Goal: Task Accomplishment & Management: Complete application form

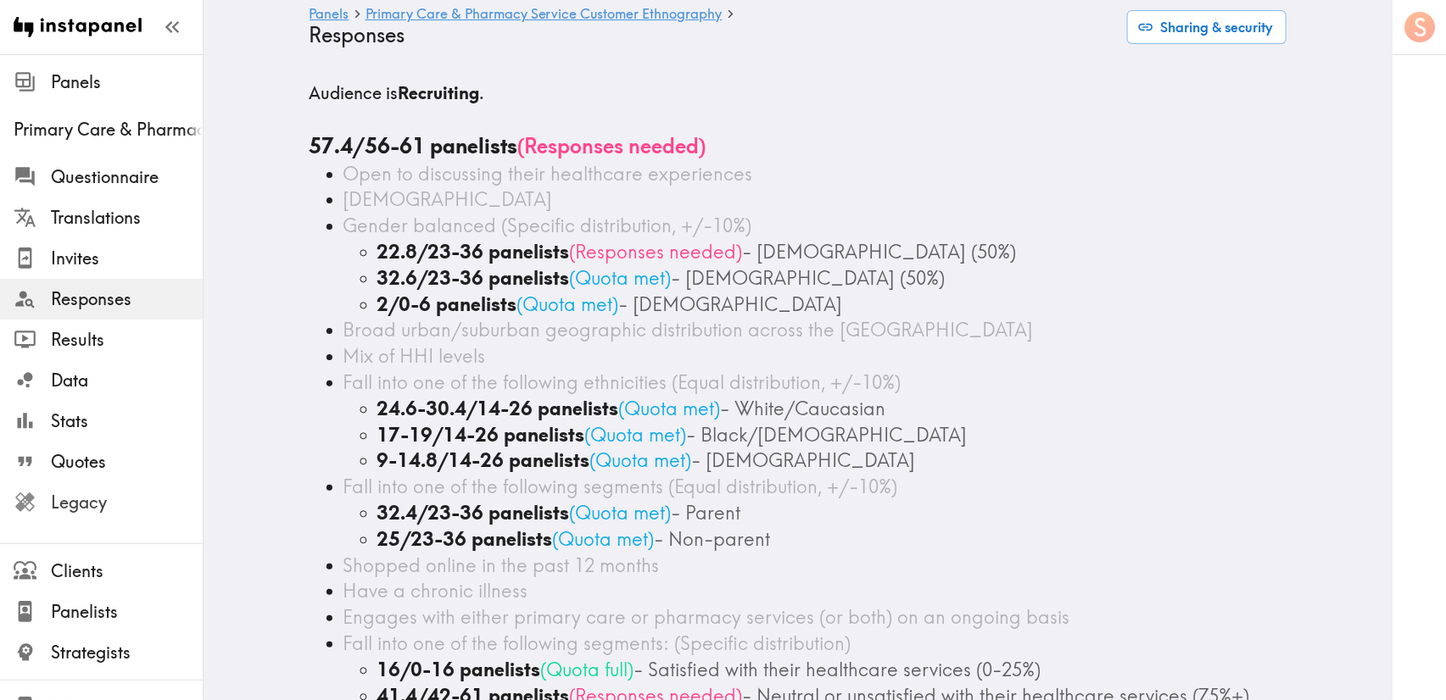
click at [136, 501] on span "Legacy" at bounding box center [127, 503] width 152 height 24
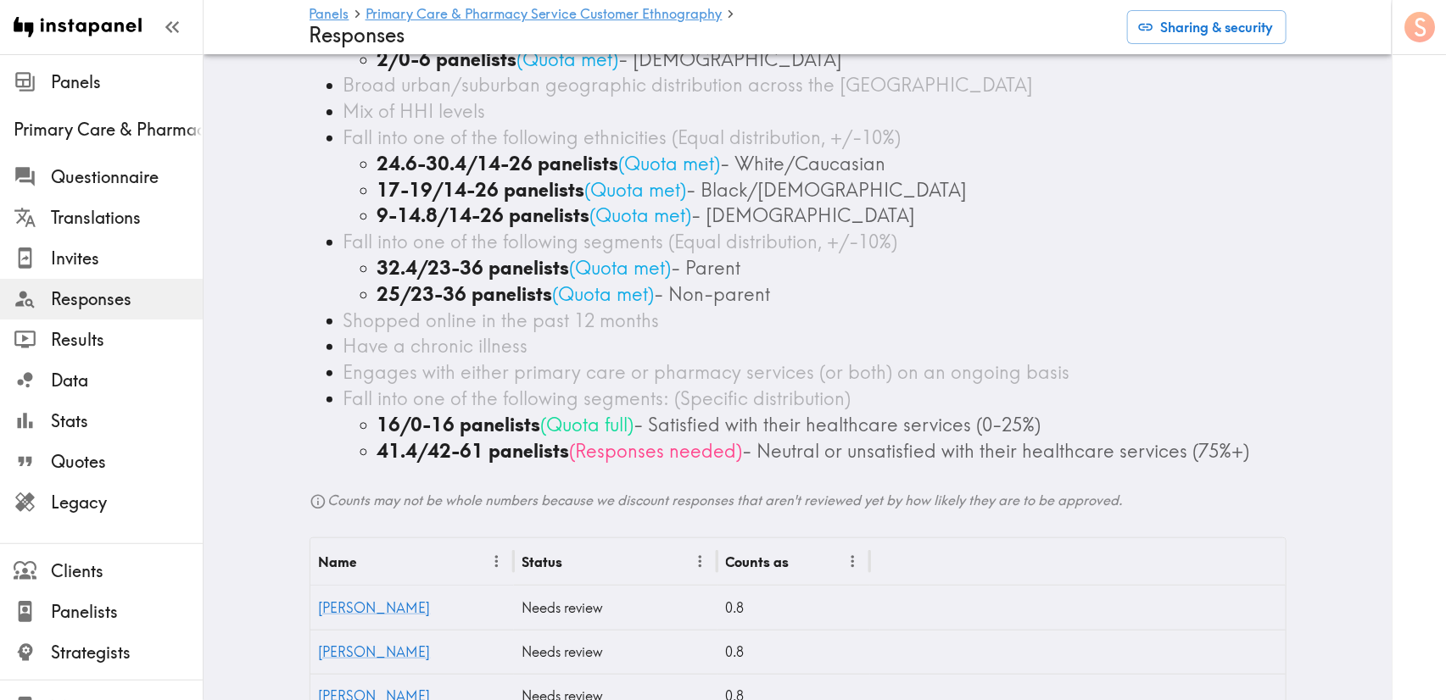
scroll to position [509, 0]
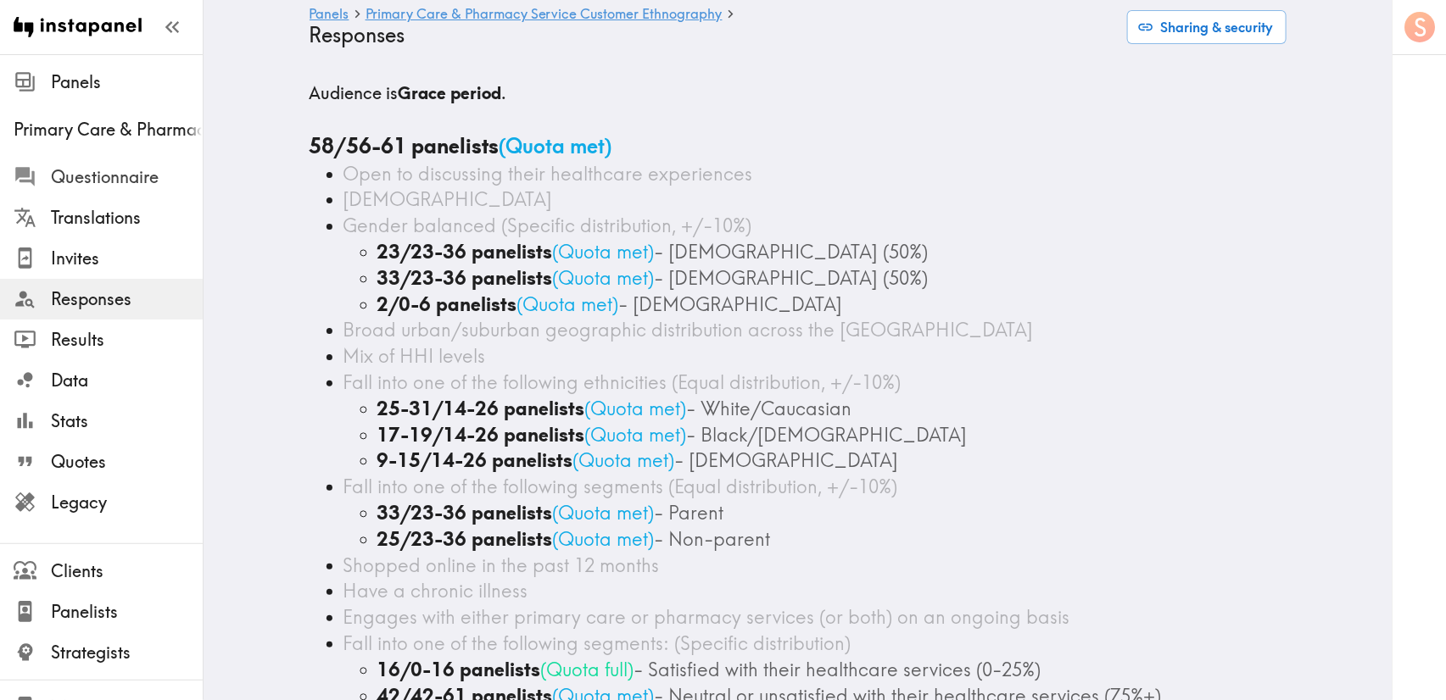
click at [105, 177] on span "Questionnaire" at bounding box center [127, 177] width 152 height 24
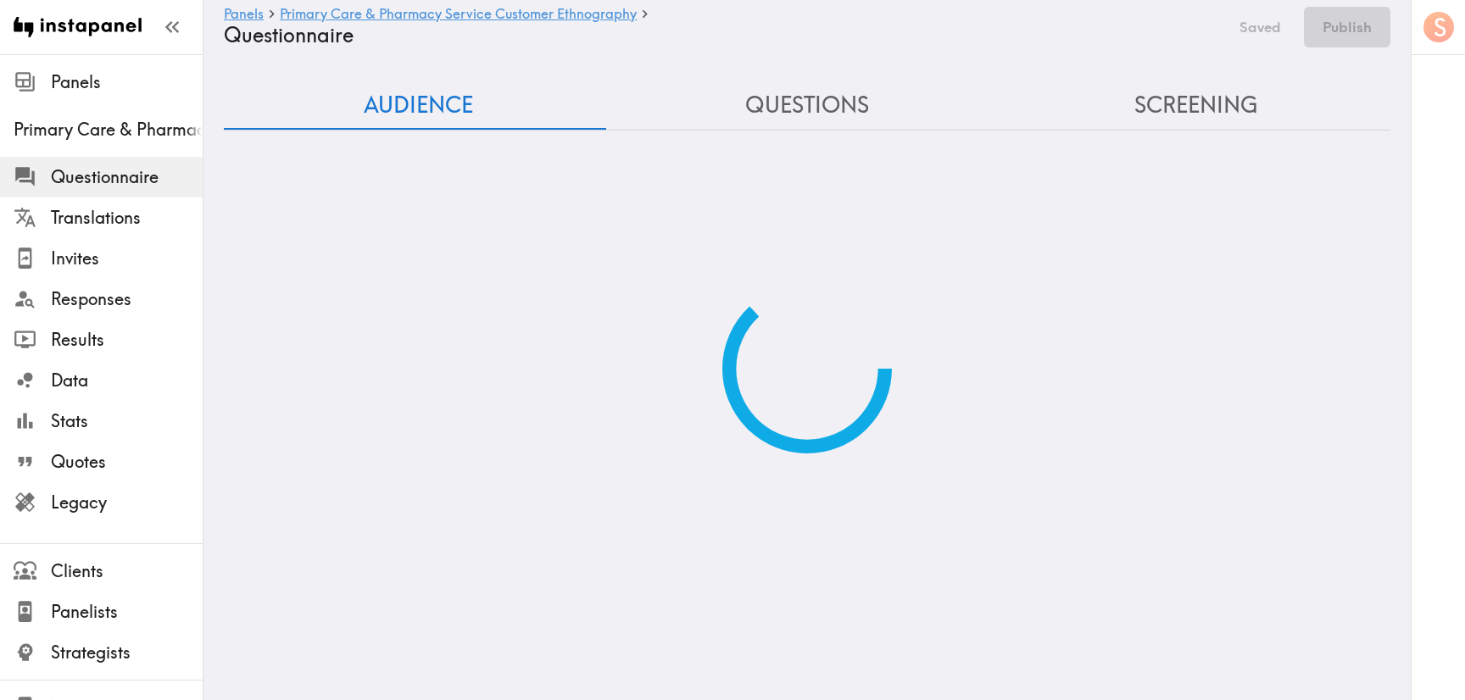
click at [843, 126] on div "Audience Questions Screening" at bounding box center [807, 267] width 1167 height 372
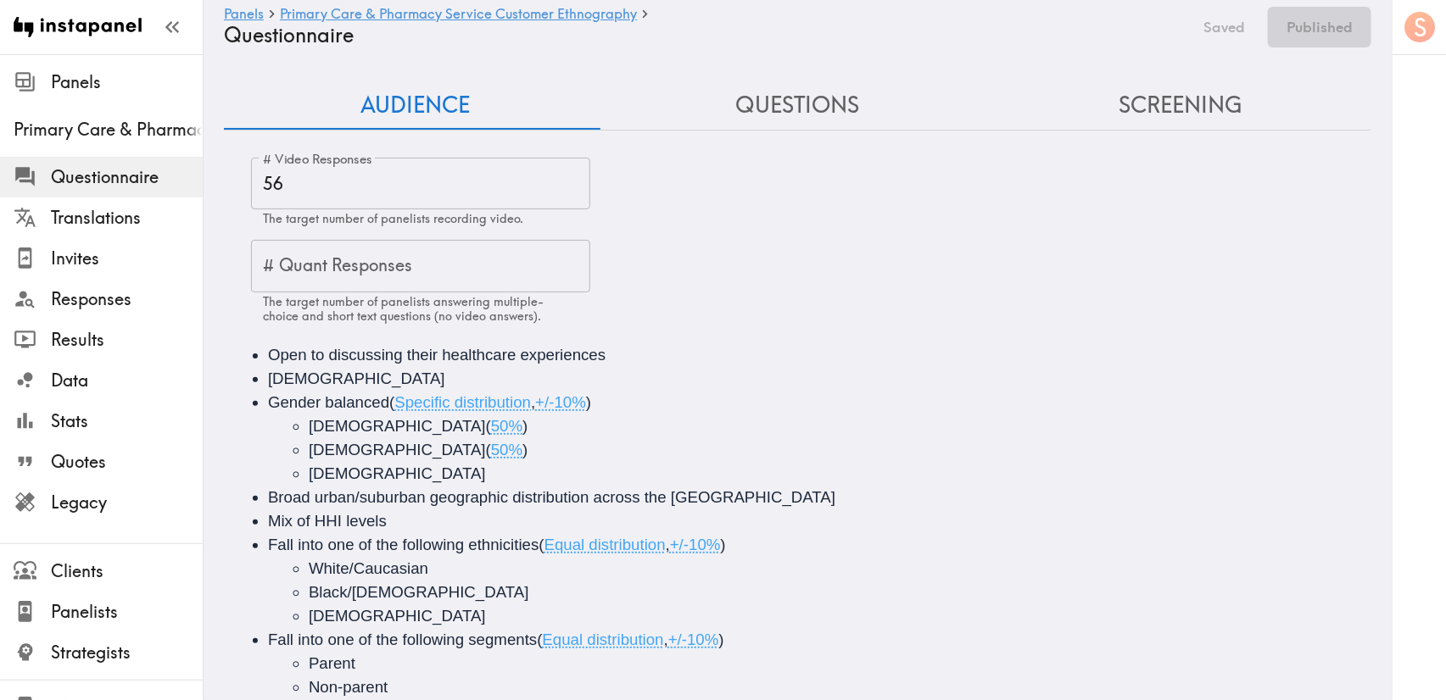
click at [793, 112] on button "Questions" at bounding box center [797, 105] width 382 height 48
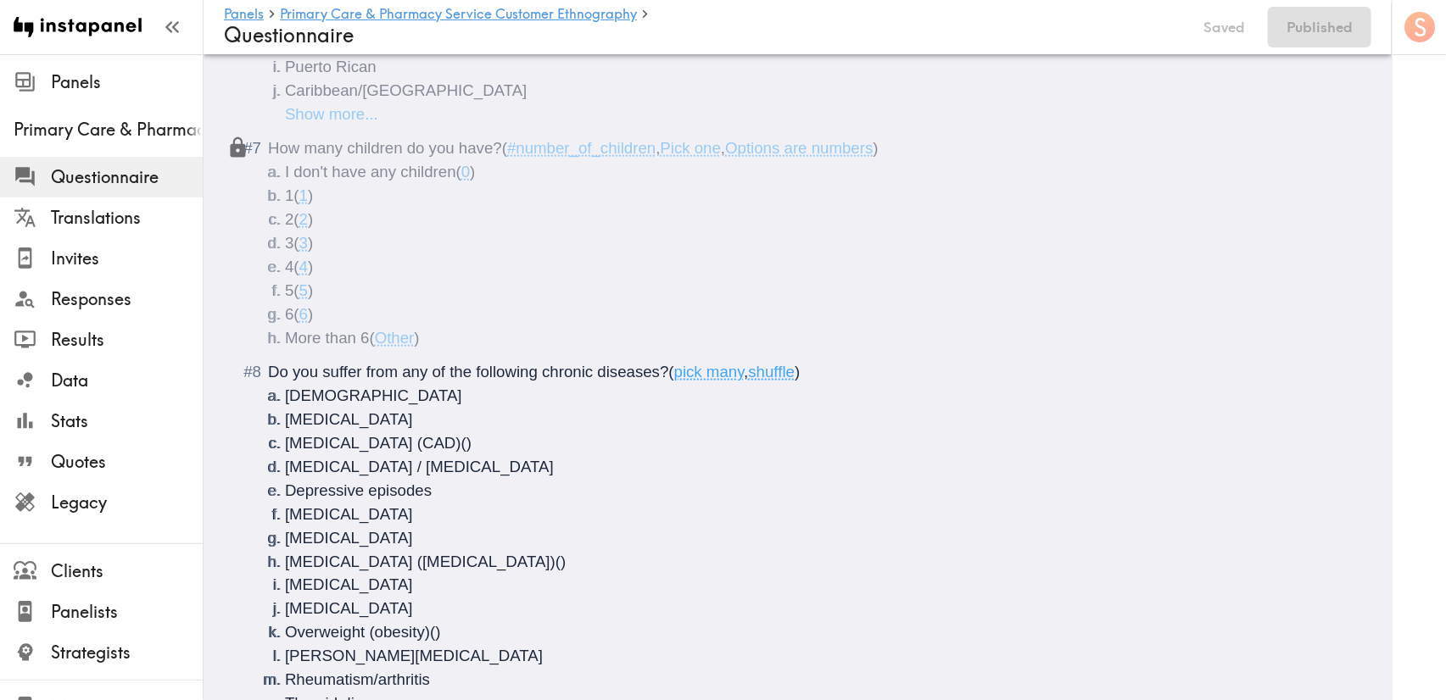
scroll to position [636, 0]
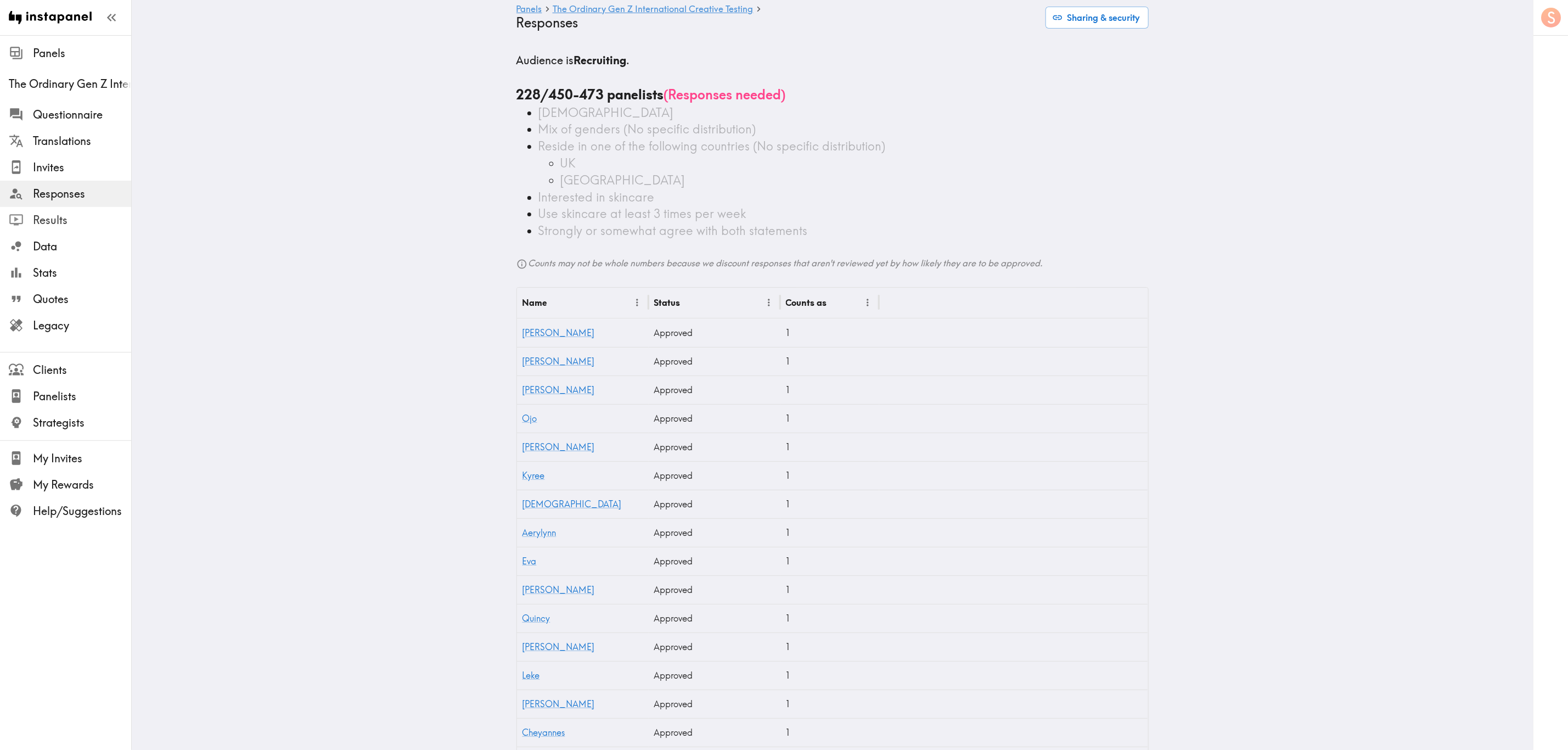
click at [104, 229] on span "Results" at bounding box center [82, 220] width 98 height 20
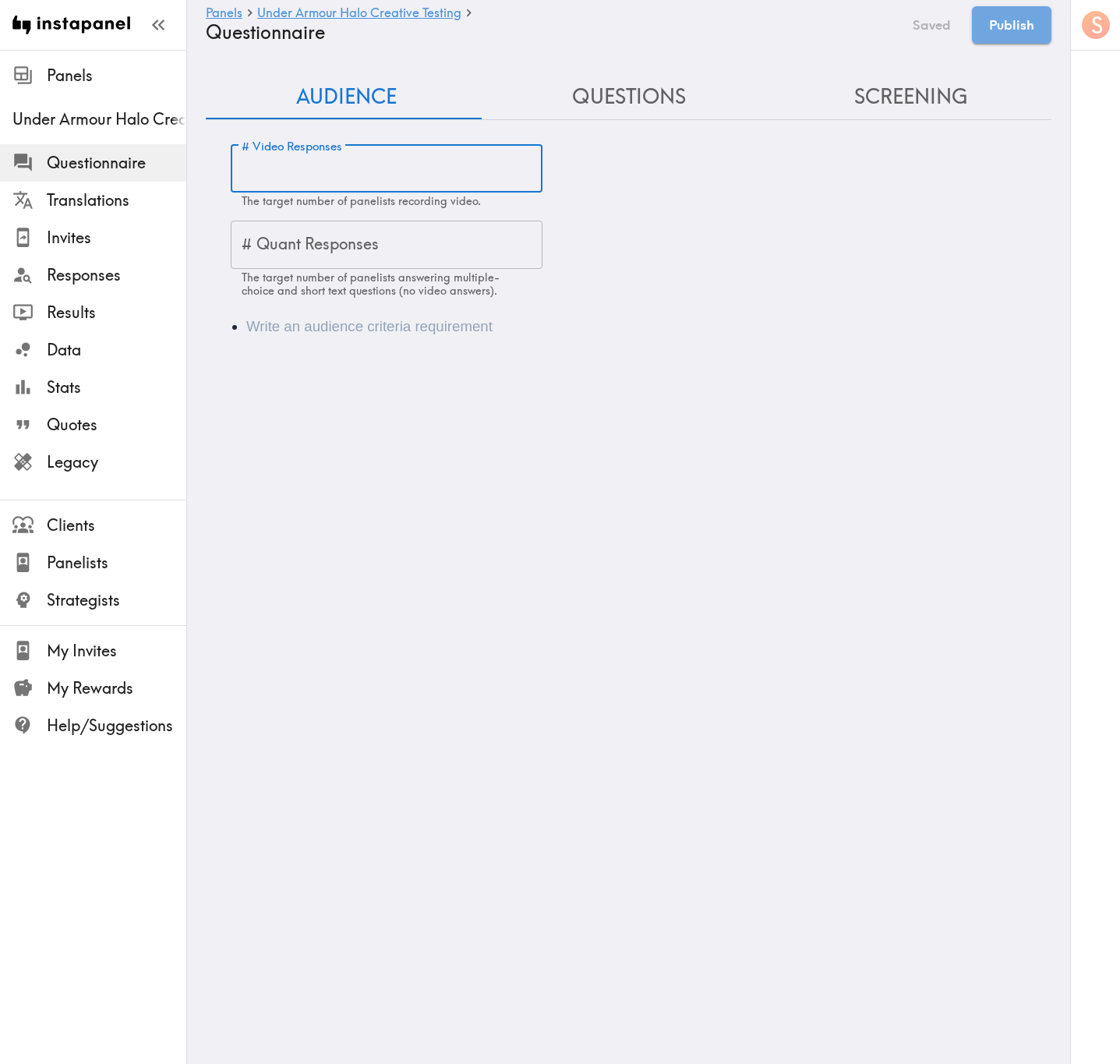
click at [293, 188] on input "# Video Responses" at bounding box center [386, 169] width 312 height 49
click at [316, 229] on div "# Quant Responses # Quant Responses The target number of panelists answering mu…" at bounding box center [386, 258] width 312 height 76
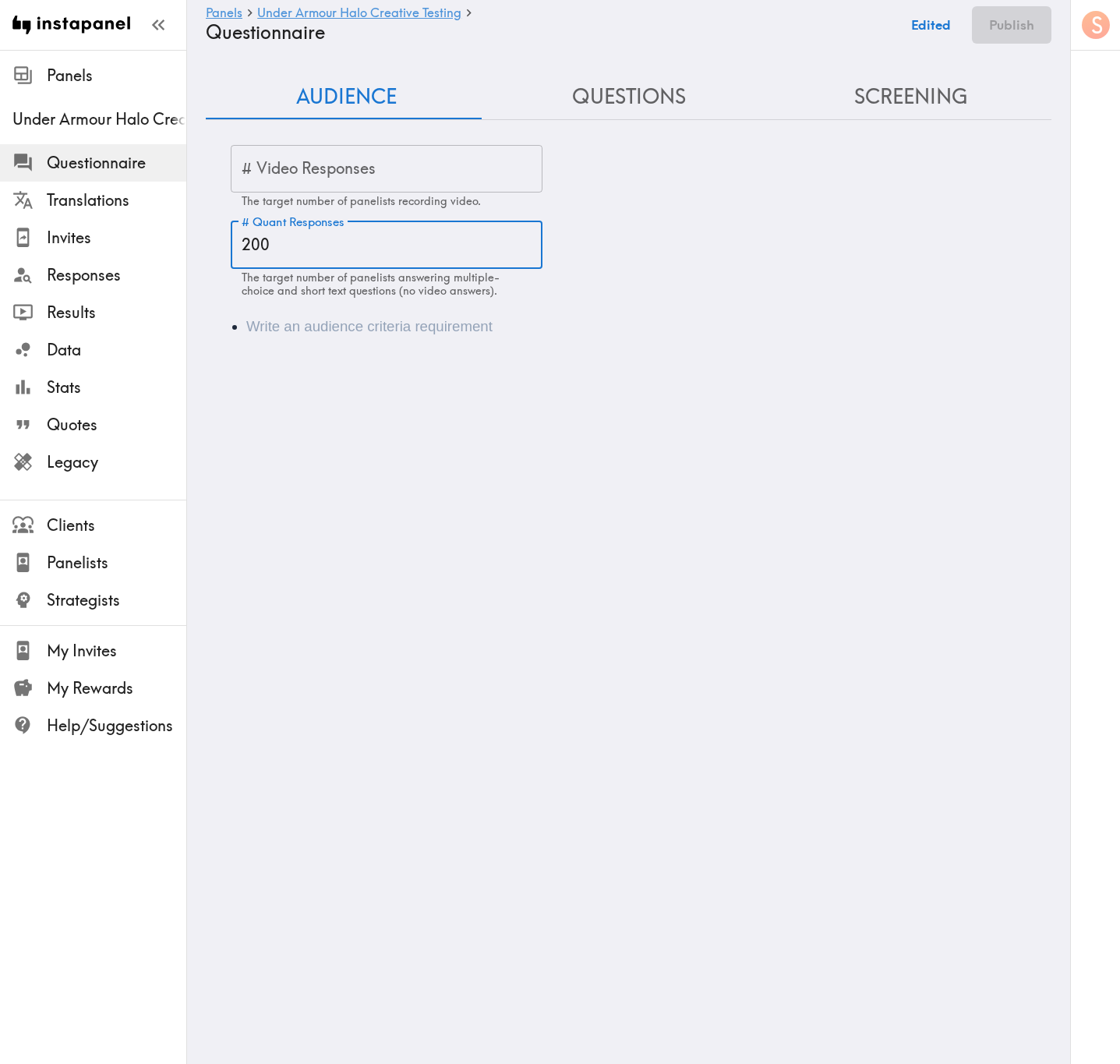
type input "200"
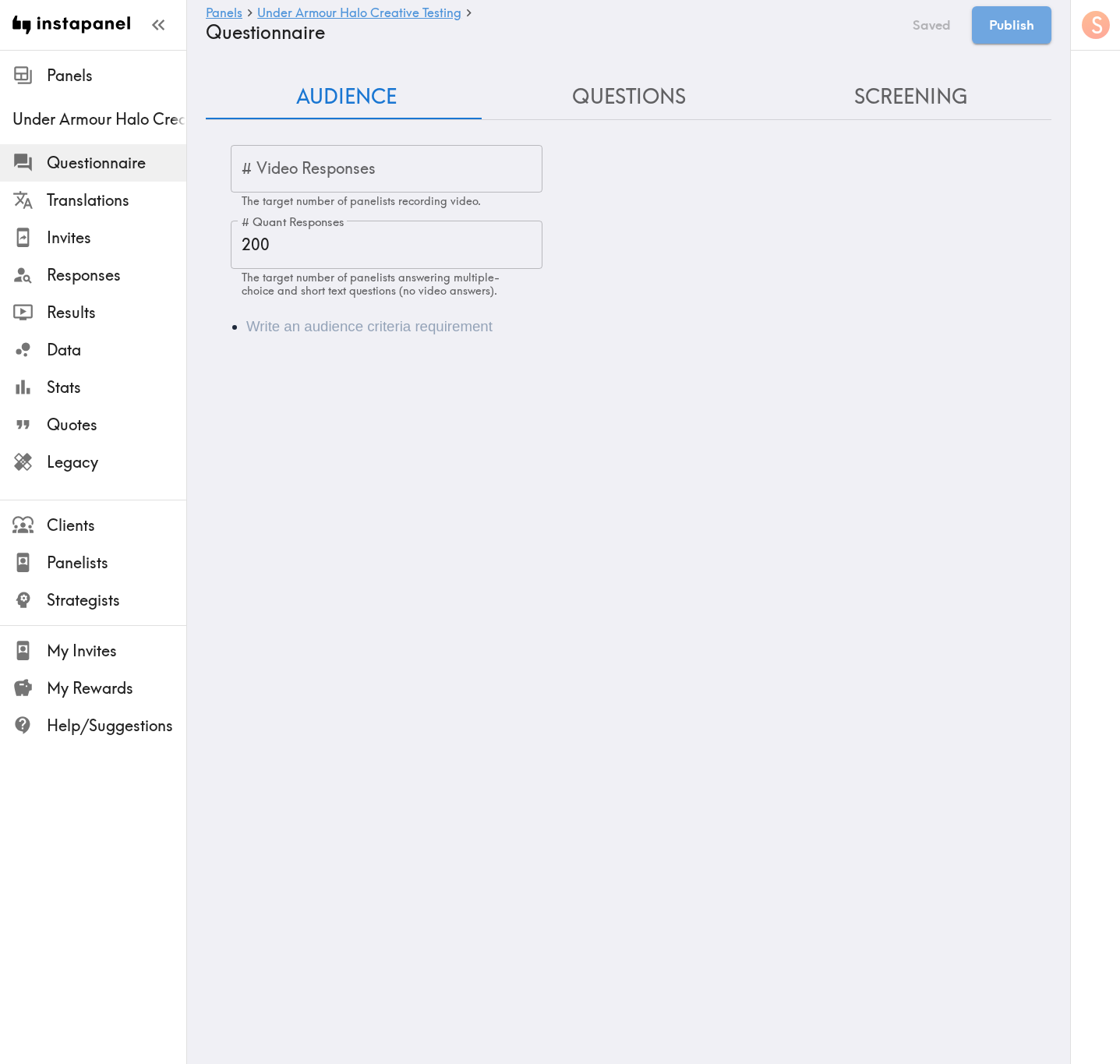
click at [393, 315] on div "Audience" at bounding box center [629, 326] width 846 height 59
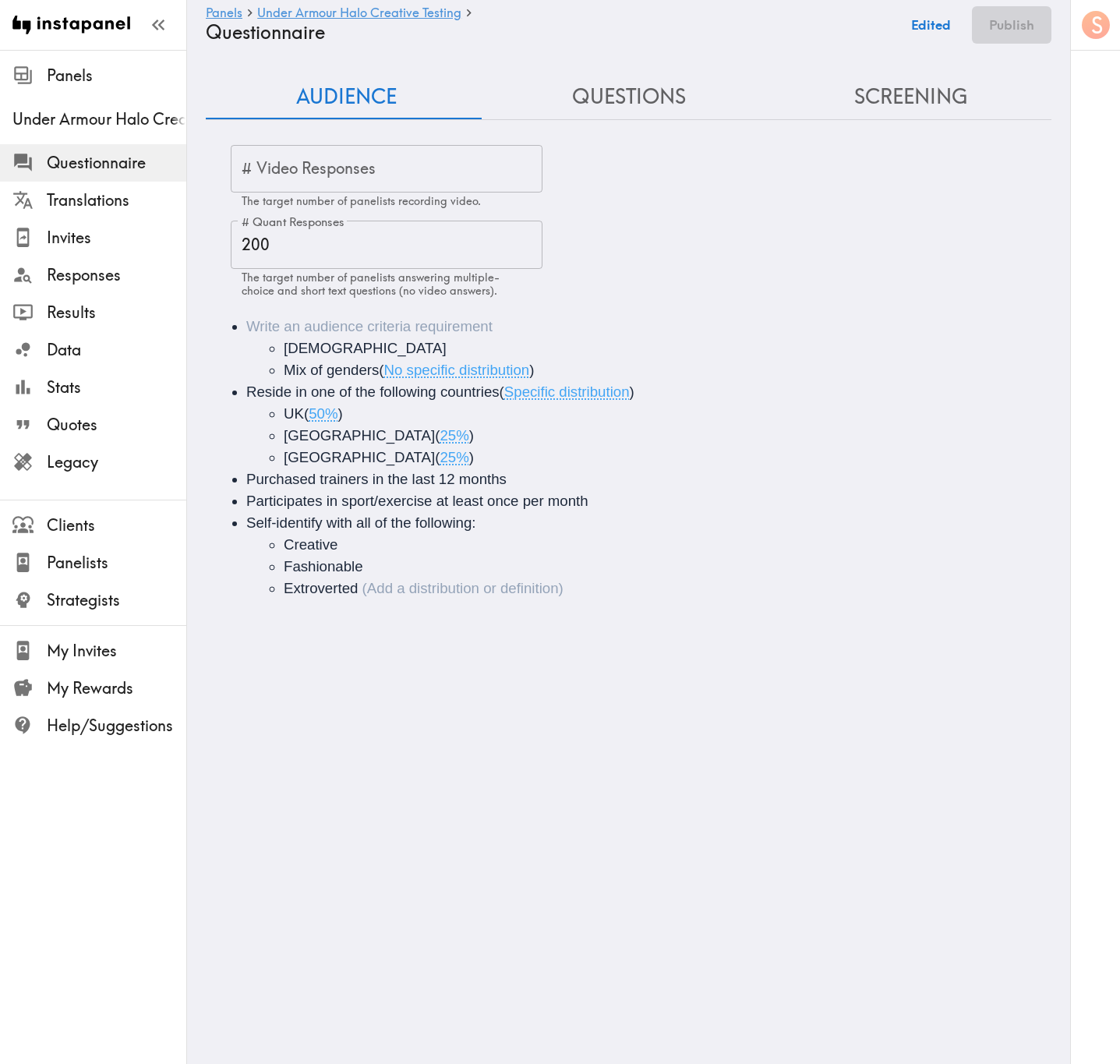
click at [383, 324] on li "16-34 years old Mix of genders ( No specific distribution )" at bounding box center [650, 348] width 808 height 65
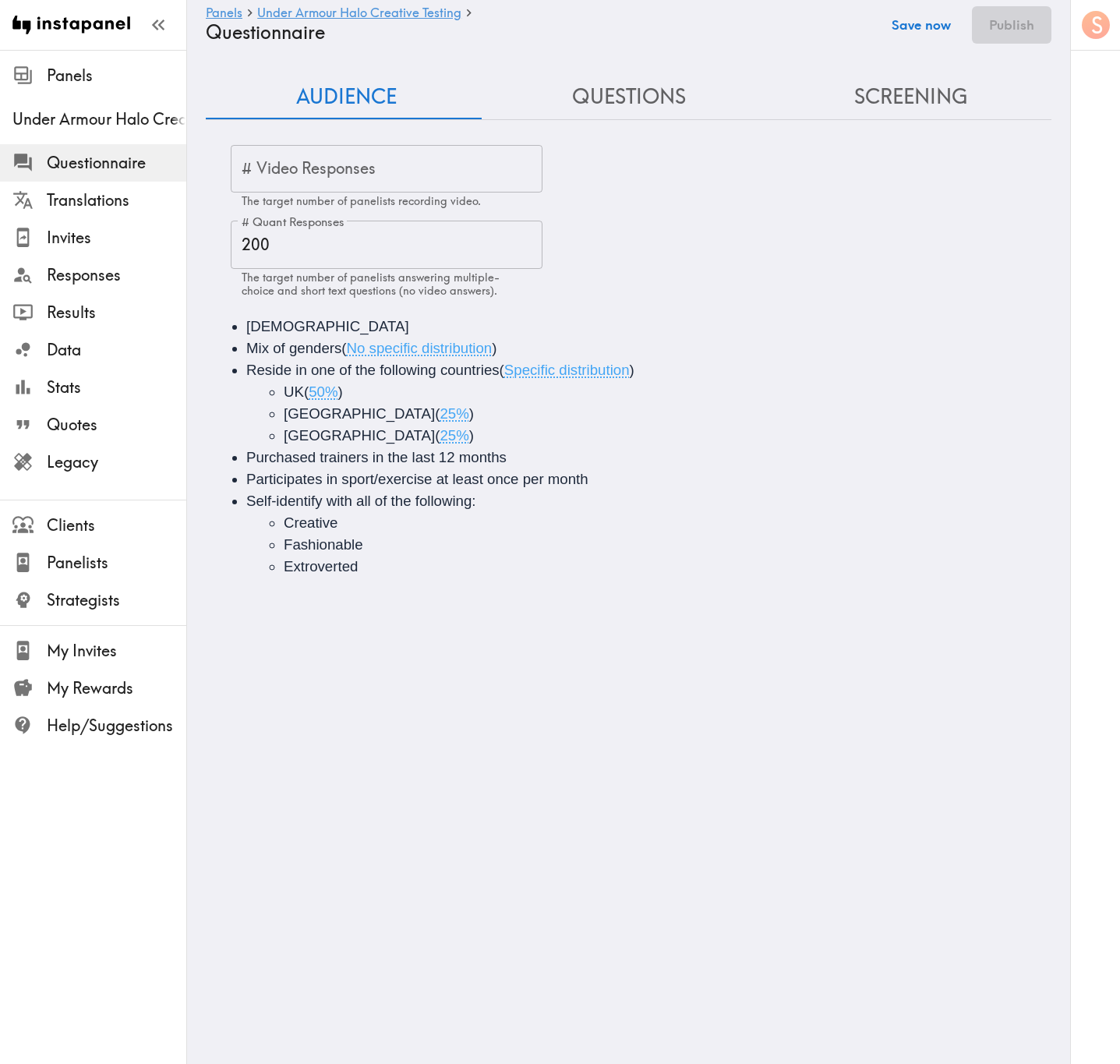
click at [950, 19] on button "Save now" at bounding box center [921, 25] width 76 height 38
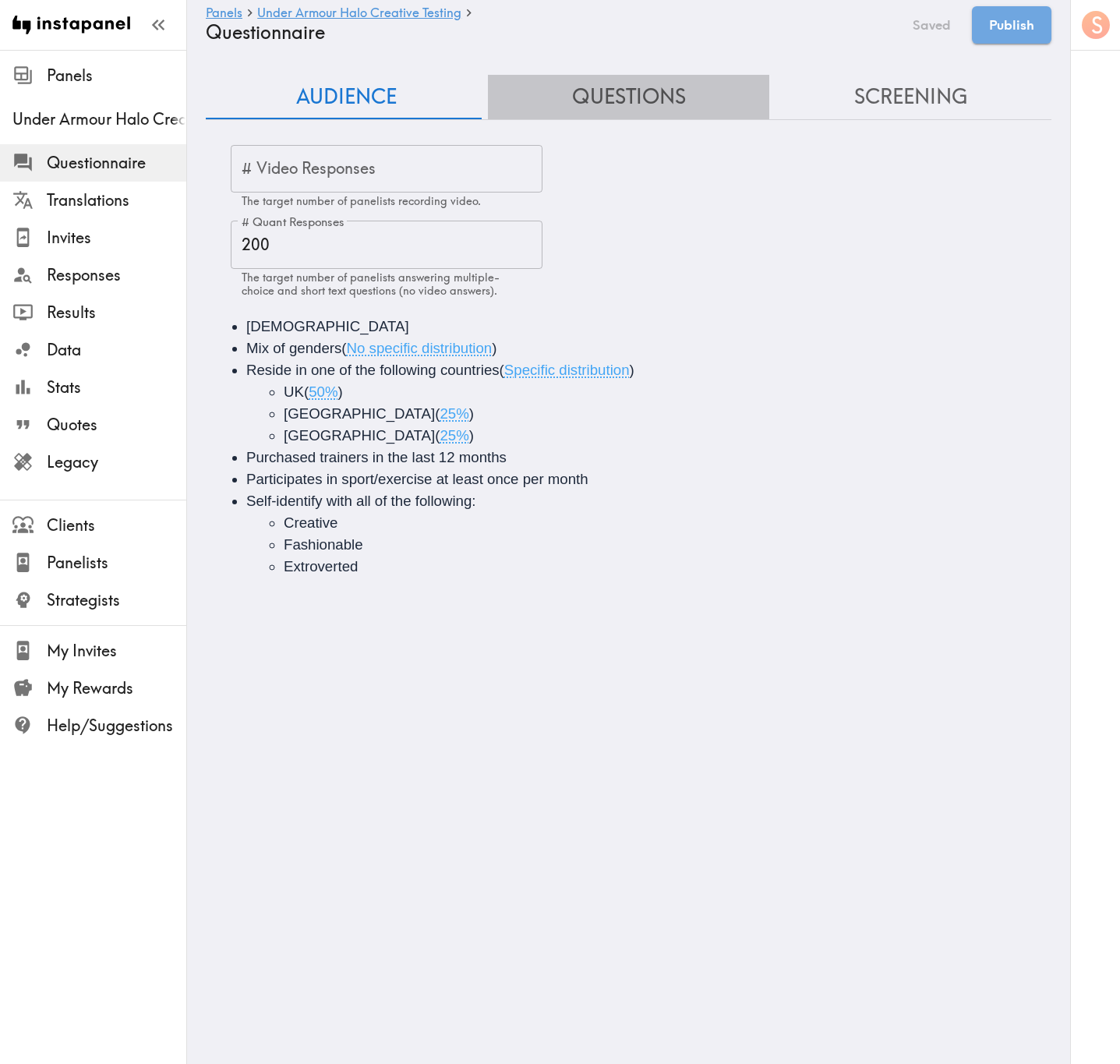
click at [648, 99] on button "Questions" at bounding box center [629, 97] width 282 height 44
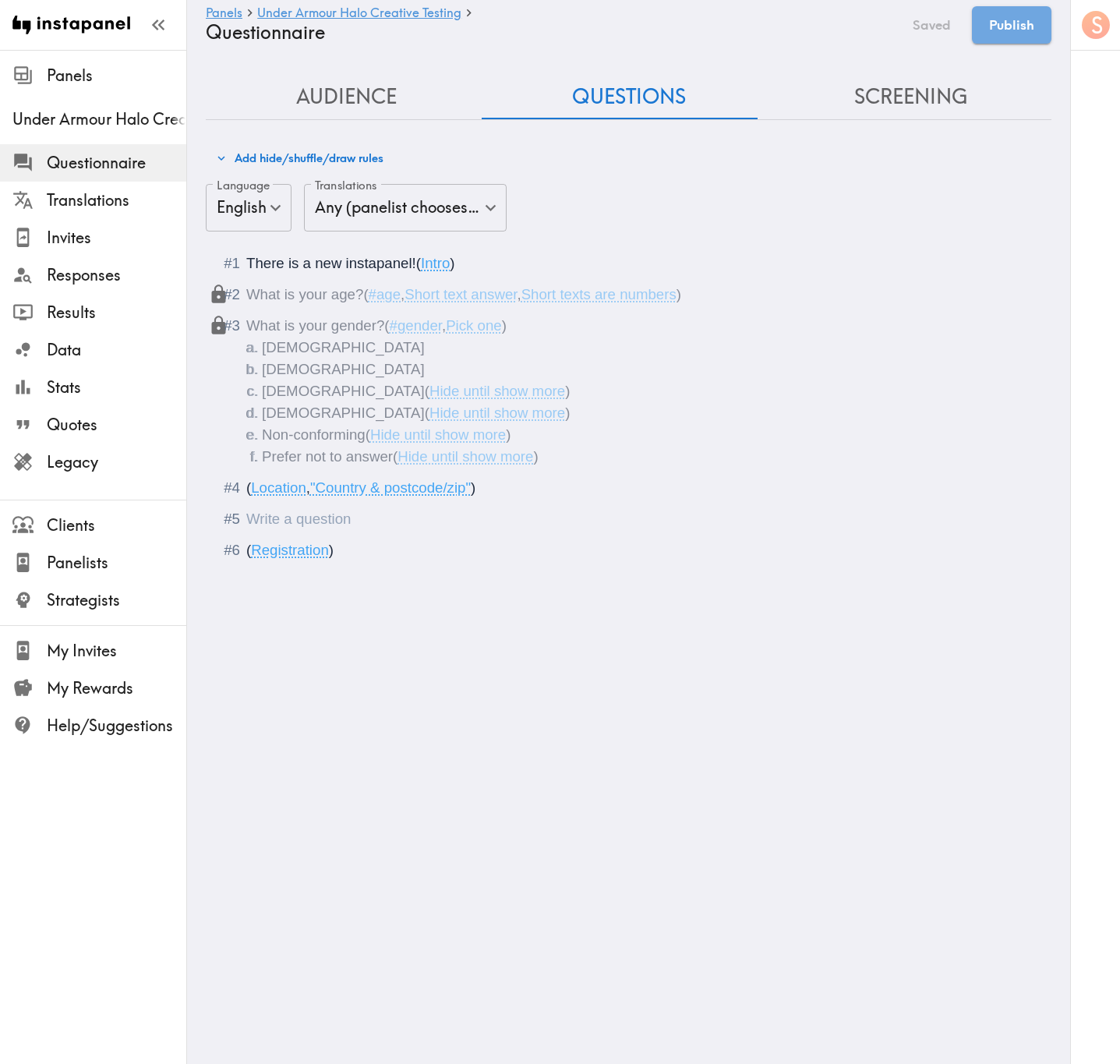
click at [407, 512] on div "Questionnaire" at bounding box center [639, 520] width 786 height 22
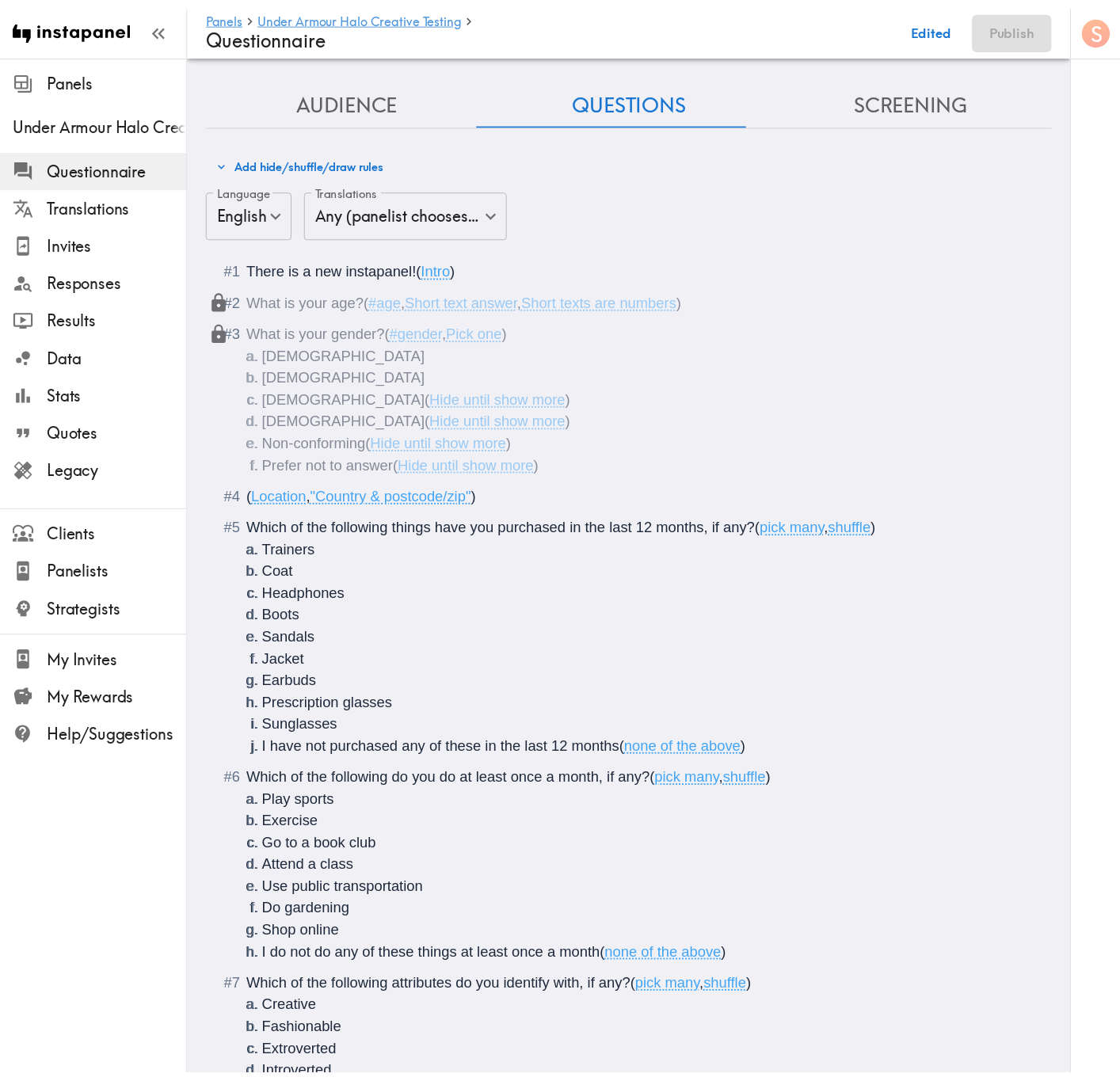
scroll to position [138, 0]
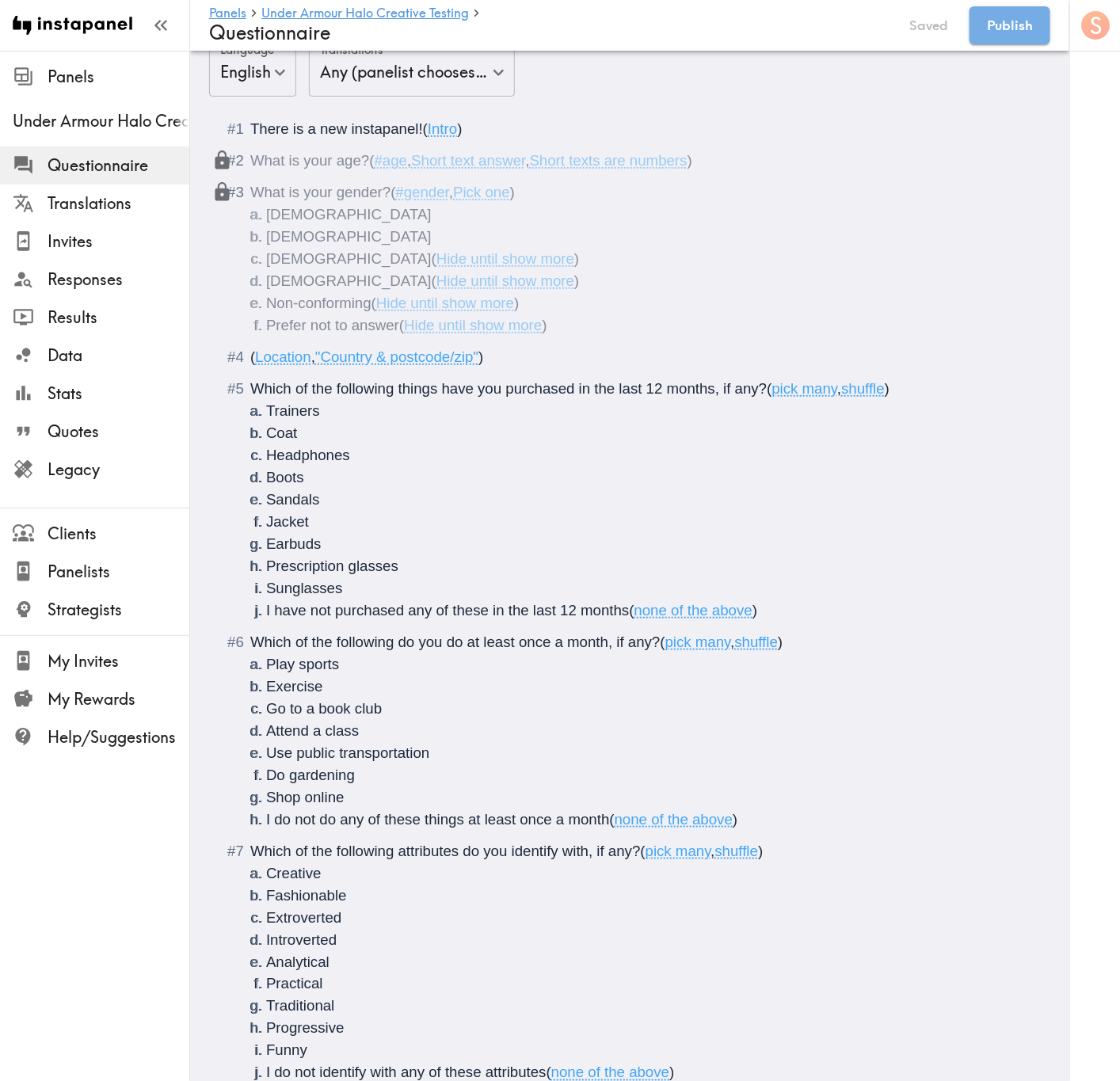
click at [645, 386] on span "Which of the following things have you purchased in the last 12 months, if any?" at bounding box center [508, 389] width 517 height 17
click at [466, 647] on span "Which of the following do you do at least once a month, if any?" at bounding box center [455, 642] width 410 height 17
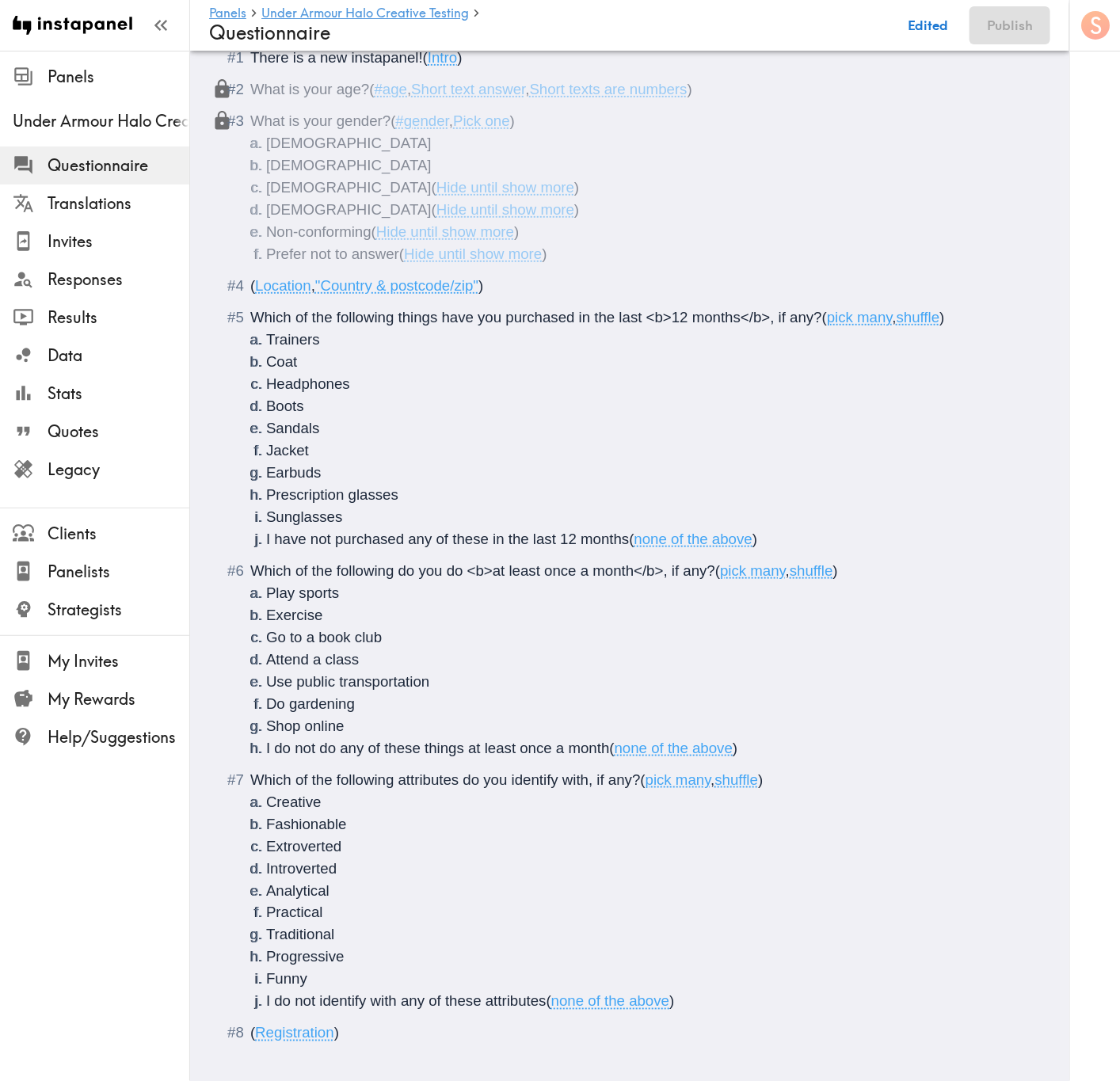
scroll to position [246, 0]
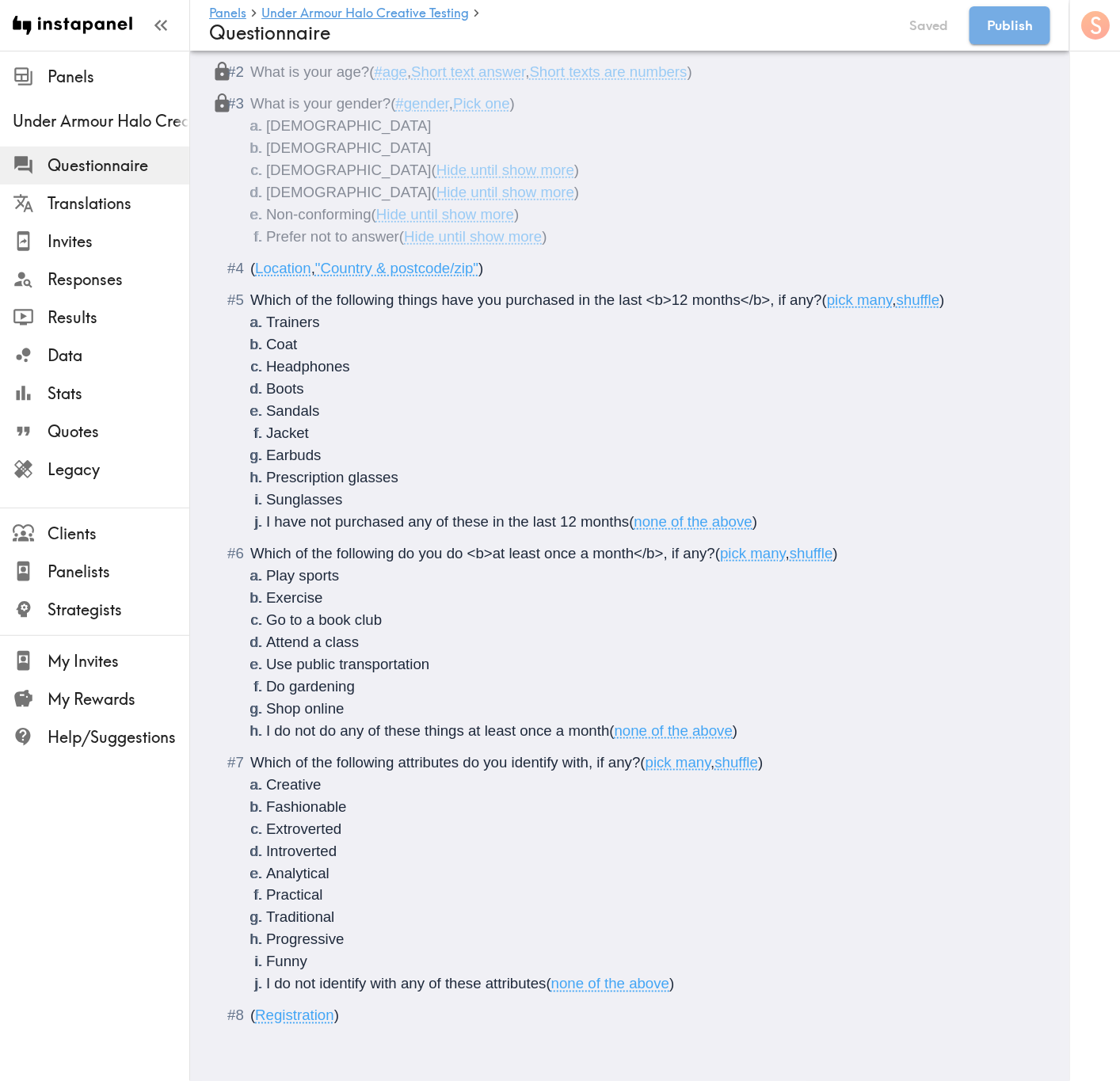
click at [875, 974] on li "I do not identify with any of these attributes ( none of the above )" at bounding box center [648, 985] width 765 height 22
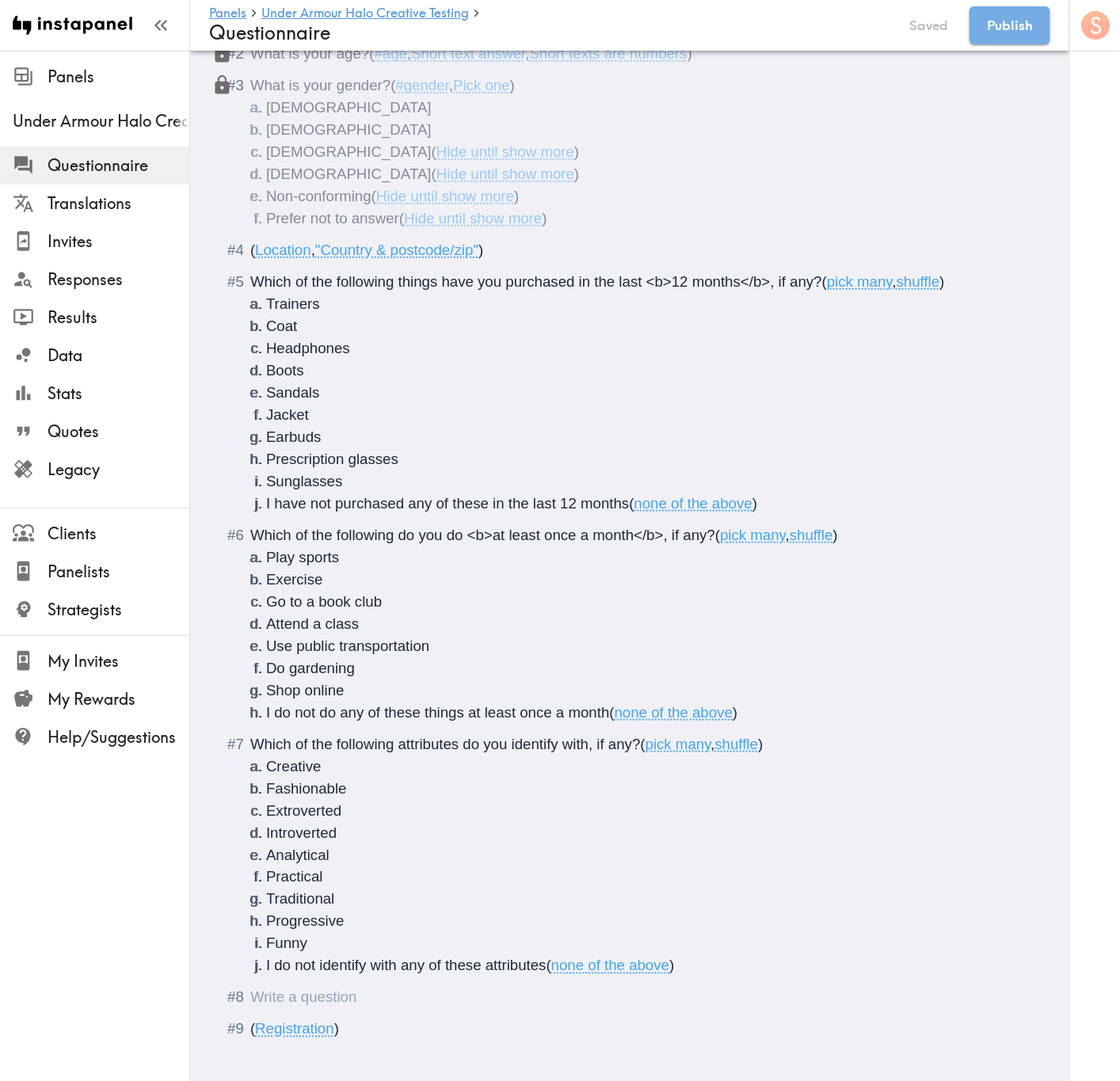
click at [402, 993] on div "Questionnaire" at bounding box center [641, 998] width 781 height 22
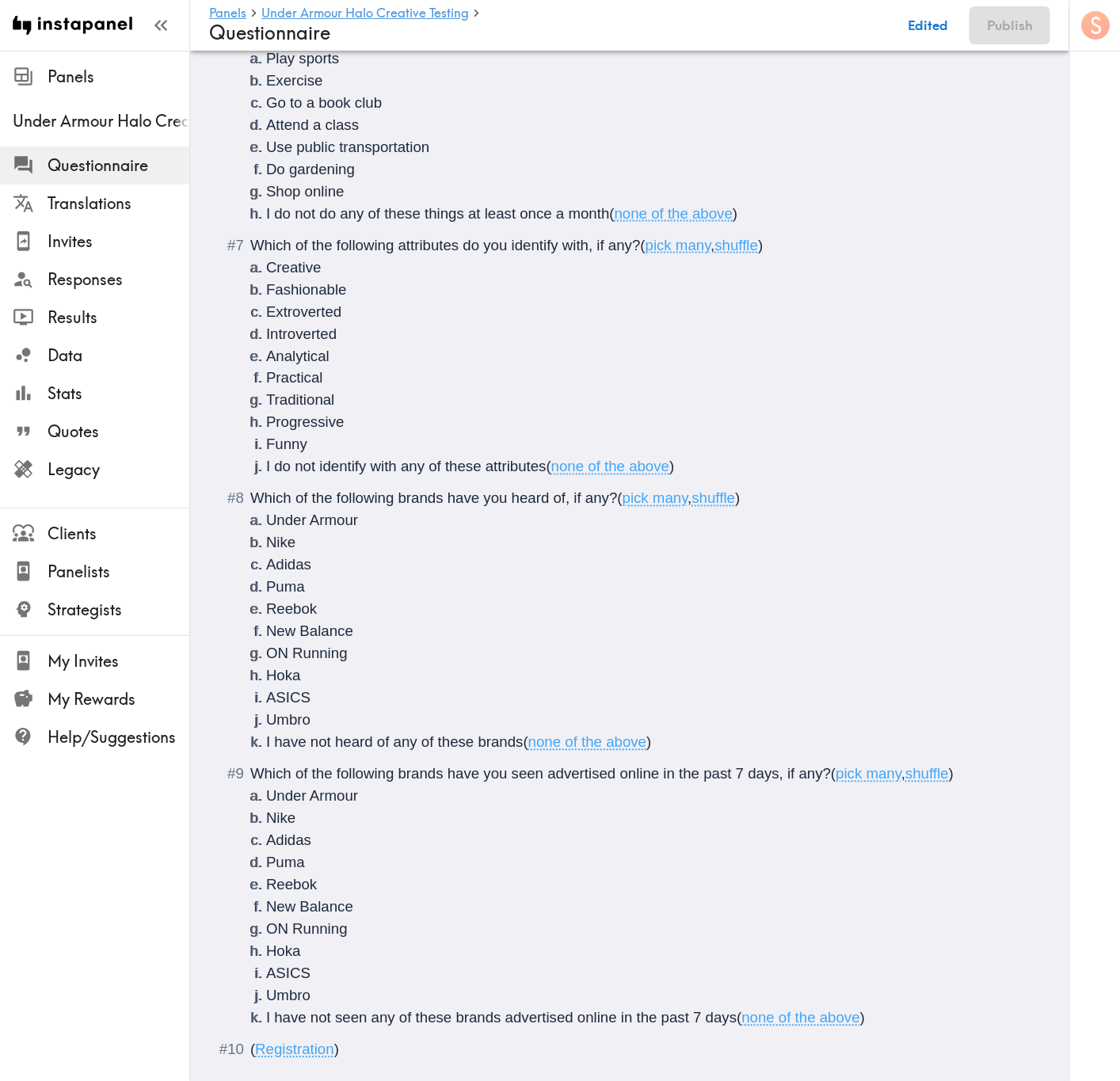
scroll to position [797, 0]
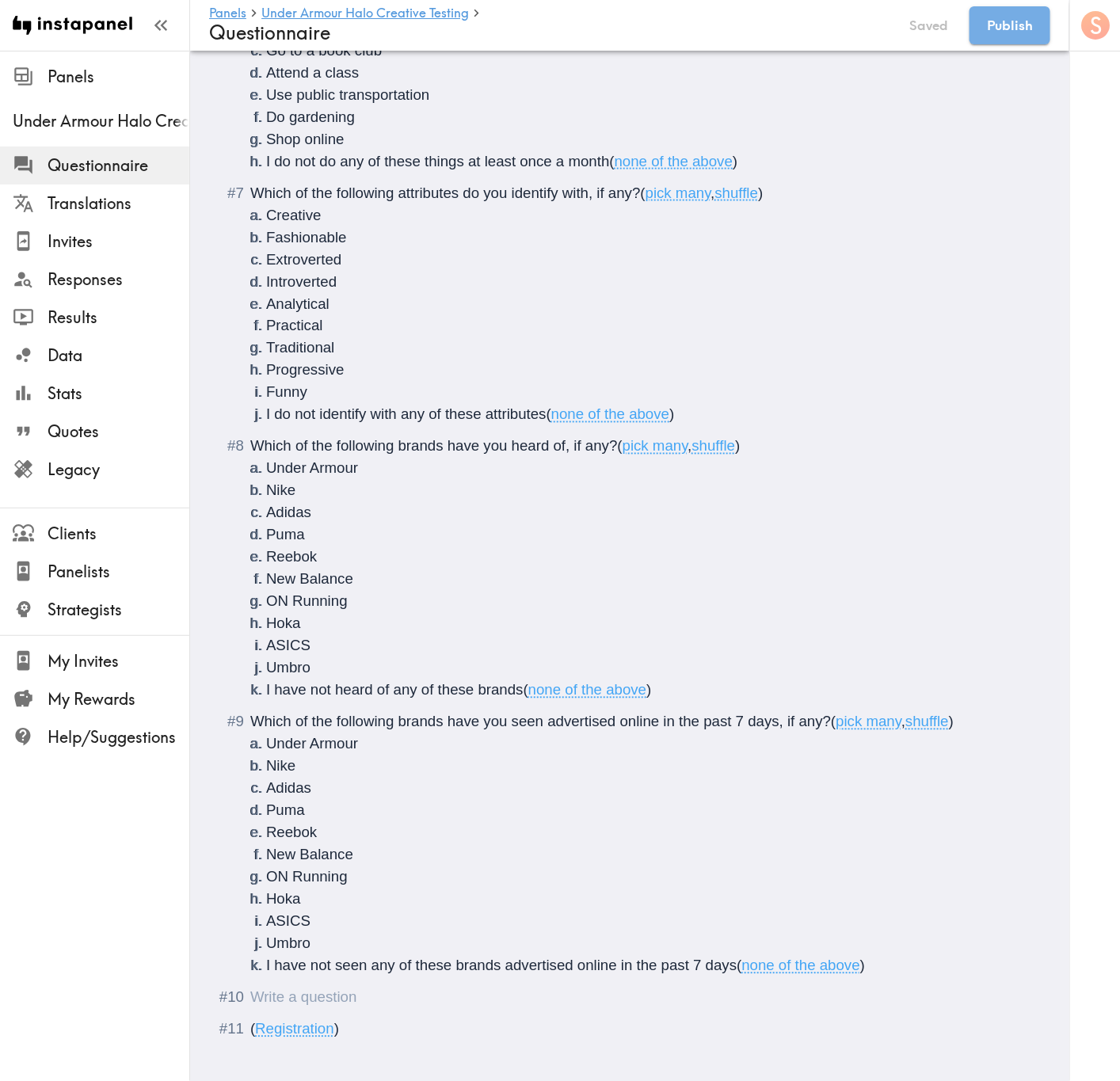
click at [394, 1003] on div "Questionnaire" at bounding box center [641, 998] width 781 height 22
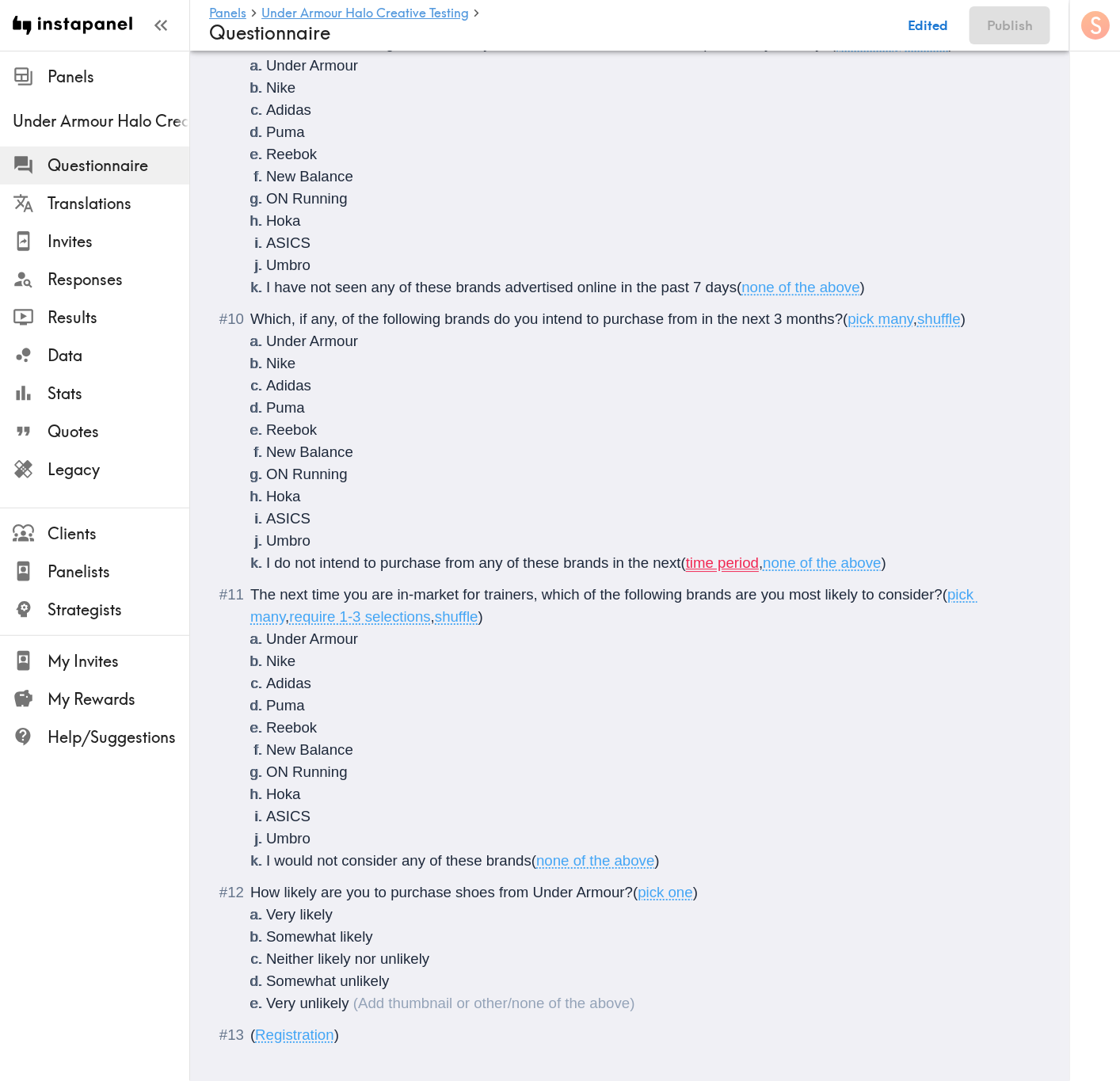
scroll to position [1514, 0]
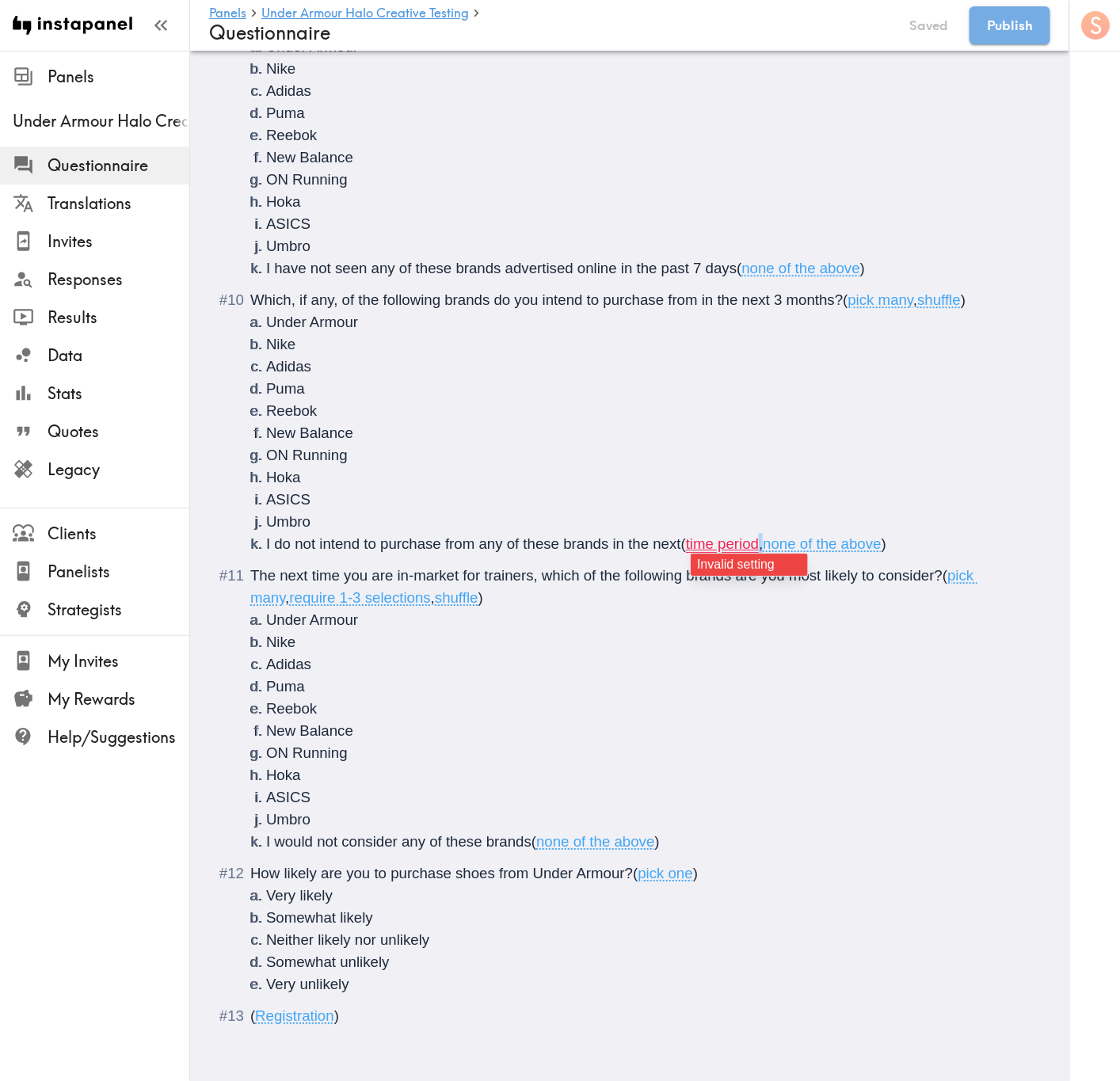
click at [762, 535] on span "," at bounding box center [760, 544] width 4 height 17
click at [646, 567] on span "The next time you are in-market for trainers, which of the following brands are…" at bounding box center [596, 576] width 692 height 17
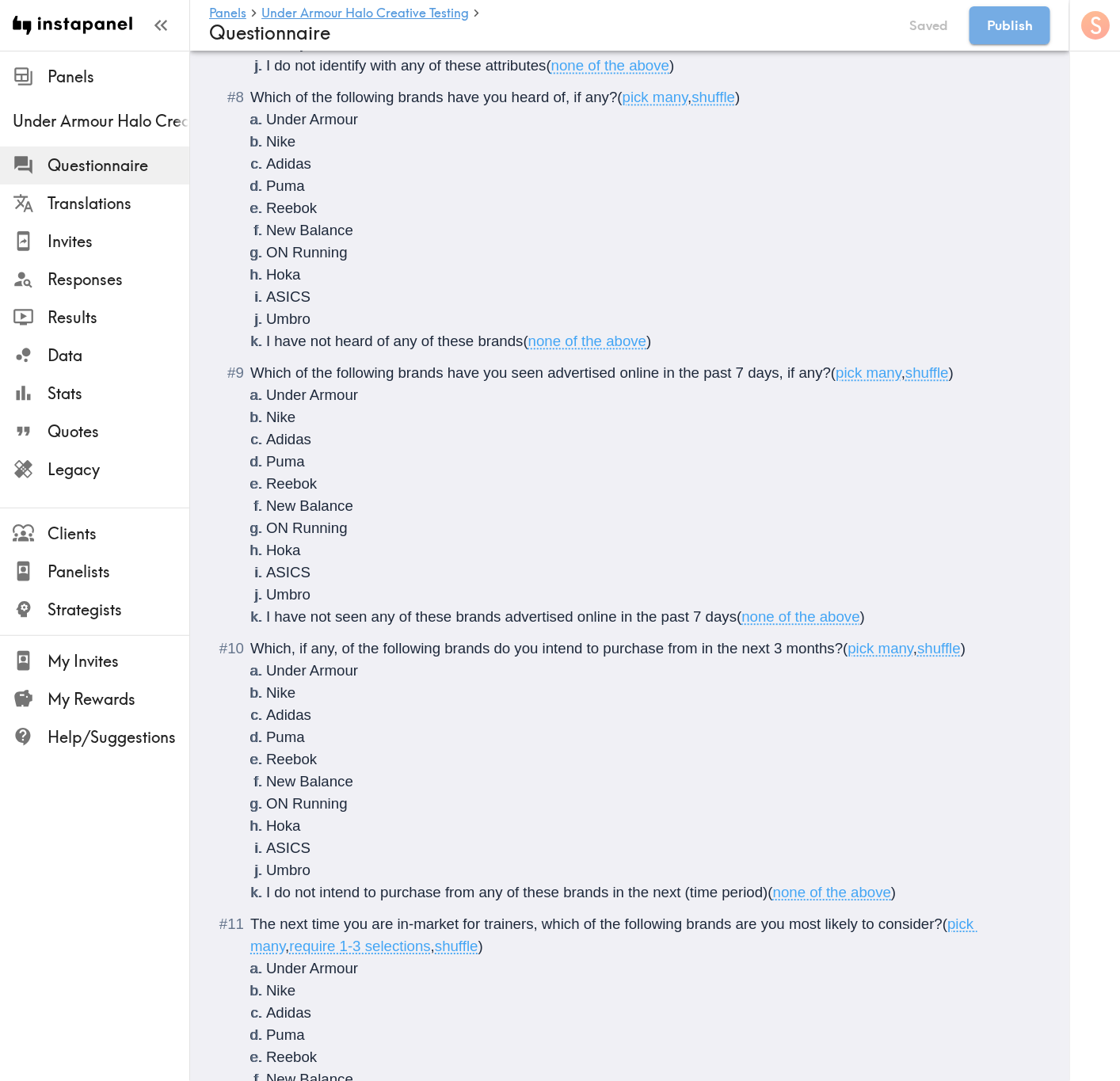
scroll to position [1188, 0]
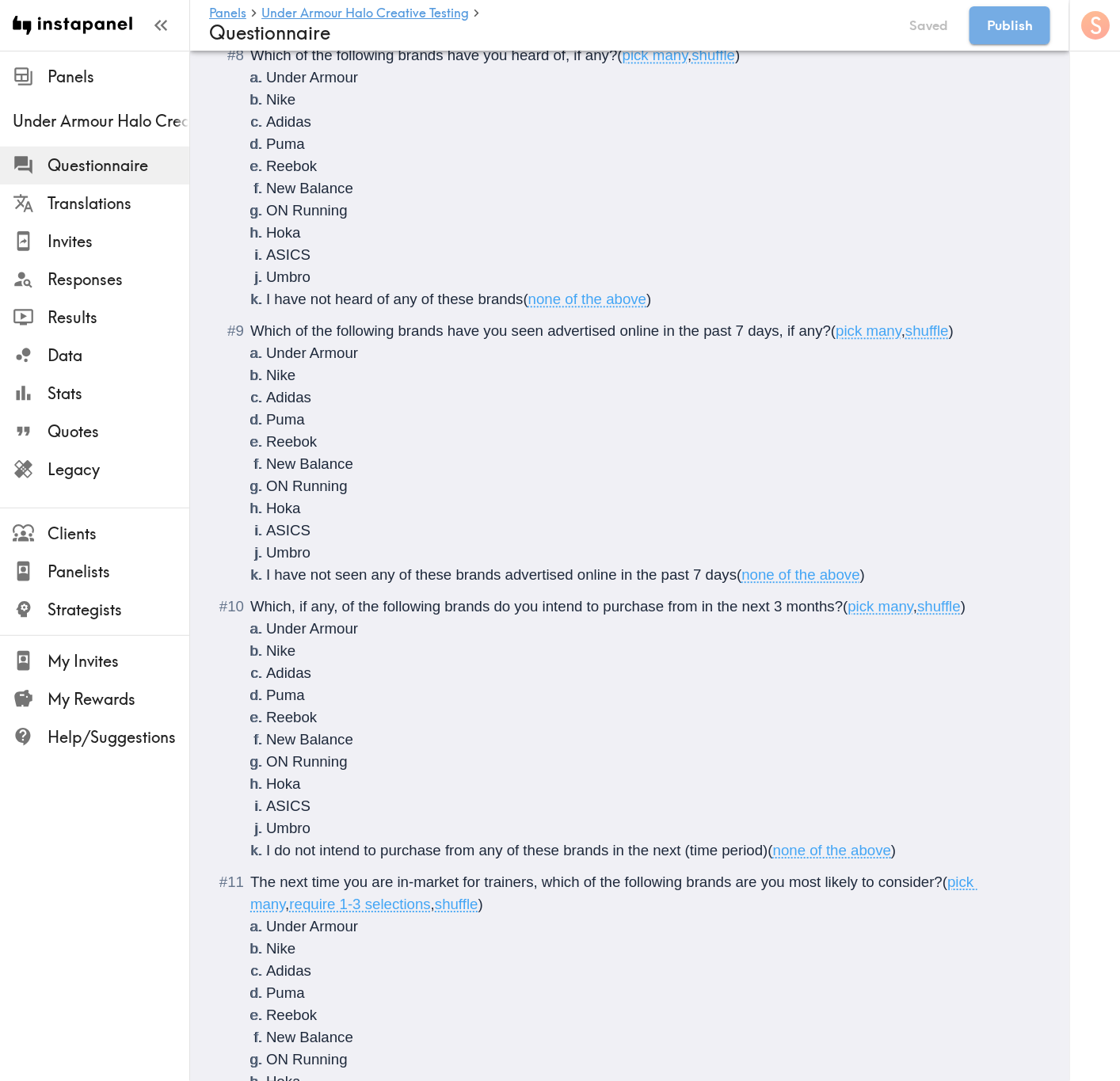
click at [882, 888] on span "The next time you are in-market for trainers, which of the following brands are…" at bounding box center [596, 882] width 692 height 17
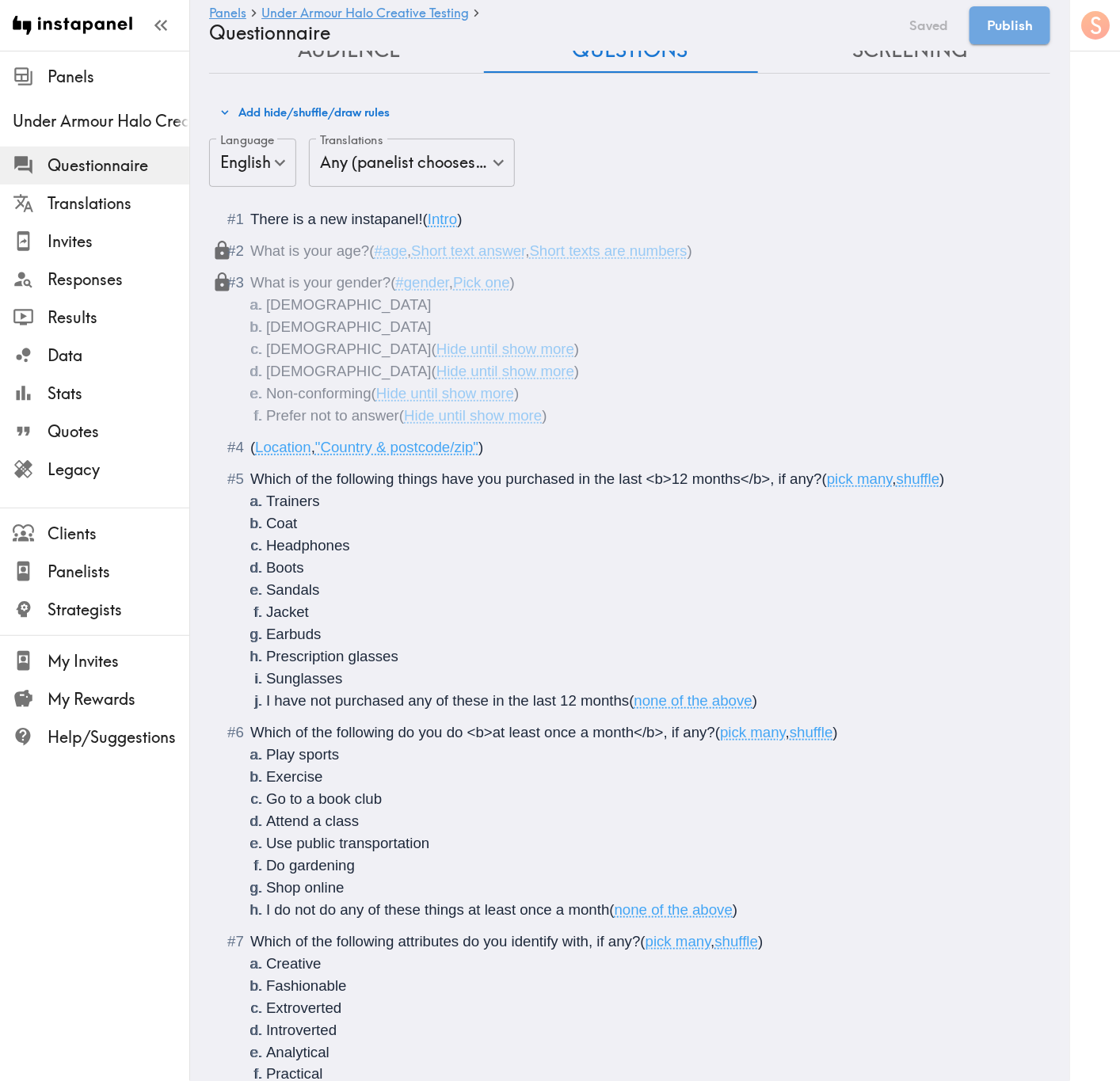
scroll to position [0, 0]
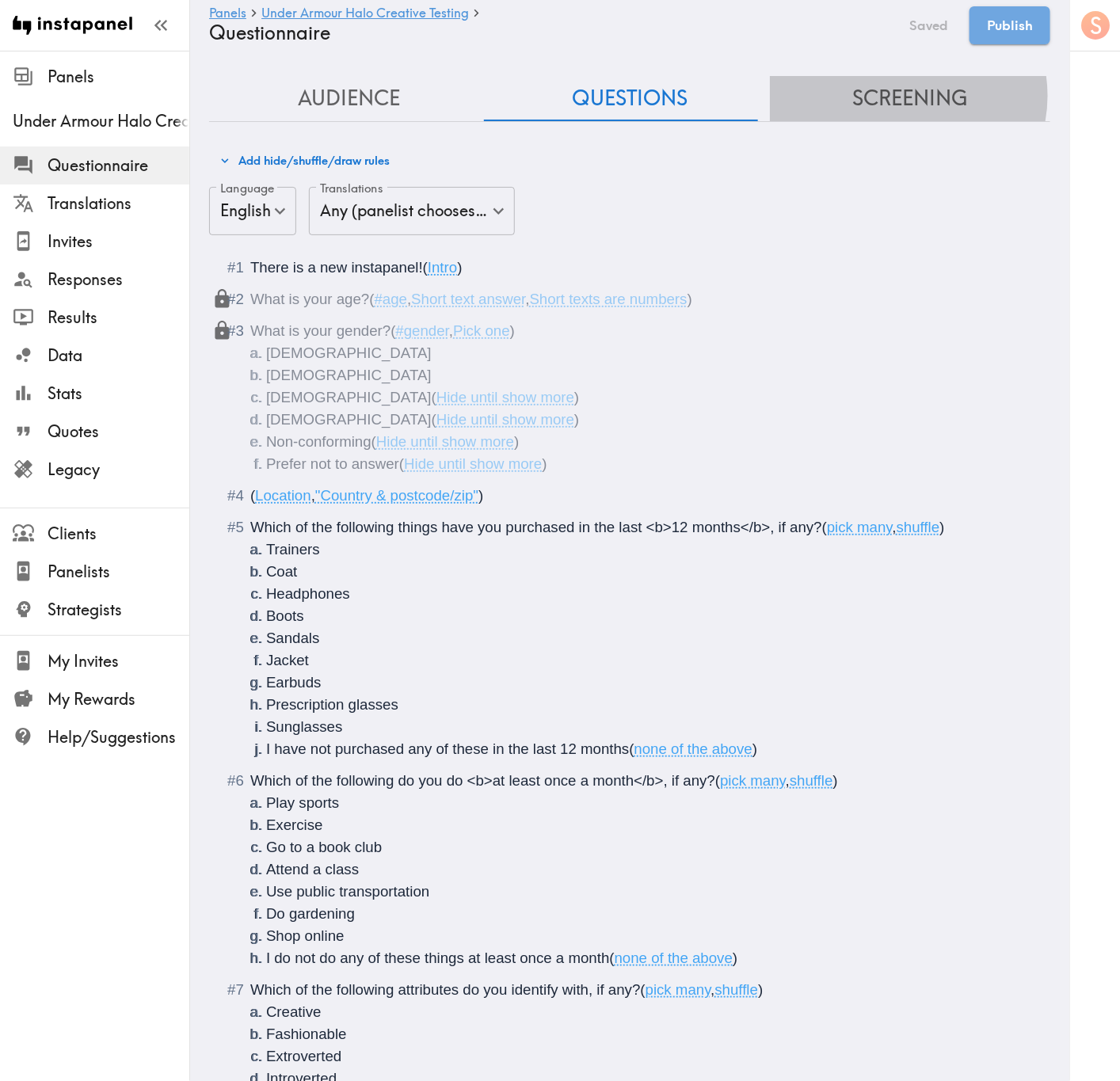
click at [893, 96] on button "Screening" at bounding box center [910, 98] width 280 height 45
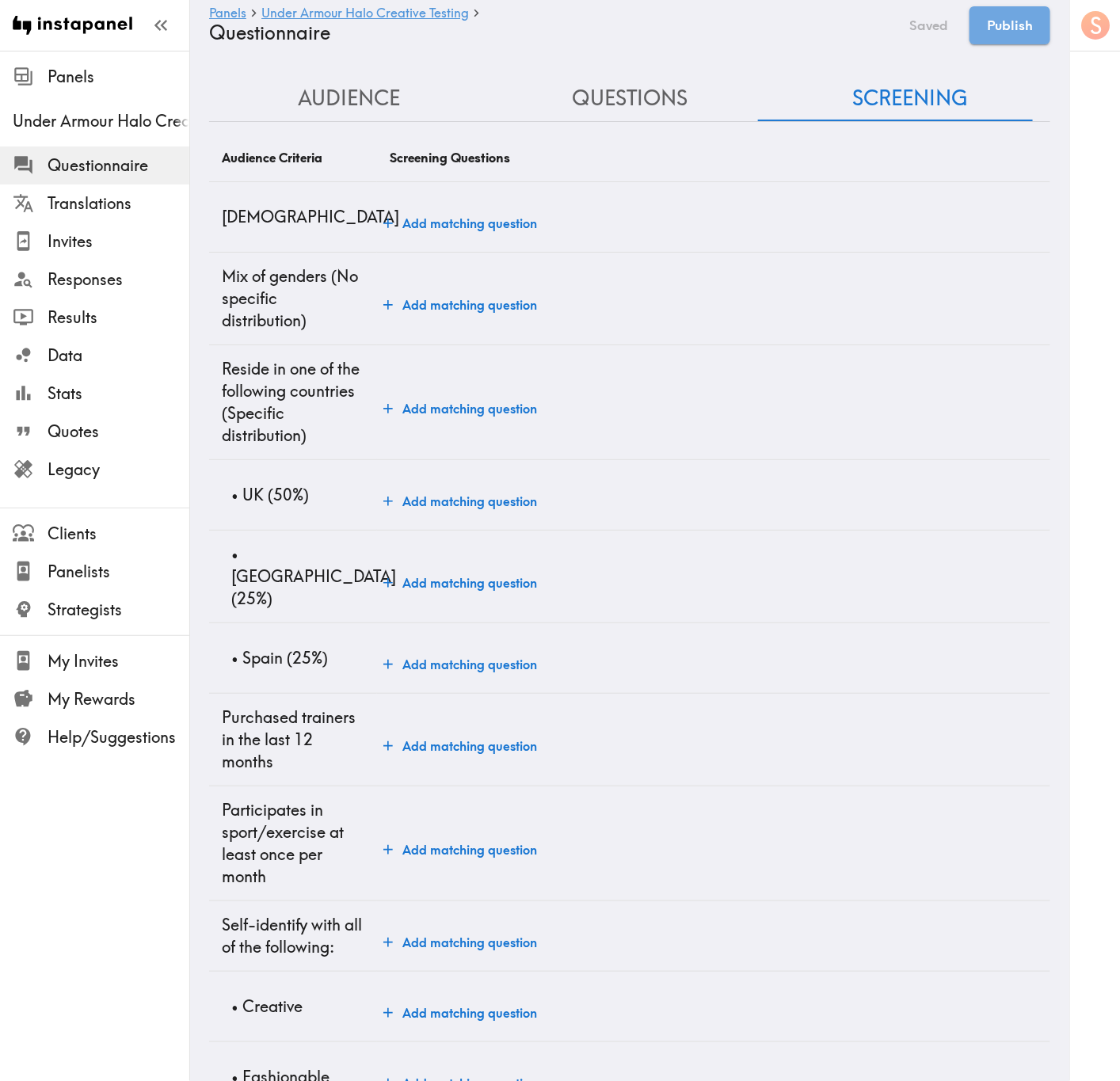
click at [499, 234] on button "Add matching question" at bounding box center [461, 223] width 166 height 32
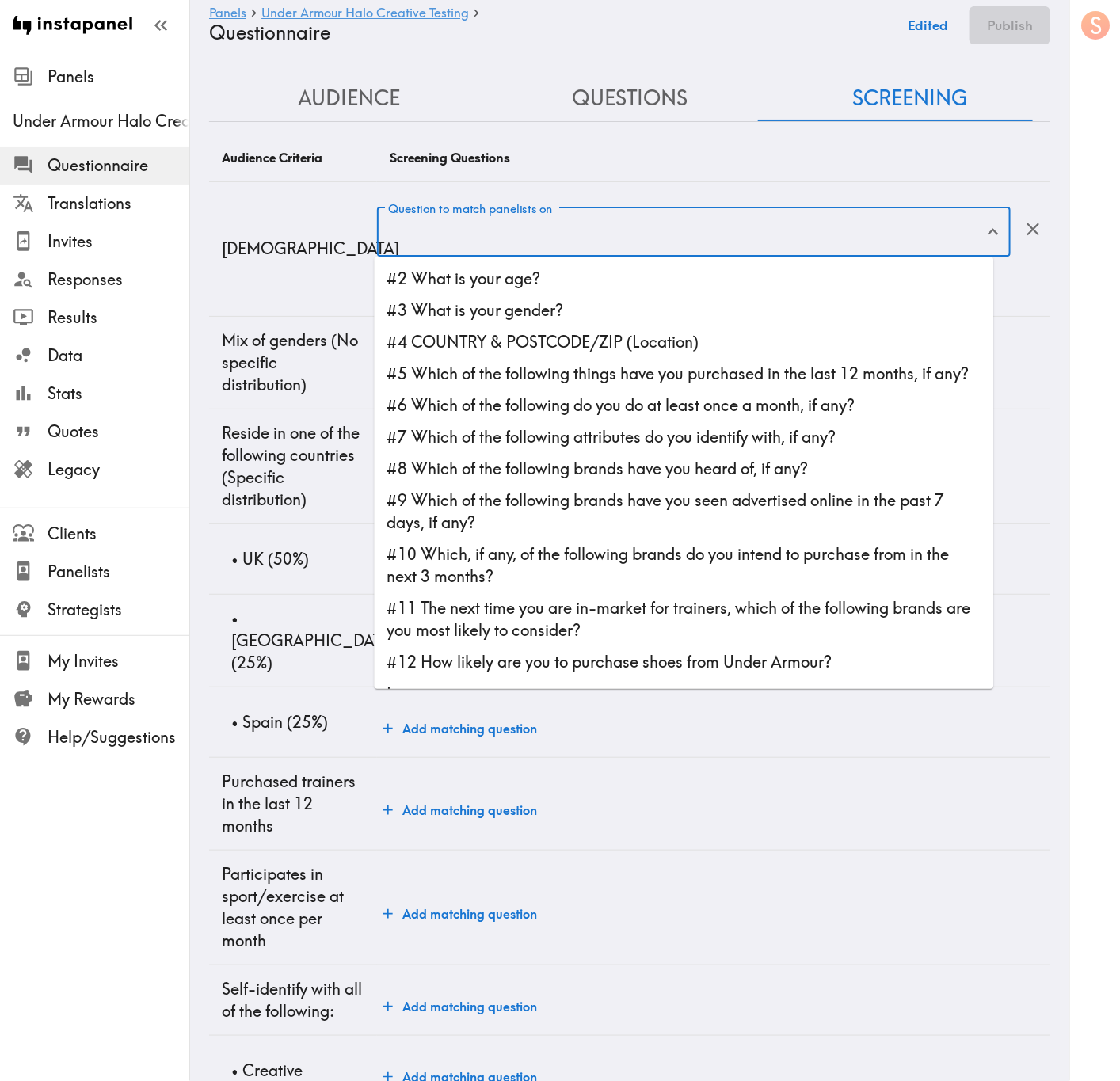
click at [616, 246] on input "Question to match panelists on" at bounding box center [682, 232] width 596 height 35
click at [630, 274] on li "#2 What is your age?" at bounding box center [684, 278] width 619 height 32
type input "#2 What is your age?"
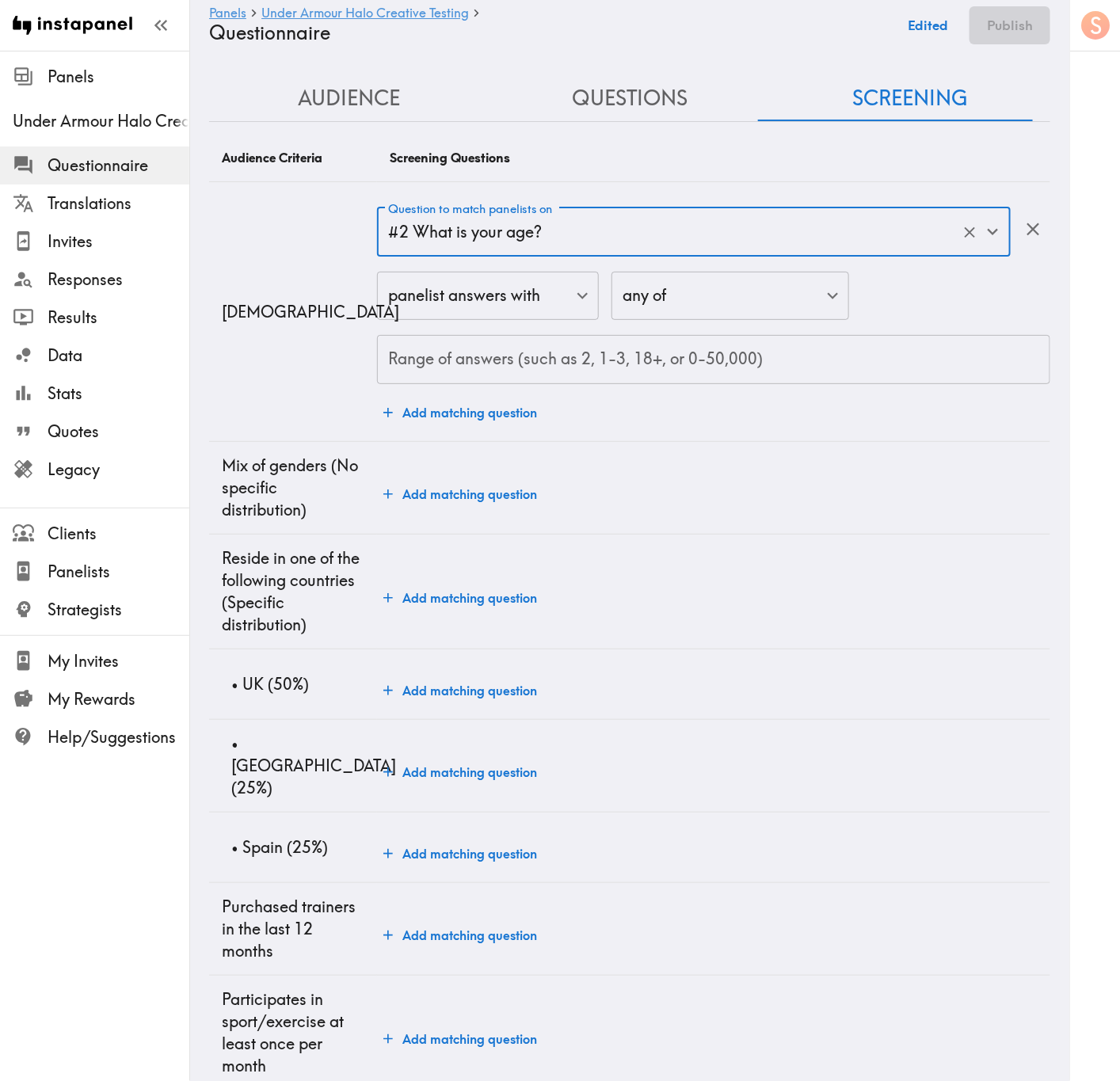
click at [554, 373] on input "Range of answers (such as 2, 1-3, 18+, or 0-50,000)" at bounding box center [714, 360] width 673 height 50
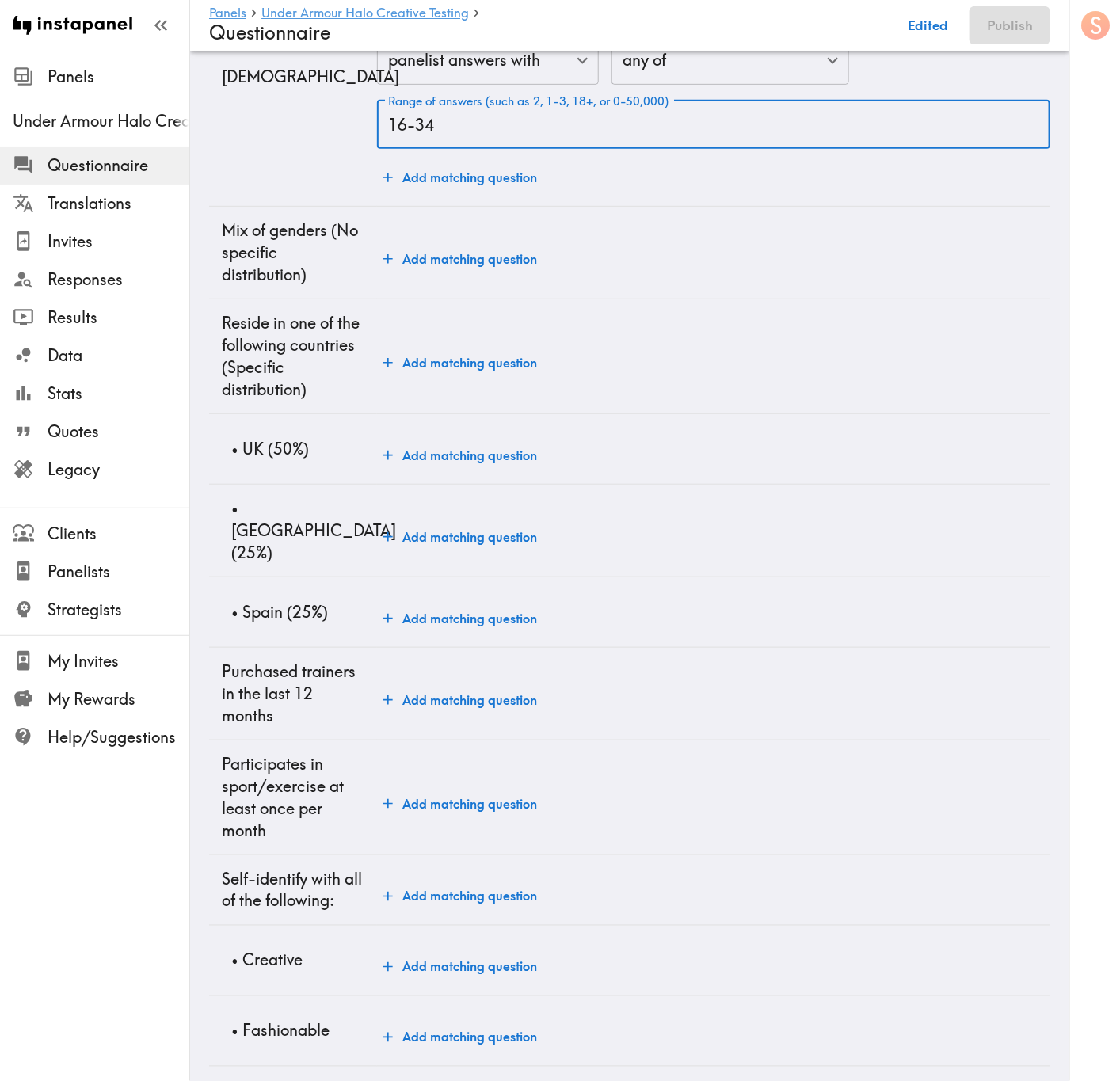
scroll to position [237, 0]
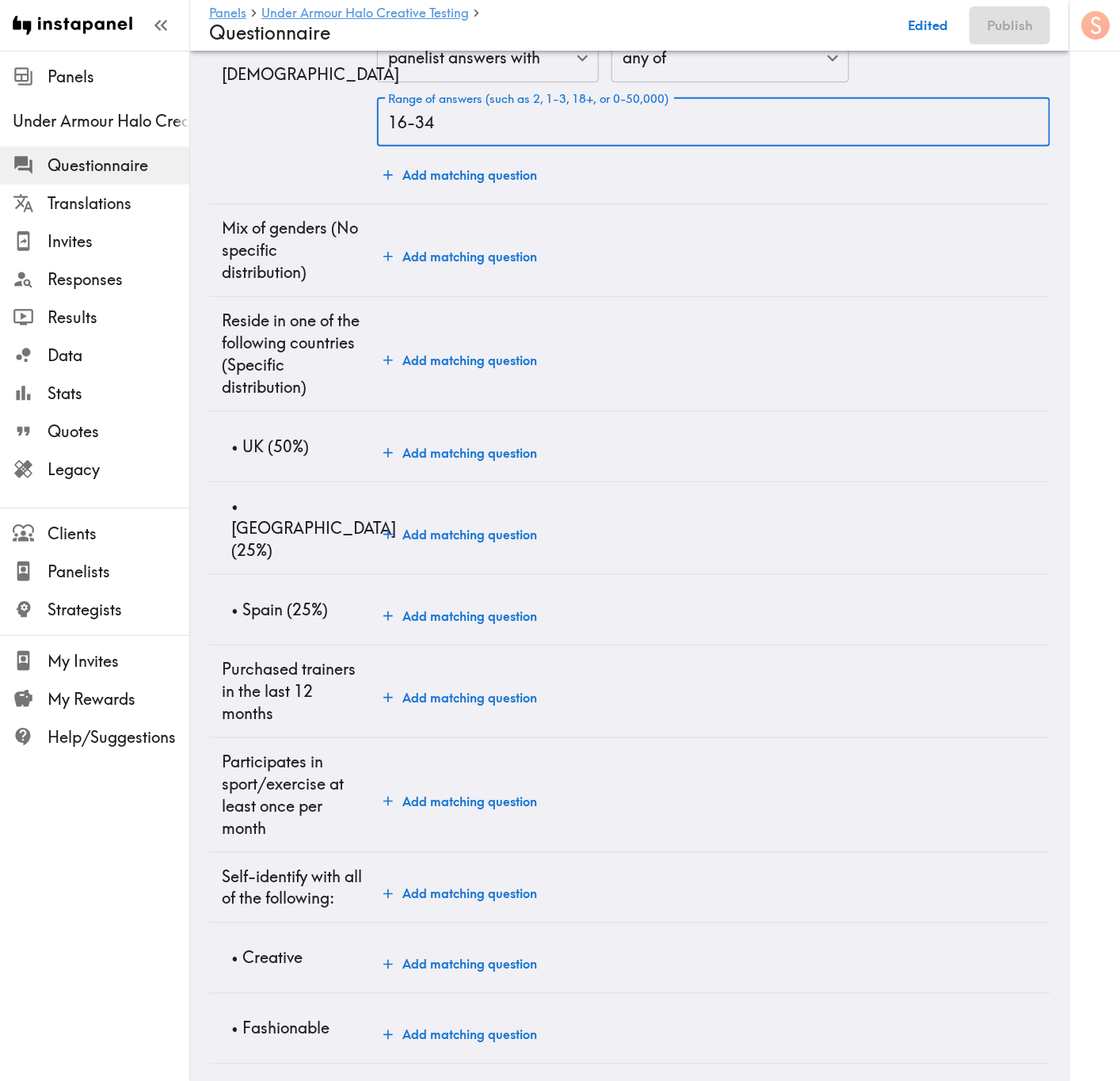
type input "16-34"
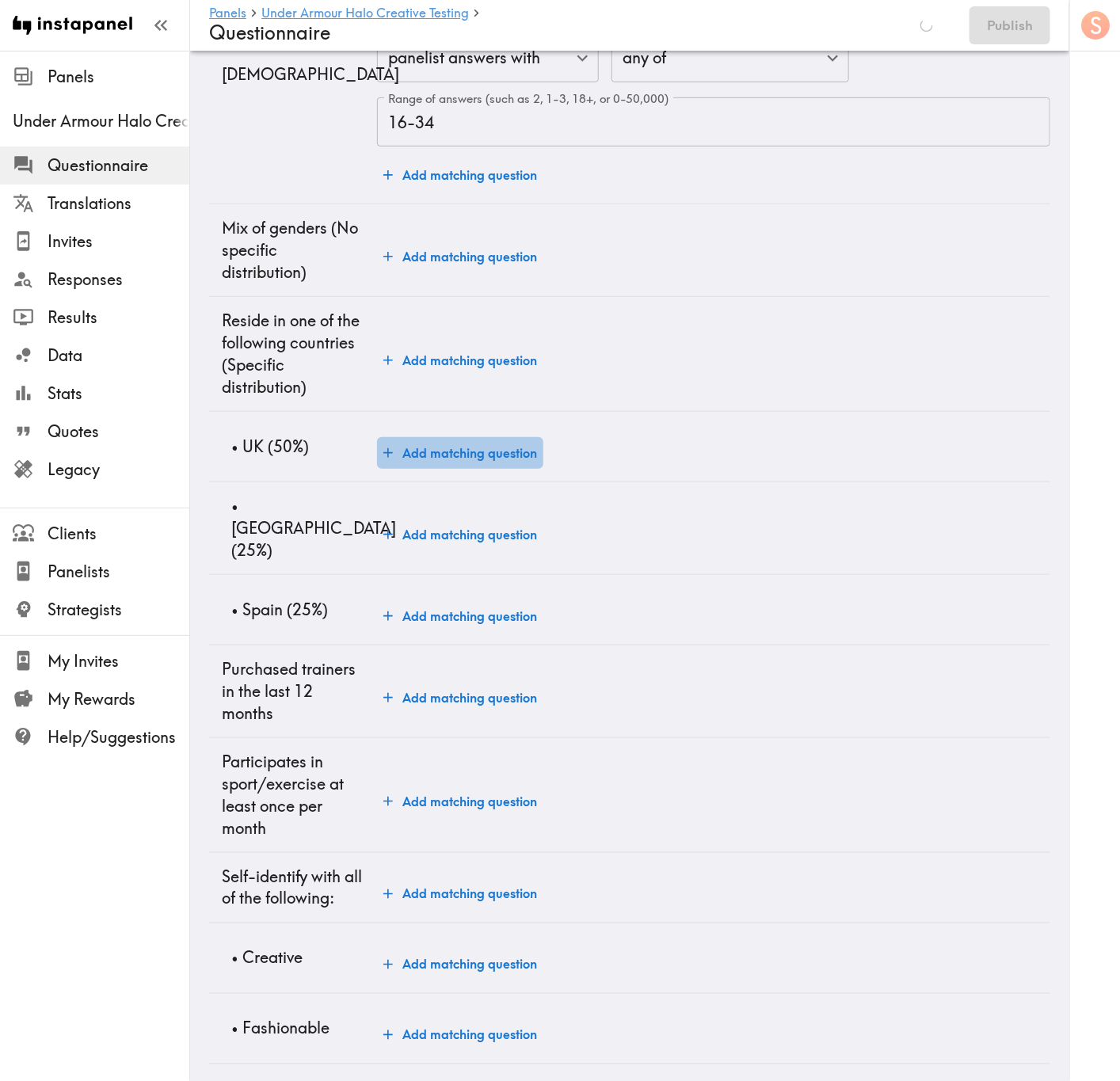
click at [456, 457] on button "Add matching question" at bounding box center [461, 453] width 166 height 32
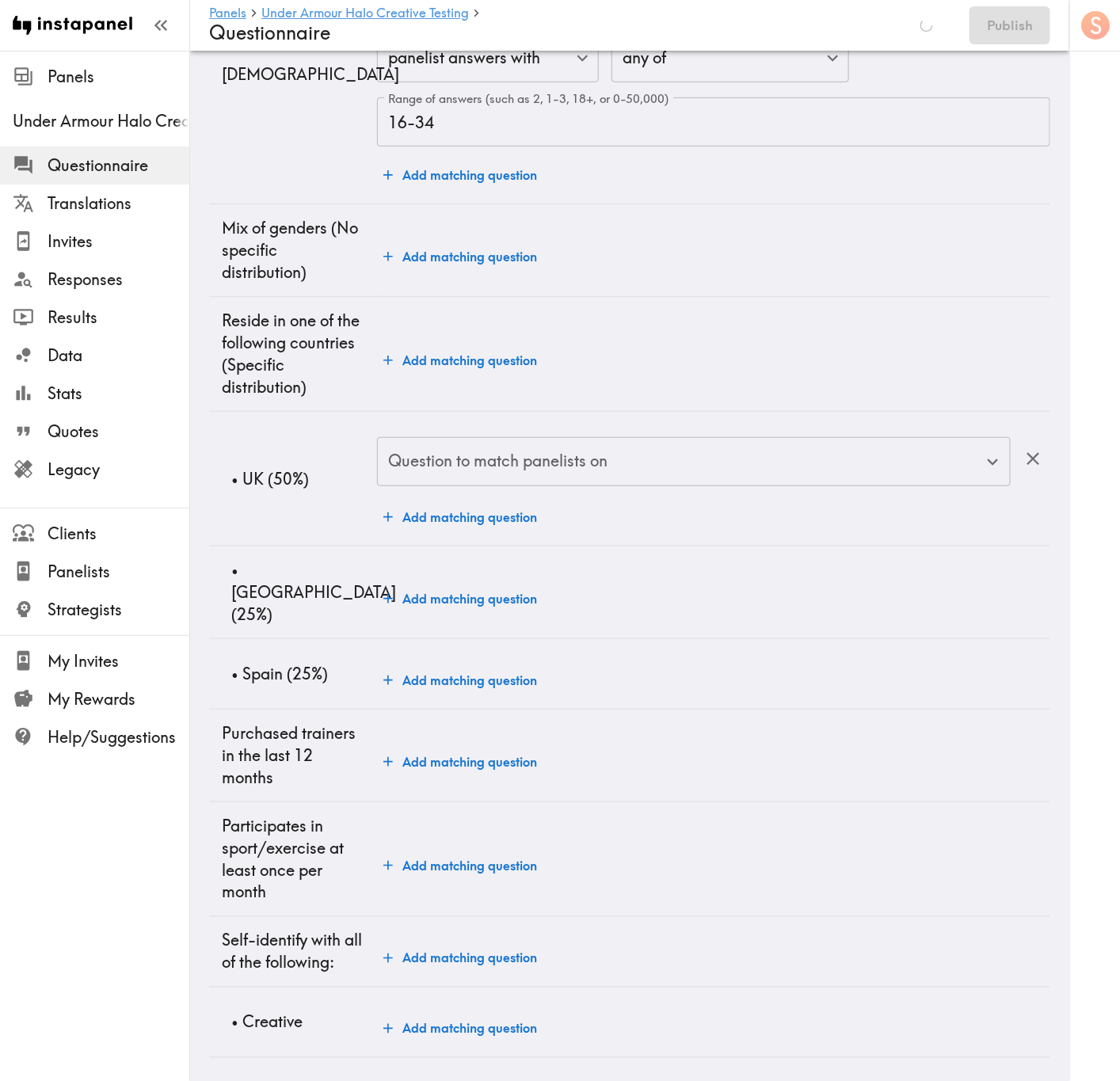
click at [471, 476] on input "Question to match panelists on" at bounding box center [682, 462] width 596 height 35
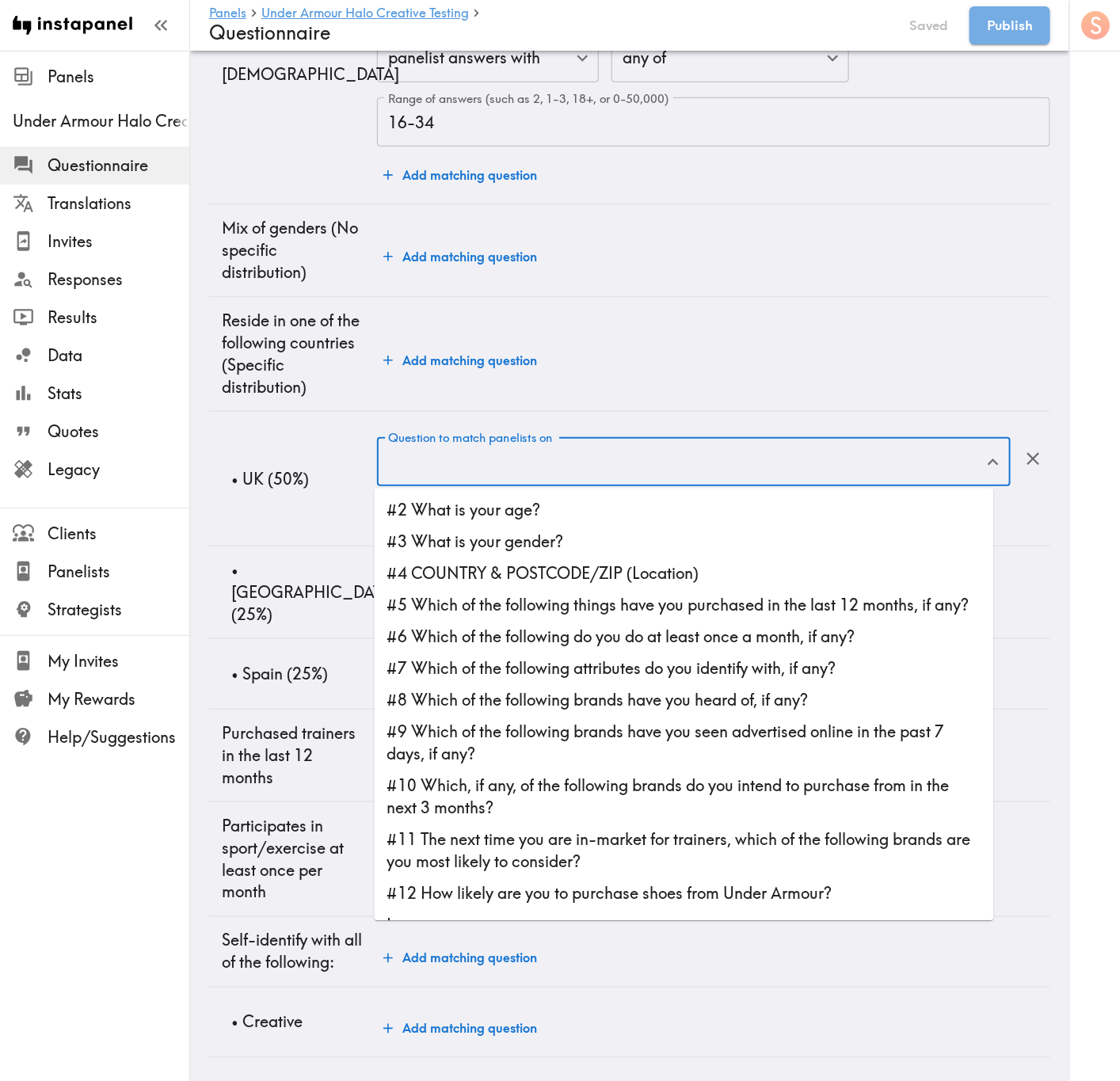
click at [691, 577] on li "#4 COUNTRY & POSTCODE/ZIP (Location)" at bounding box center [684, 575] width 619 height 32
type input "#4 COUNTRY & POSTCODE/ZIP (Location)"
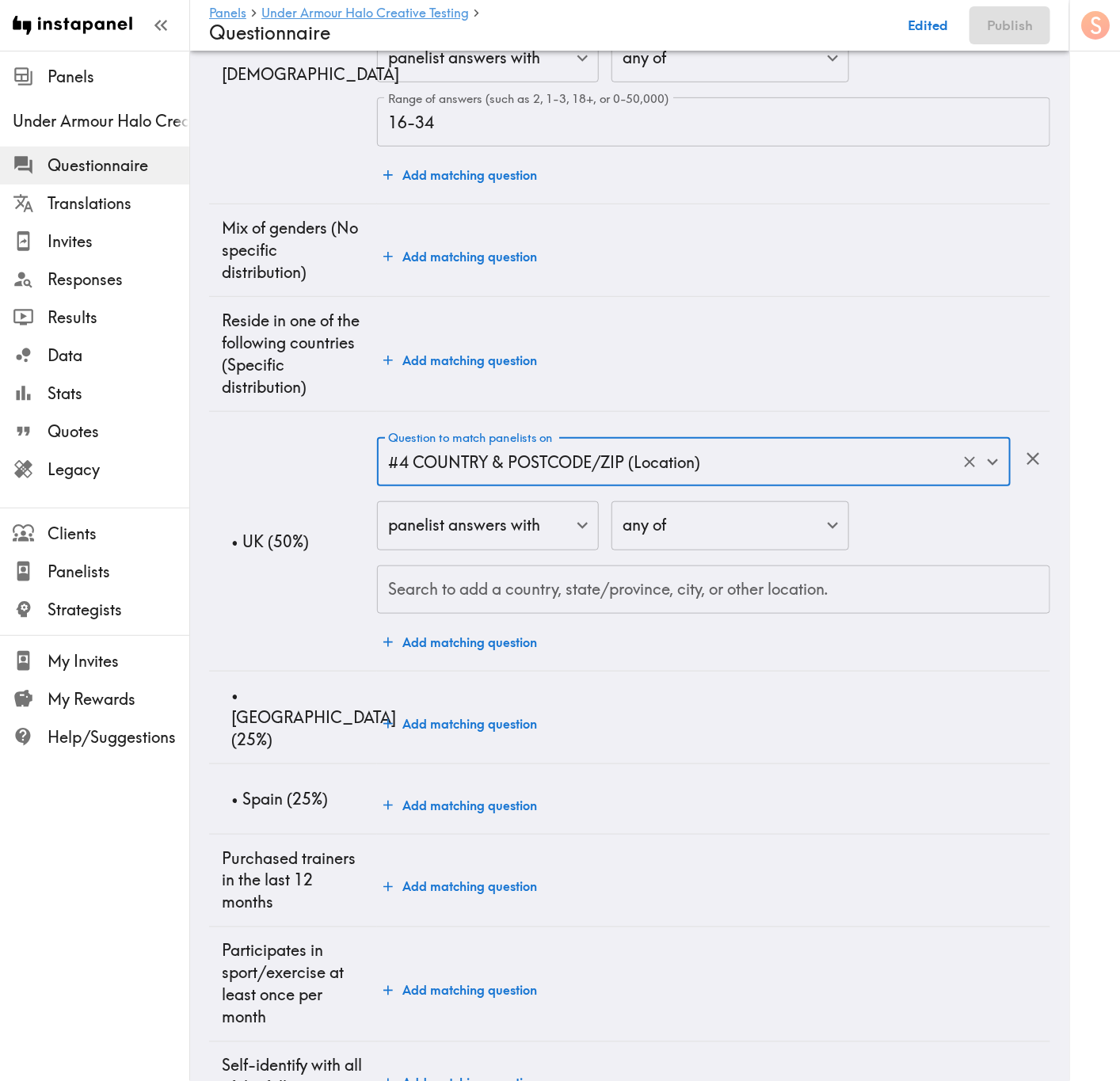
click at [523, 582] on div "Search to add a country, state/province, city, or other location. Search to add…" at bounding box center [714, 590] width 673 height 50
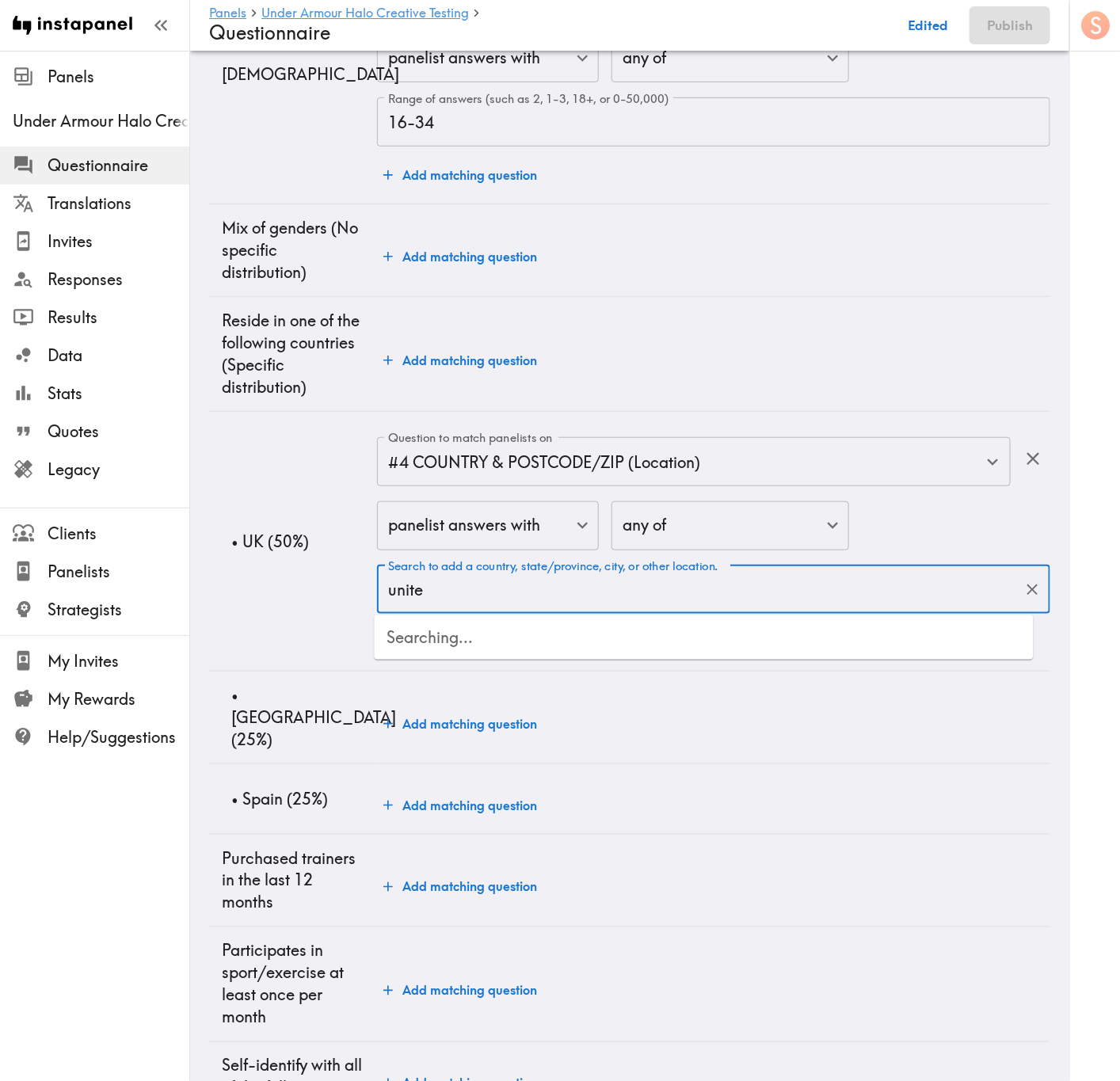
type input "united"
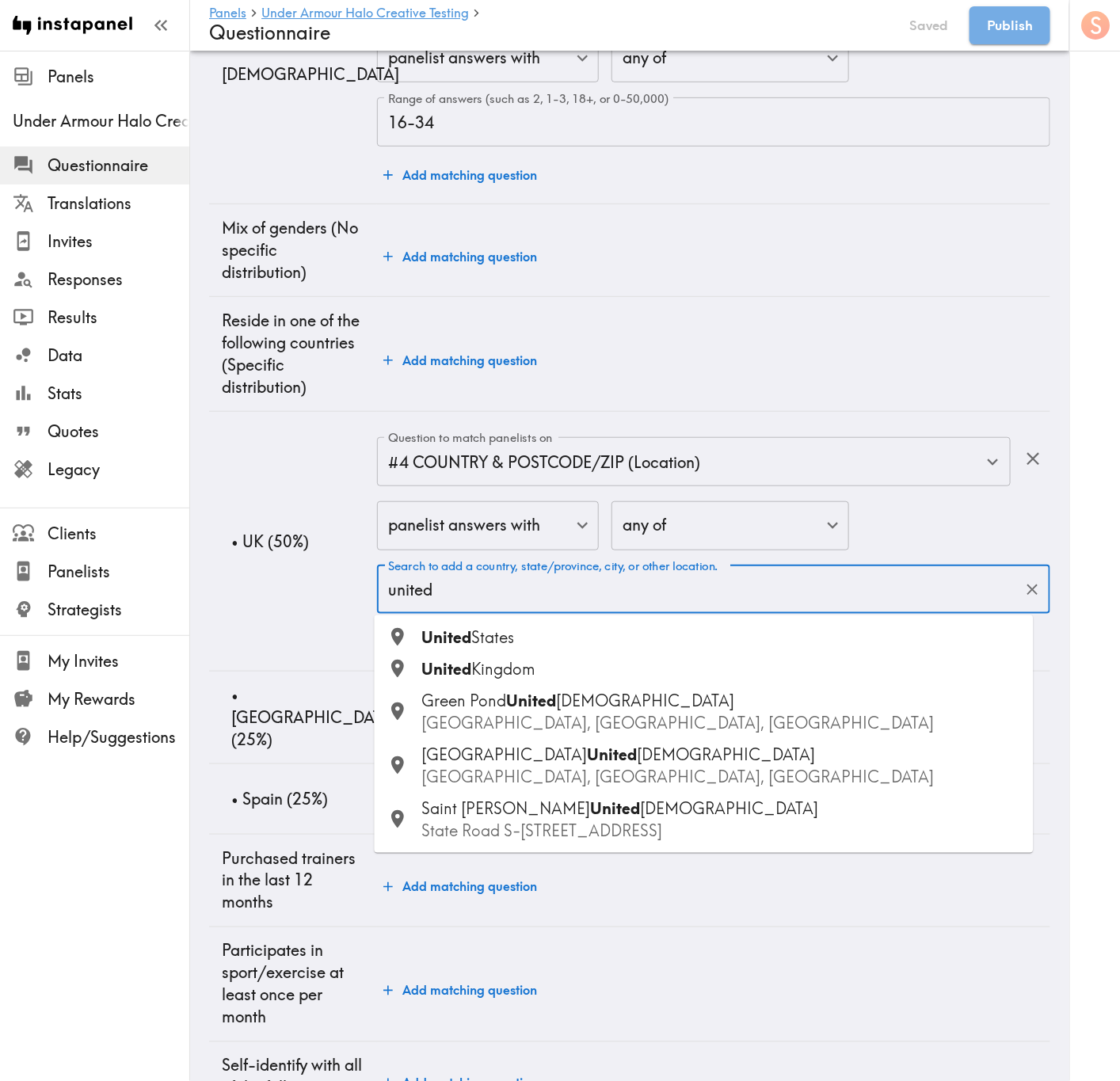
click at [483, 659] on span "Kingdom" at bounding box center [503, 668] width 64 height 20
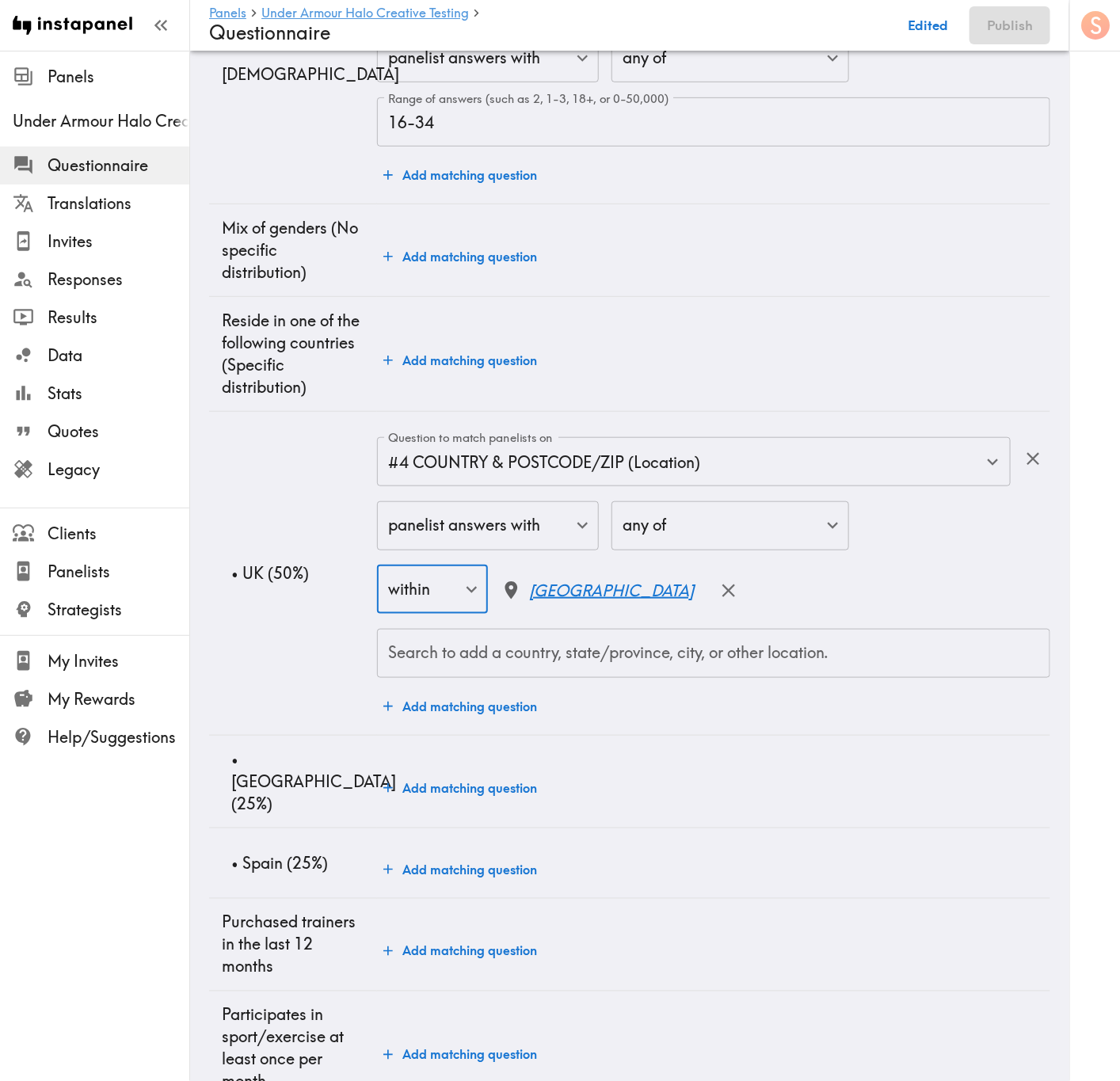
click at [502, 785] on button "Add matching question" at bounding box center [461, 789] width 166 height 32
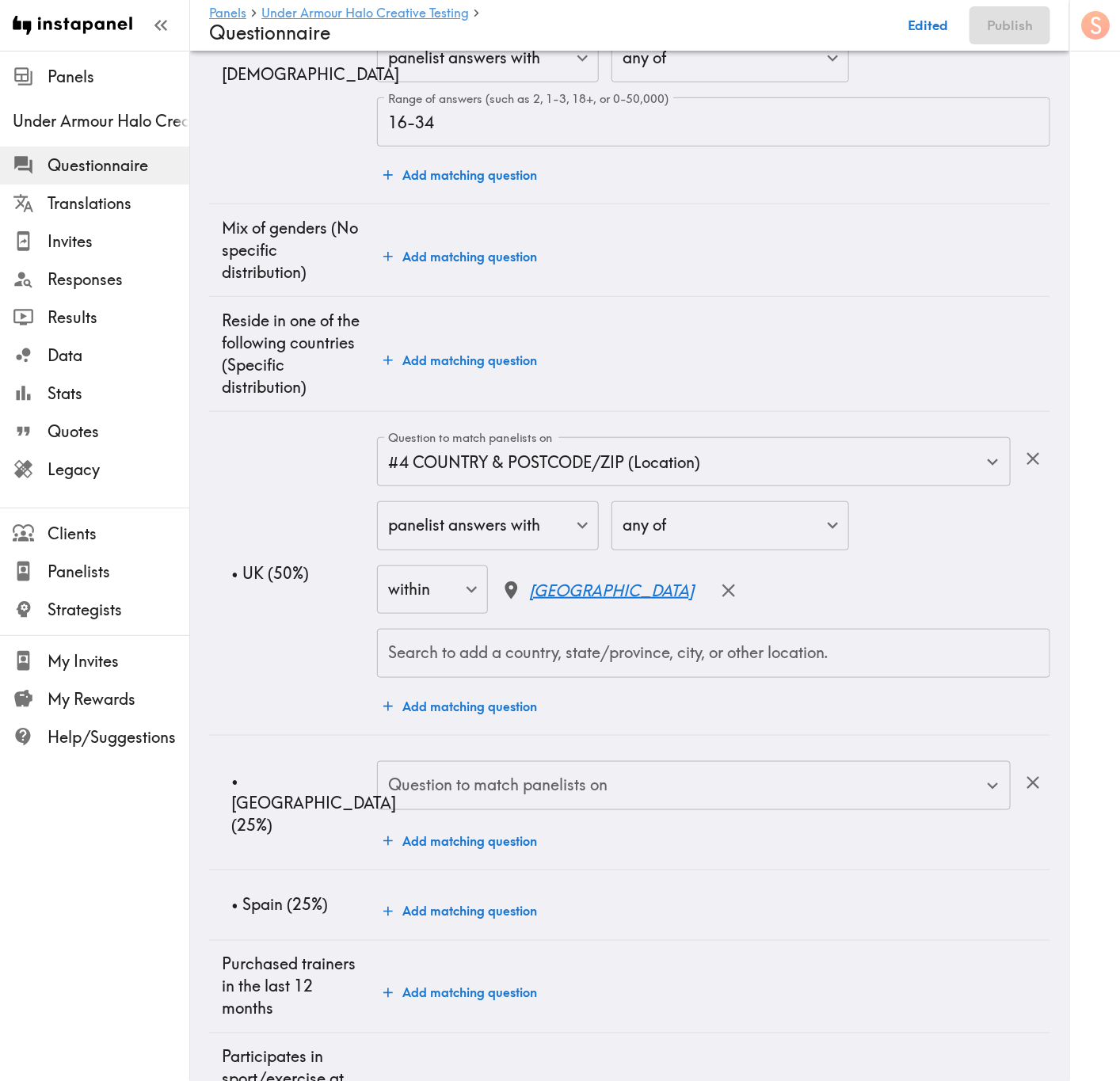
click at [554, 799] on input "Question to match panelists on" at bounding box center [682, 785] width 596 height 35
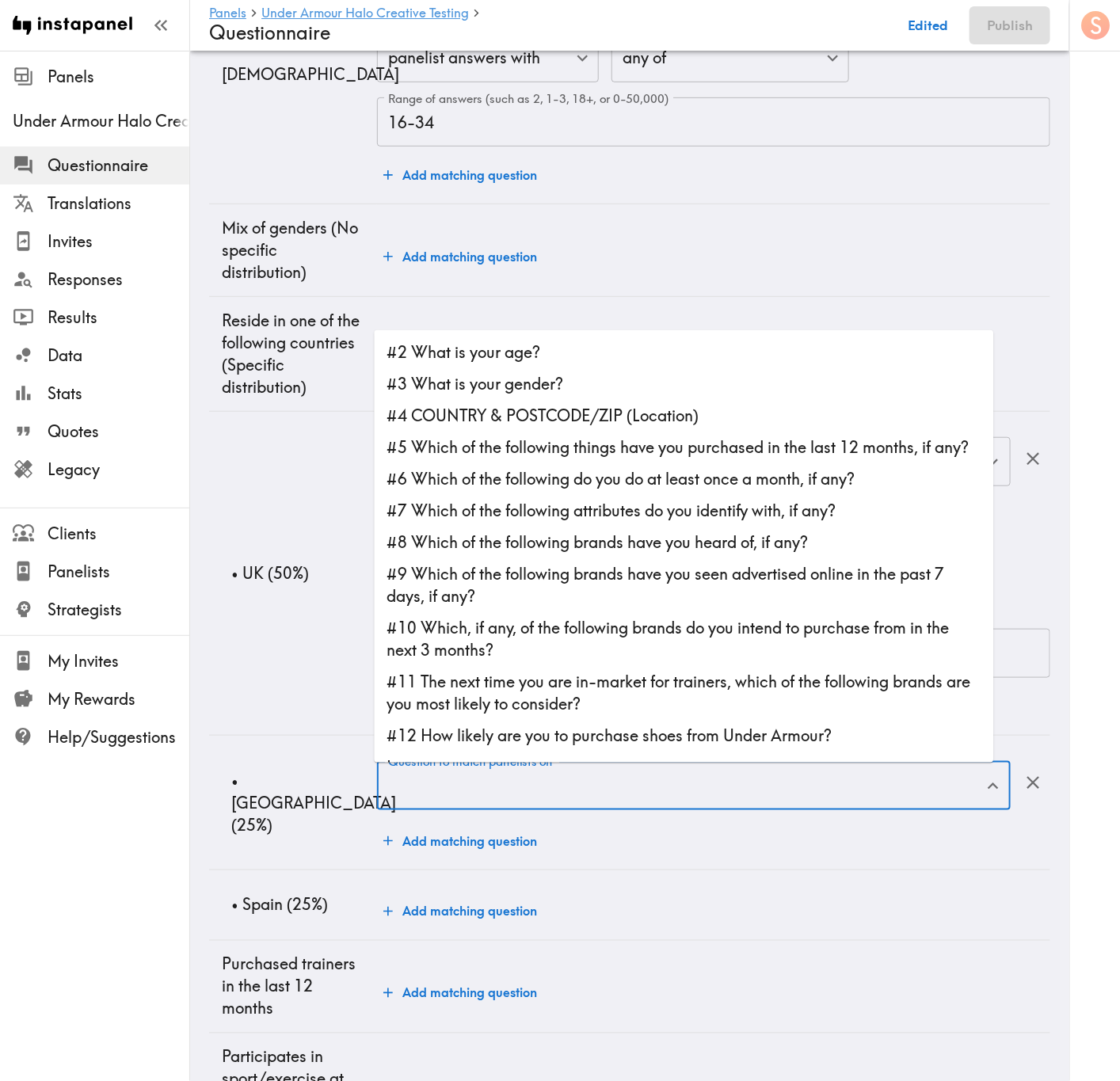
click at [540, 414] on li "#4 COUNTRY & POSTCODE/ZIP (Location)" at bounding box center [684, 416] width 619 height 32
type input "#4 COUNTRY & POSTCODE/ZIP (Location)"
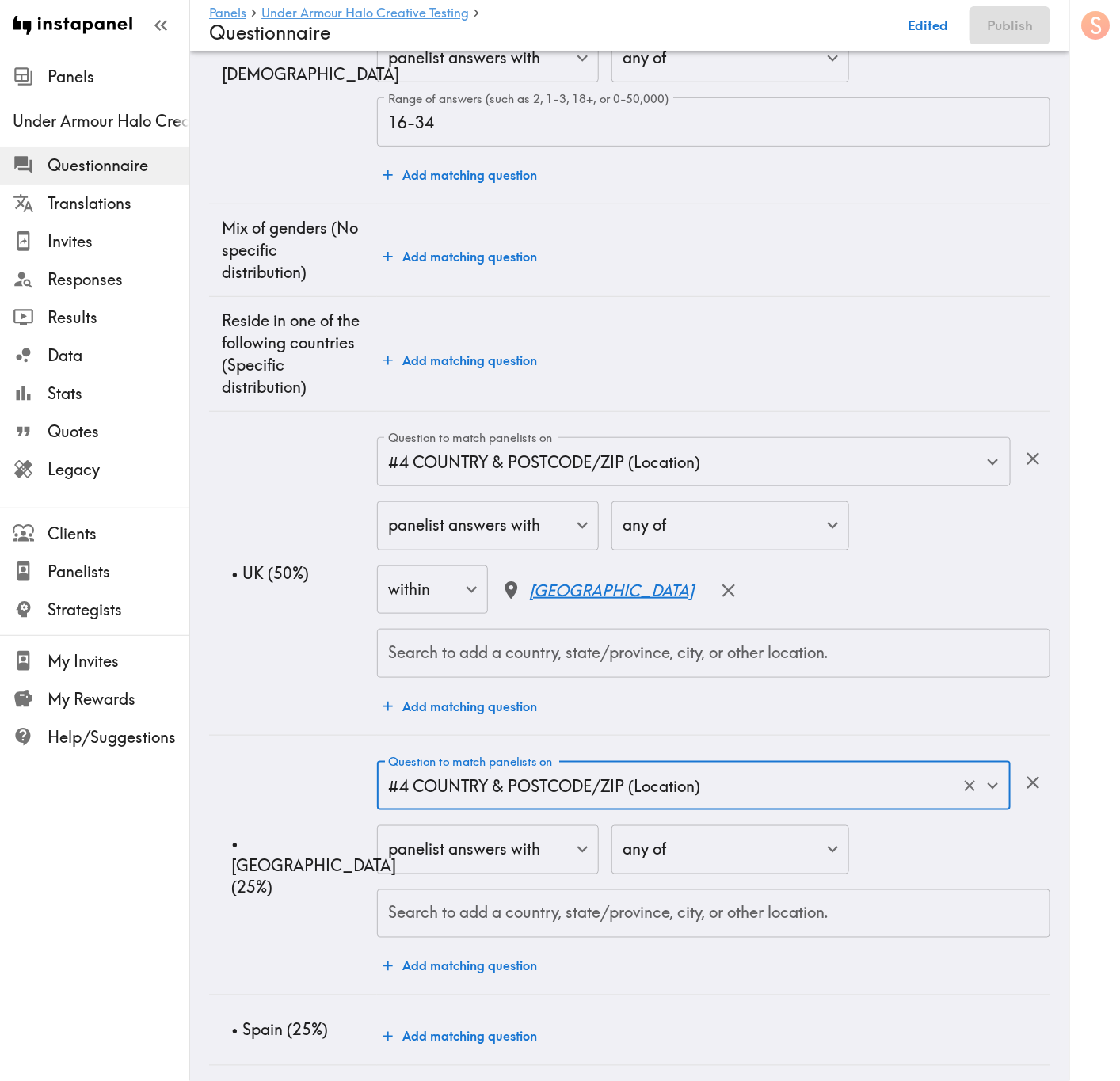
click at [659, 939] on div "Search to add a country, state/province, city, or other location." at bounding box center [714, 914] width 673 height 50
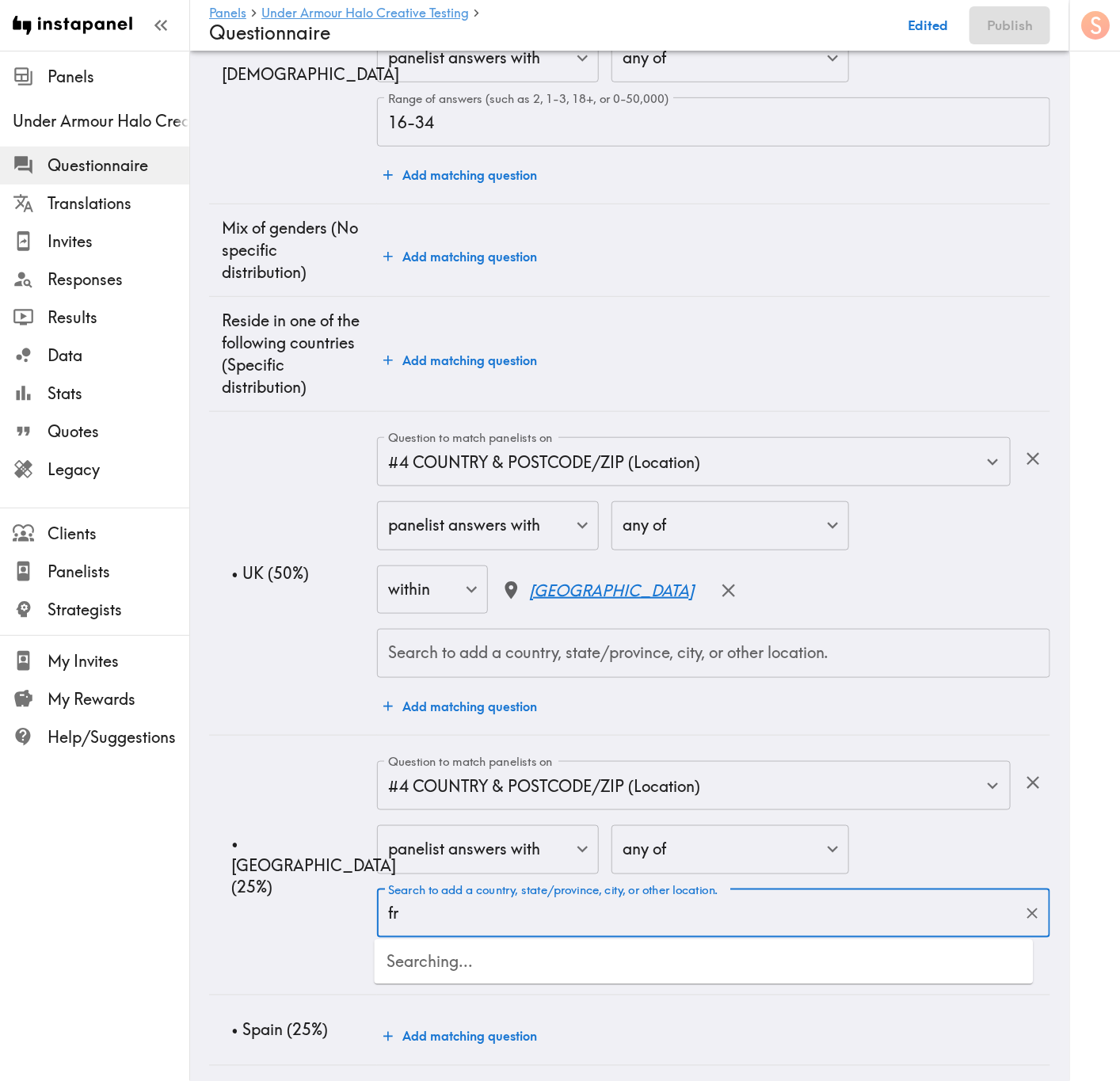
type input "fra"
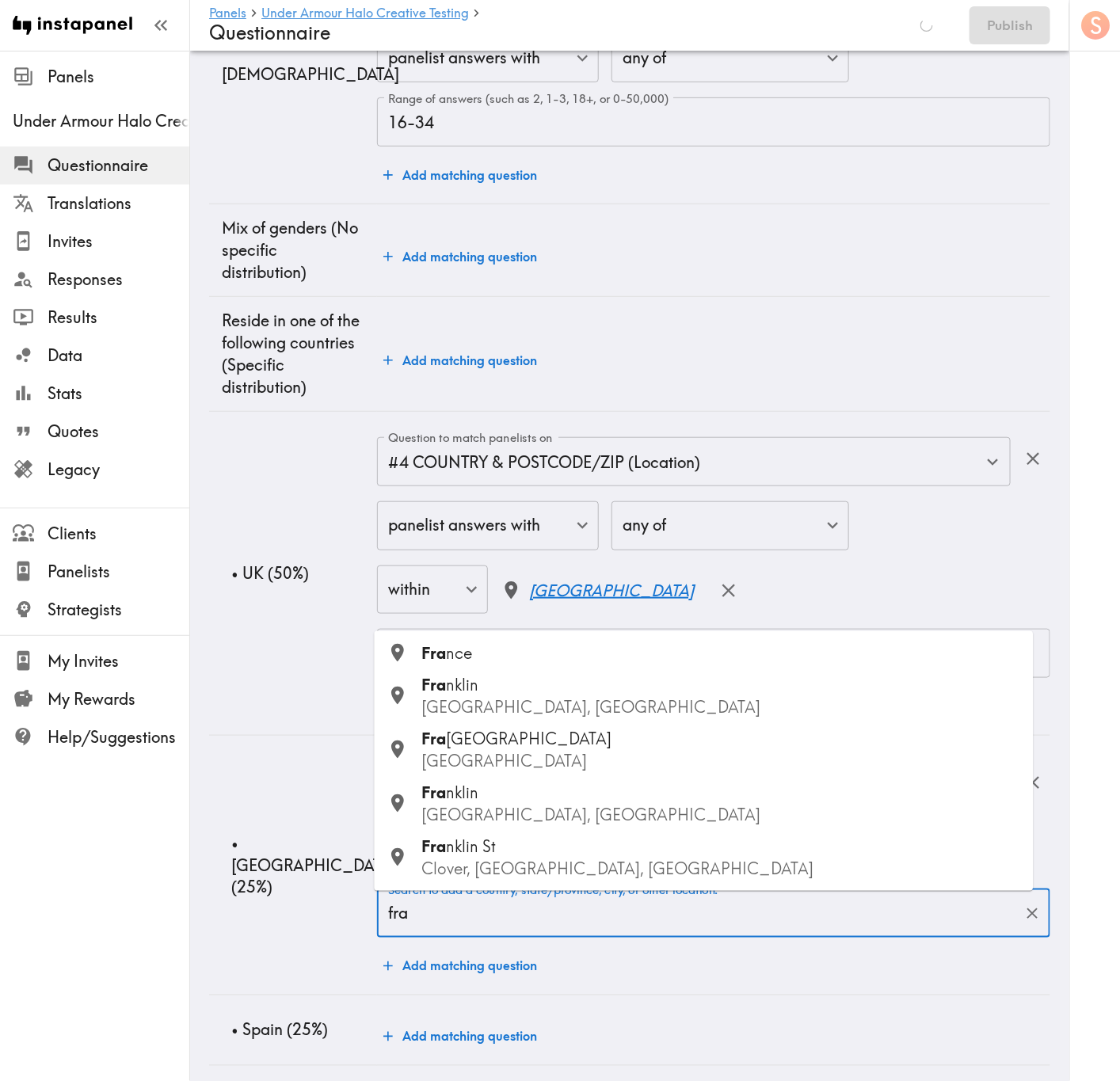
click at [483, 656] on div "Fra nce" at bounding box center [721, 654] width 599 height 22
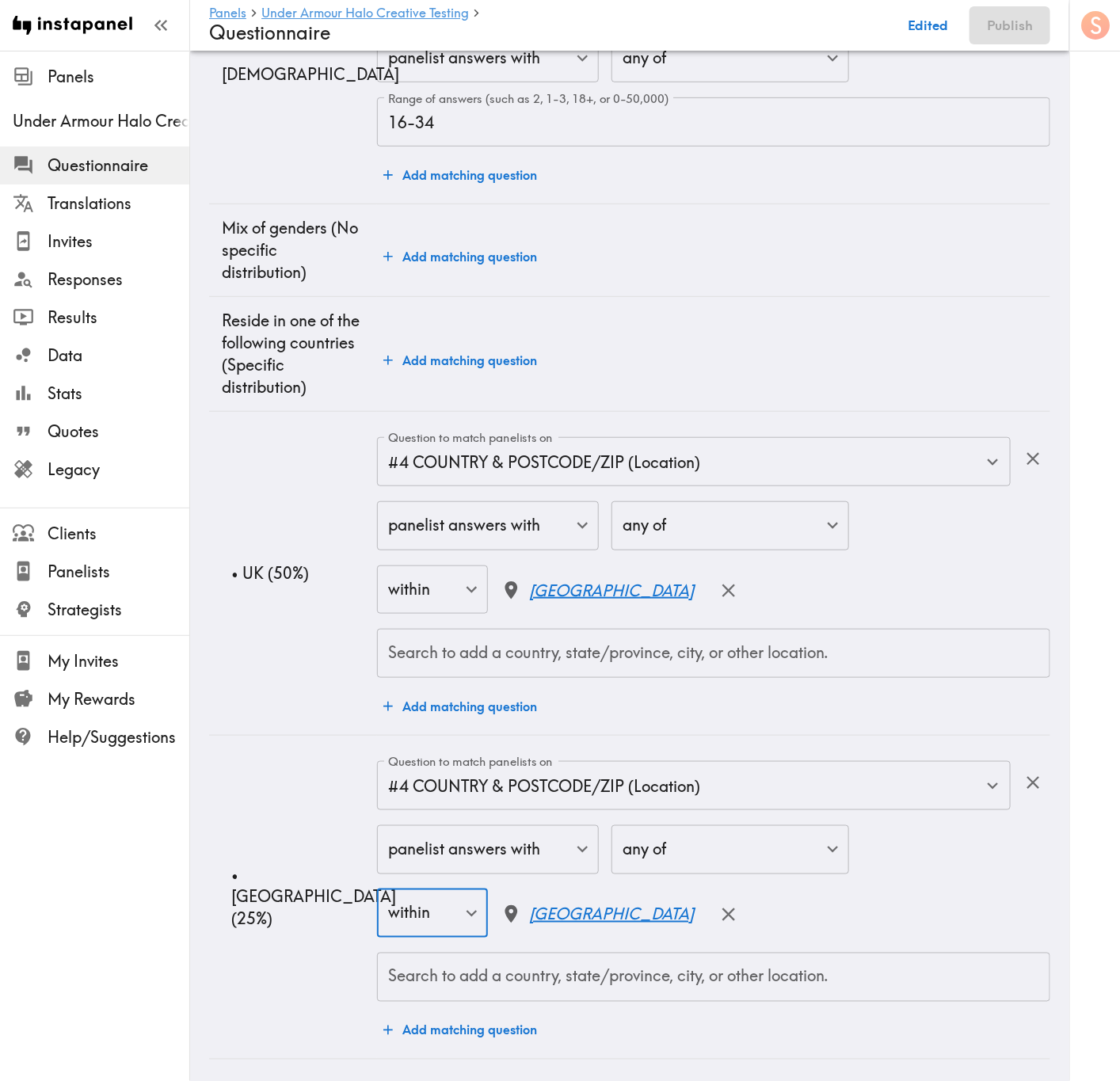
click at [303, 805] on td "• France (25%)" at bounding box center [293, 898] width 168 height 324
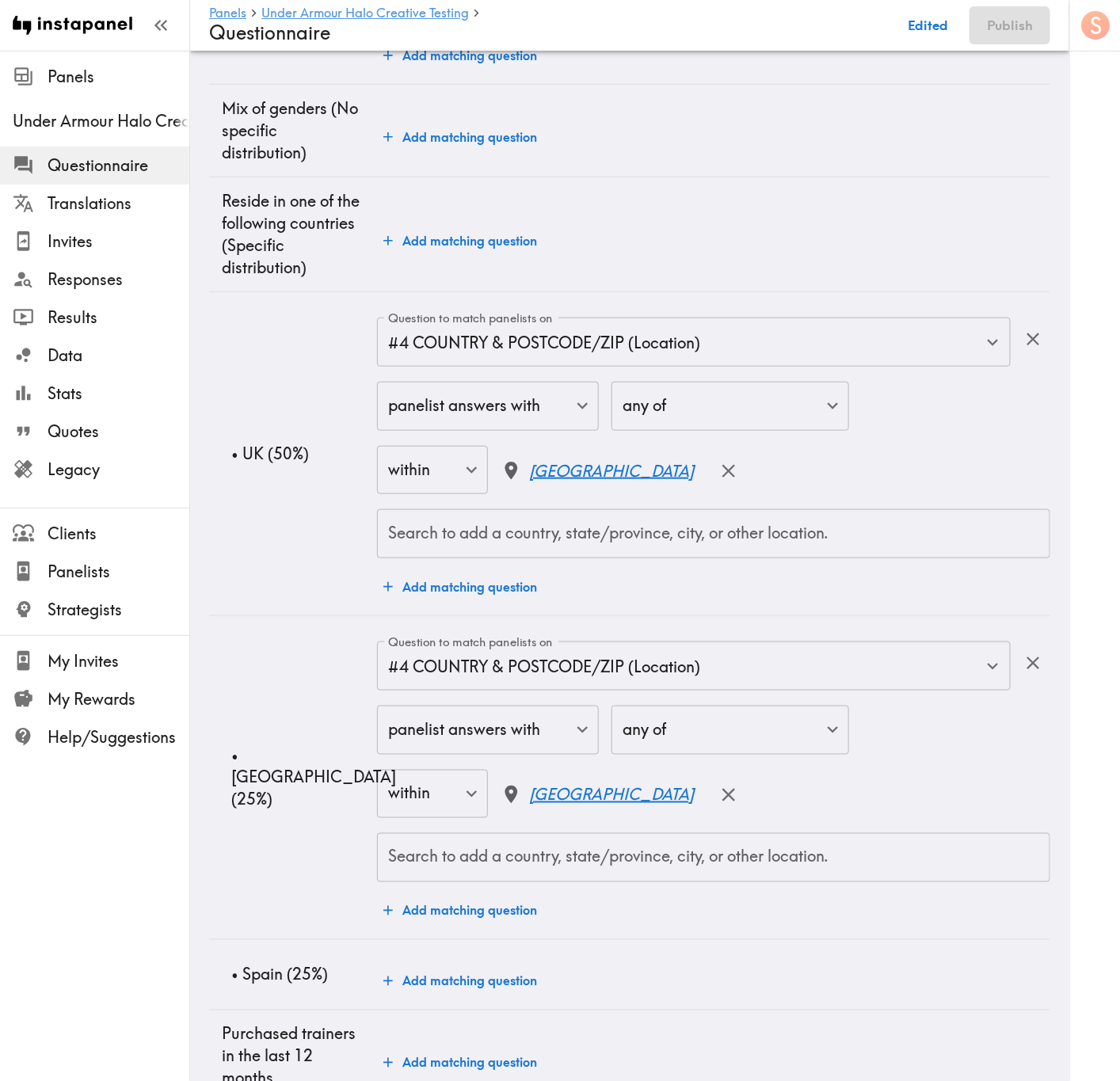
scroll to position [594, 0]
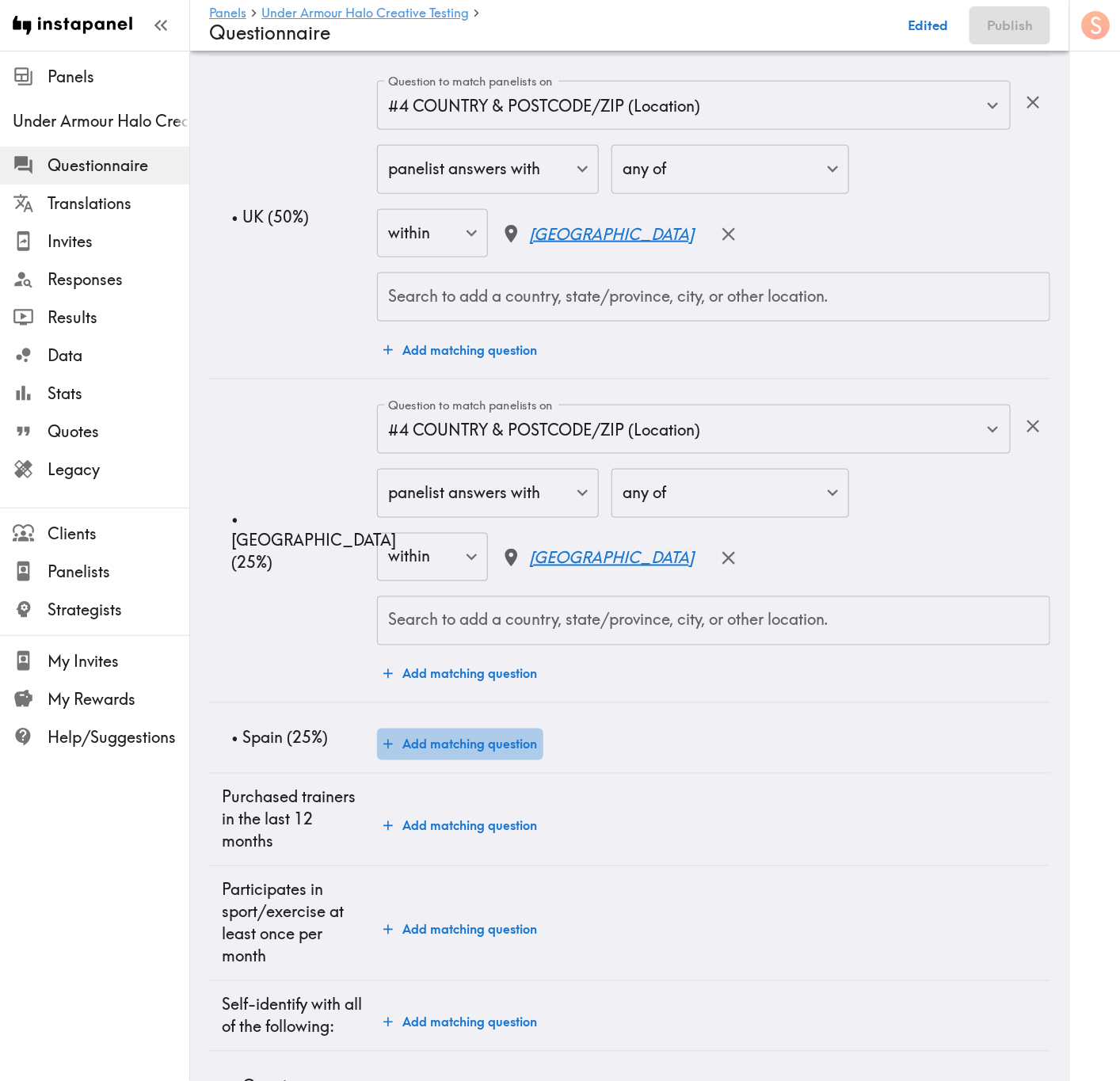
click at [461, 754] on button "Add matching question" at bounding box center [461, 745] width 166 height 32
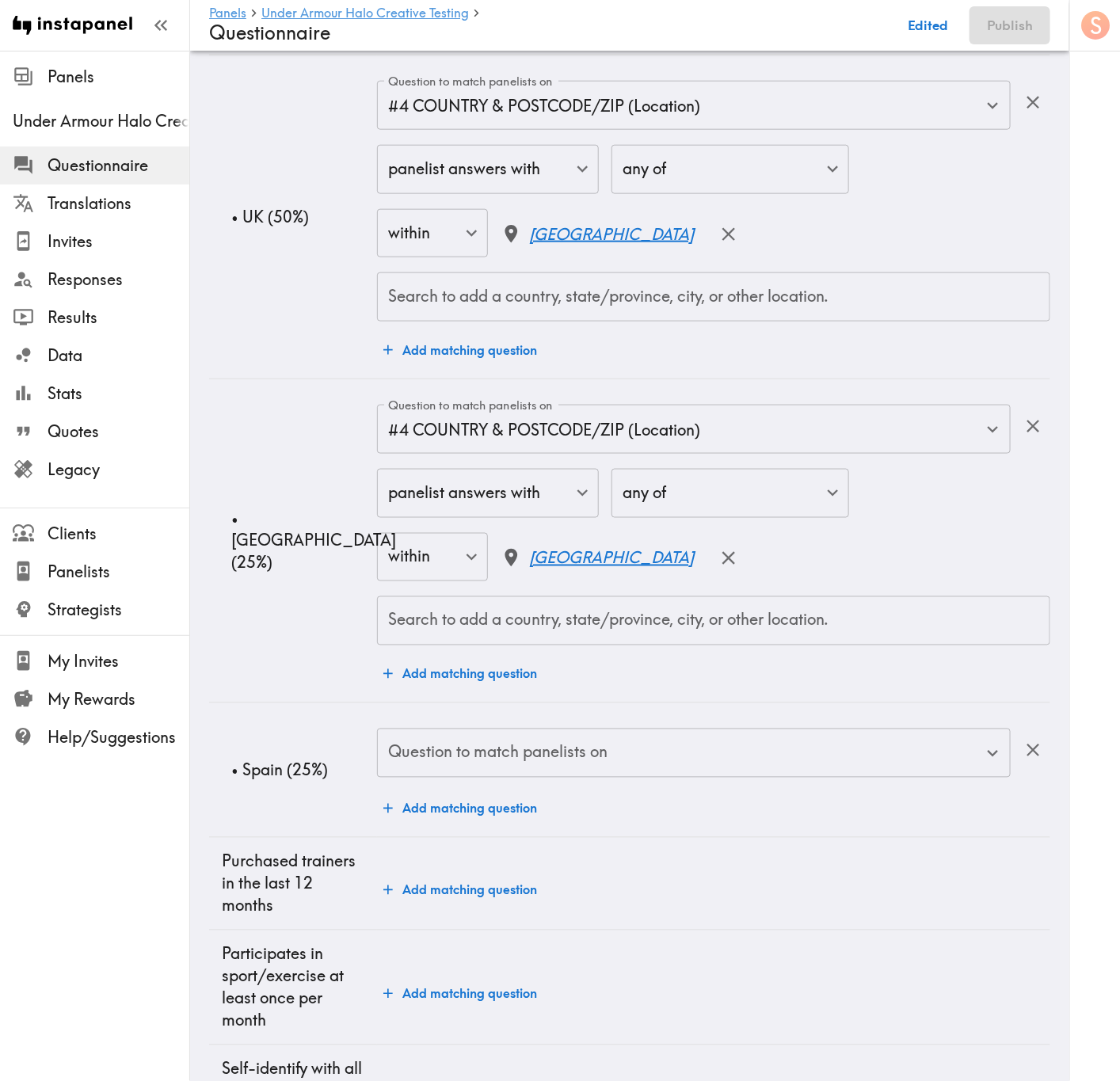
click at [463, 753] on input "Question to match panelists on" at bounding box center [682, 753] width 596 height 35
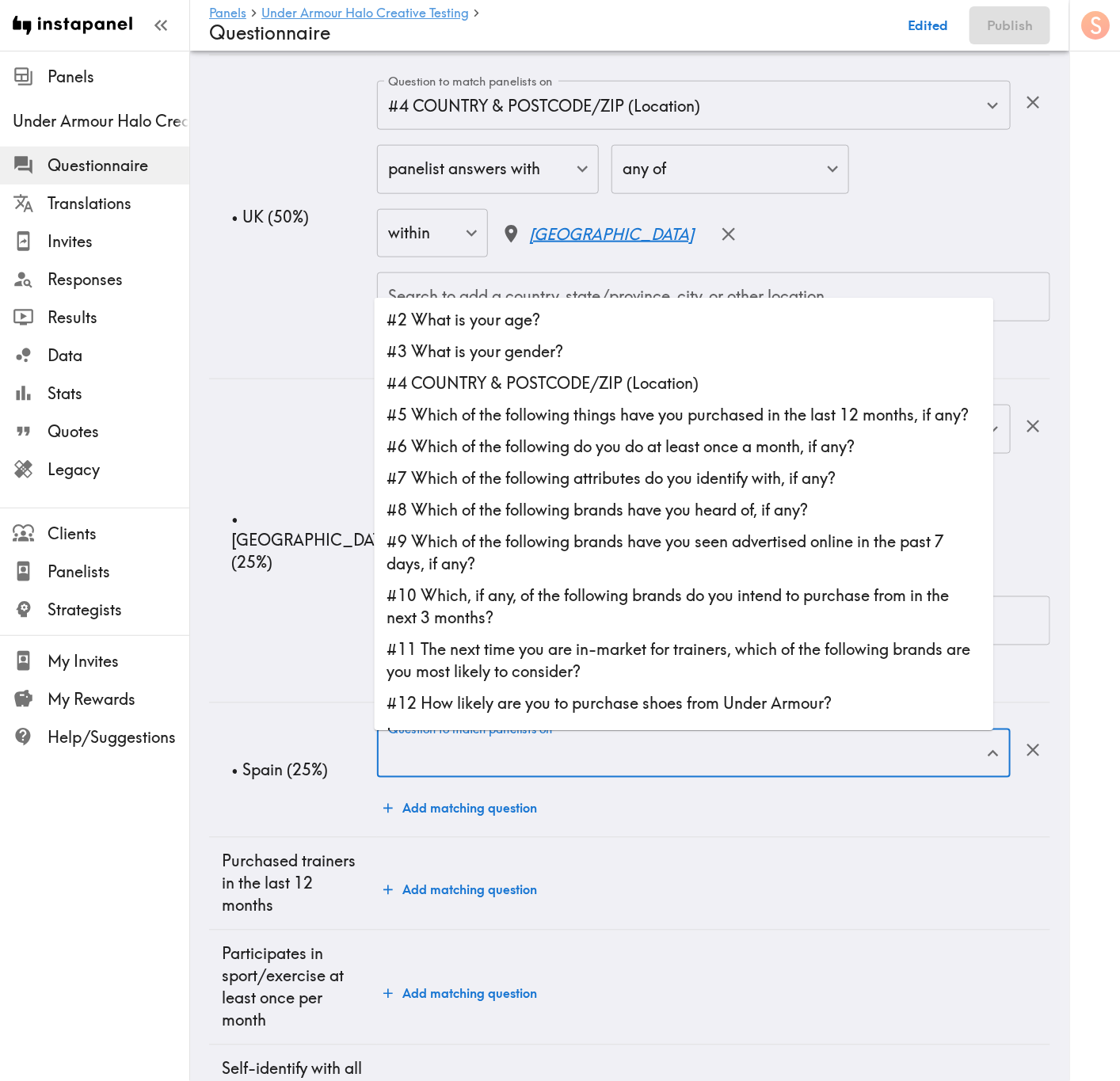
click at [517, 391] on li "#4 COUNTRY & POSTCODE/ZIP (Location)" at bounding box center [684, 384] width 619 height 32
type input "#4 COUNTRY & POSTCODE/ZIP (Location)"
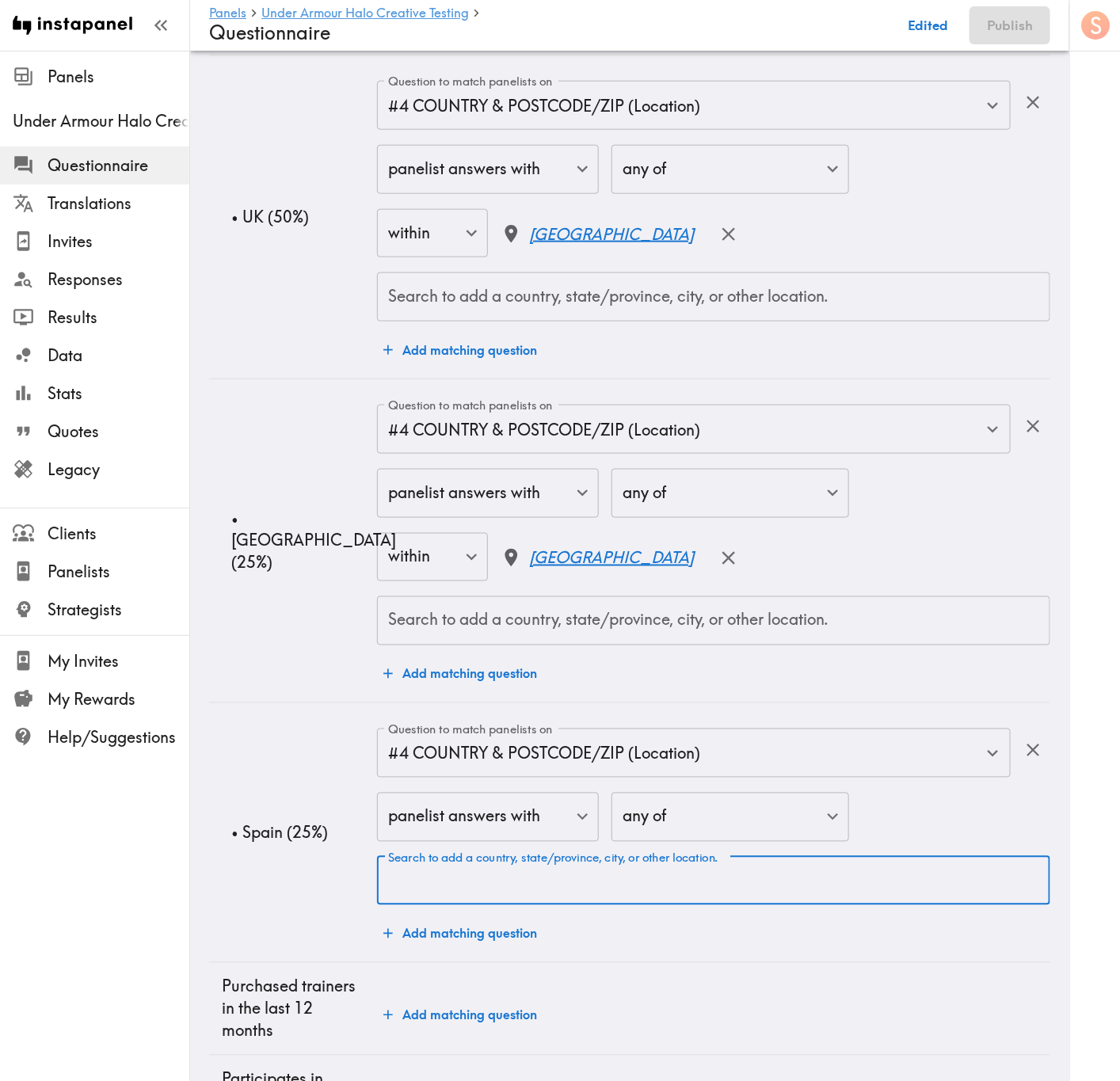
click at [674, 894] on input "Search to add a country, state/province, city, or other location." at bounding box center [713, 881] width 659 height 35
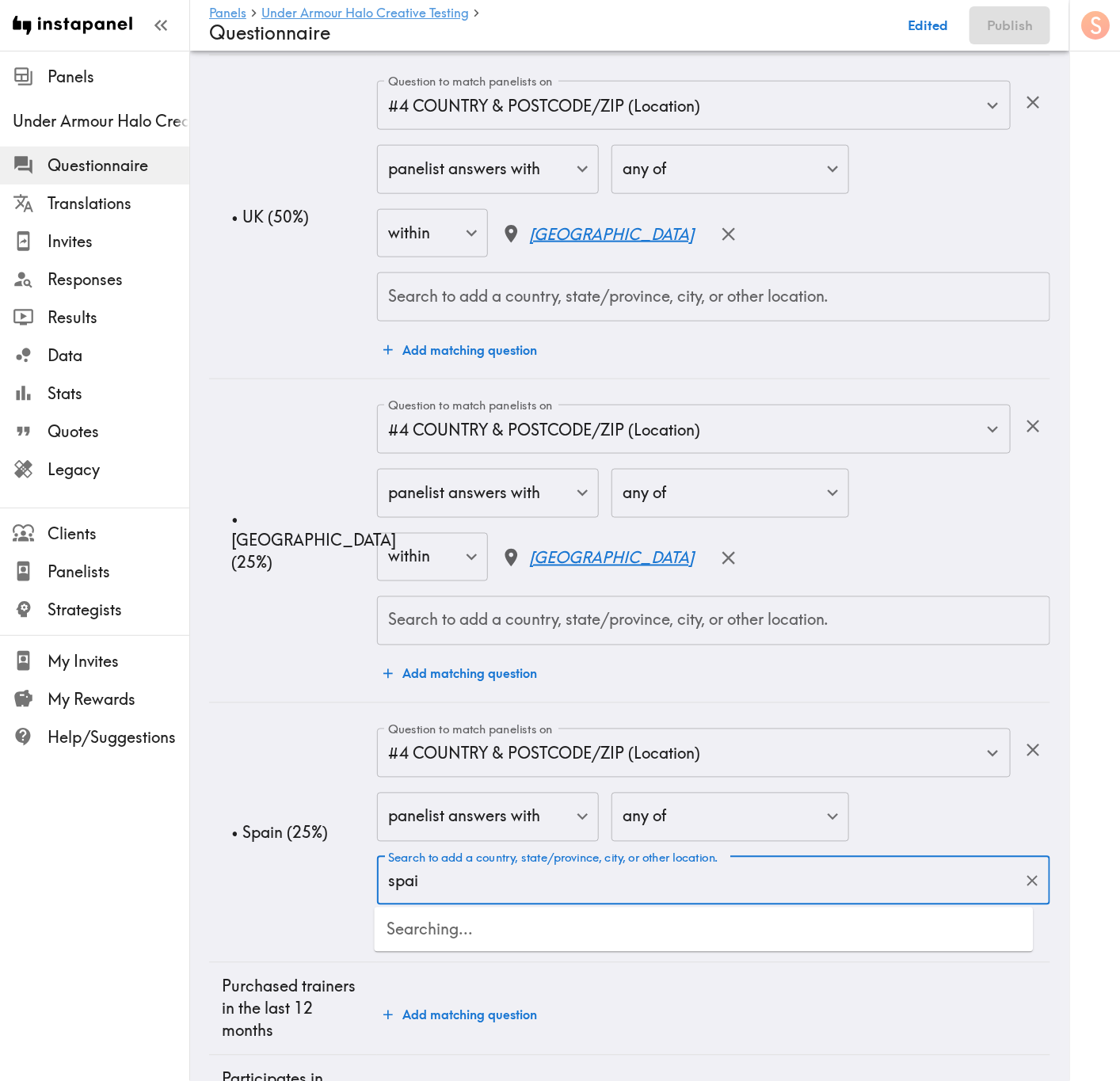
type input "spain"
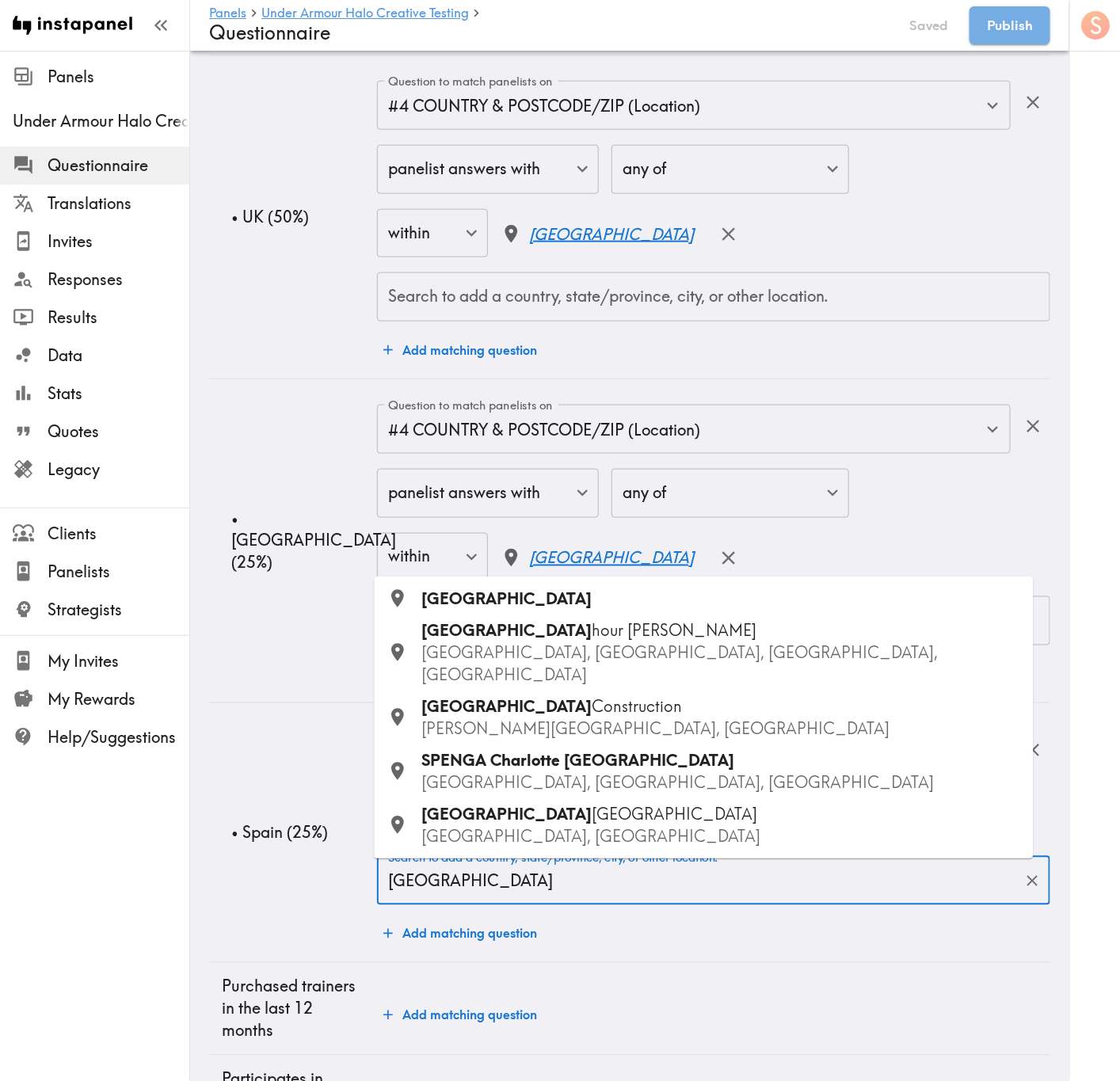
click at [616, 611] on div "Spain" at bounding box center [721, 600] width 599 height 22
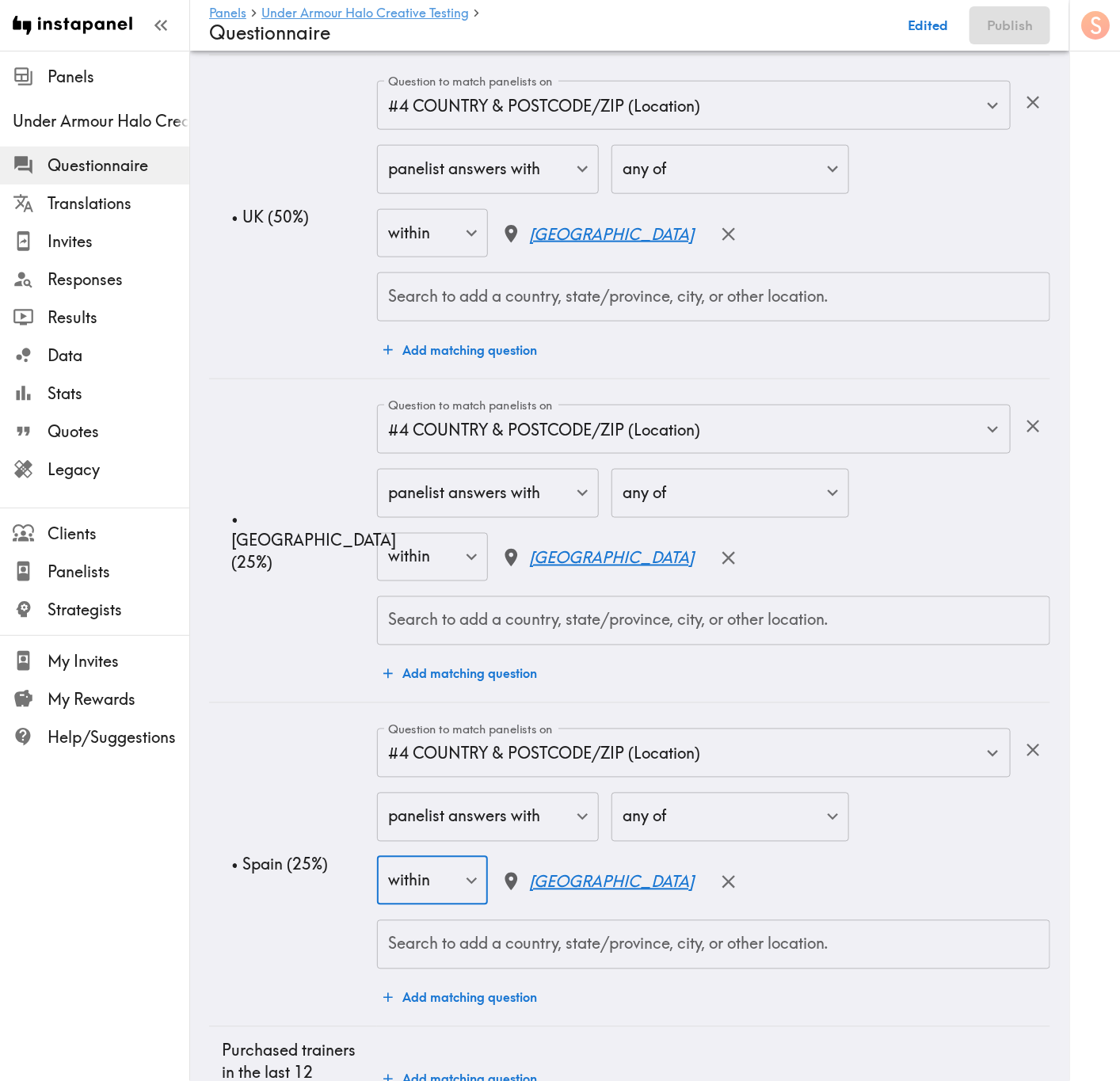
click at [323, 730] on td "• Spain (25%)" at bounding box center [293, 865] width 168 height 324
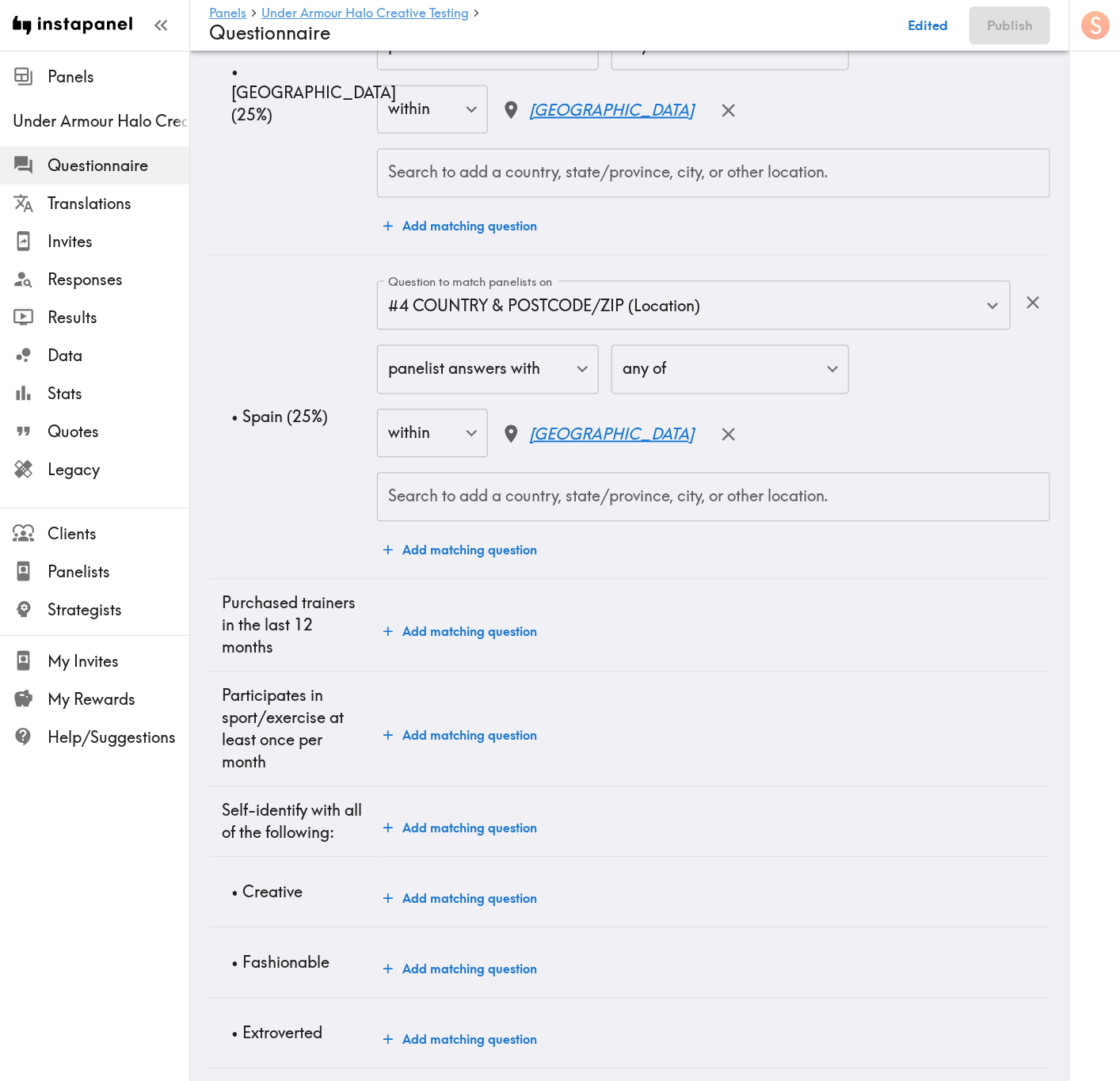
scroll to position [1070, 0]
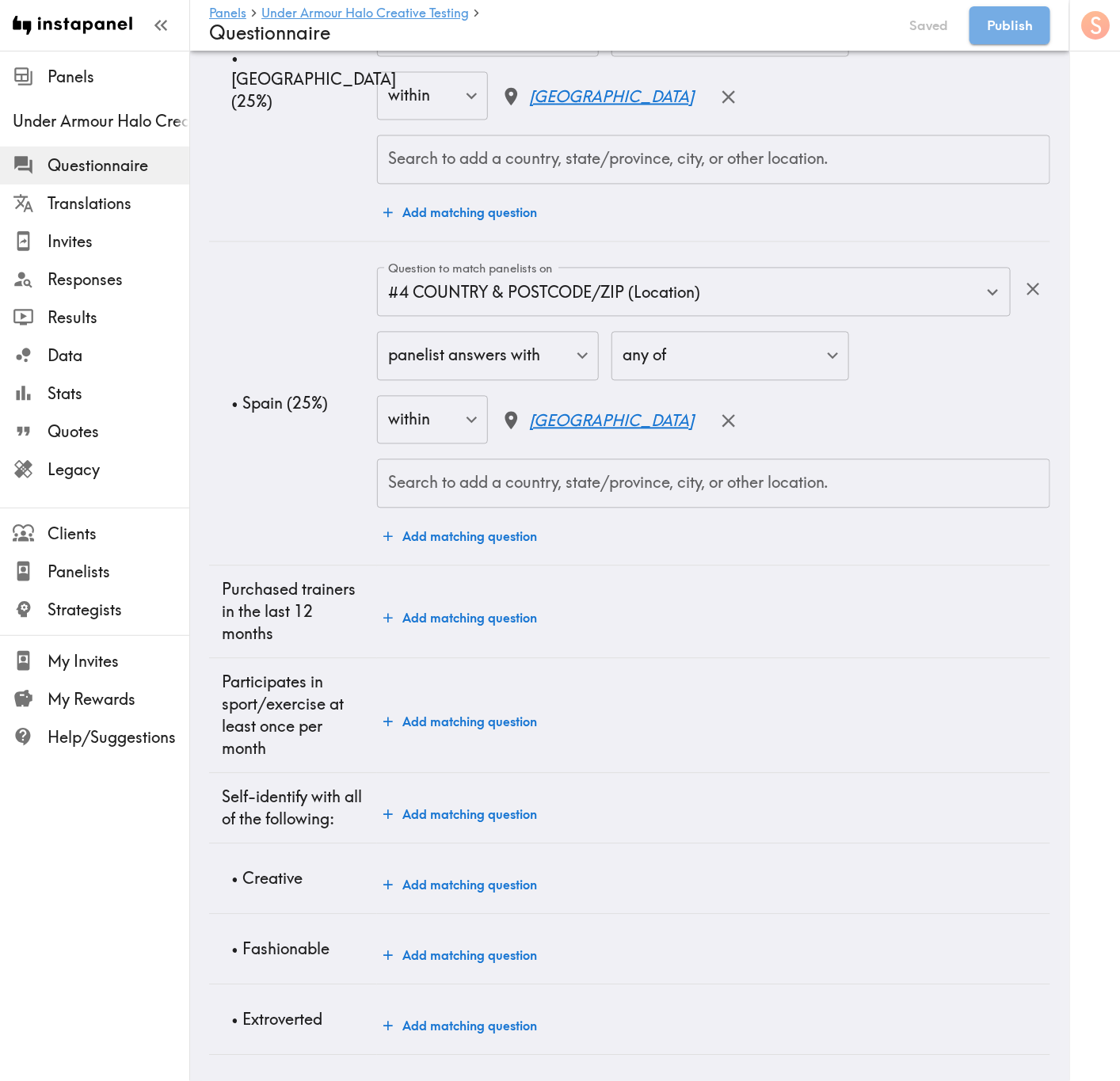
click at [486, 606] on button "Add matching question" at bounding box center [461, 619] width 166 height 32
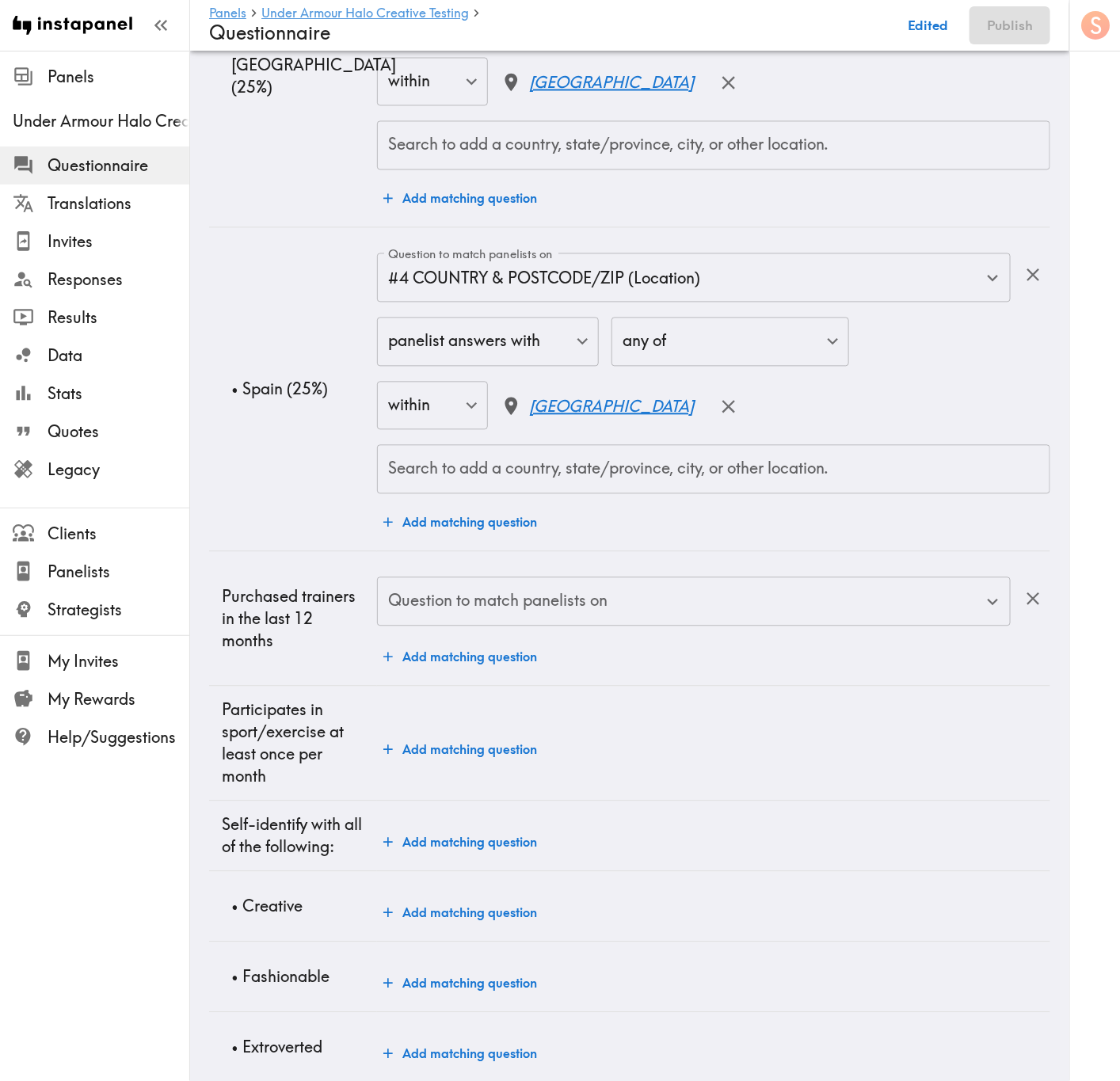
click at [710, 580] on div "Question to match panelists on" at bounding box center [694, 602] width 633 height 50
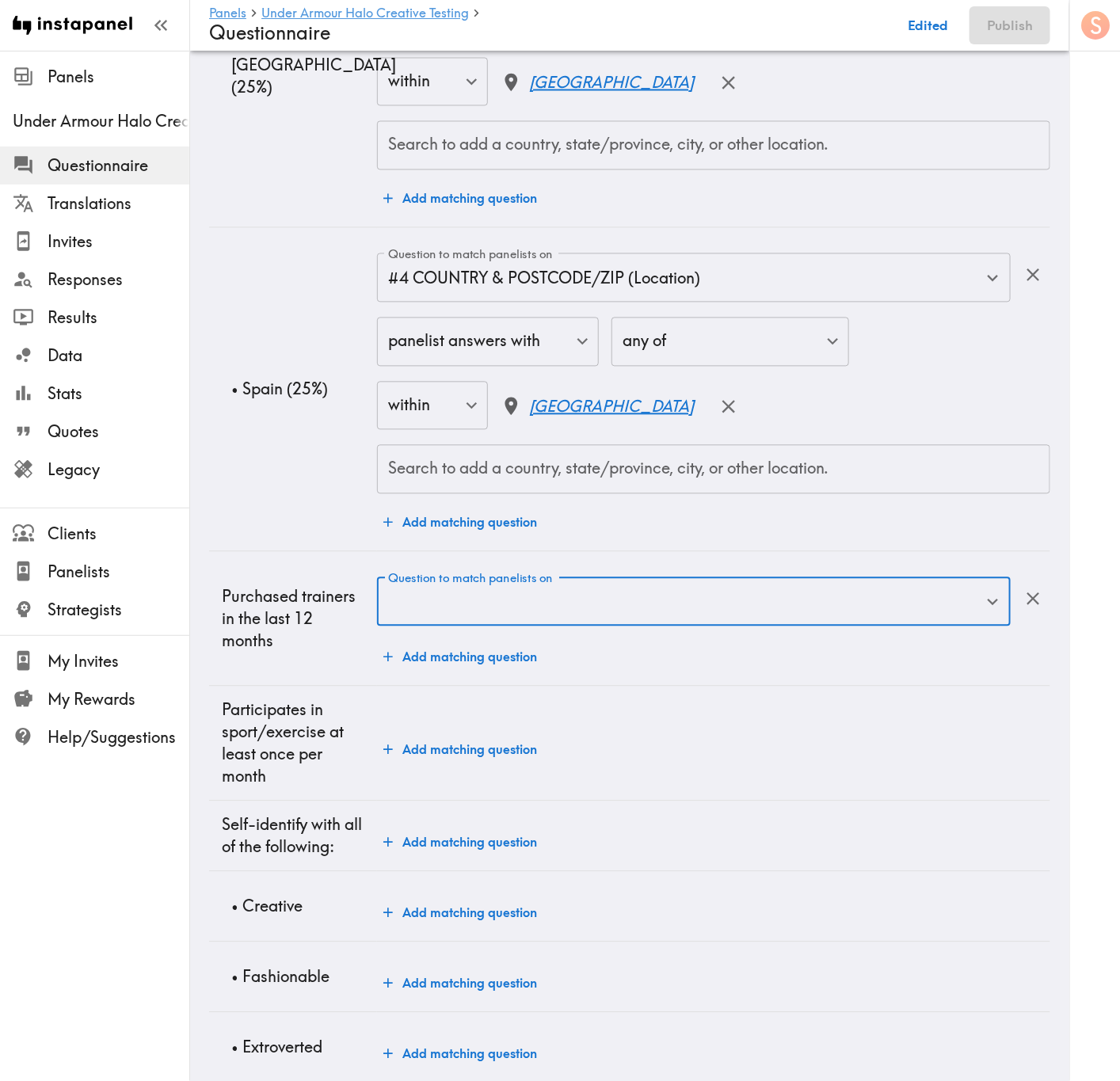
click at [728, 614] on input "Question to match panelists on" at bounding box center [682, 602] width 596 height 35
click at [727, 611] on input "Question to match panelists on" at bounding box center [682, 602] width 596 height 35
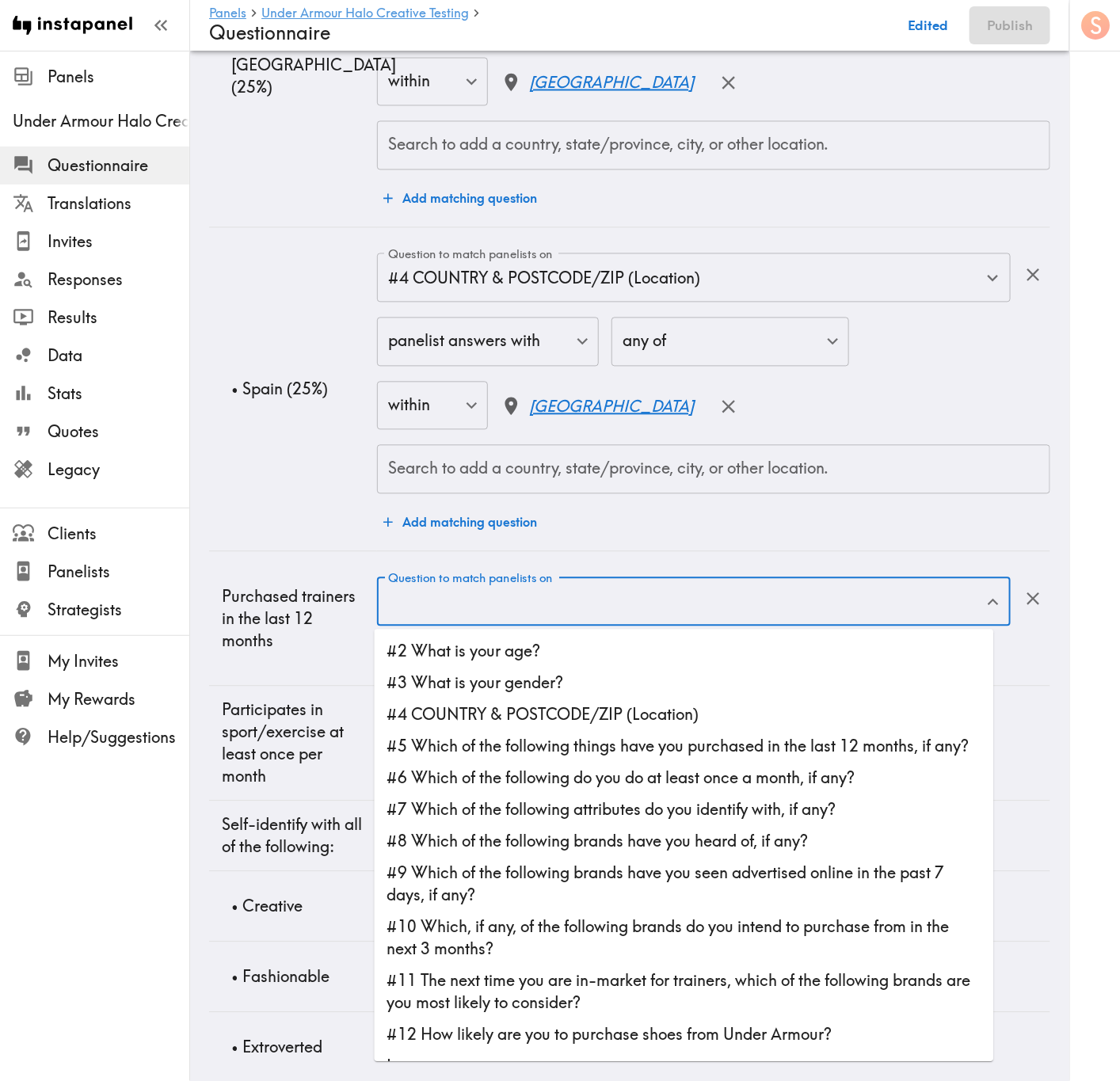
click at [751, 749] on li "#5 Which of the following things have you purchased in the last 12 months, if a…" at bounding box center [684, 747] width 619 height 32
type input "#5 Which of the following things have you purchased in the last 12 months, if a…"
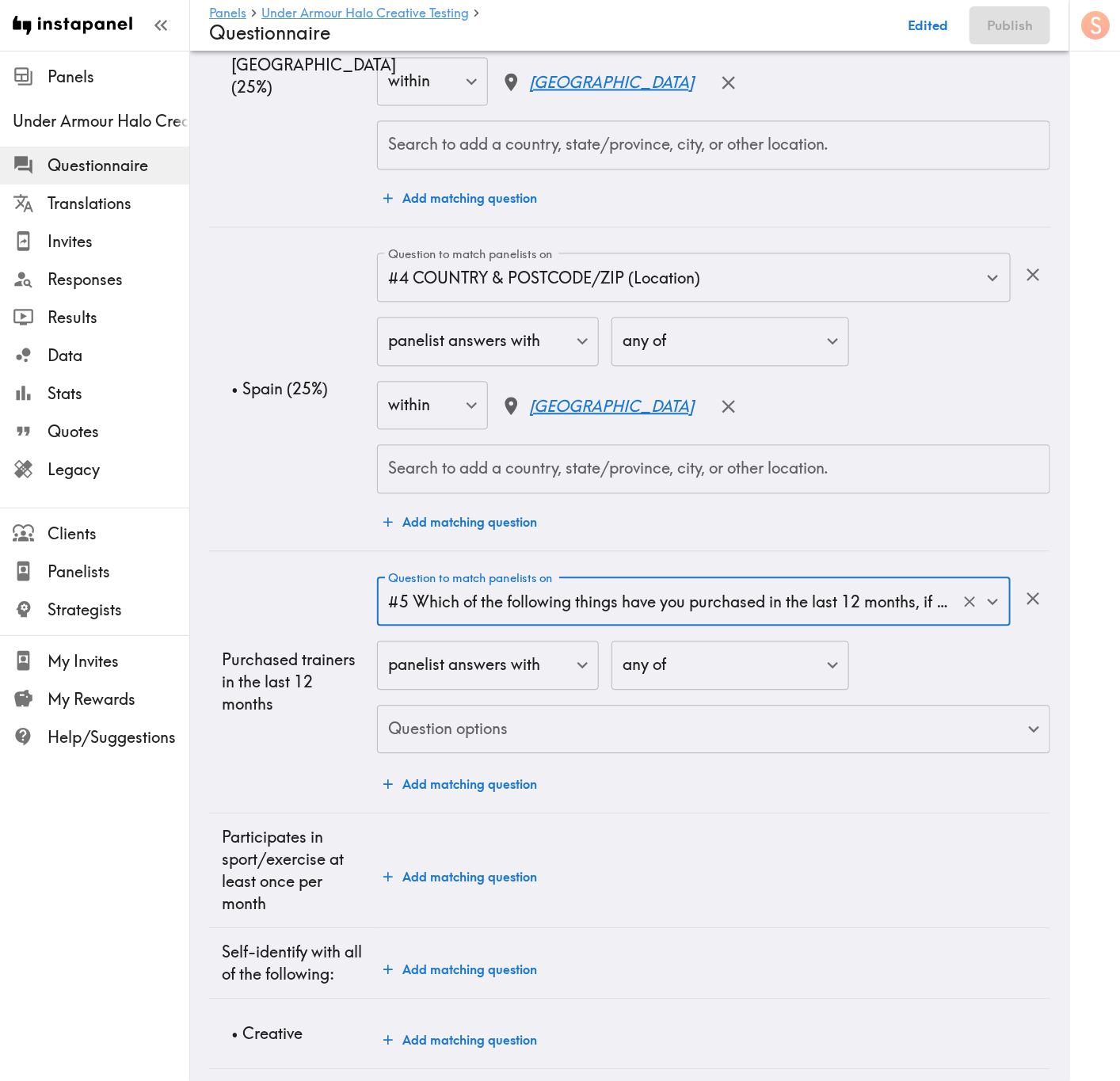
click at [663, 720] on body "Instapanel - Panels - Under Armour Halo Creative Testing - Questionnaire Panels…" at bounding box center [560, 109] width 1120 height 2255
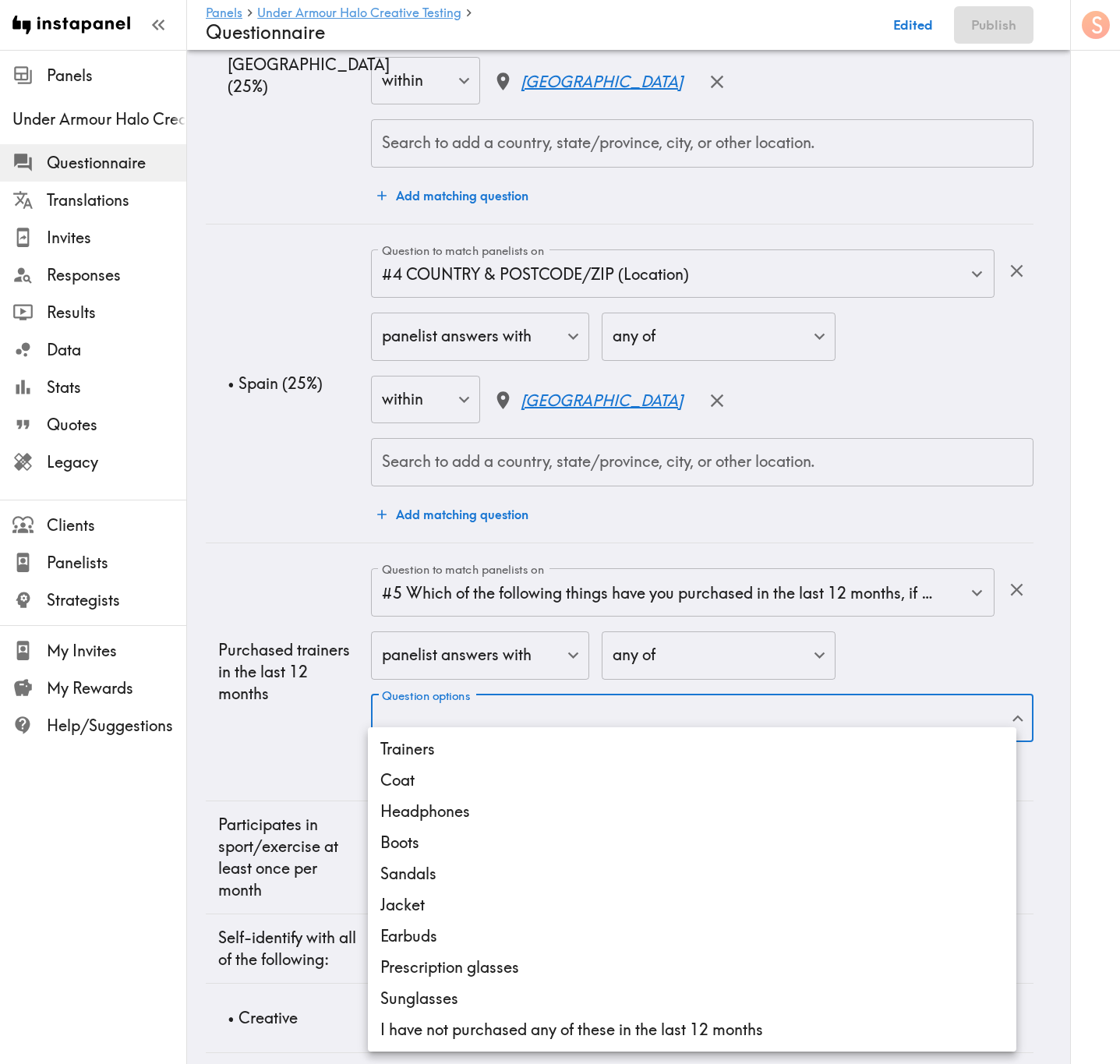
click at [639, 759] on li "Trainers" at bounding box center [691, 749] width 648 height 31
type input "2a8f764b-67cb-4c5d-b7e8-9f91c2f26187"
click at [269, 692] on div at bounding box center [560, 532] width 1120 height 1064
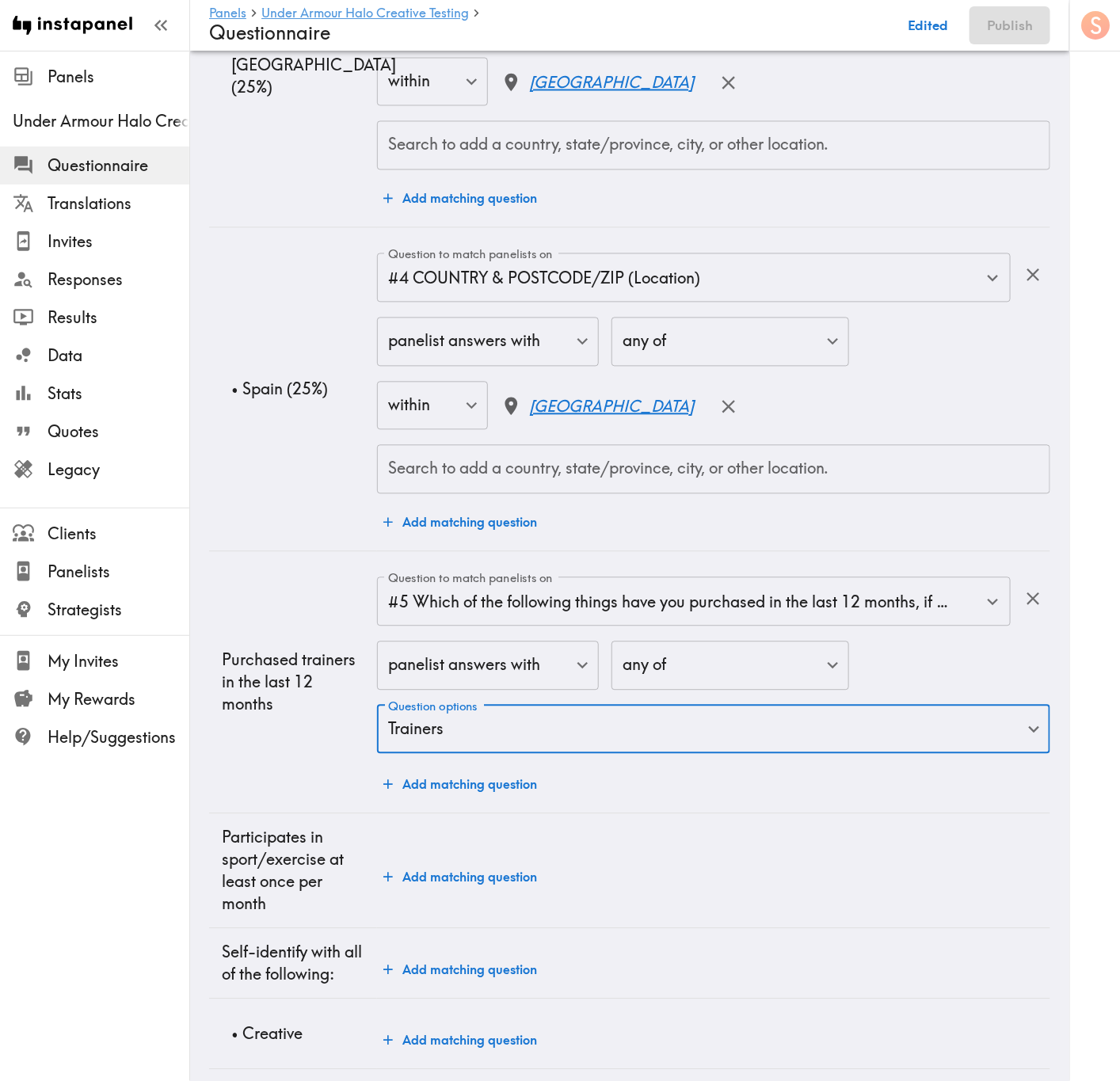
click at [742, 799] on div "Question to match panelists on #5 Which of the following things have you purcha…" at bounding box center [714, 689] width 673 height 223
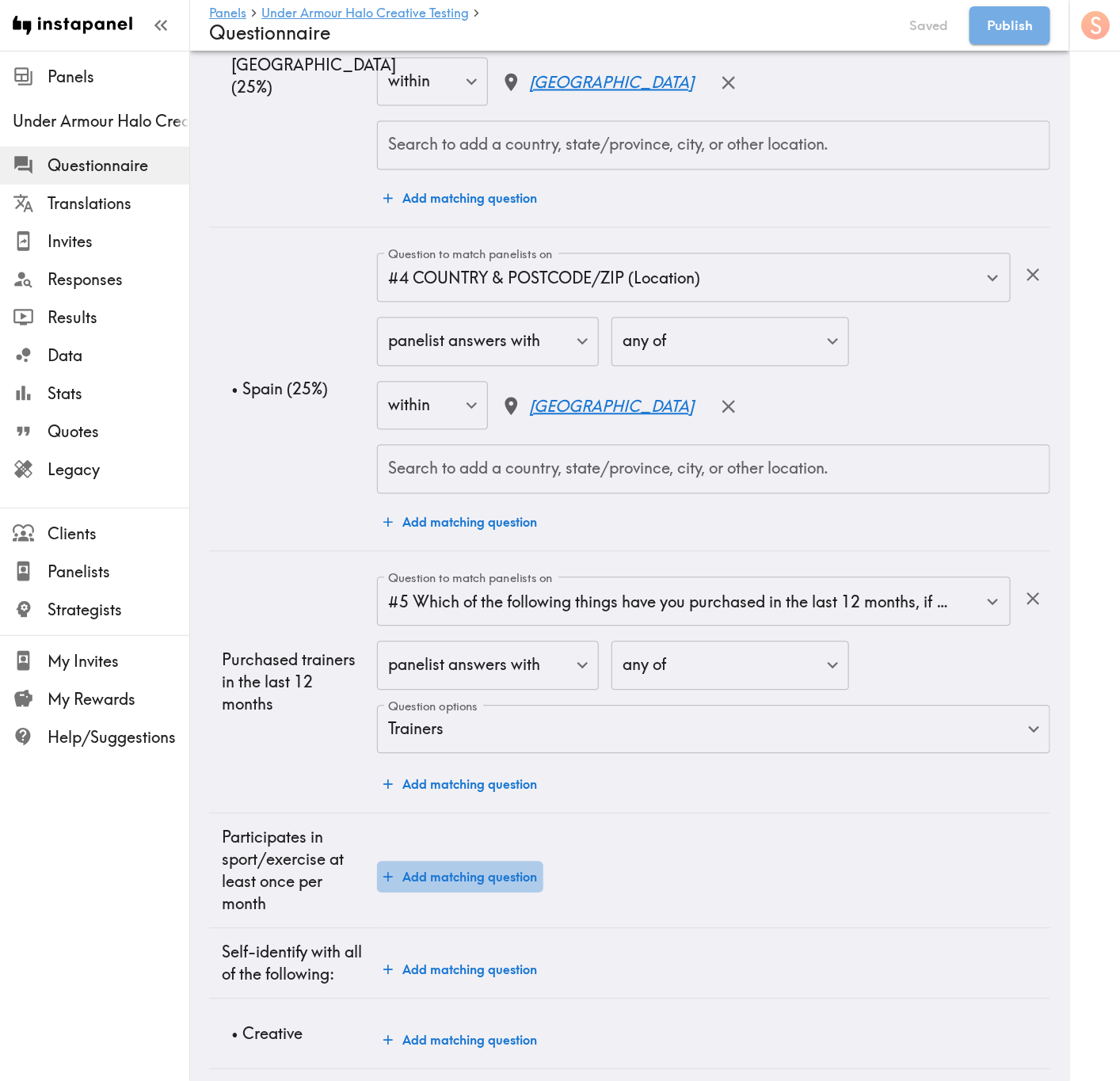
click at [488, 868] on button "Add matching question" at bounding box center [461, 877] width 166 height 32
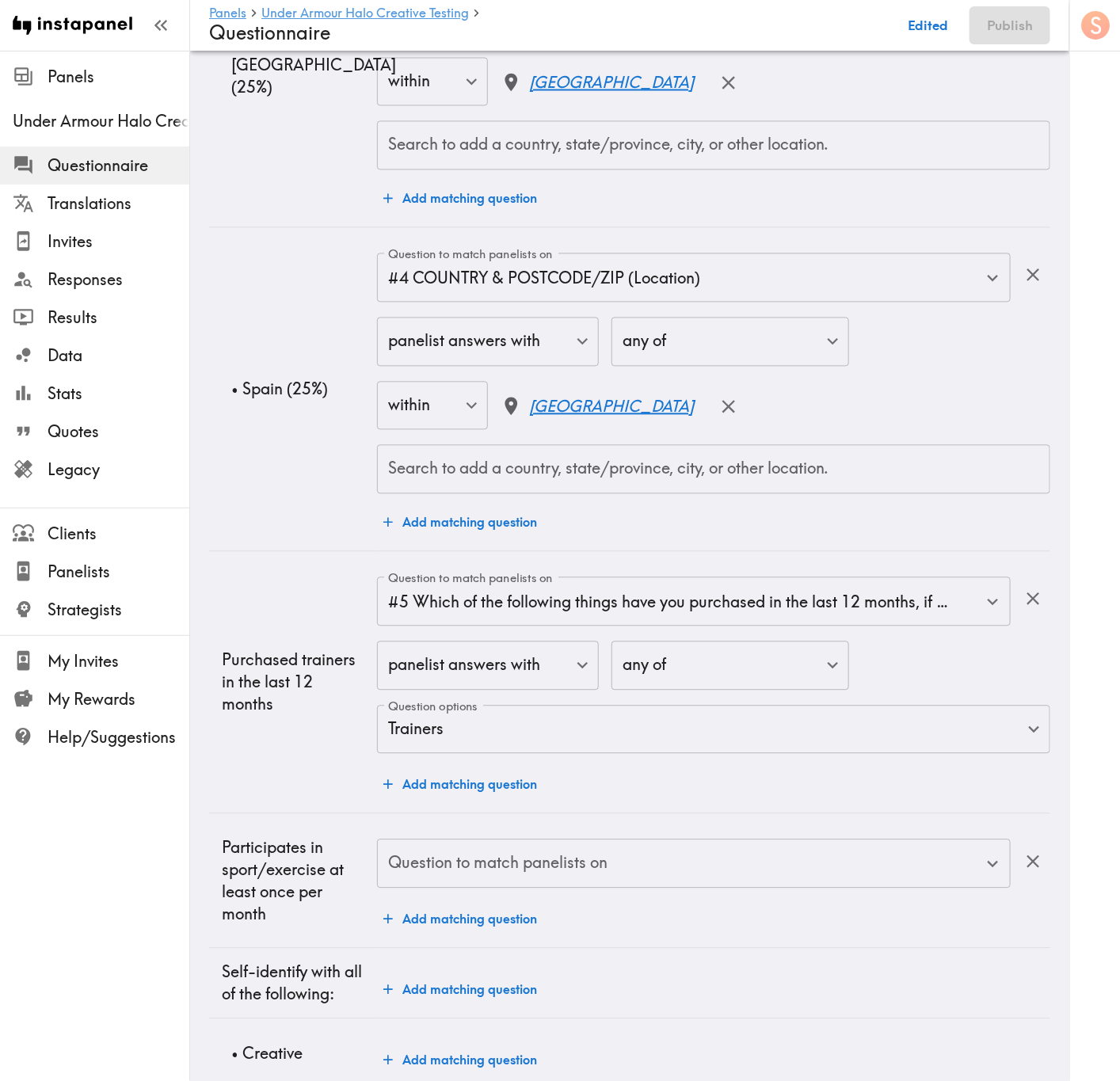
scroll to position [1188, 0]
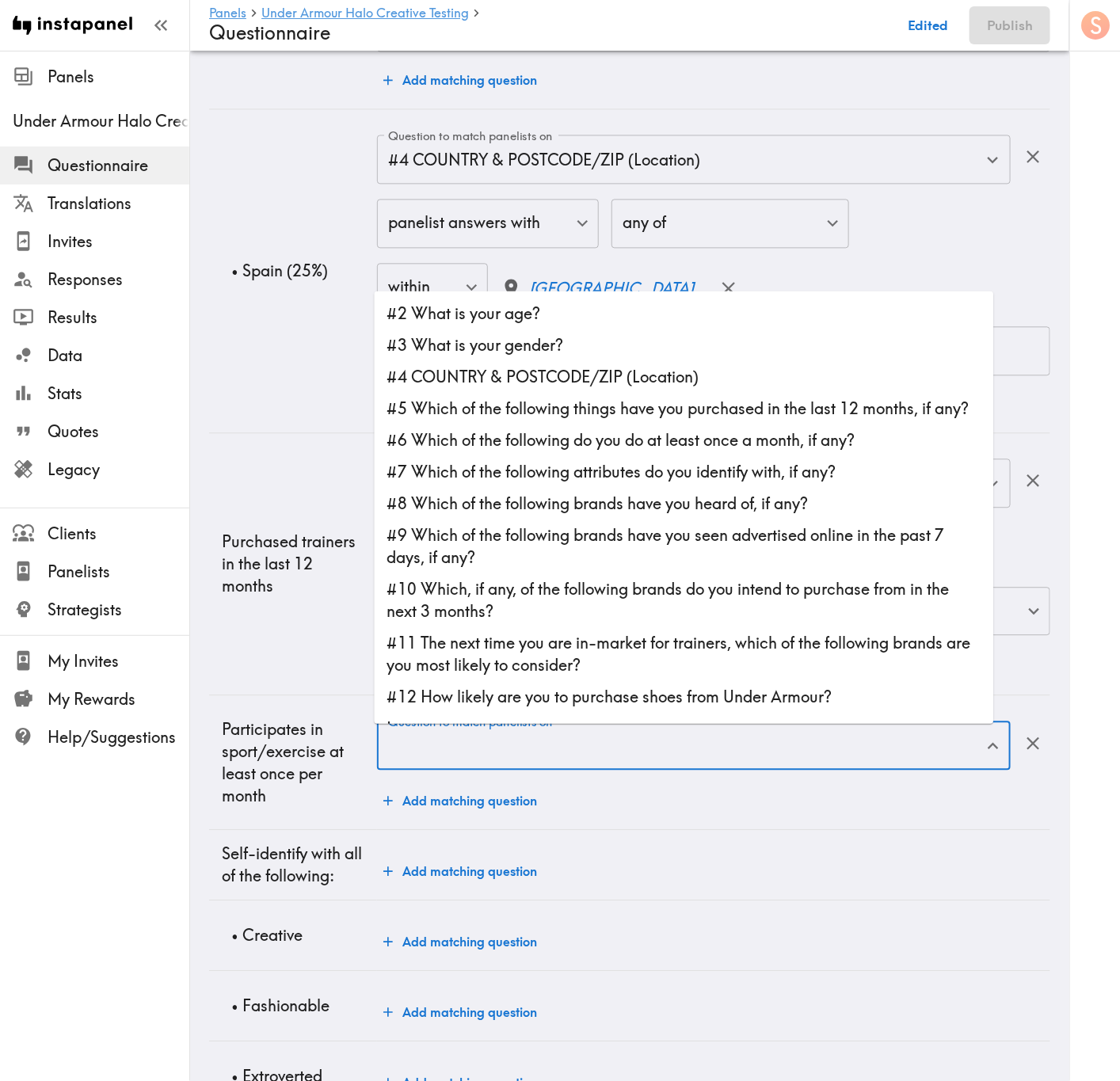
click at [805, 761] on input "Question to match panelists on" at bounding box center [682, 745] width 596 height 35
click at [335, 659] on td "Purchased trainers in the last 12 months" at bounding box center [293, 564] width 168 height 263
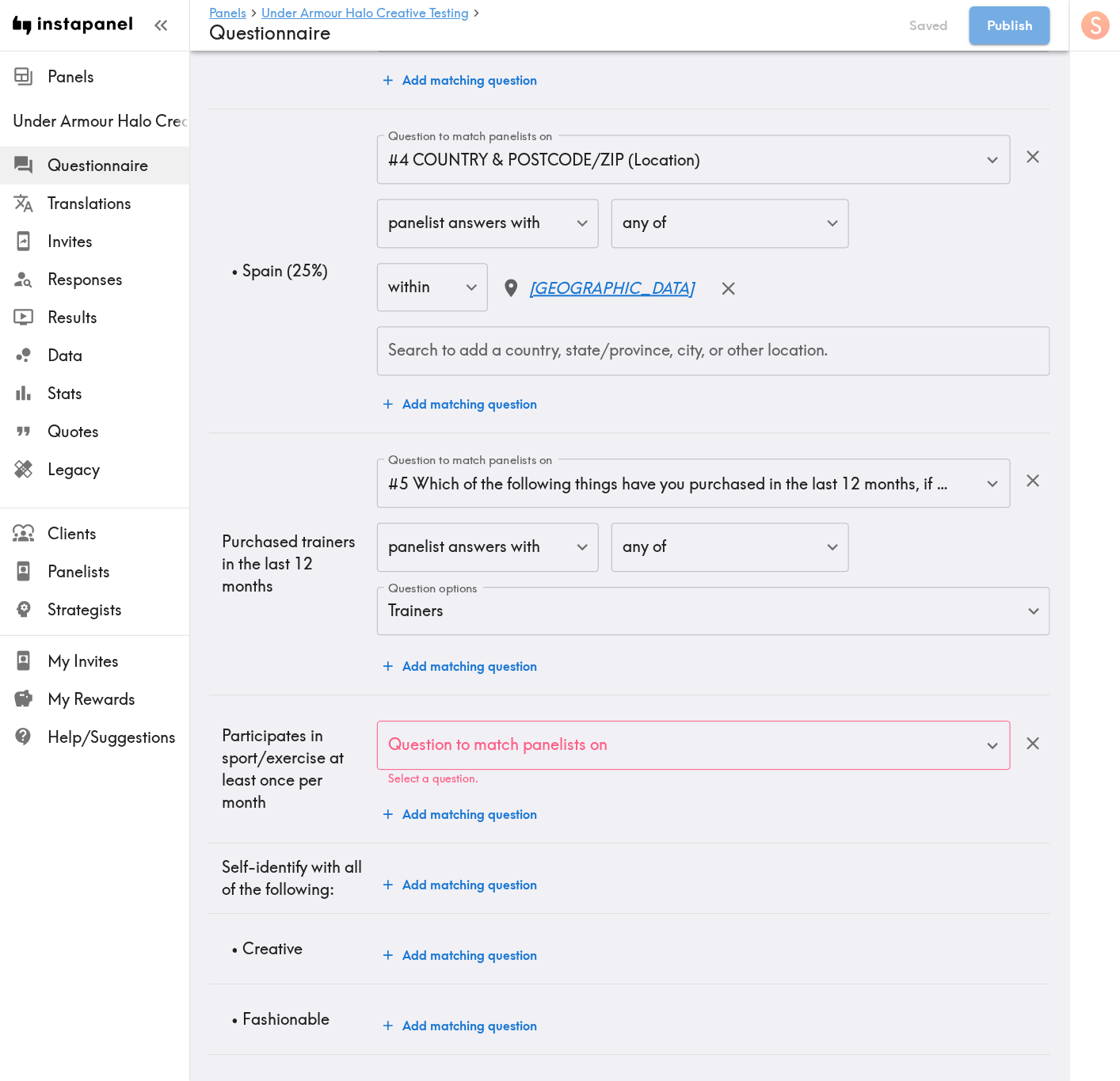
click at [440, 752] on input "Question to match panelists on" at bounding box center [682, 745] width 596 height 35
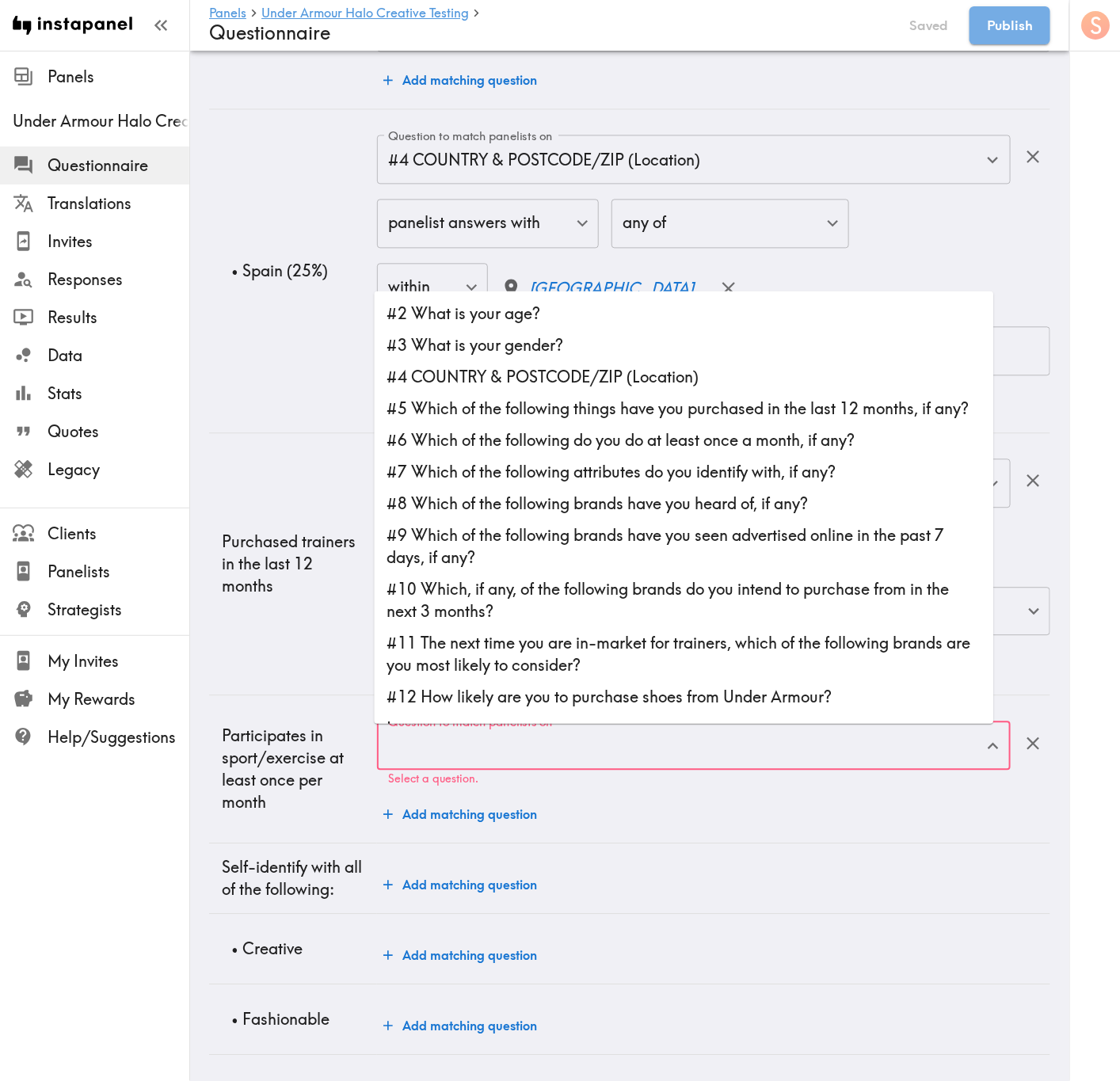
click at [425, 747] on input "Question to match panelists on" at bounding box center [682, 745] width 596 height 35
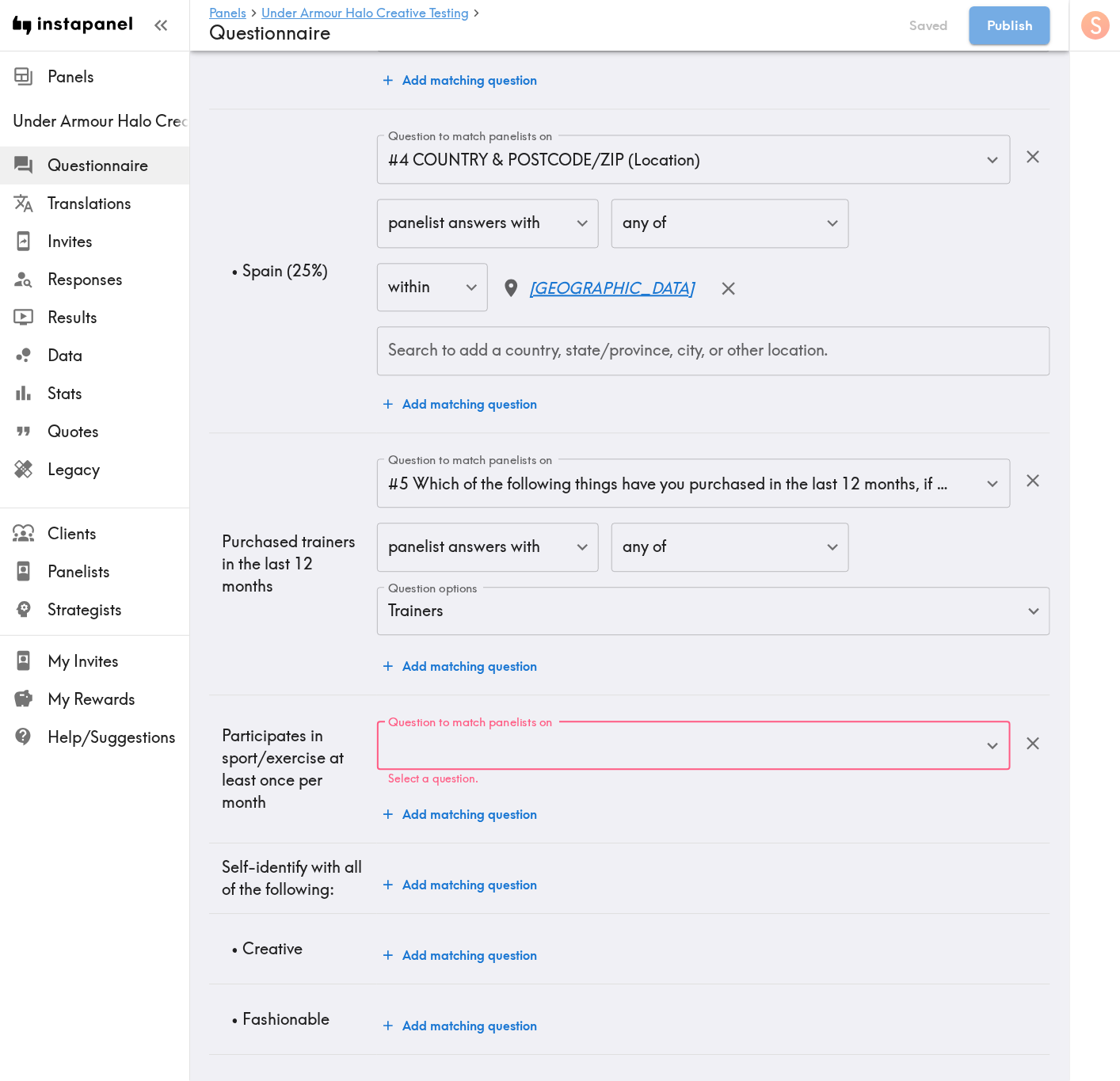
click at [647, 731] on input "Question to match panelists on" at bounding box center [682, 745] width 596 height 35
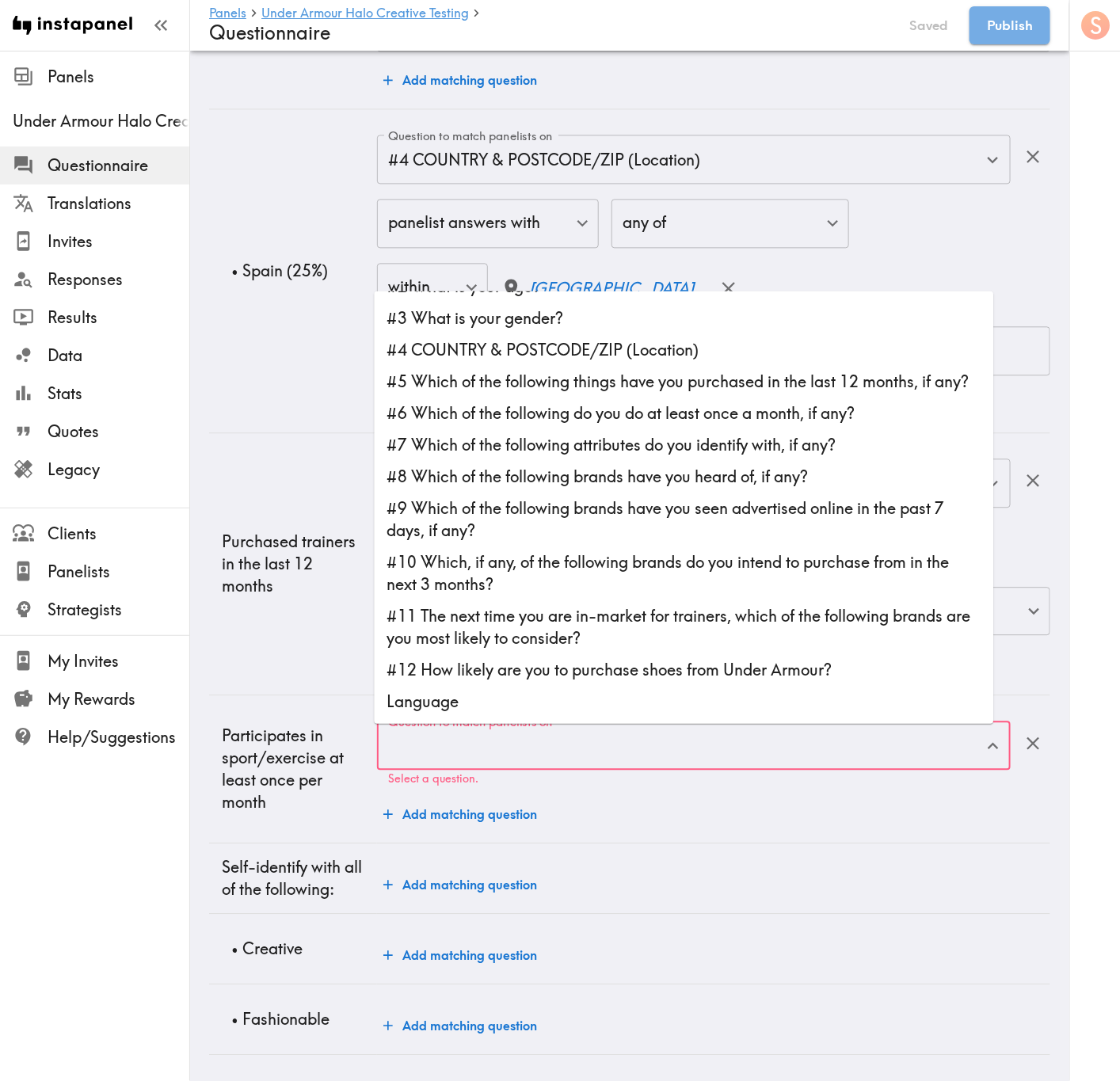
scroll to position [0, 0]
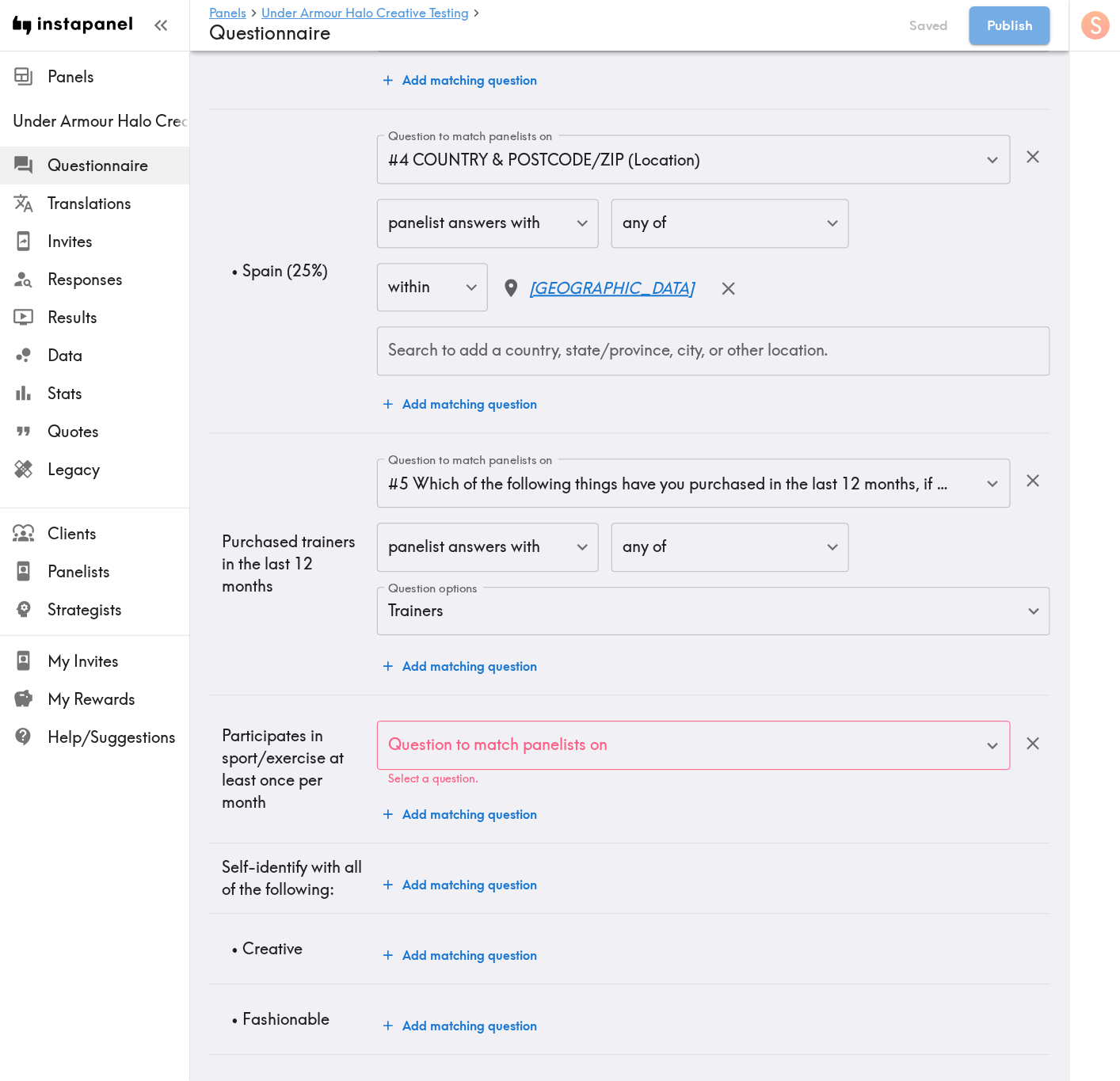
click at [1042, 539] on div "Audience Questions Screening # Video Responses # Video Responses The target num…" at bounding box center [629, 7] width 879 height 2238
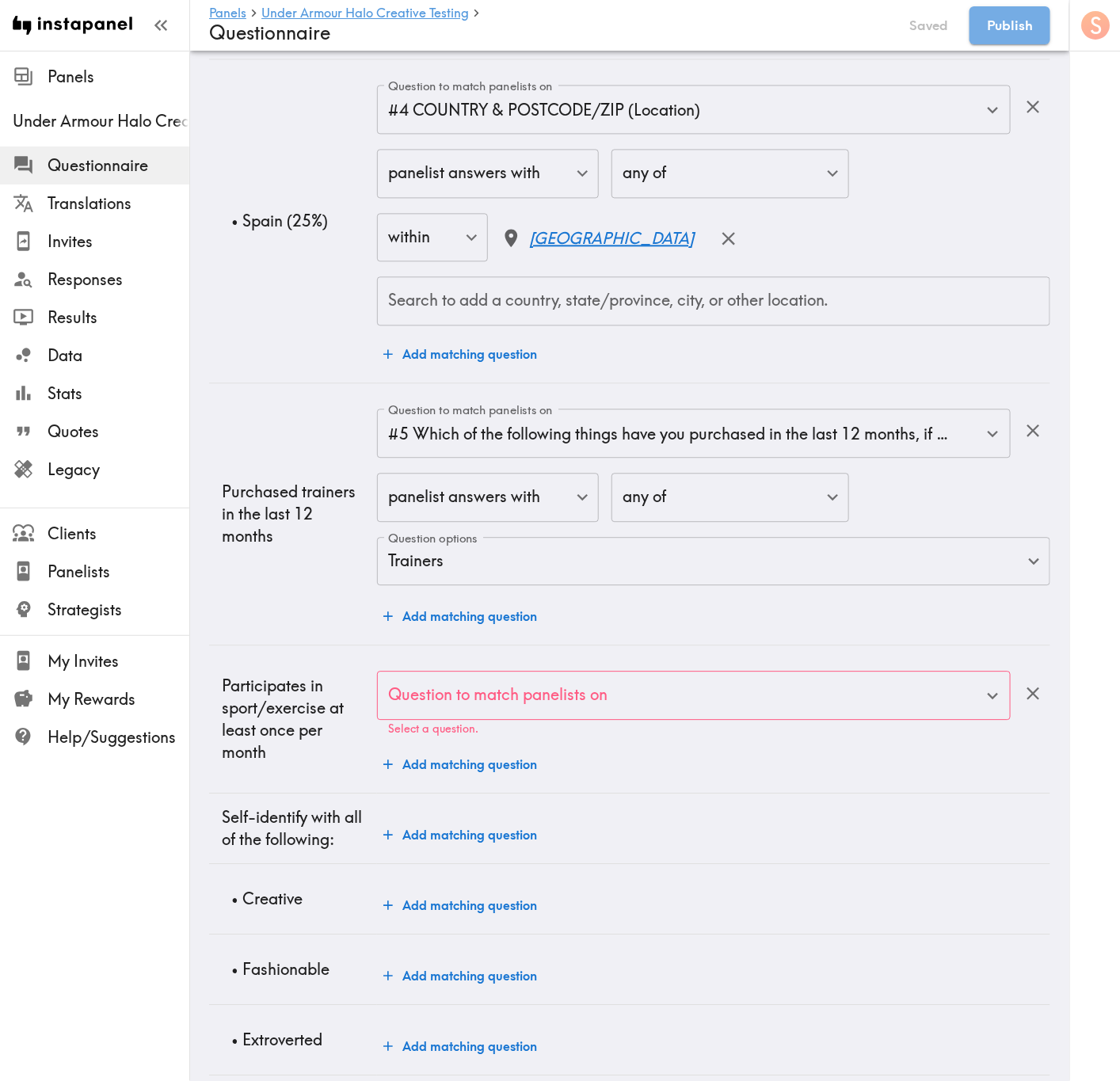
scroll to position [1281, 0]
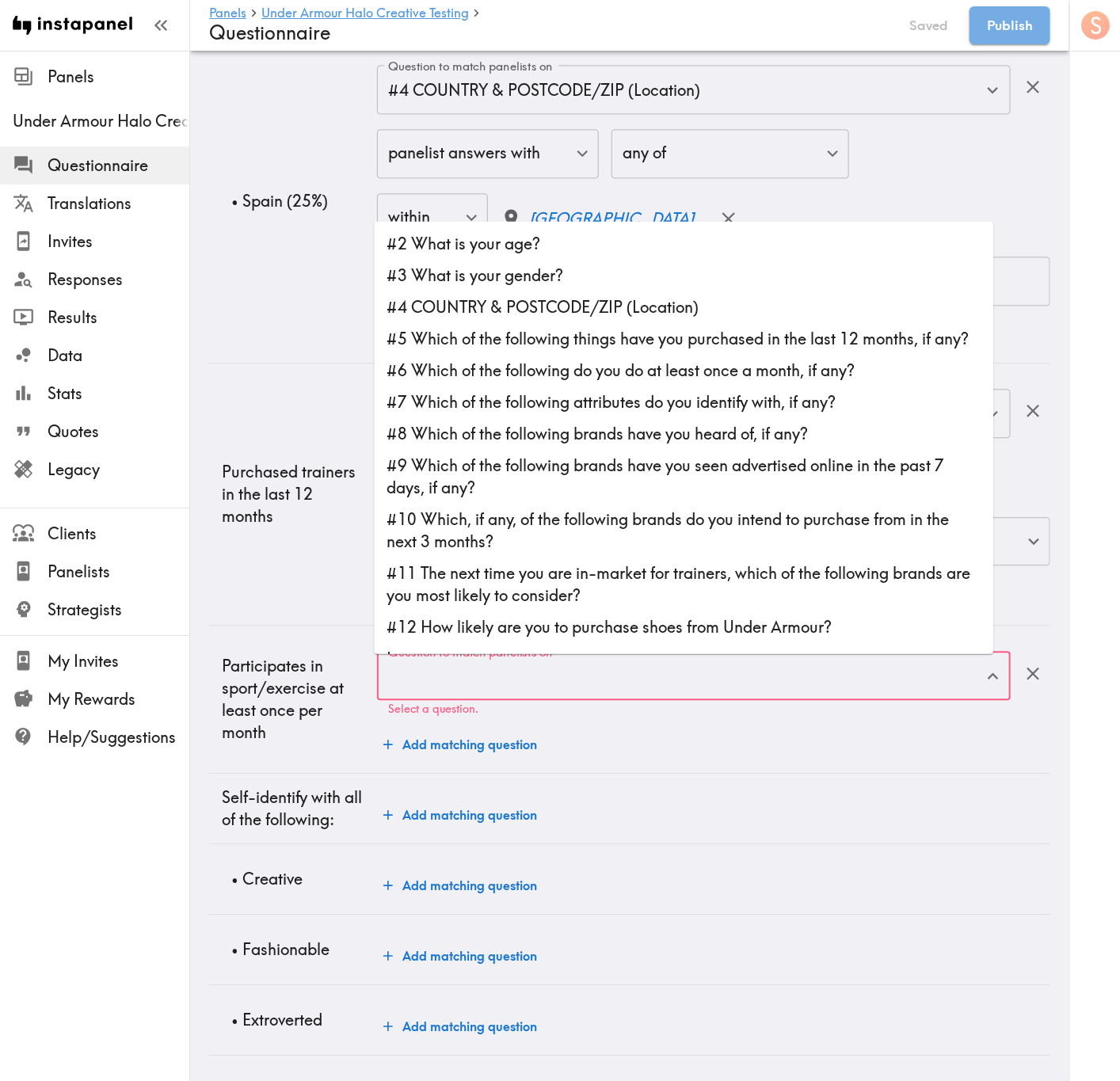
click at [756, 659] on input "Question to match panelists on" at bounding box center [682, 676] width 596 height 35
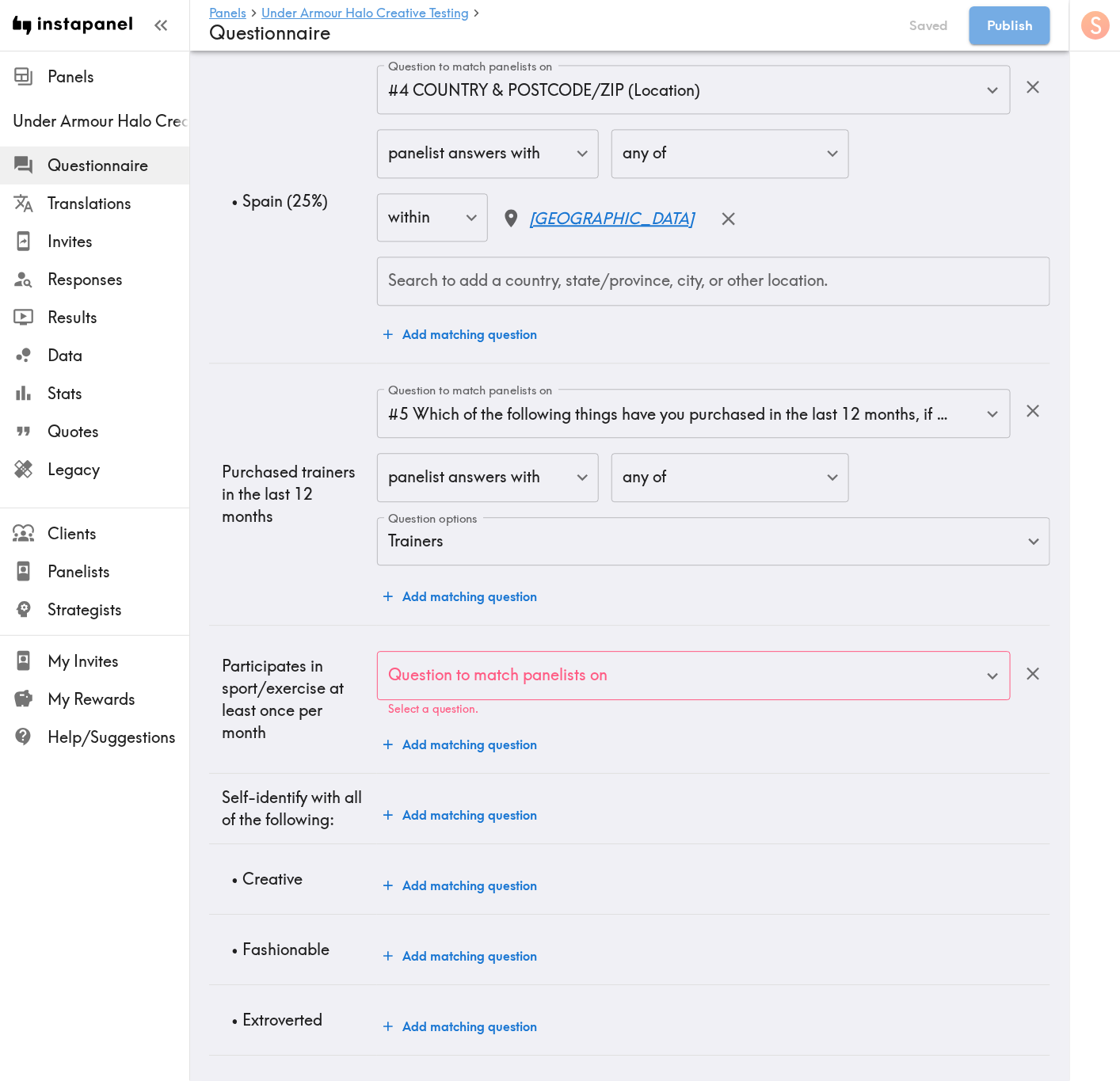
click at [788, 705] on div "Question to match panelists on Question to match panelists on Select a question…" at bounding box center [714, 705] width 673 height 109
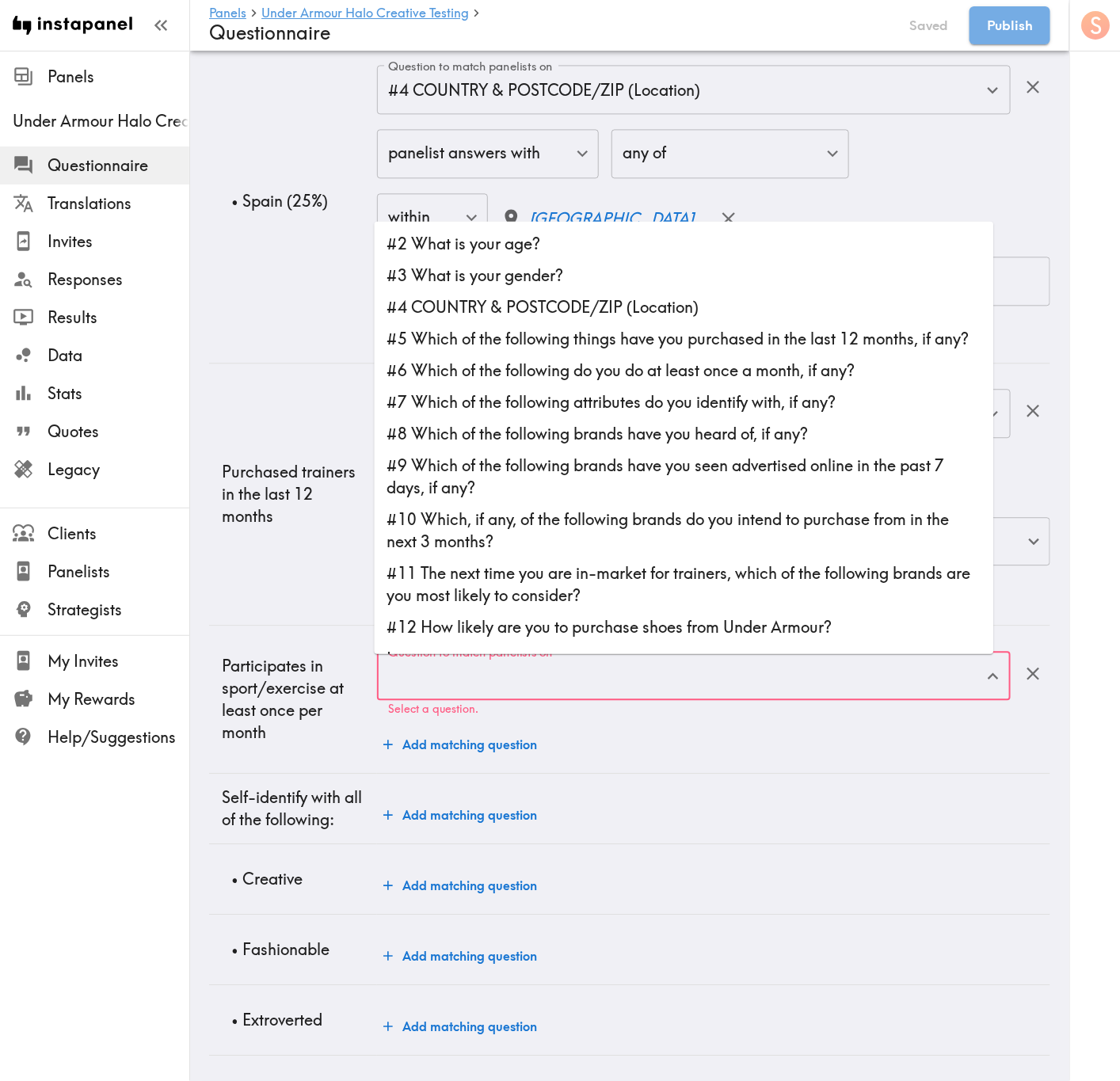
click at [657, 666] on input "Question to match panelists on" at bounding box center [682, 676] width 596 height 35
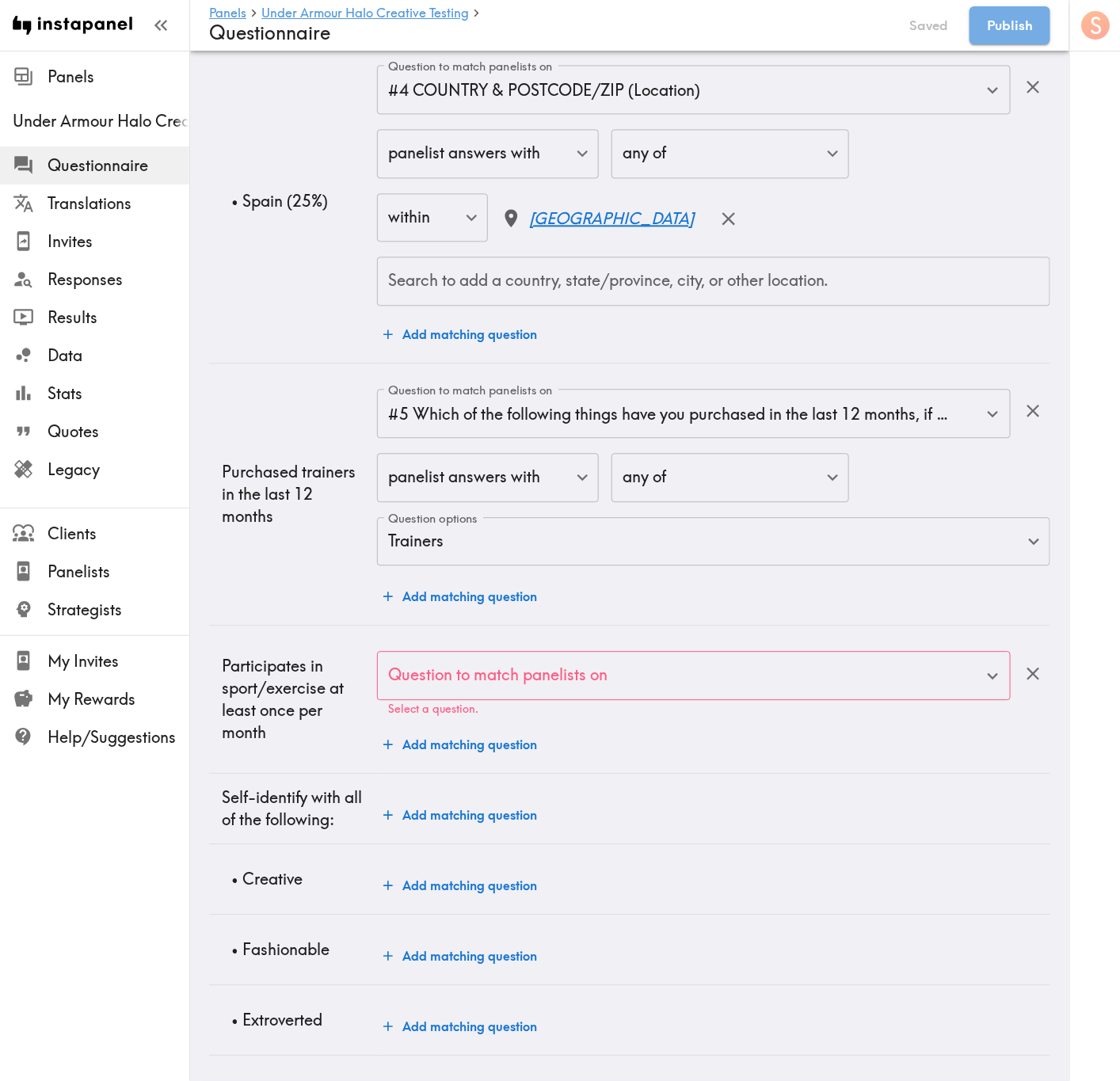
click at [653, 734] on div "Question to match panelists on Question to match panelists on Select a question…" at bounding box center [714, 705] width 673 height 109
click at [661, 670] on input "Question to match panelists on" at bounding box center [682, 676] width 596 height 35
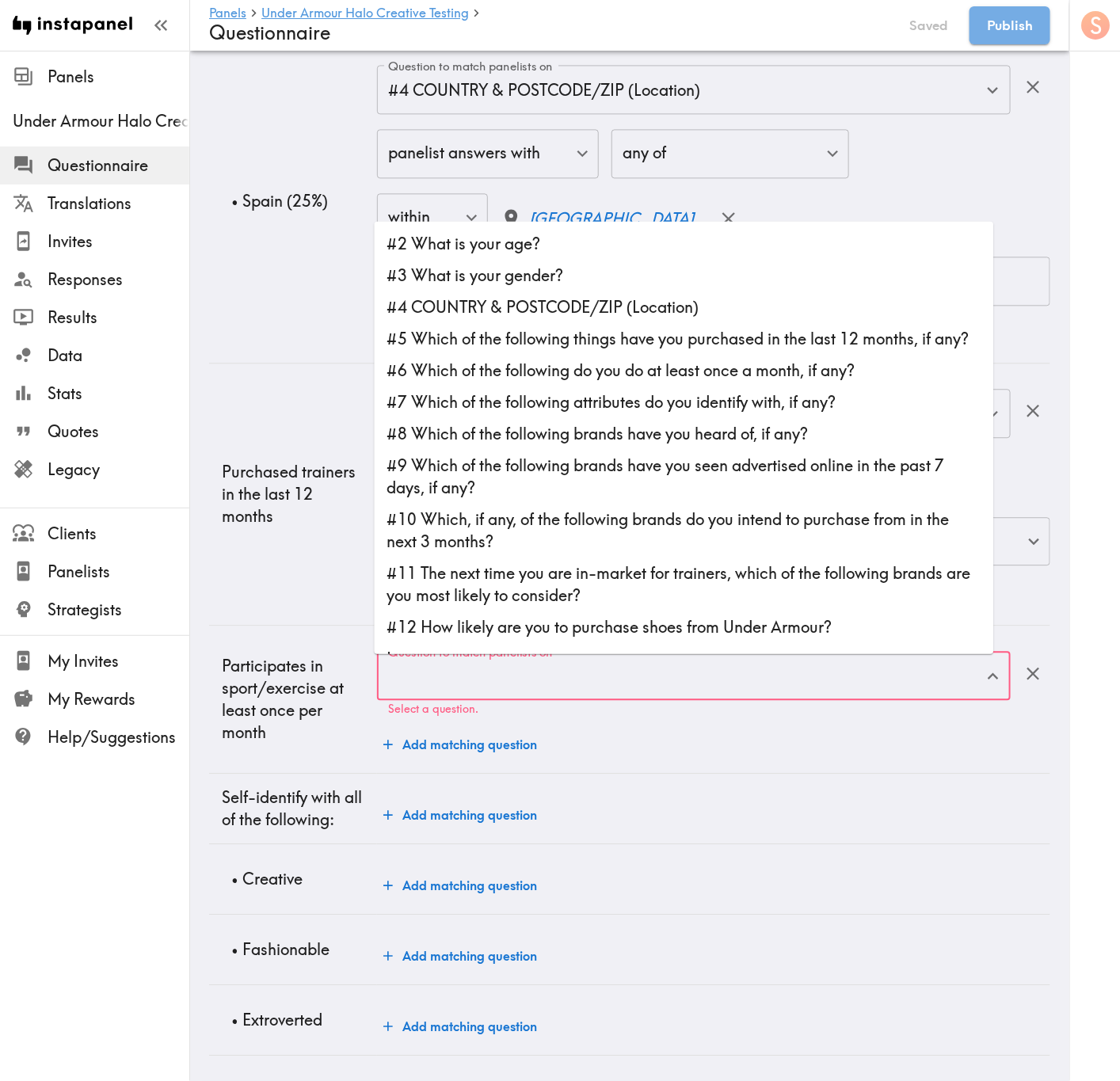
click at [688, 699] on div "Question to match panelists on Question to match panelists on Select a question…" at bounding box center [714, 705] width 673 height 109
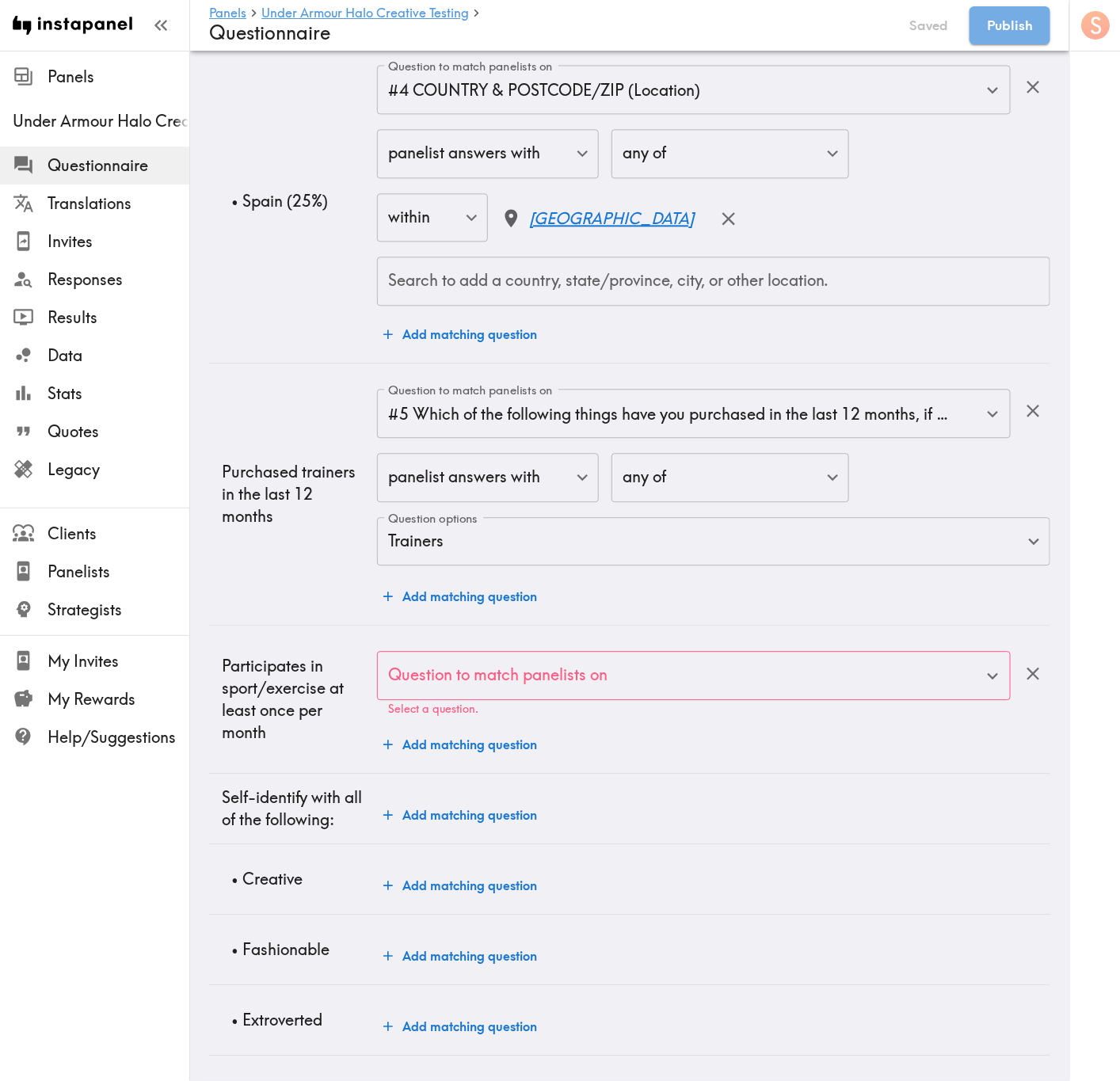
click at [689, 675] on div "Question to match panelists on" at bounding box center [694, 676] width 633 height 50
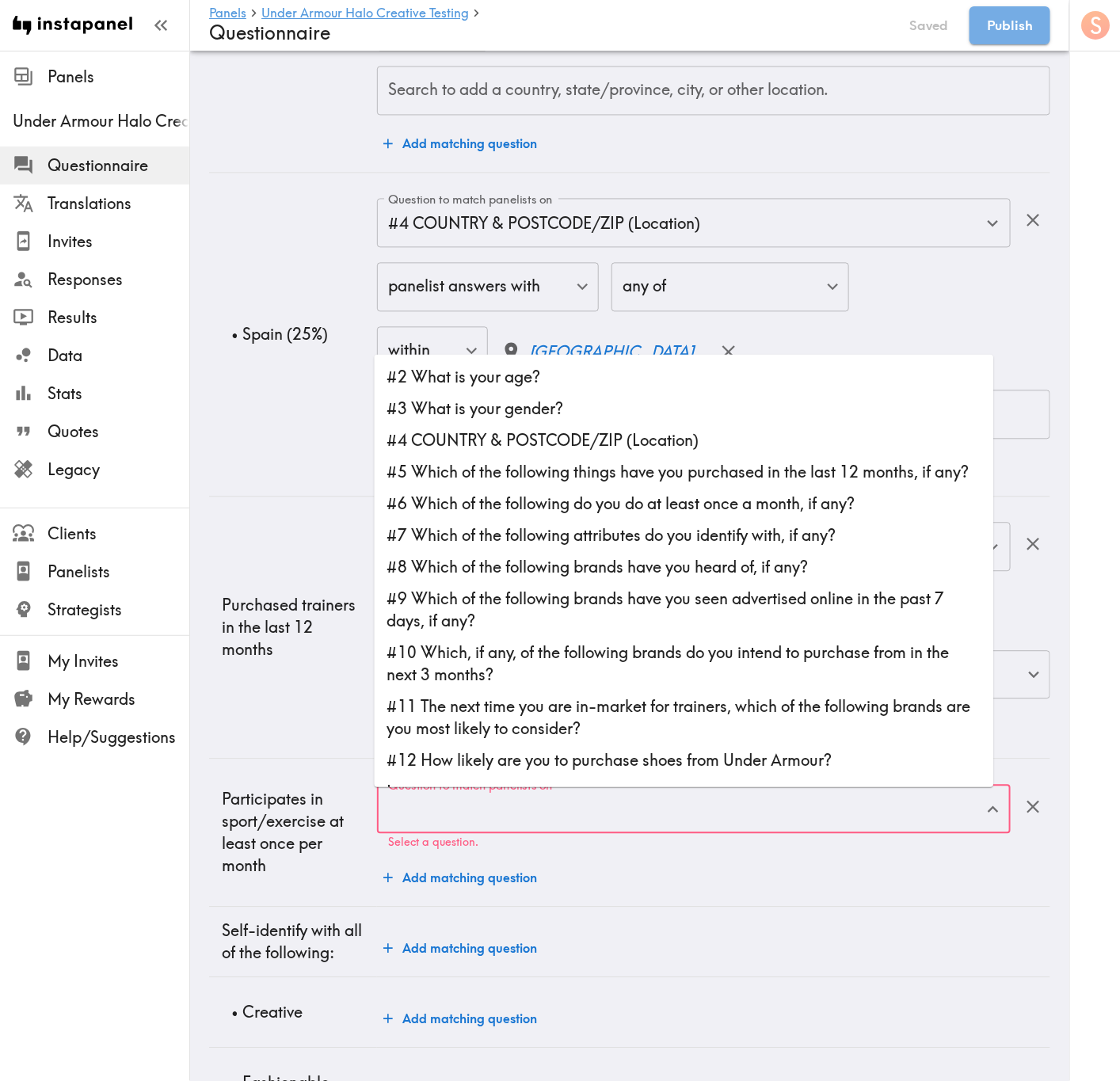
scroll to position [1162, 0]
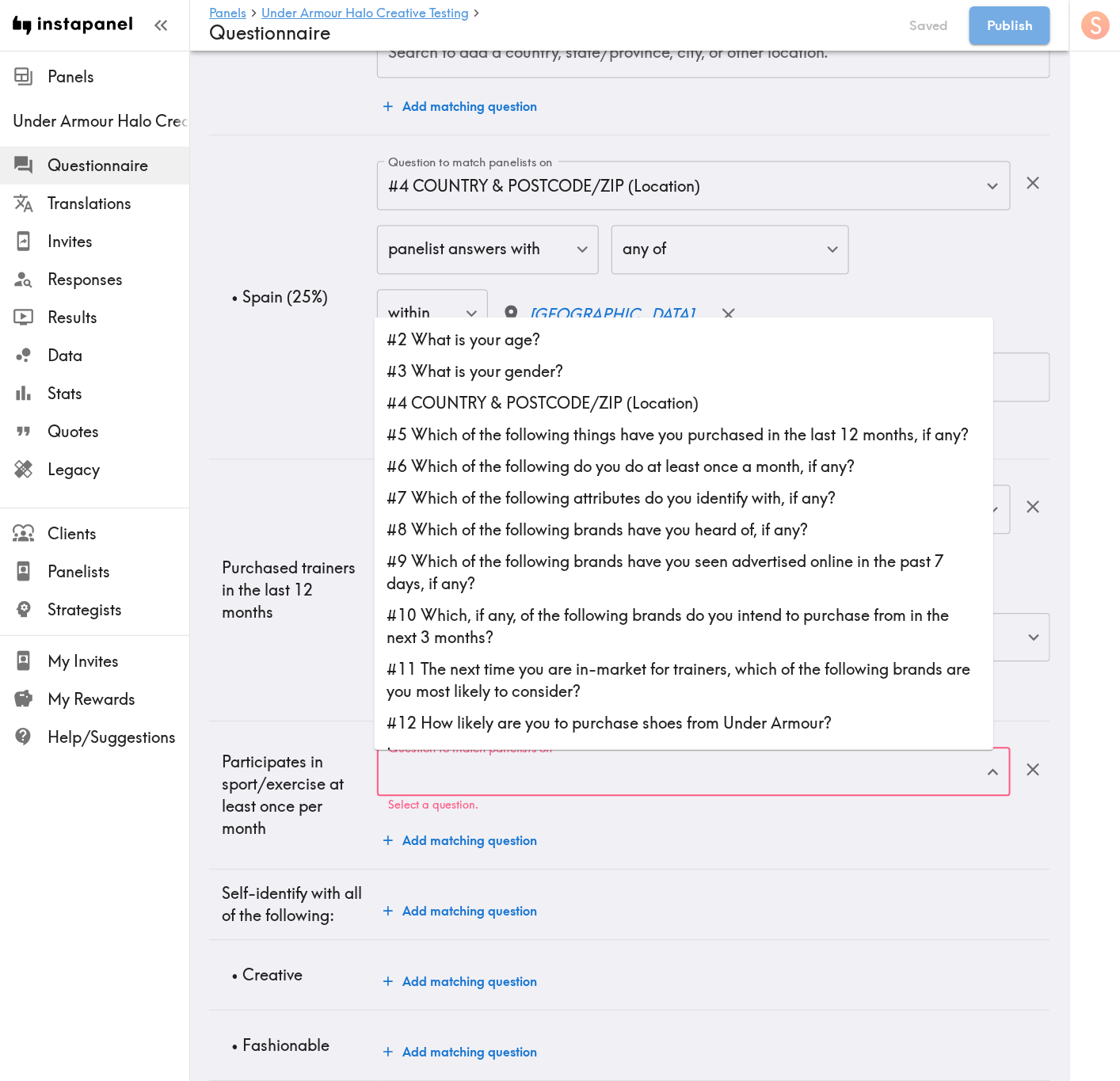
click at [754, 482] on li "#6 Which of the following do you do at least once a month, if any?" at bounding box center [684, 466] width 619 height 32
type input "#6 Which of the following do you do at least once a month, if any?"
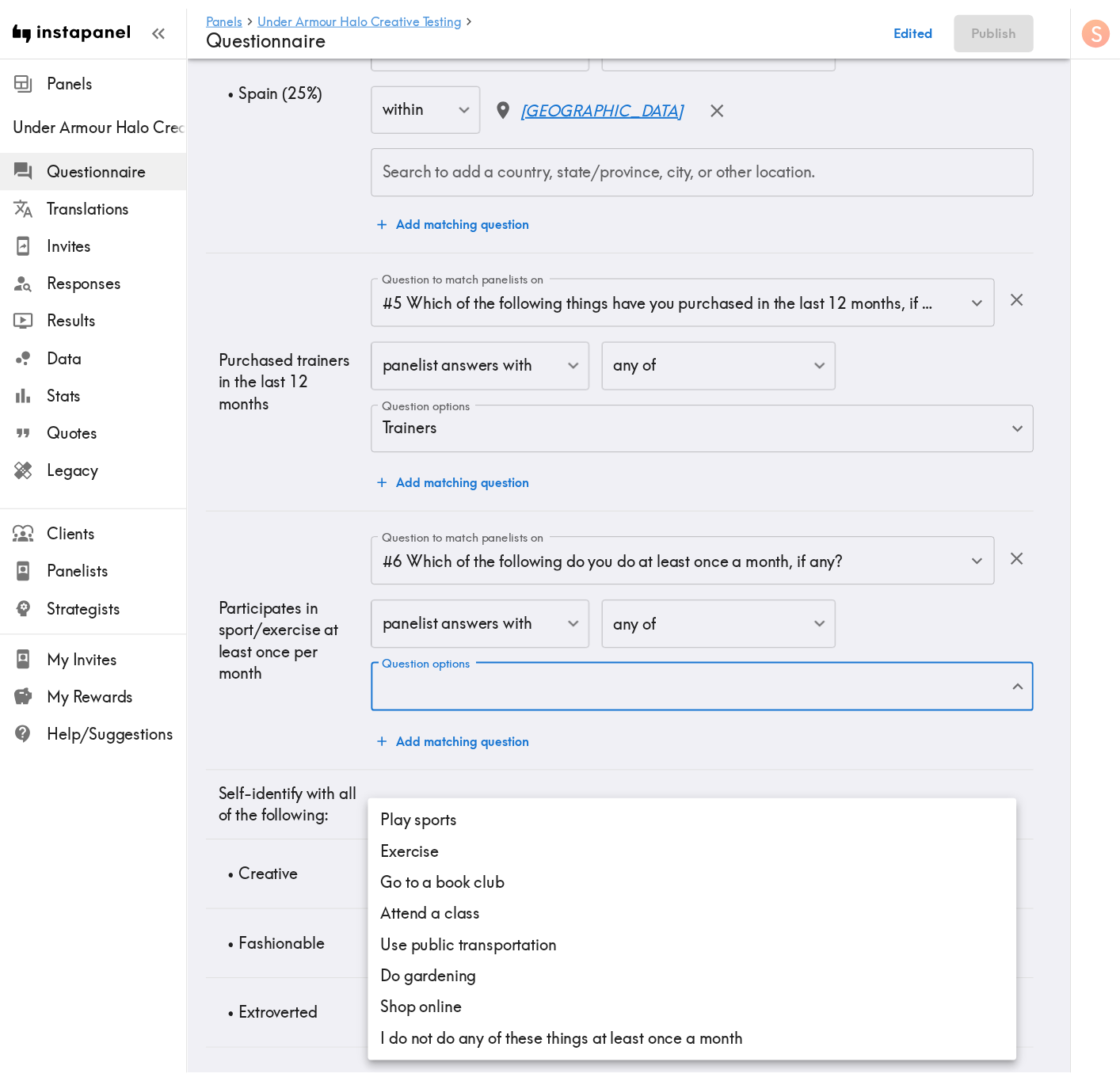
scroll to position [1395, 0]
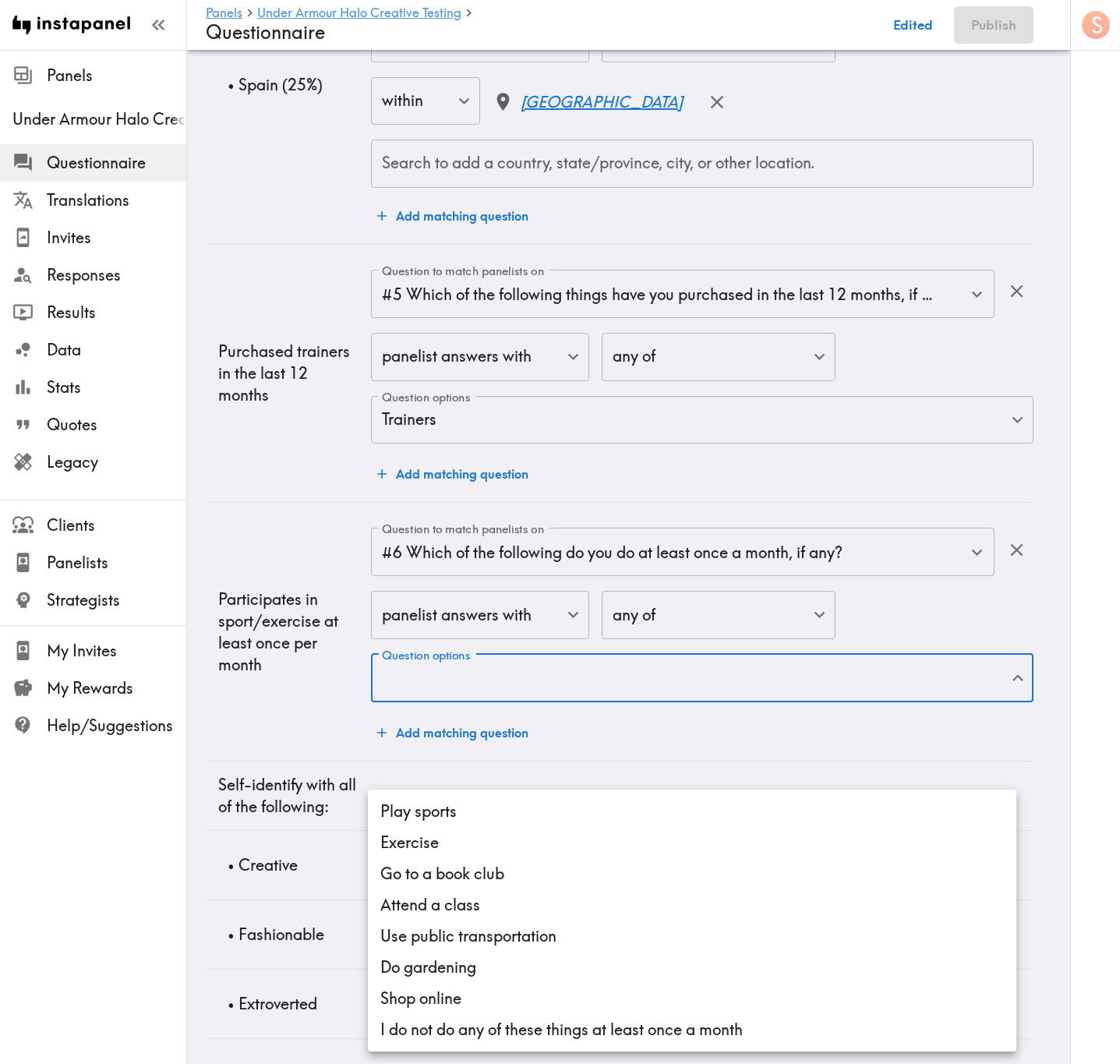
click at [685, 644] on div at bounding box center [560, 532] width 1120 height 1064
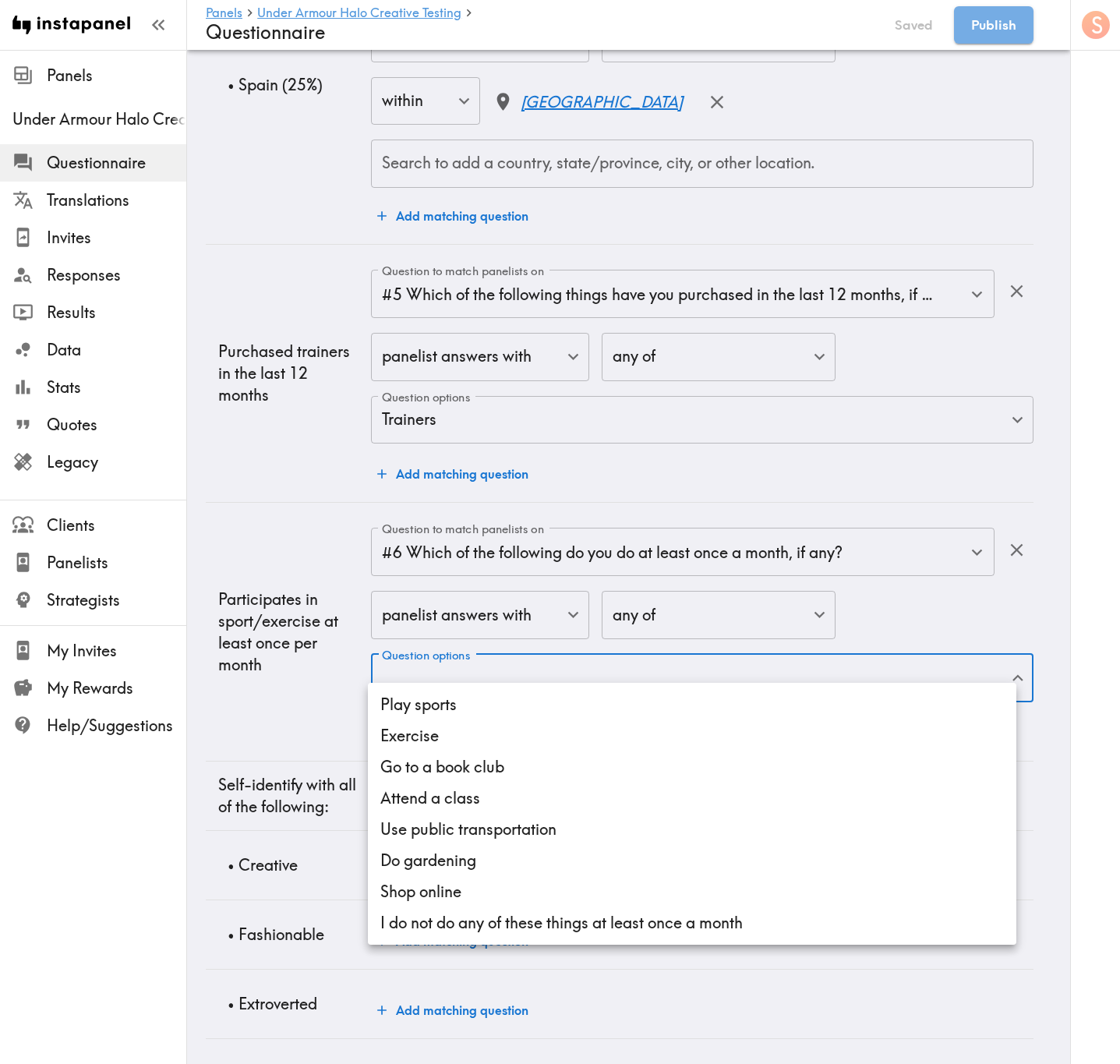
click at [667, 695] on li "Play sports" at bounding box center [691, 704] width 648 height 31
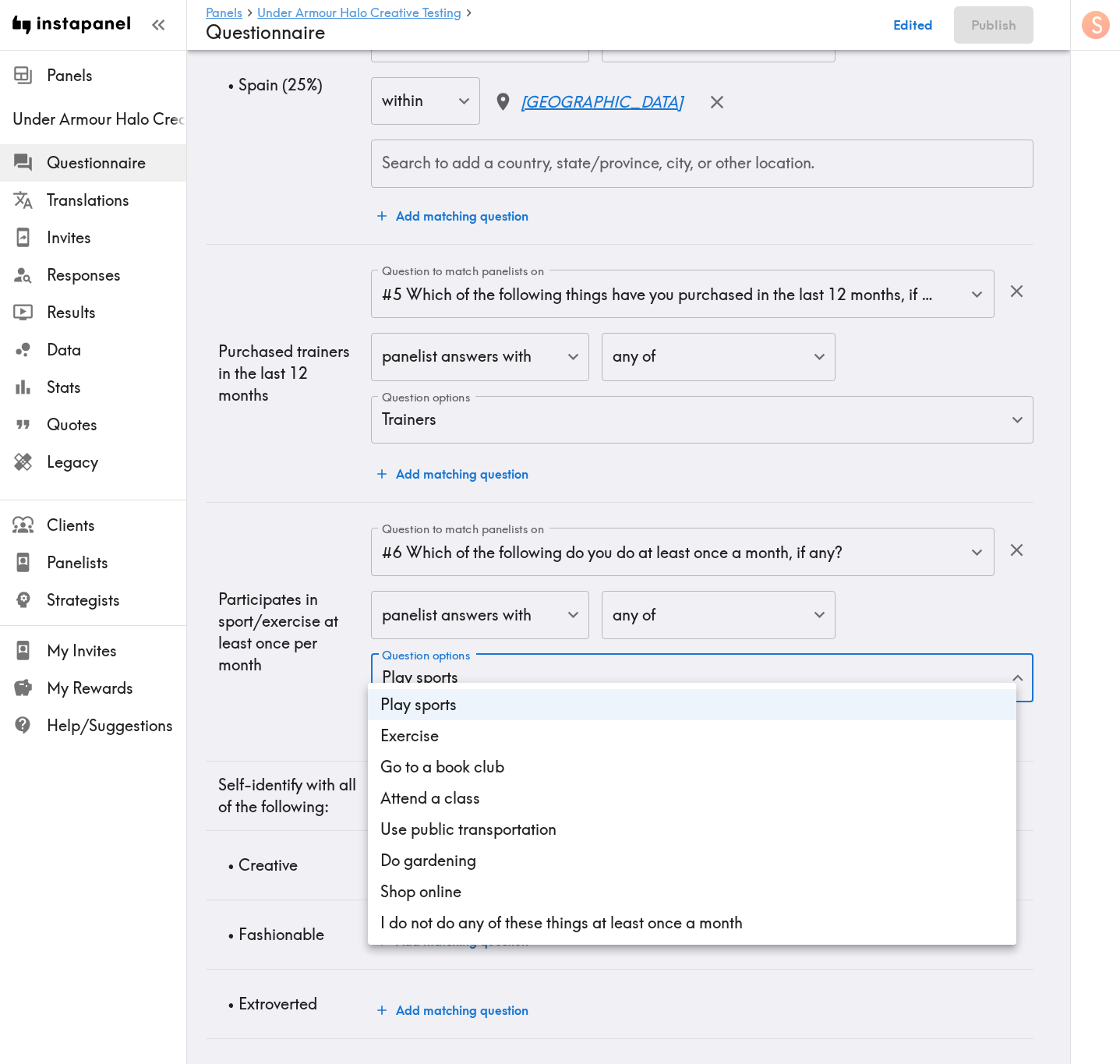
click at [656, 730] on li "Exercise" at bounding box center [691, 736] width 648 height 31
type input "fe5a1dda-a512-4d19-b85e-6bb3a981f12f,3175a3fb-58d9-48a1-8ccb-1dbf1d5b2e74"
click at [262, 633] on div at bounding box center [560, 532] width 1120 height 1064
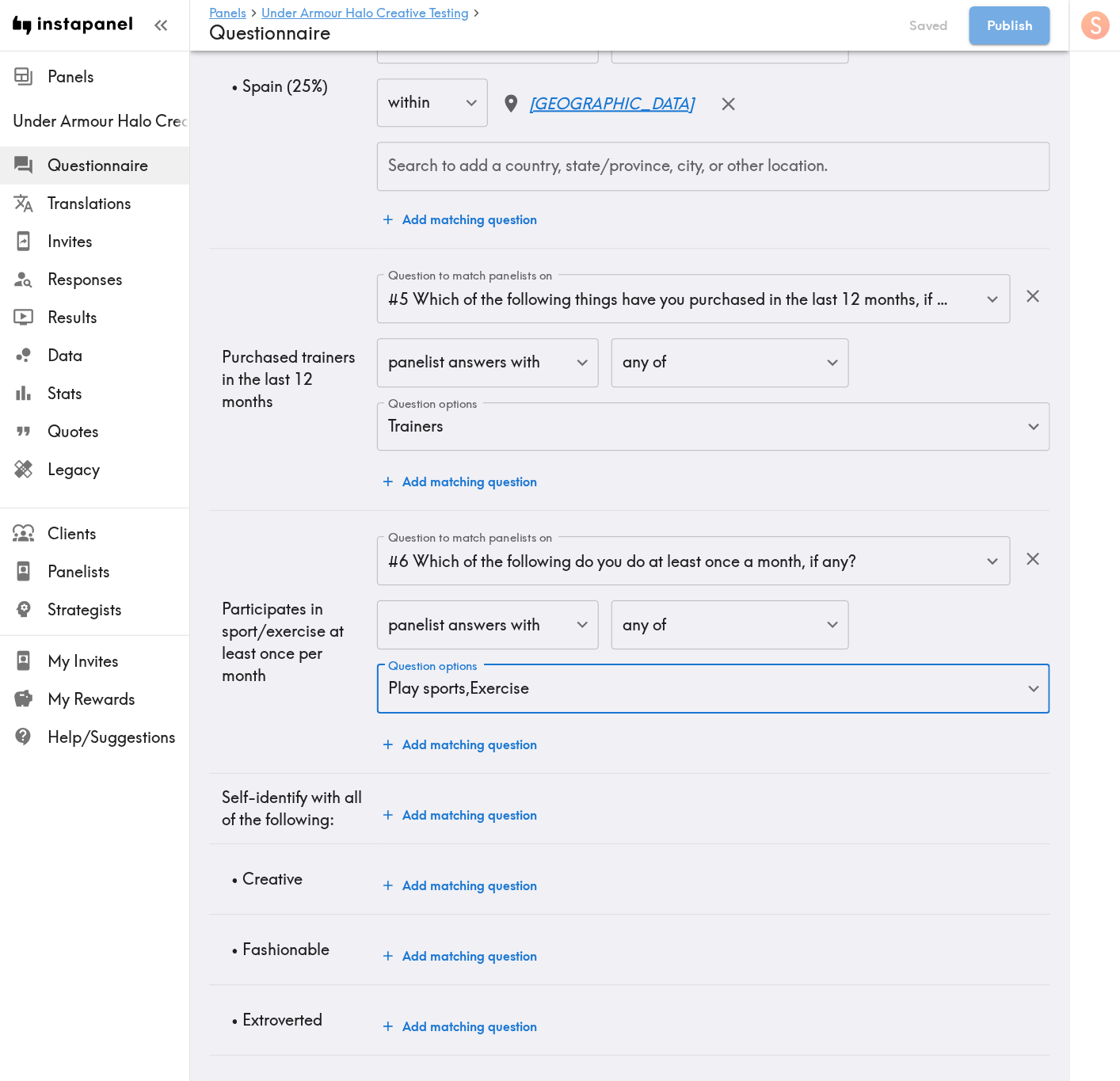
click at [469, 799] on button "Add matching question" at bounding box center [461, 815] width 166 height 32
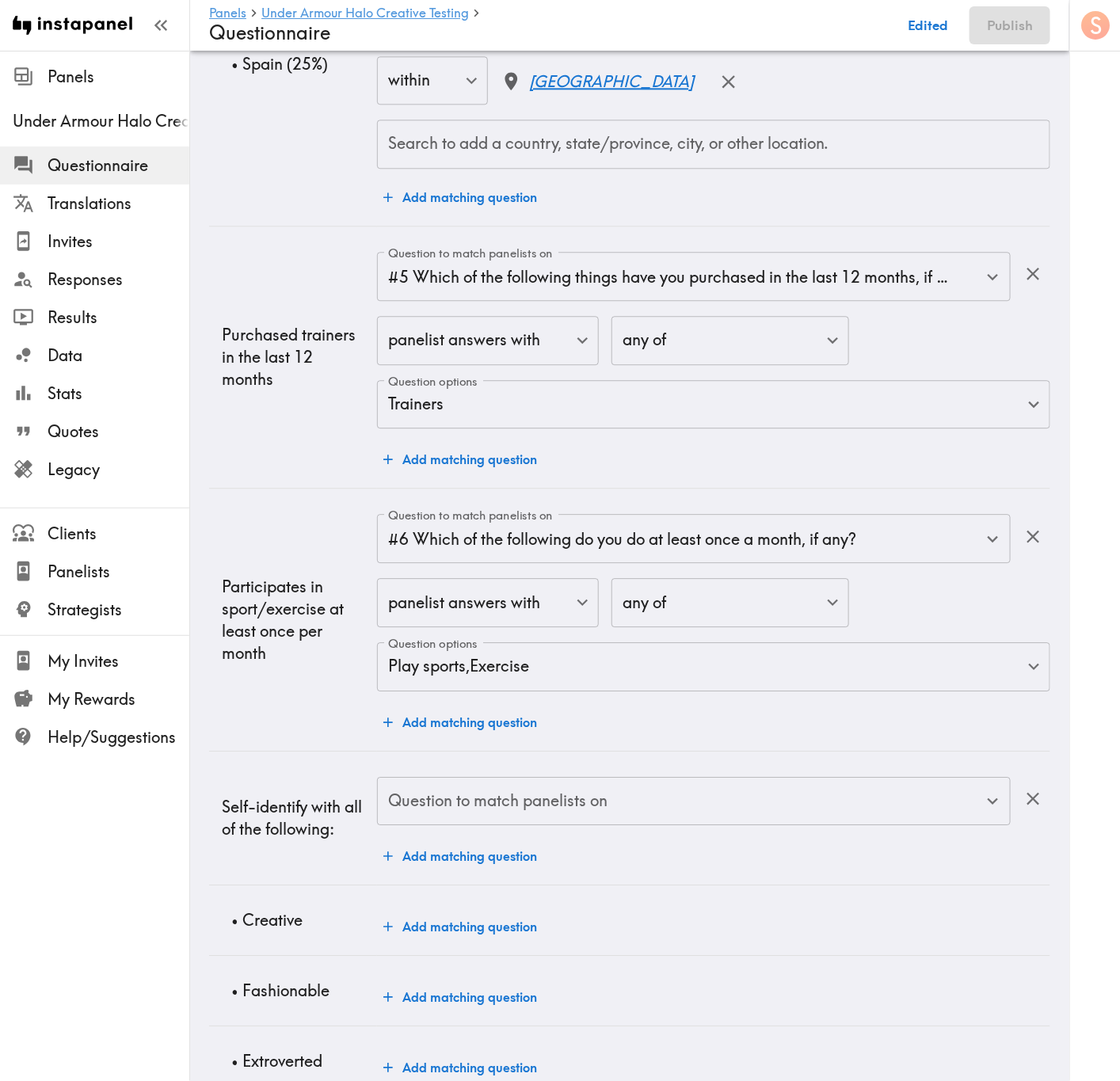
click at [542, 818] on input "Question to match panelists on" at bounding box center [682, 801] width 596 height 35
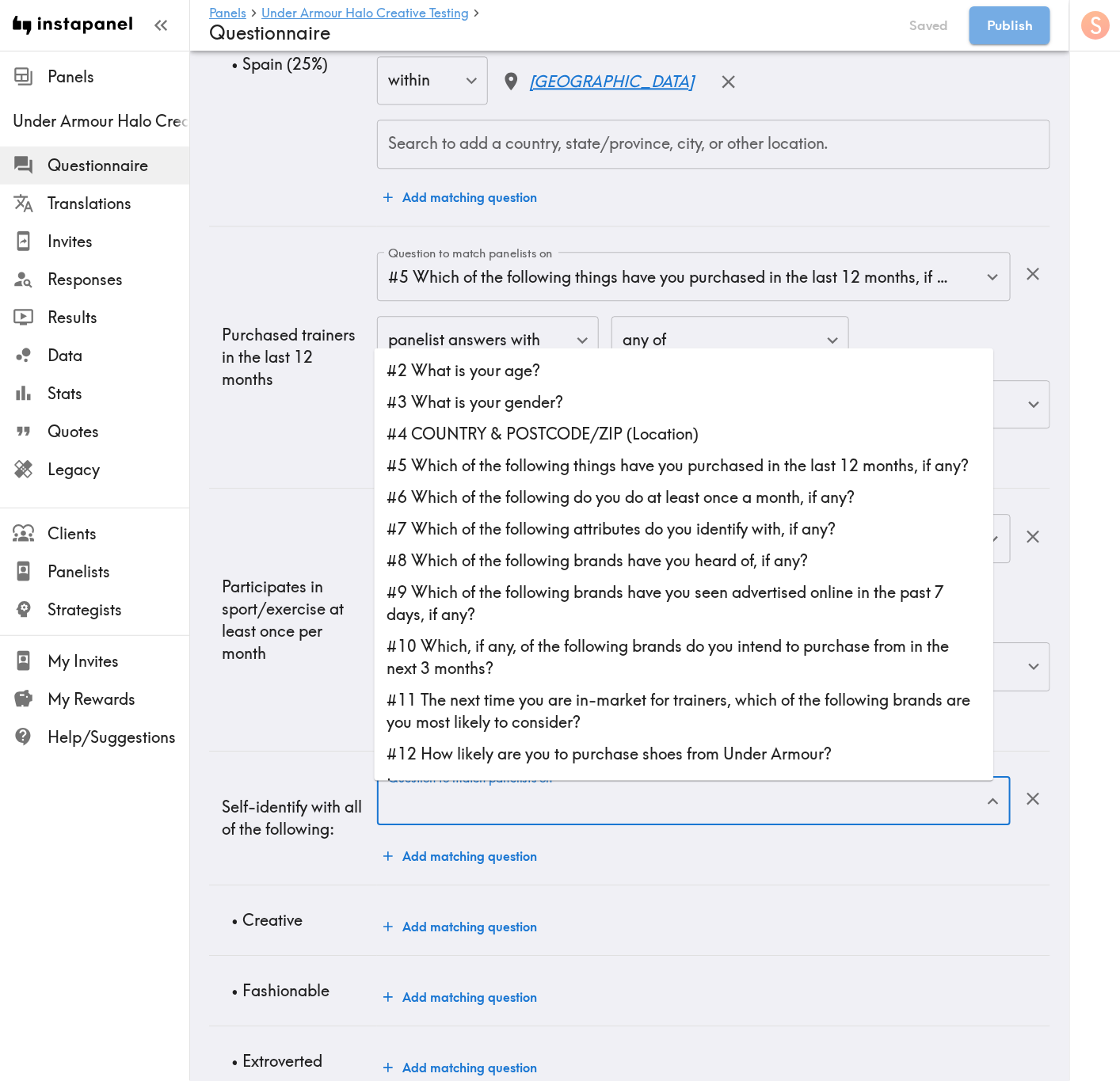
click at [806, 873] on div "Question to match panelists on Question to match panelists on Add matching ques…" at bounding box center [714, 825] width 673 height 96
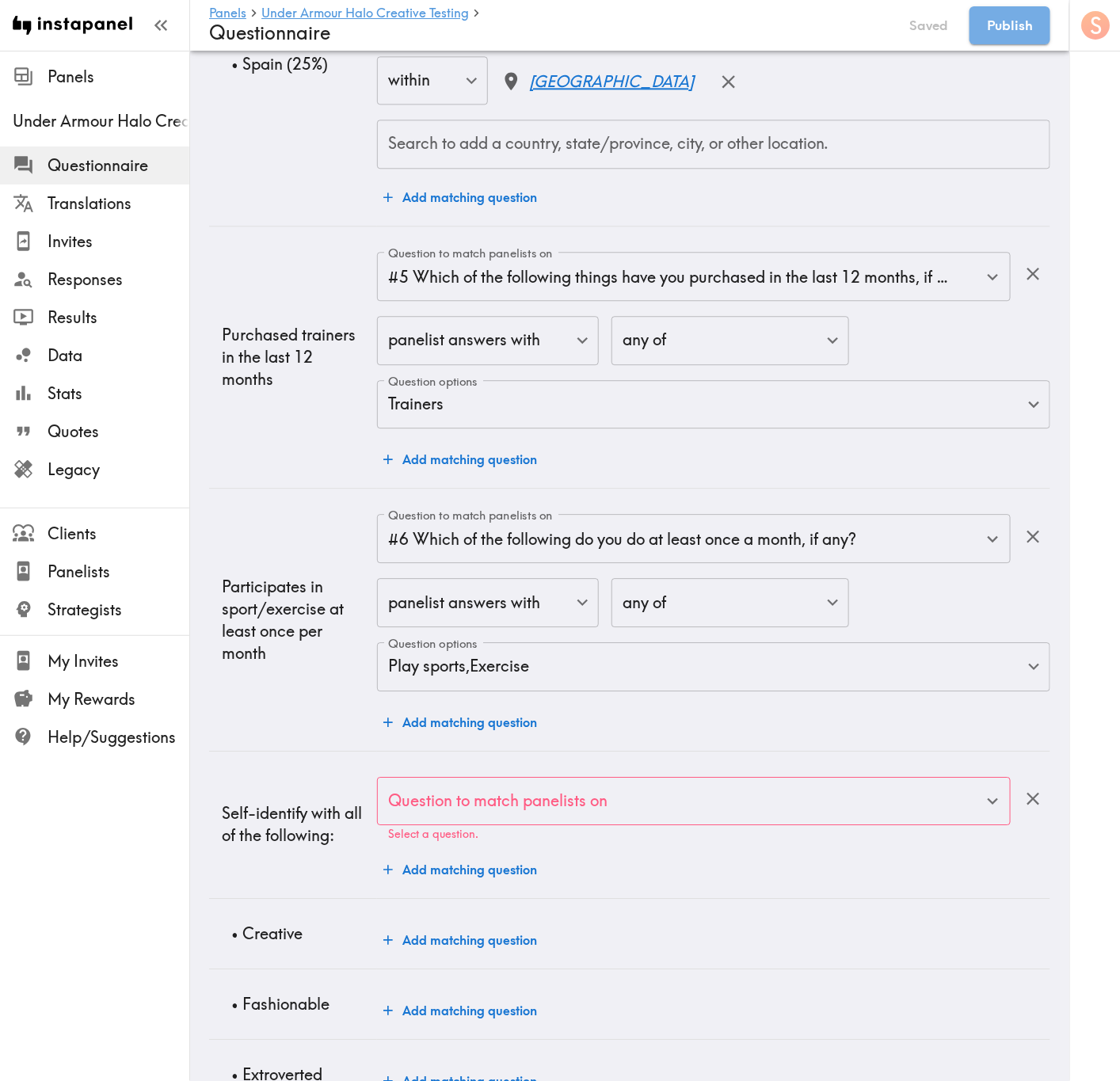
click at [819, 825] on div "Question to match panelists on" at bounding box center [694, 802] width 633 height 50
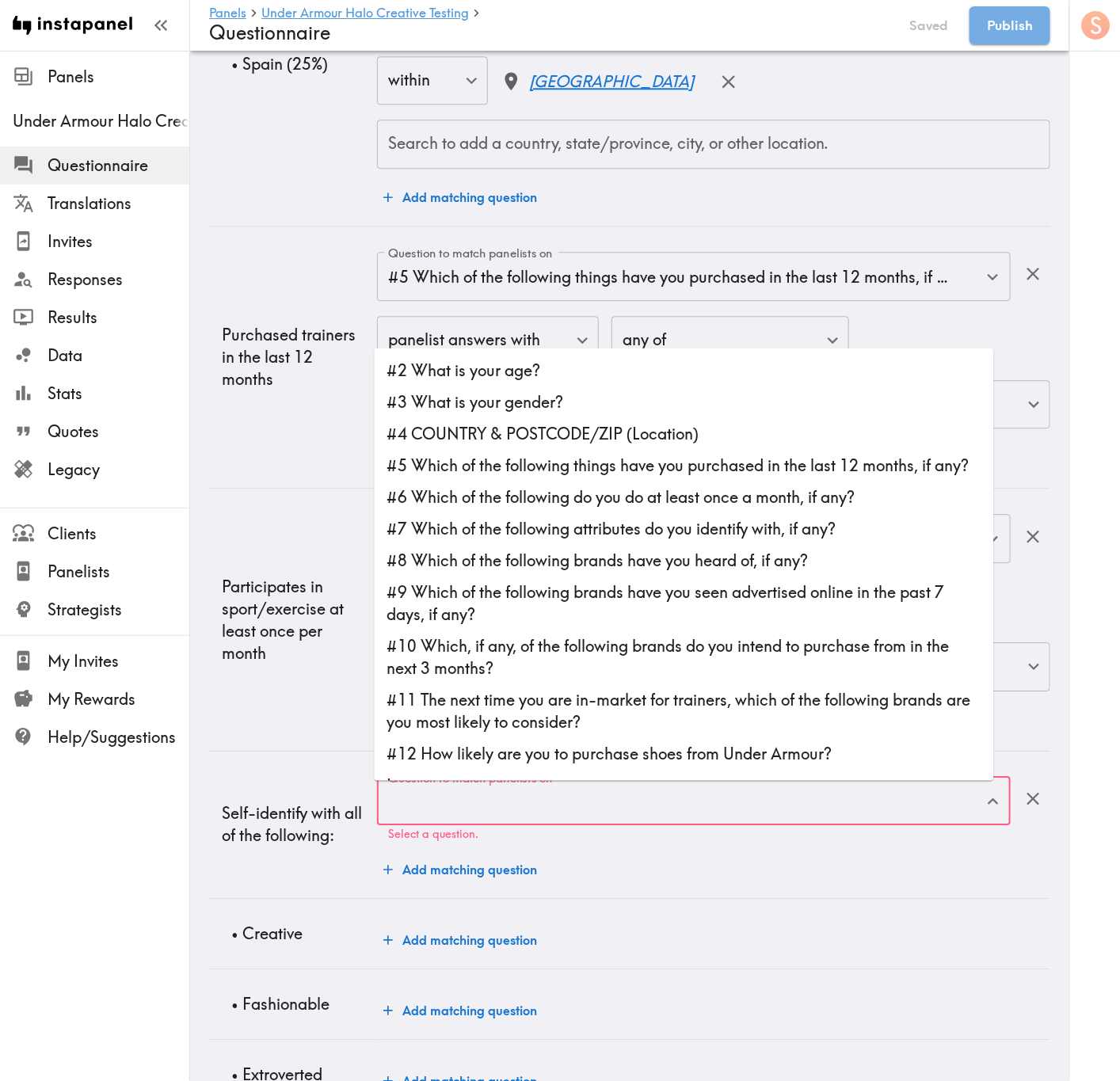
click at [600, 545] on li "#7 Which of the following attributes do you identify with, if any?" at bounding box center [684, 529] width 619 height 32
type input "#7 Which of the following attributes do you identify with, if any?"
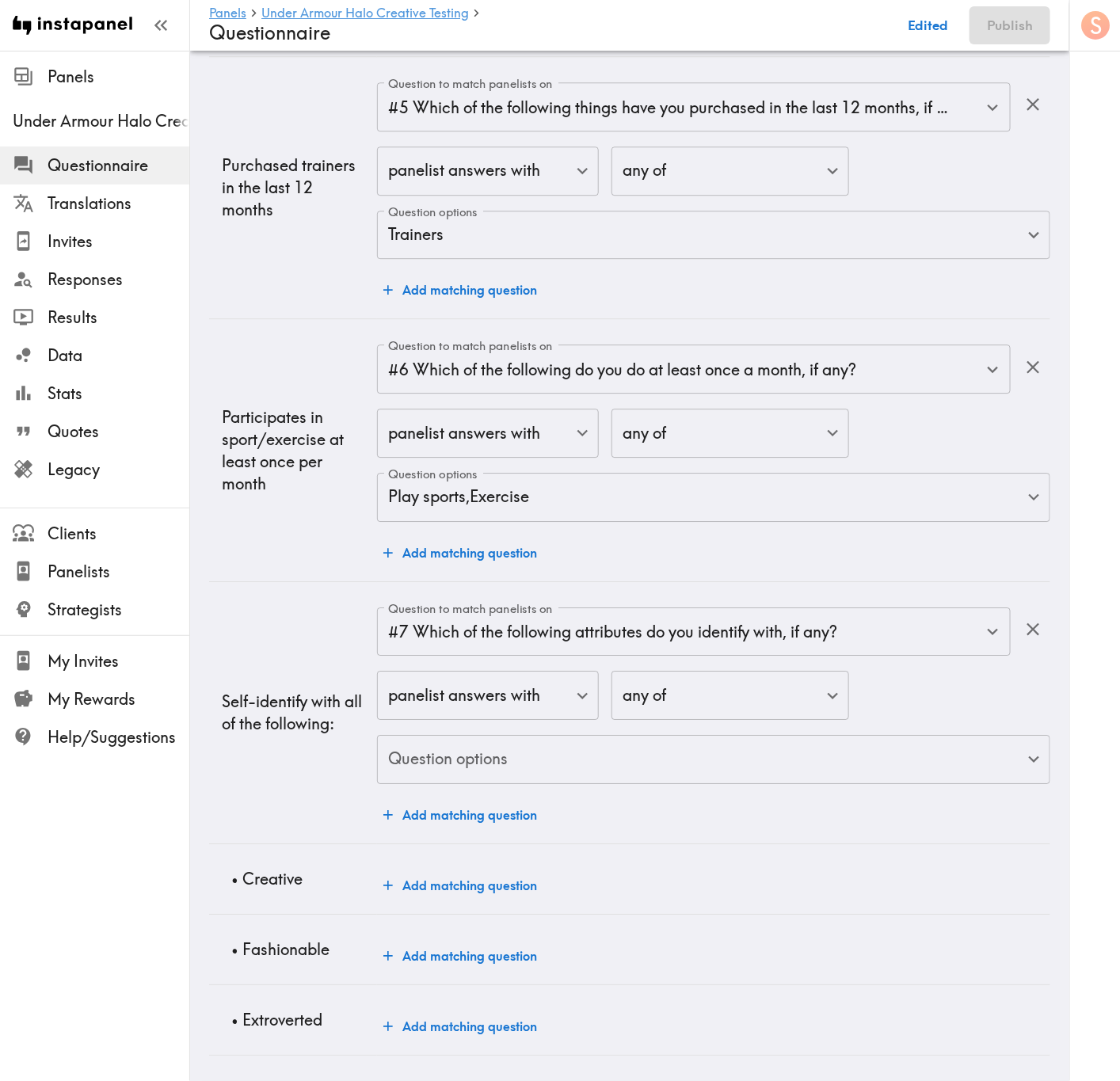
click at [872, 940] on div "Add matching question" at bounding box center [714, 956] width 673 height 32
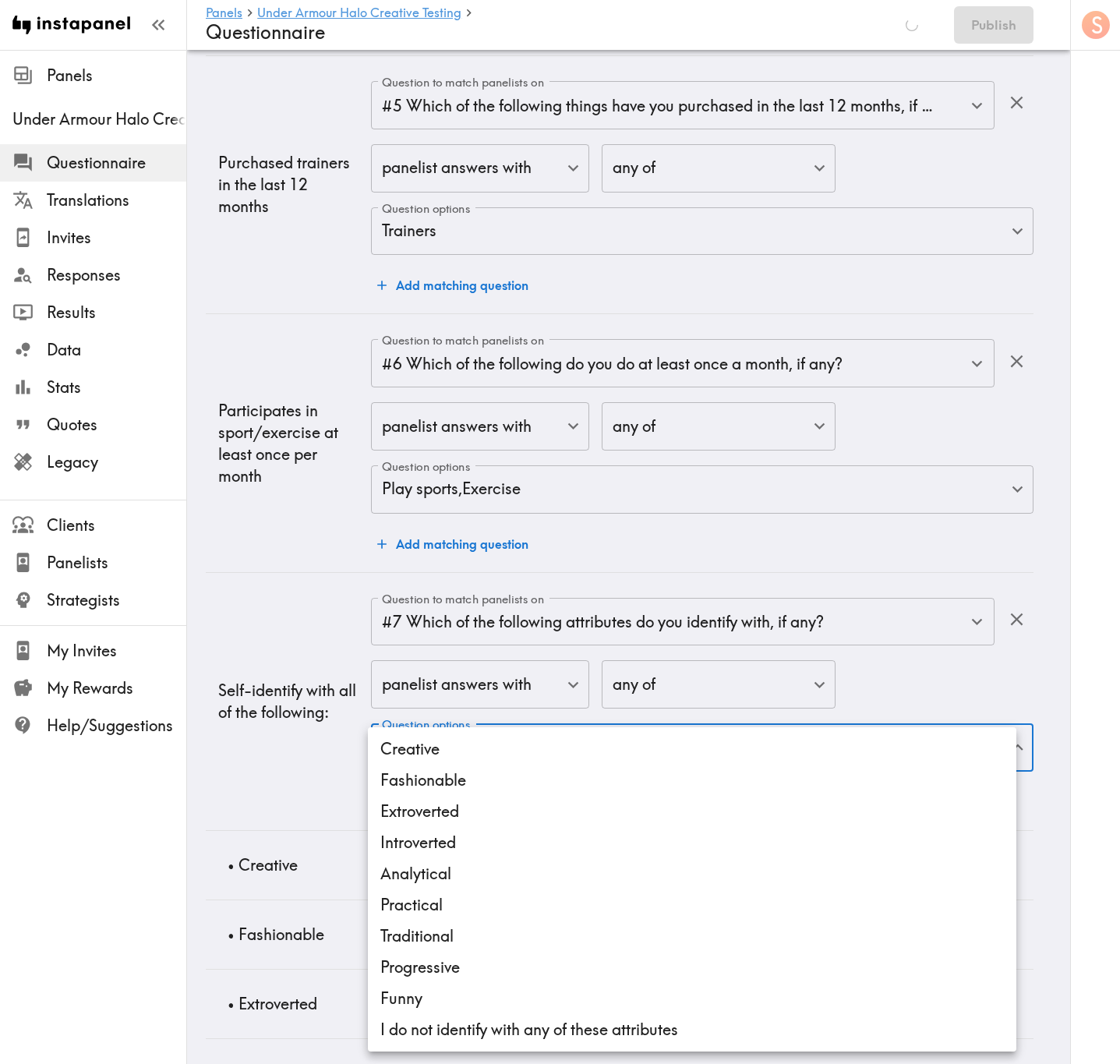
click at [627, 754] on li "Creative" at bounding box center [691, 749] width 648 height 31
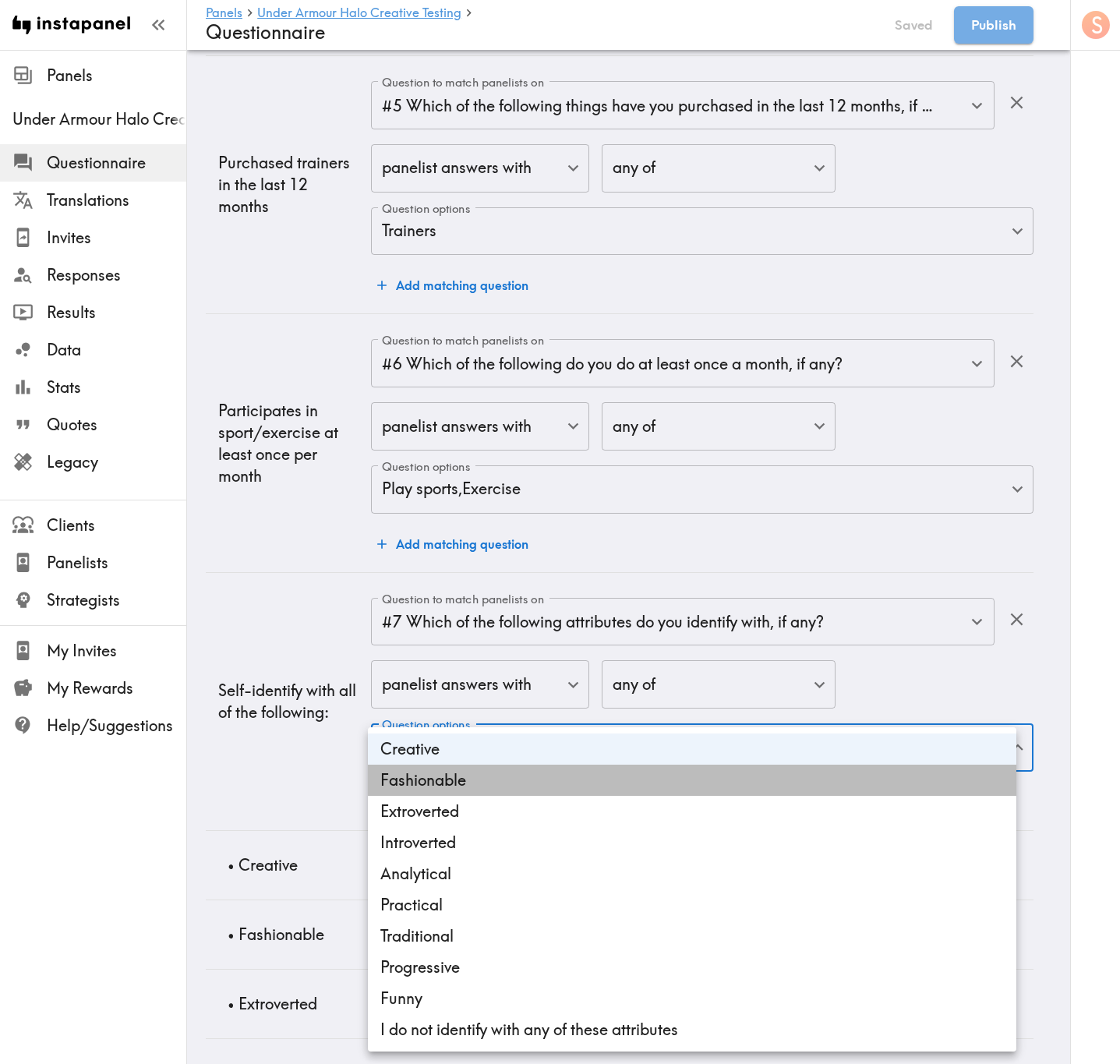
click at [624, 782] on li "Fashionable" at bounding box center [691, 781] width 648 height 31
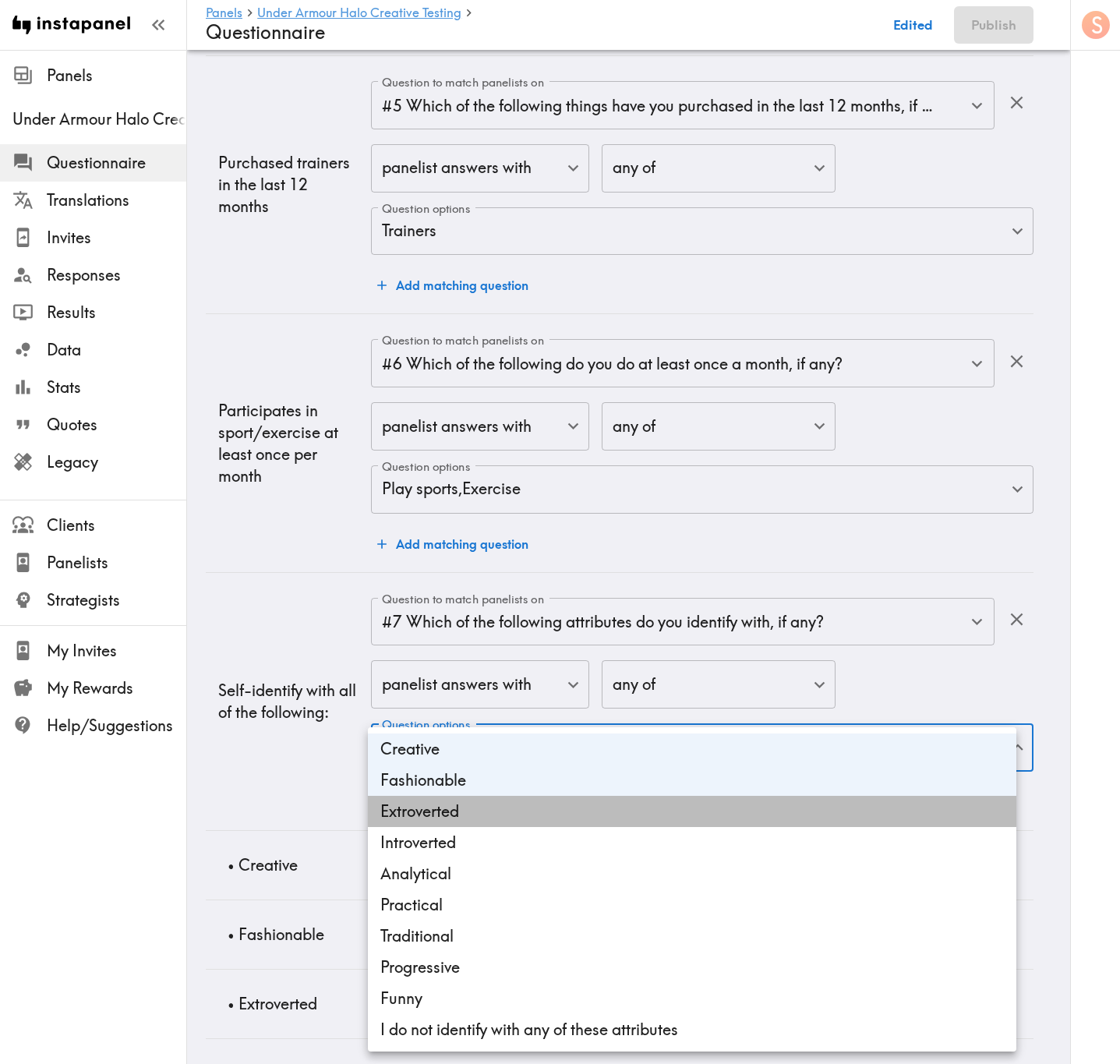
click at [625, 800] on li "Extroverted" at bounding box center [691, 812] width 648 height 31
type input "66c2756c-5ef9-4a38-aec0-7a51baa214d9,e87de2af-bc7c-4f28-9039-d0246b6cd73e,940a4…"
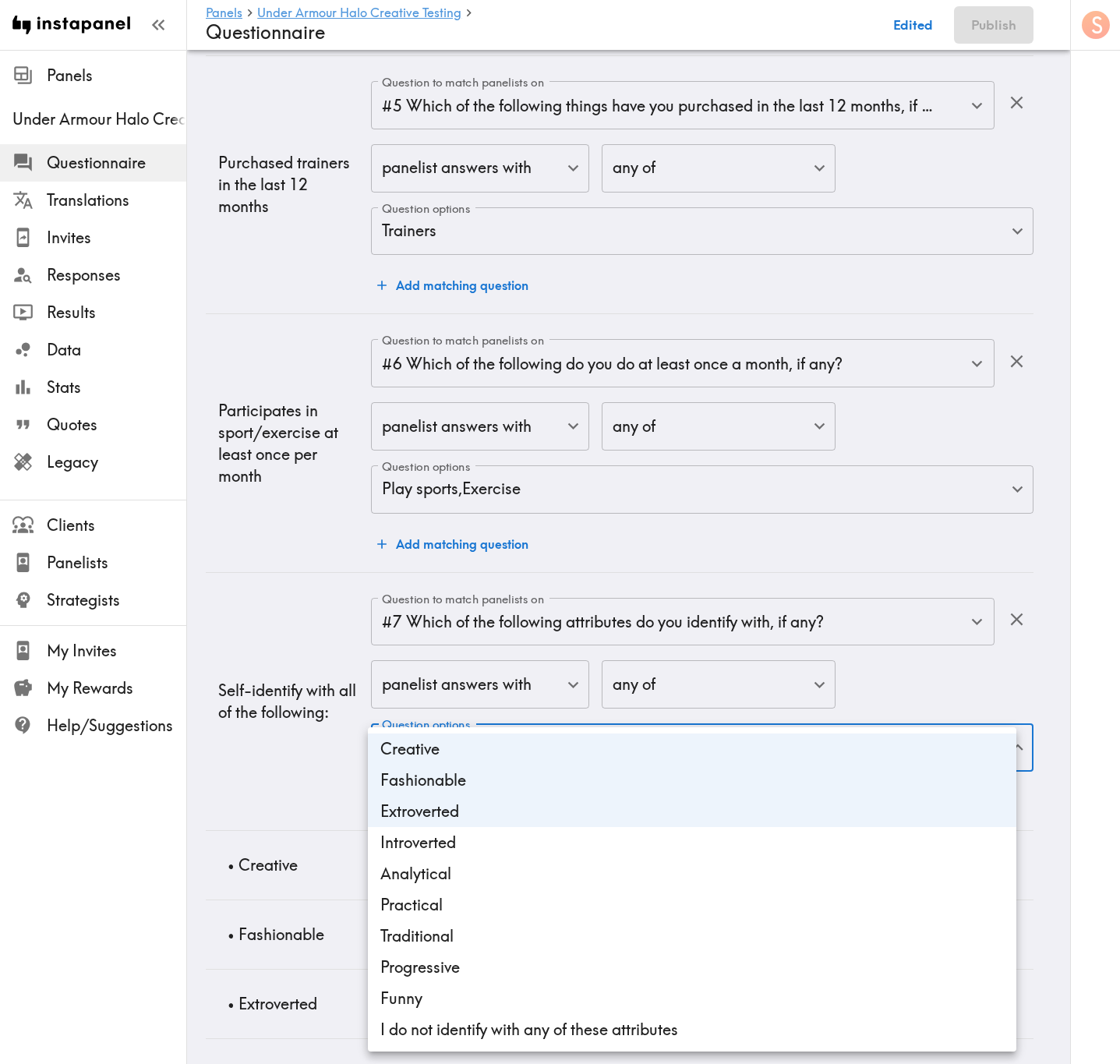
click at [280, 672] on div at bounding box center [560, 532] width 1120 height 1064
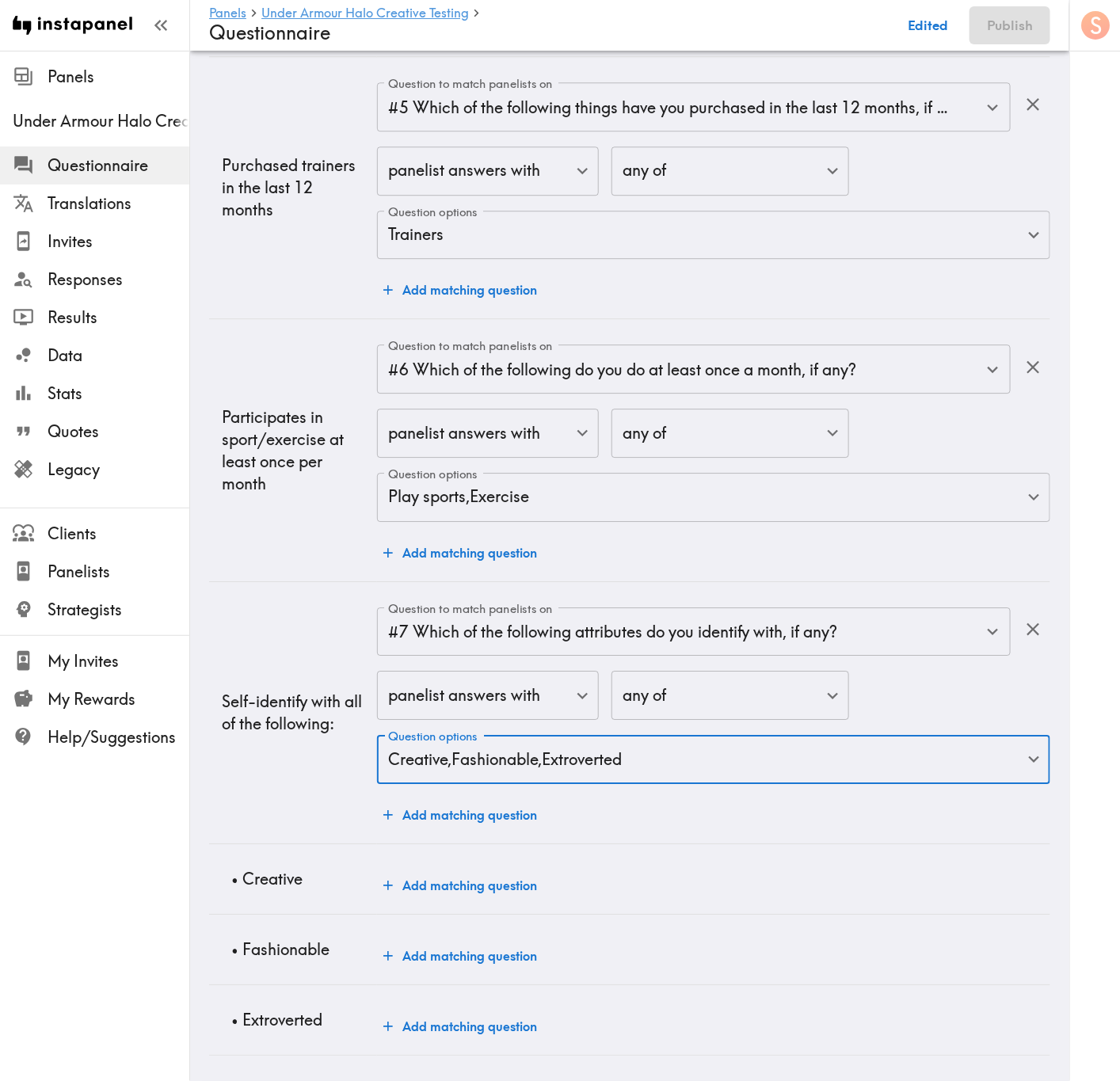
click at [882, 870] on div "Add matching question" at bounding box center [714, 886] width 673 height 32
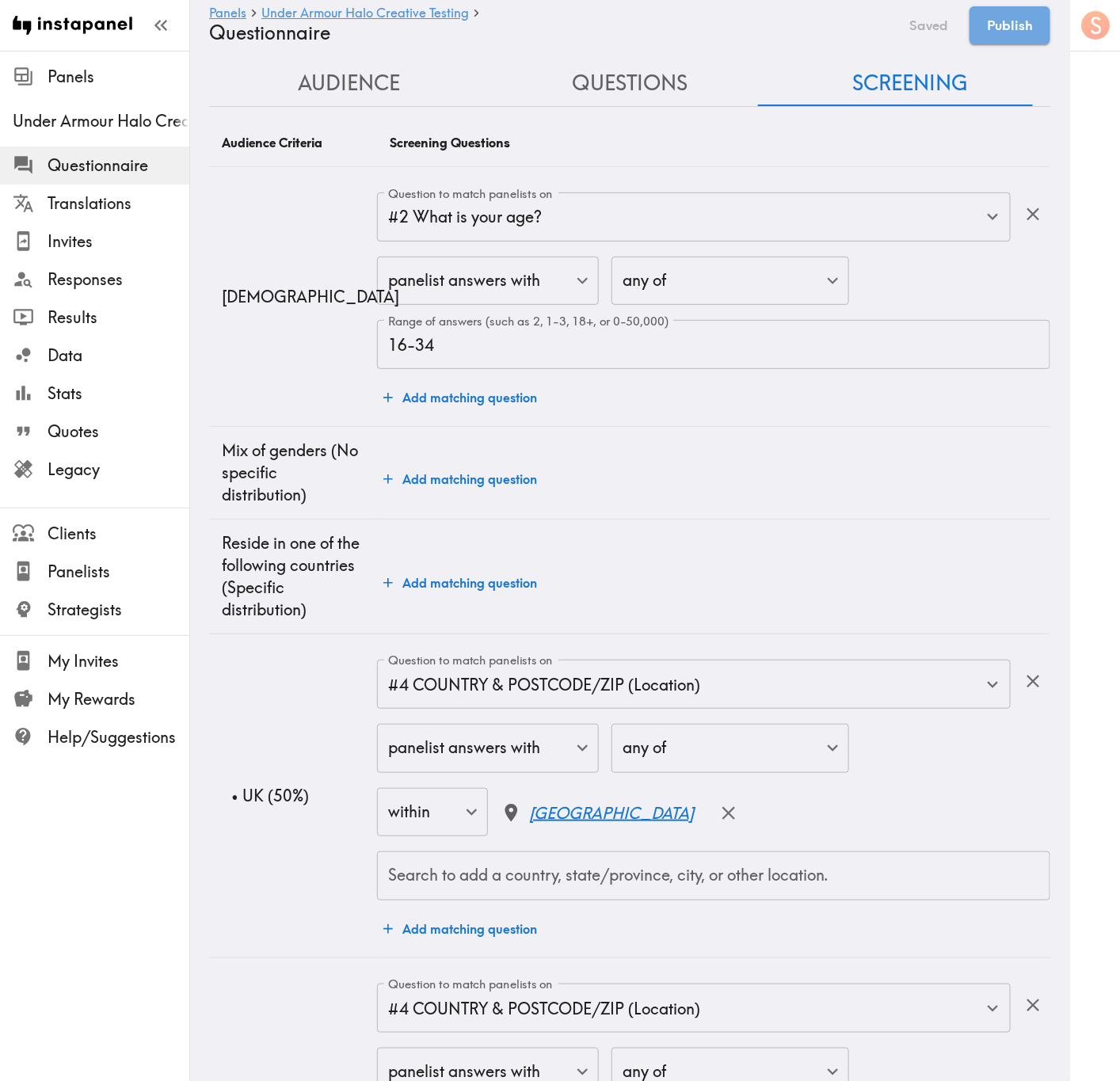
scroll to position [0, 0]
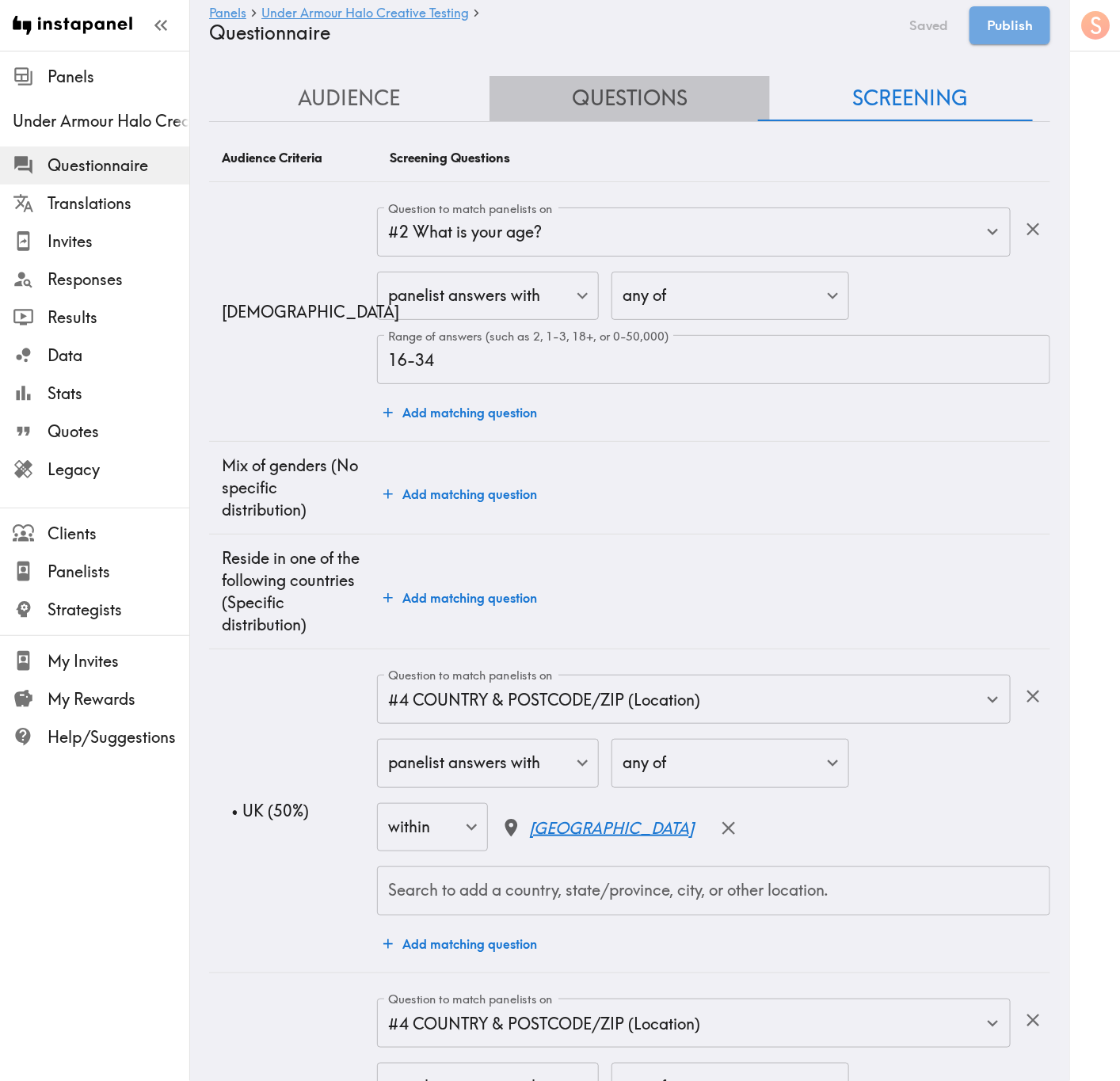
click at [671, 89] on button "Questions" at bounding box center [630, 98] width 280 height 45
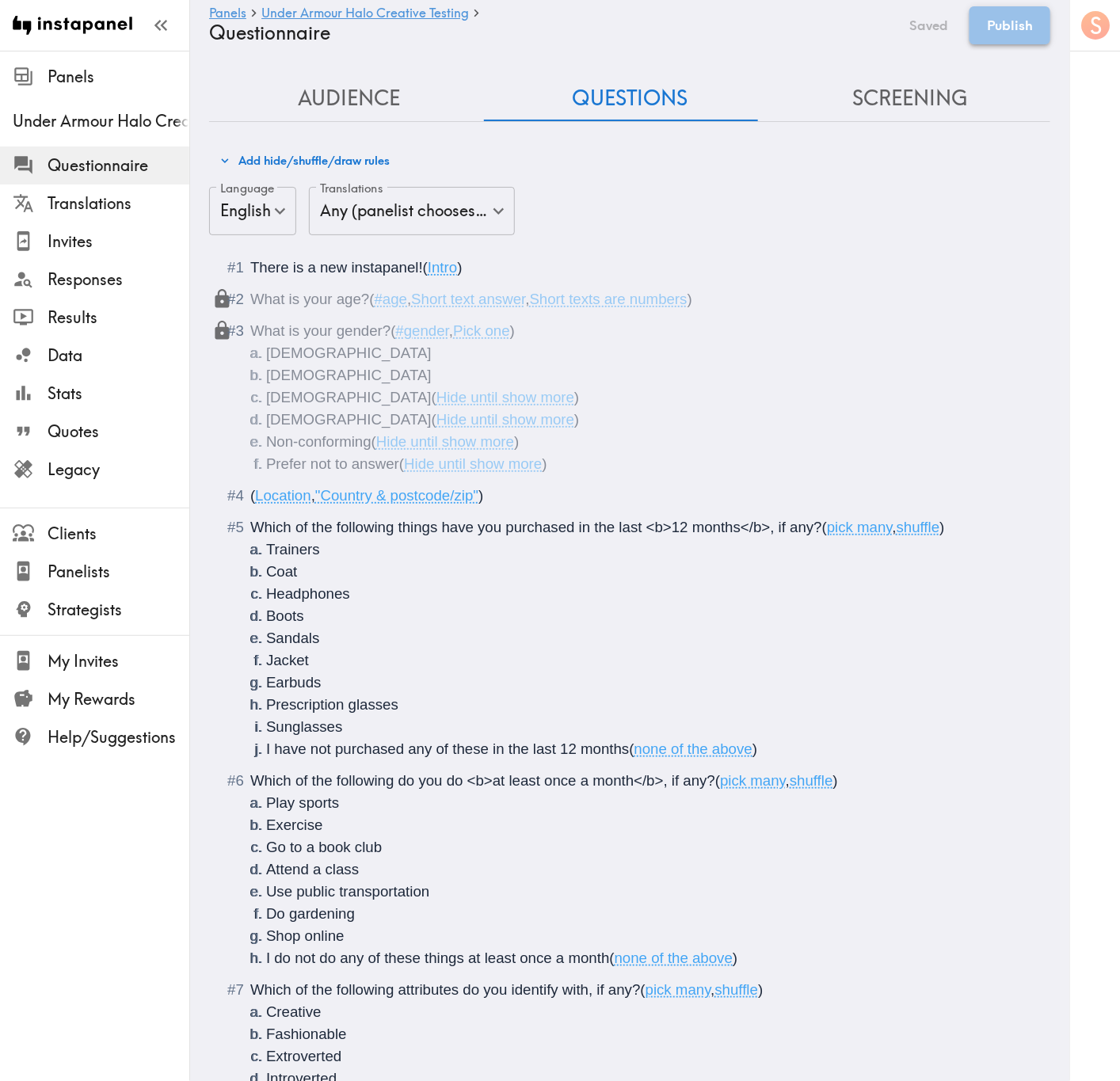
click at [1039, 32] on button "Publish" at bounding box center [1010, 25] width 80 height 38
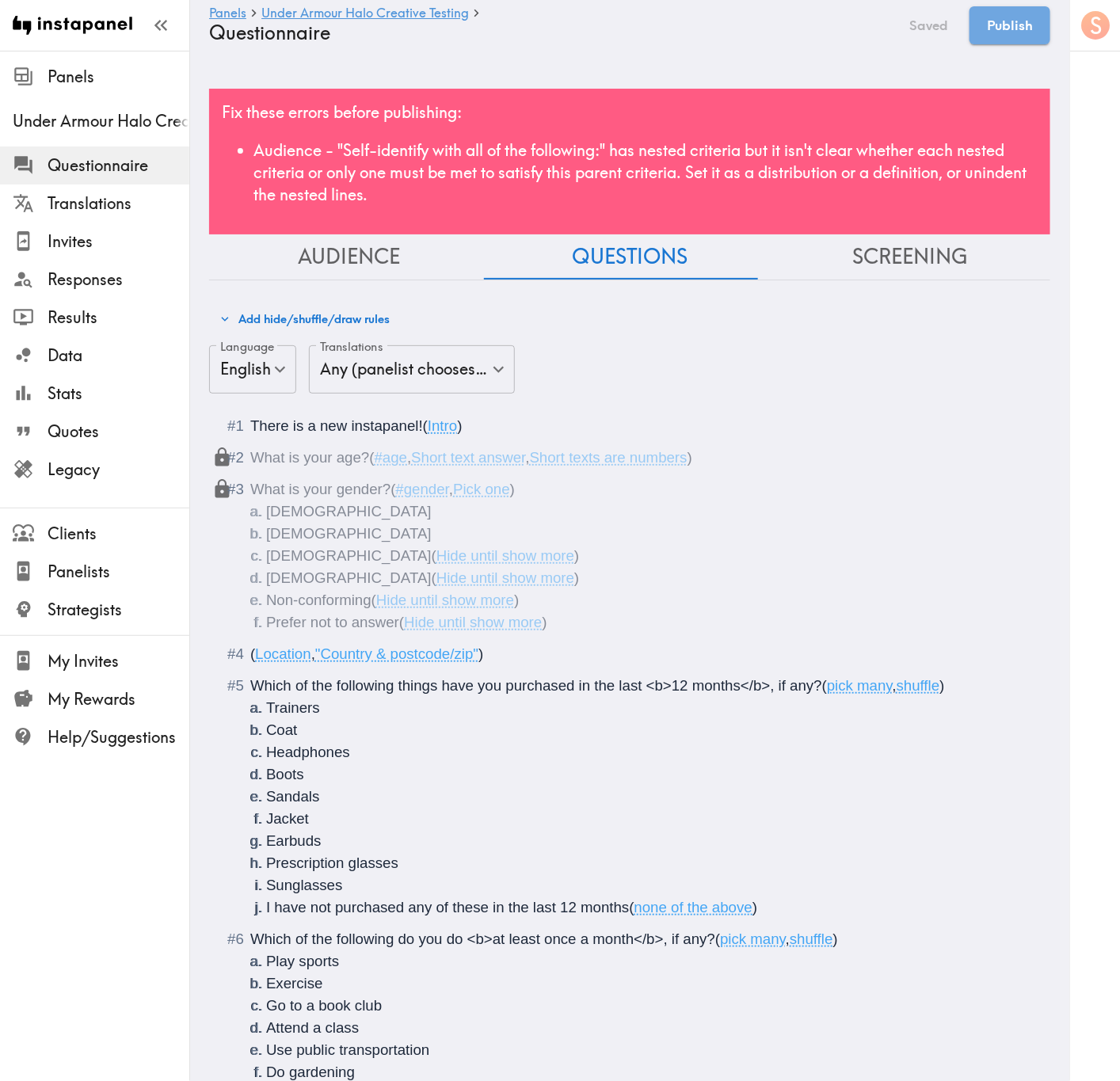
click at [819, 132] on div "Fix these errors before publishing: Audience - "Self-identify with all of the f…" at bounding box center [630, 162] width 841 height 146
click at [393, 257] on button "Audience" at bounding box center [349, 257] width 280 height 45
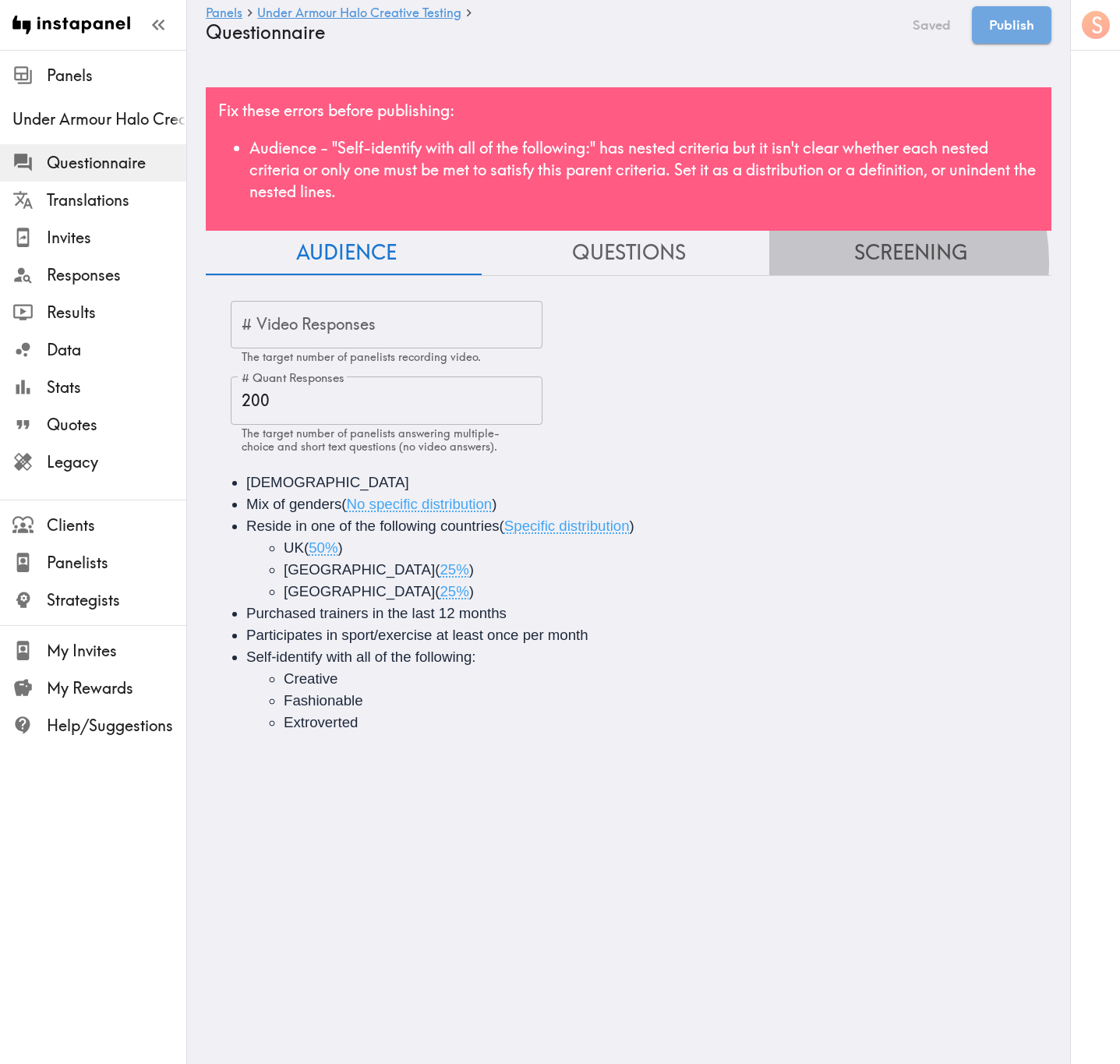
click at [840, 262] on button "Screening" at bounding box center [910, 253] width 282 height 44
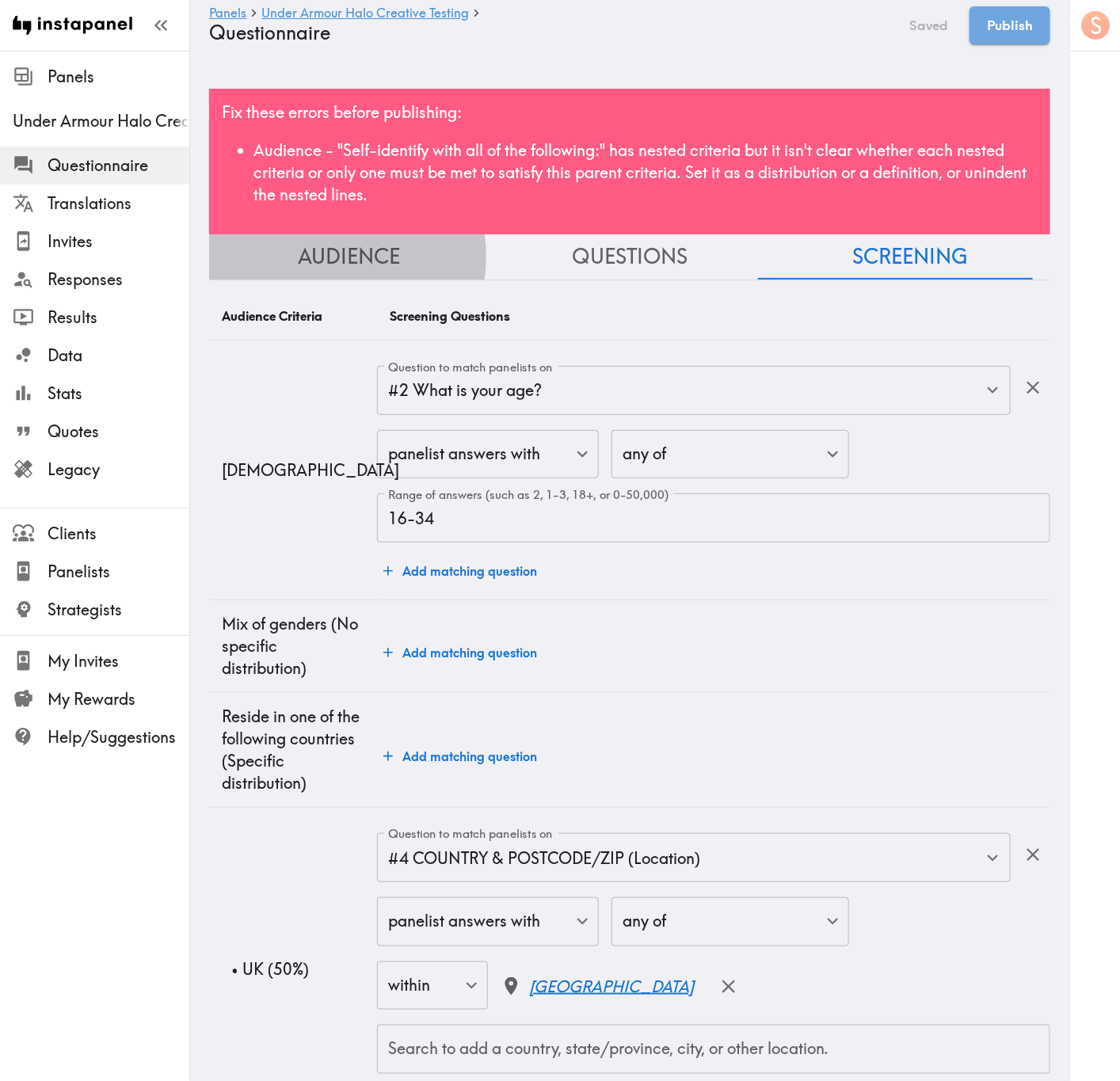
click at [320, 257] on button "Audience" at bounding box center [349, 257] width 280 height 45
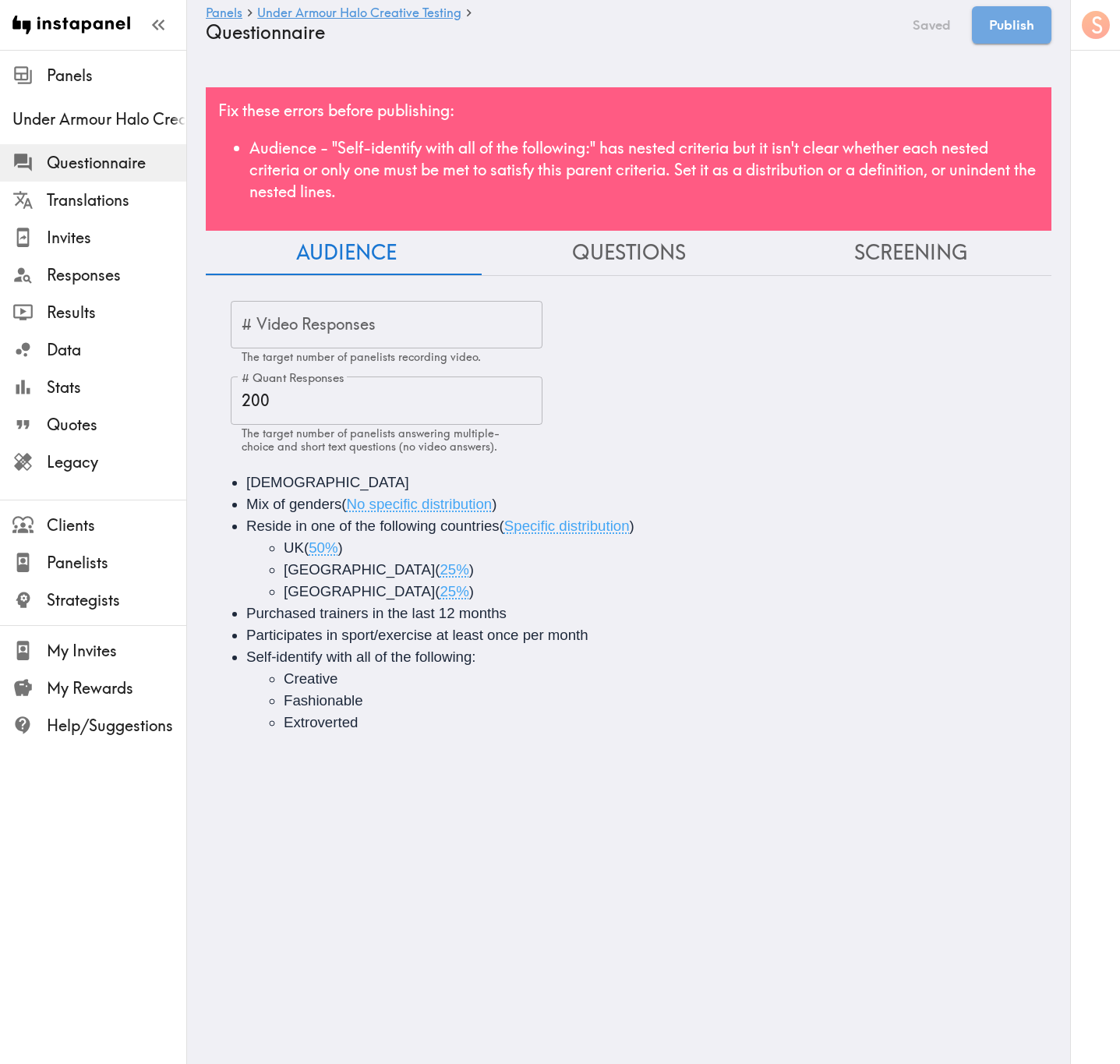
click at [482, 653] on li "Self-identify with all of the following: Creative Fashionable Extroverted" at bounding box center [650, 690] width 808 height 87
click at [469, 653] on span "Self-identify with all of the following:" at bounding box center [361, 657] width 230 height 17
click at [474, 655] on span "Self-identify with all of the following:" at bounding box center [361, 657] width 230 height 17
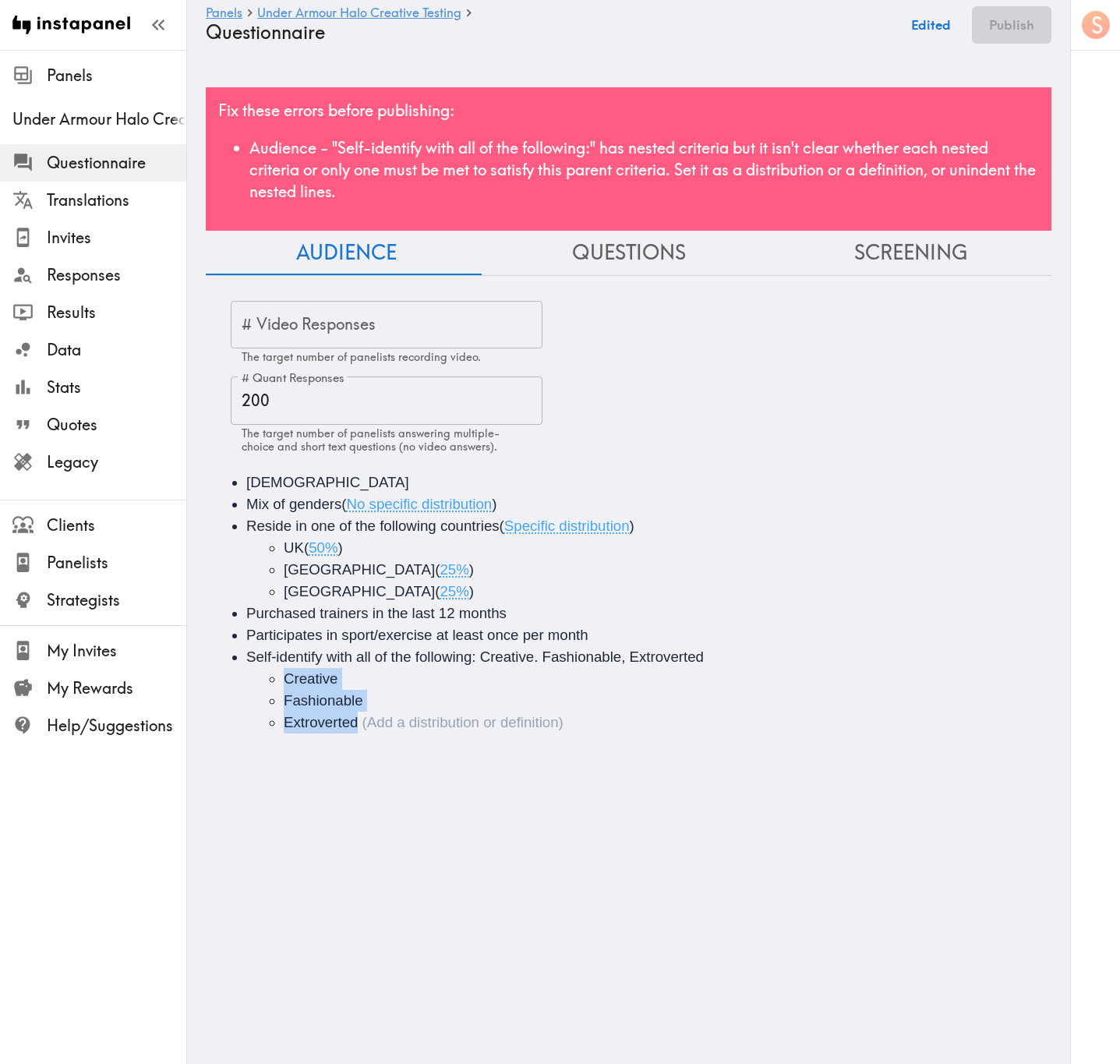
drag, startPoint x: 398, startPoint y: 707, endPoint x: 280, endPoint y: 674, distance: 122.5
click at [280, 674] on ul "Creative Fashionable Extroverted" at bounding box center [650, 701] width 808 height 65
click at [945, 15] on button "Save now" at bounding box center [921, 25] width 76 height 38
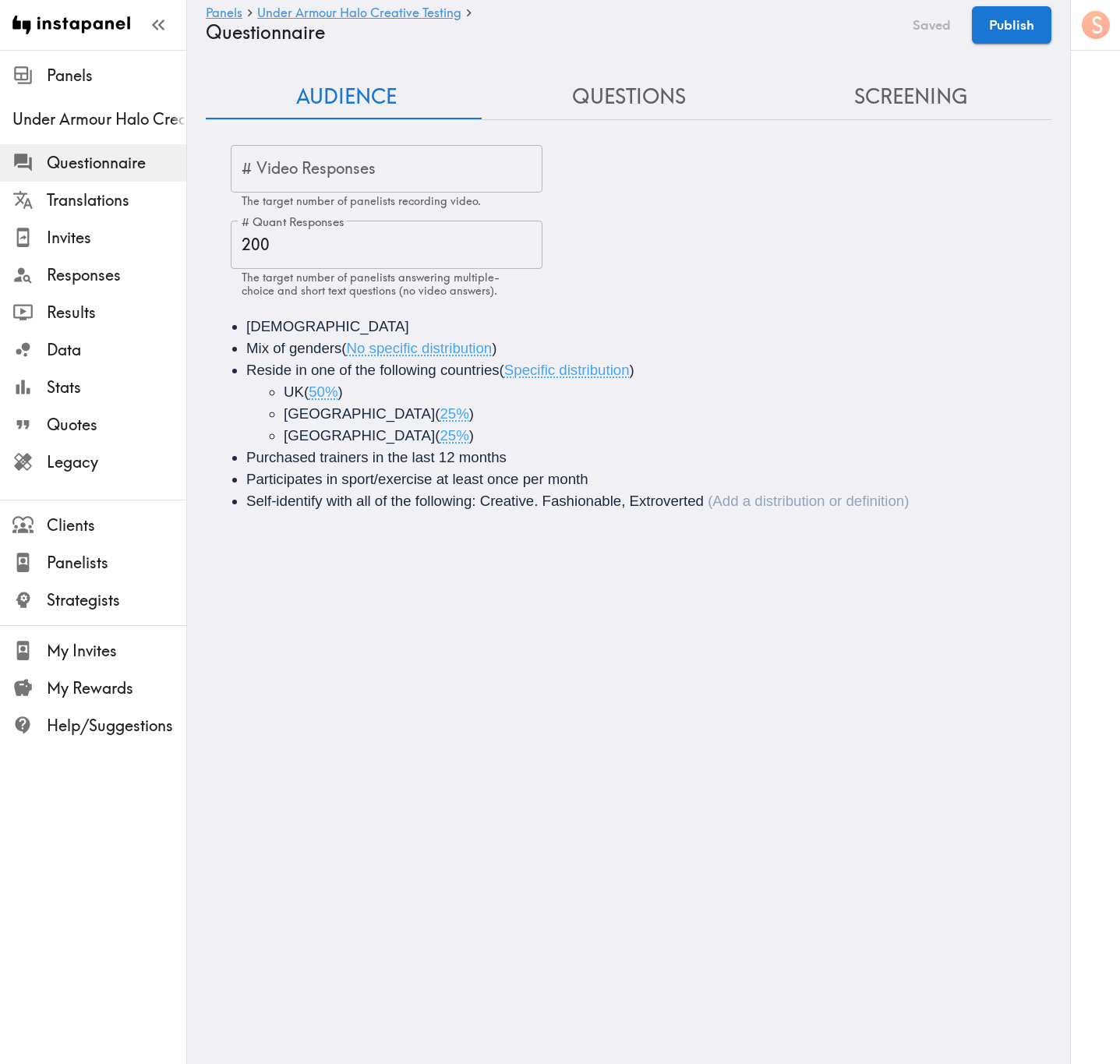
click at [880, 85] on button "Screening" at bounding box center [910, 97] width 282 height 44
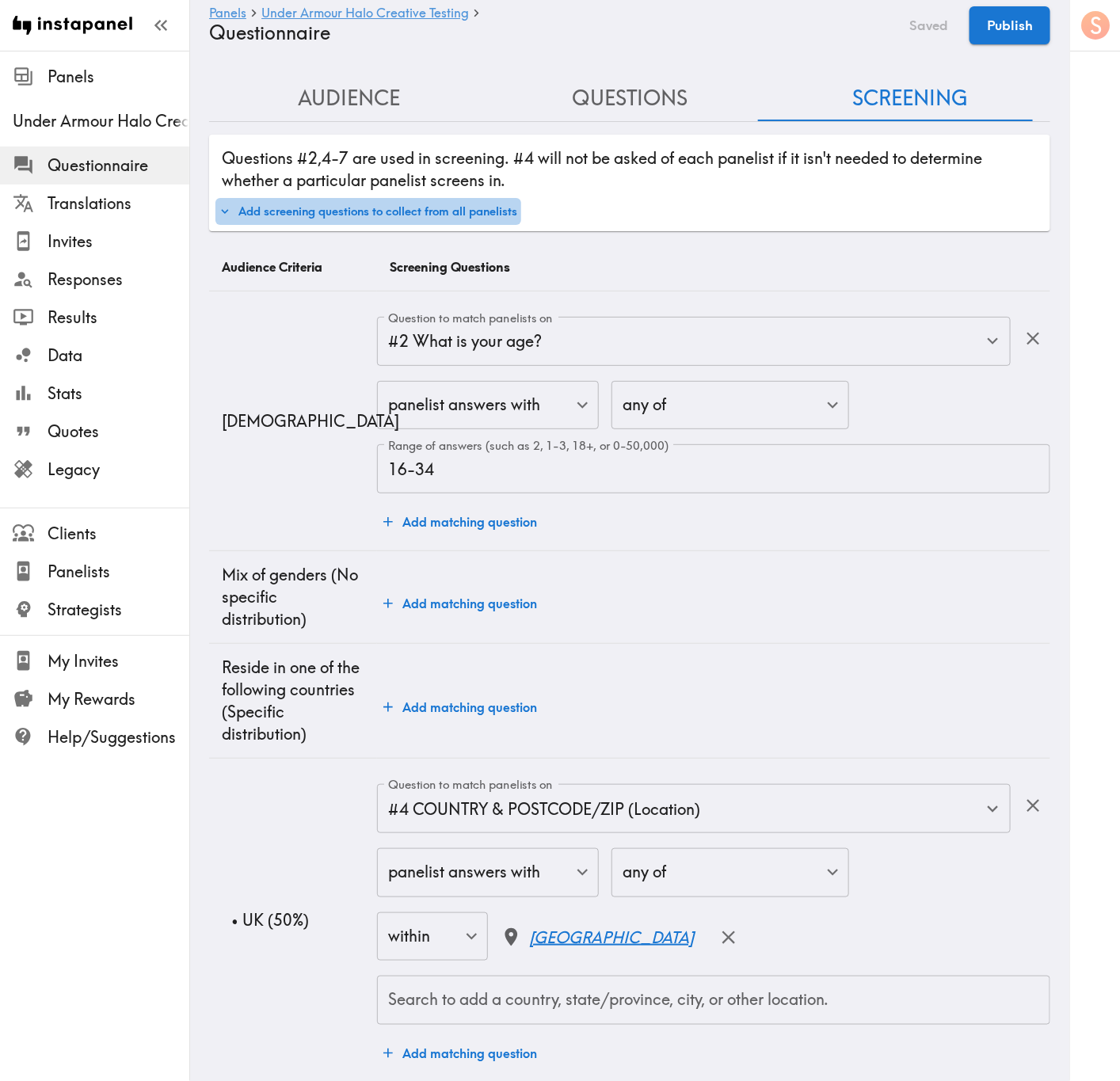
click at [497, 206] on button "Add screening questions to collect from all panelists" at bounding box center [368, 211] width 305 height 27
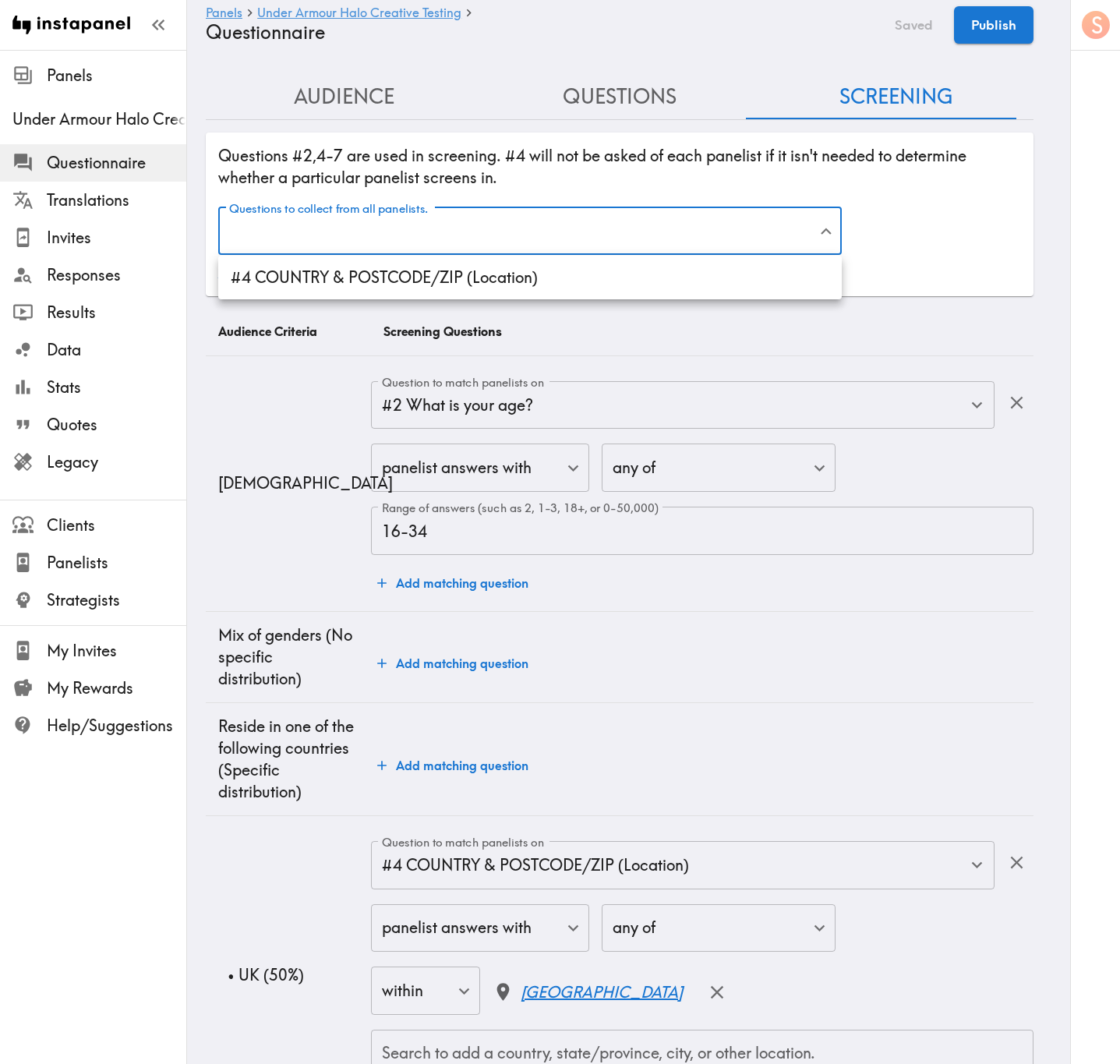
click at [557, 263] on li "#4 COUNTRY & POSTCODE/ZIP (Location)" at bounding box center [530, 278] width 623 height 31
type input "f2538c30-c23c-41be-90d5-2ad64c30e7d9"
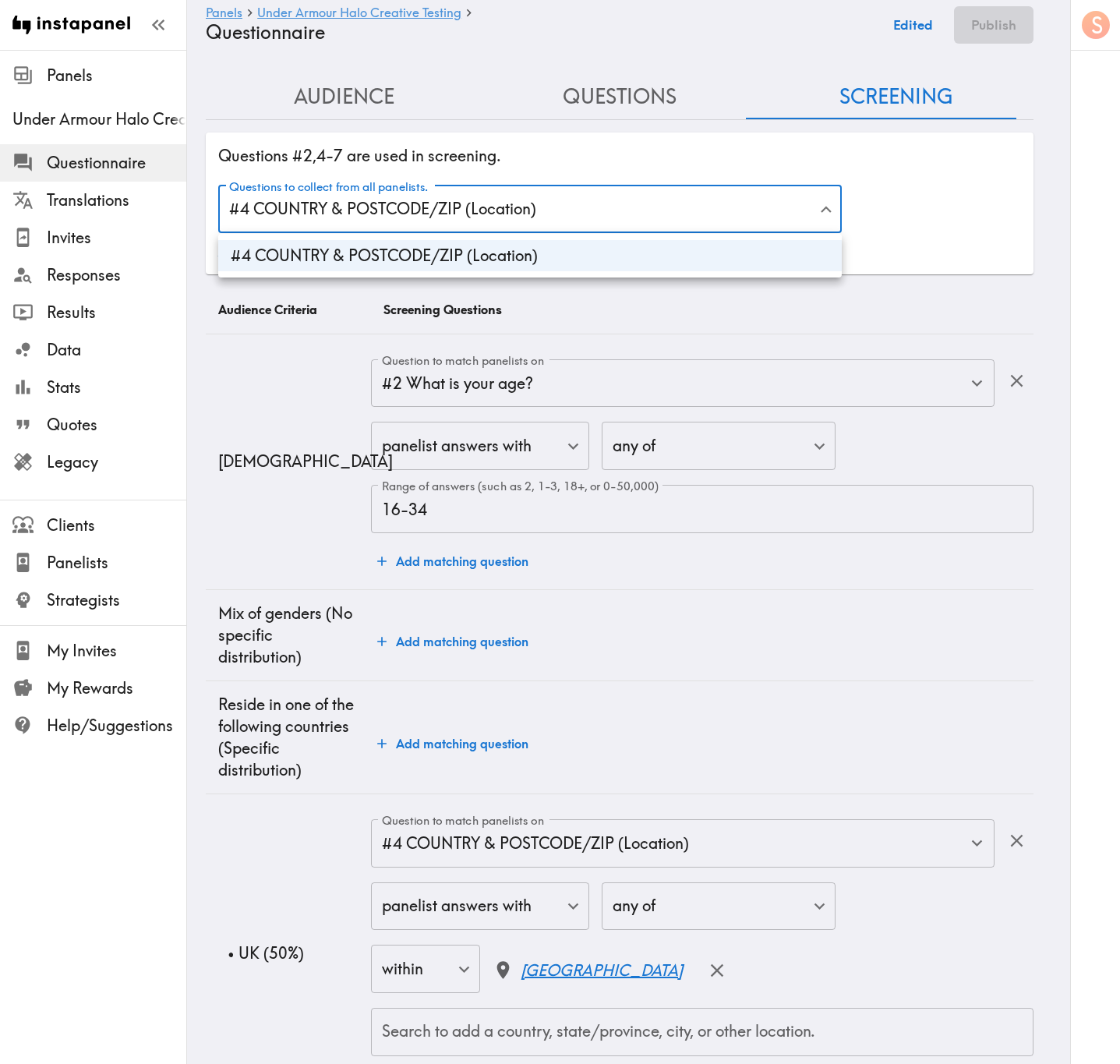
click at [892, 29] on div at bounding box center [560, 532] width 1120 height 1064
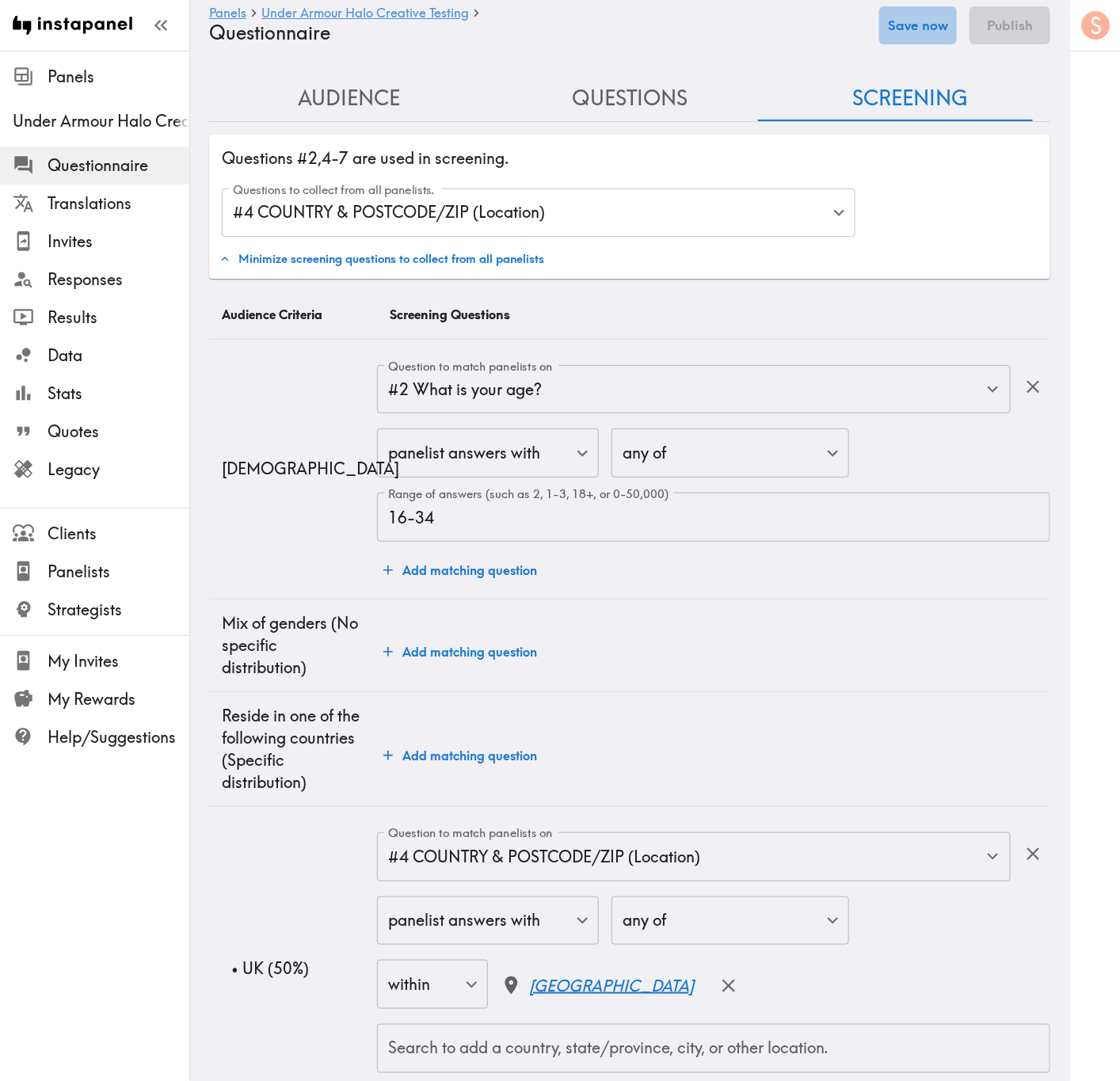
click at [944, 21] on button "Save now" at bounding box center [917, 25] width 78 height 38
click at [998, 29] on button "Publish" at bounding box center [1010, 25] width 80 height 38
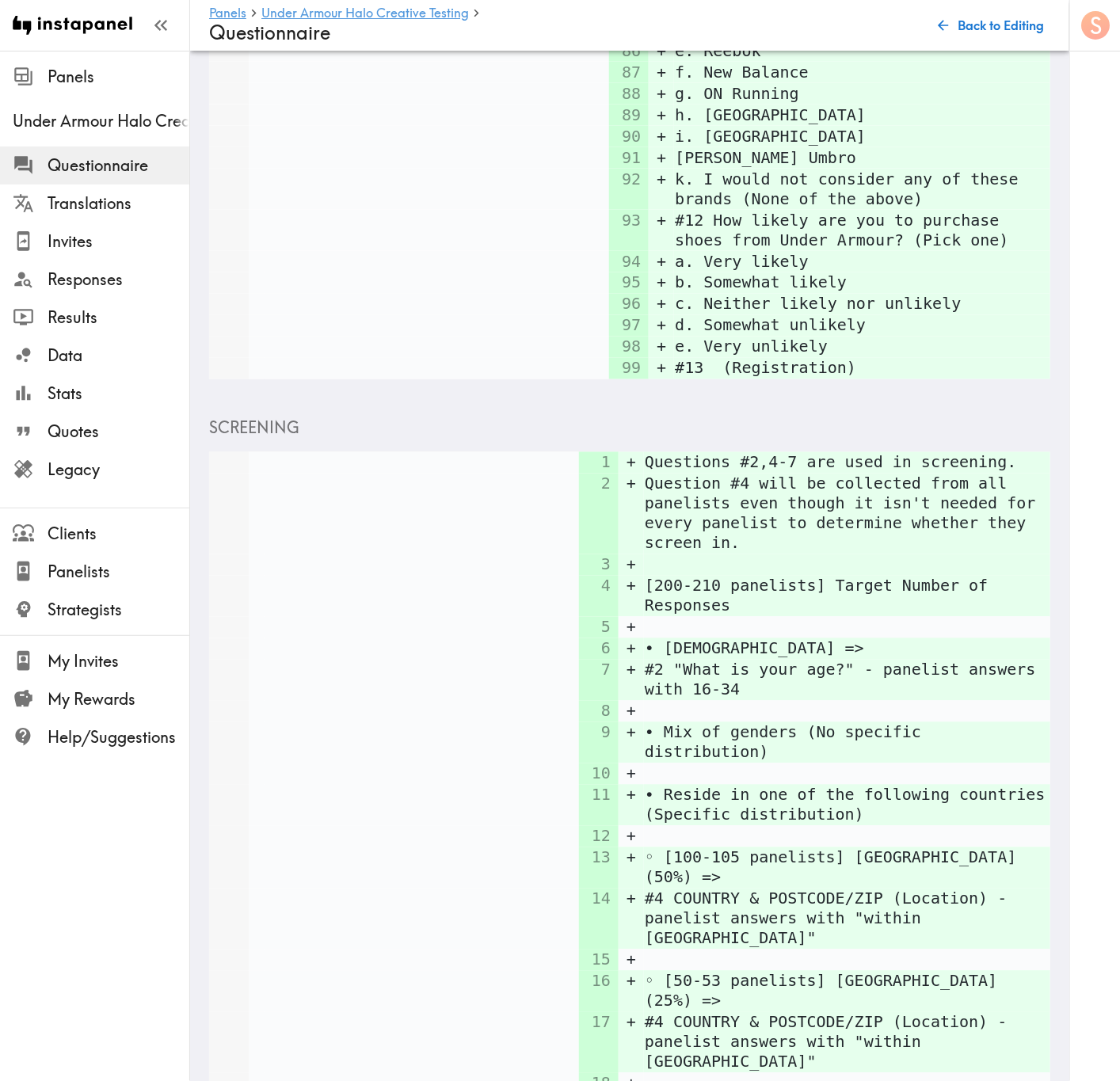
scroll to position [3459, 0]
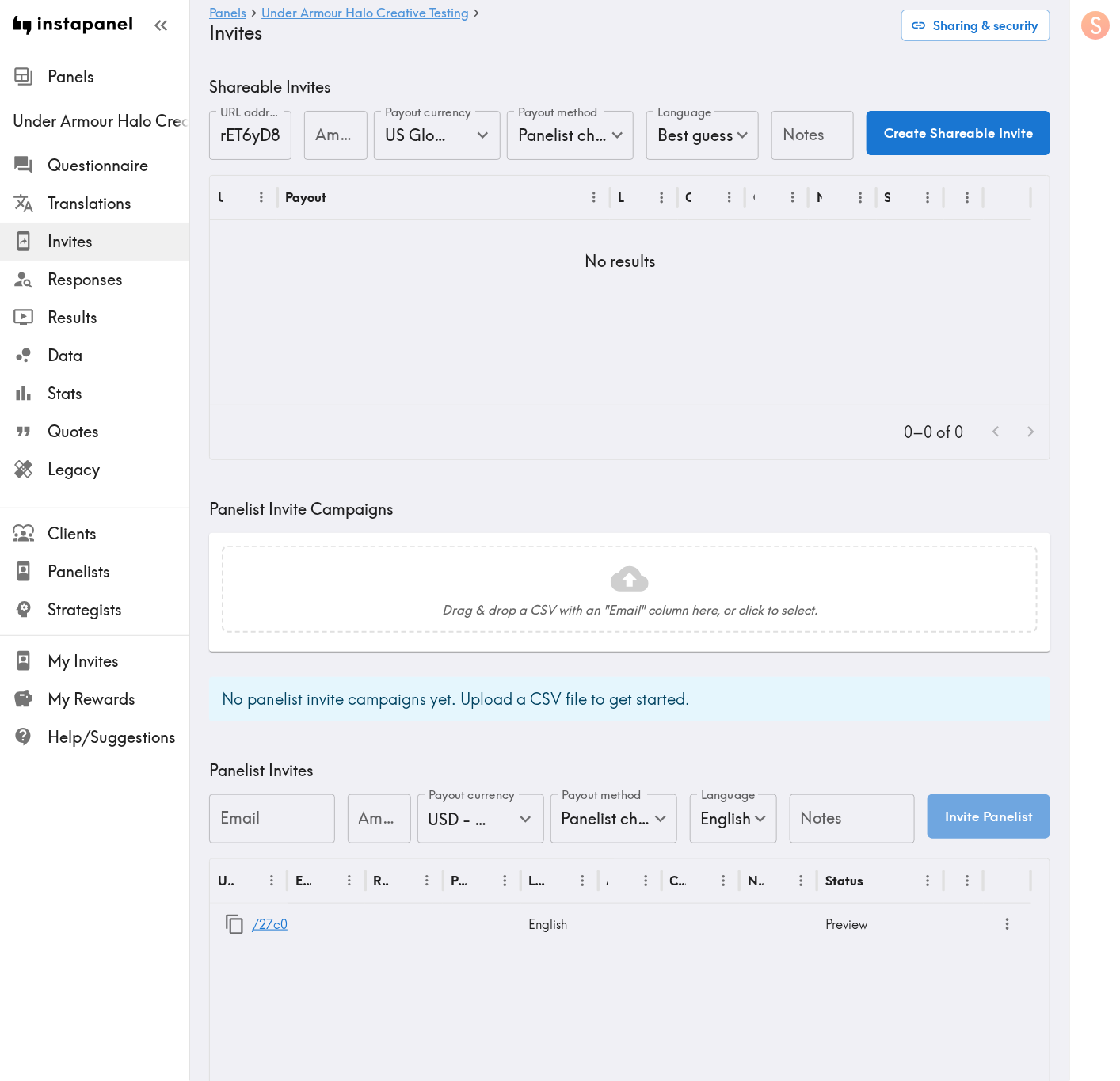
click at [670, 517] on h5 "Panelist Invite Campaigns" at bounding box center [630, 509] width 841 height 22
click at [530, 395] on div "URL Payout Language Creator Opens Notes Status No results" at bounding box center [630, 290] width 840 height 229
drag, startPoint x: 596, startPoint y: 260, endPoint x: 652, endPoint y: 252, distance: 56.6
click at [652, 252] on h5 "No results" at bounding box center [621, 262] width 71 height 22
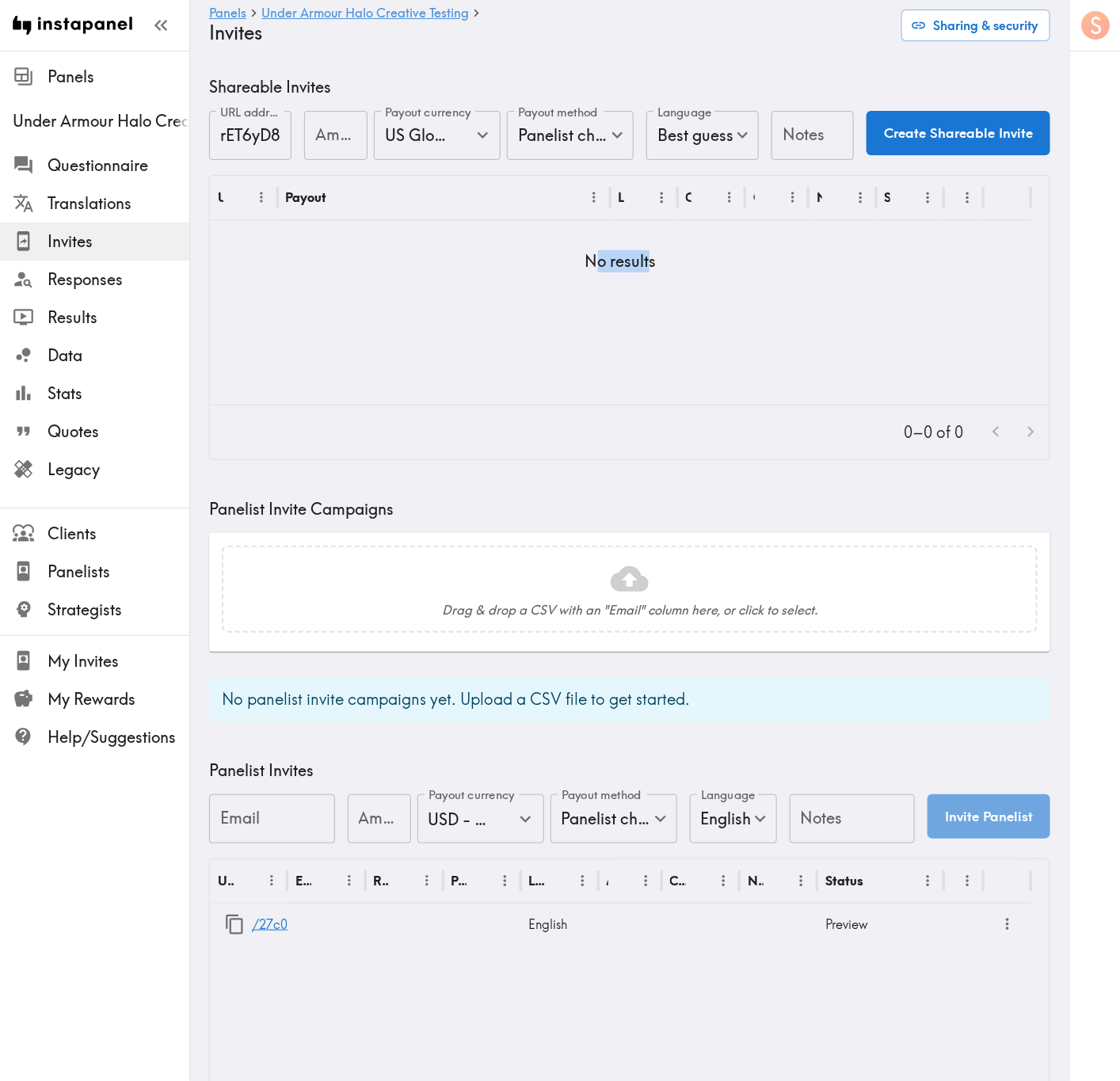
drag, startPoint x: 594, startPoint y: 263, endPoint x: 649, endPoint y: 264, distance: 55.0
click at [649, 264] on h5 "No results" at bounding box center [621, 262] width 71 height 22
drag, startPoint x: 216, startPoint y: 511, endPoint x: 388, endPoint y: 506, distance: 172.1
click at [388, 506] on h5 "Panelist Invite Campaigns" at bounding box center [630, 509] width 841 height 22
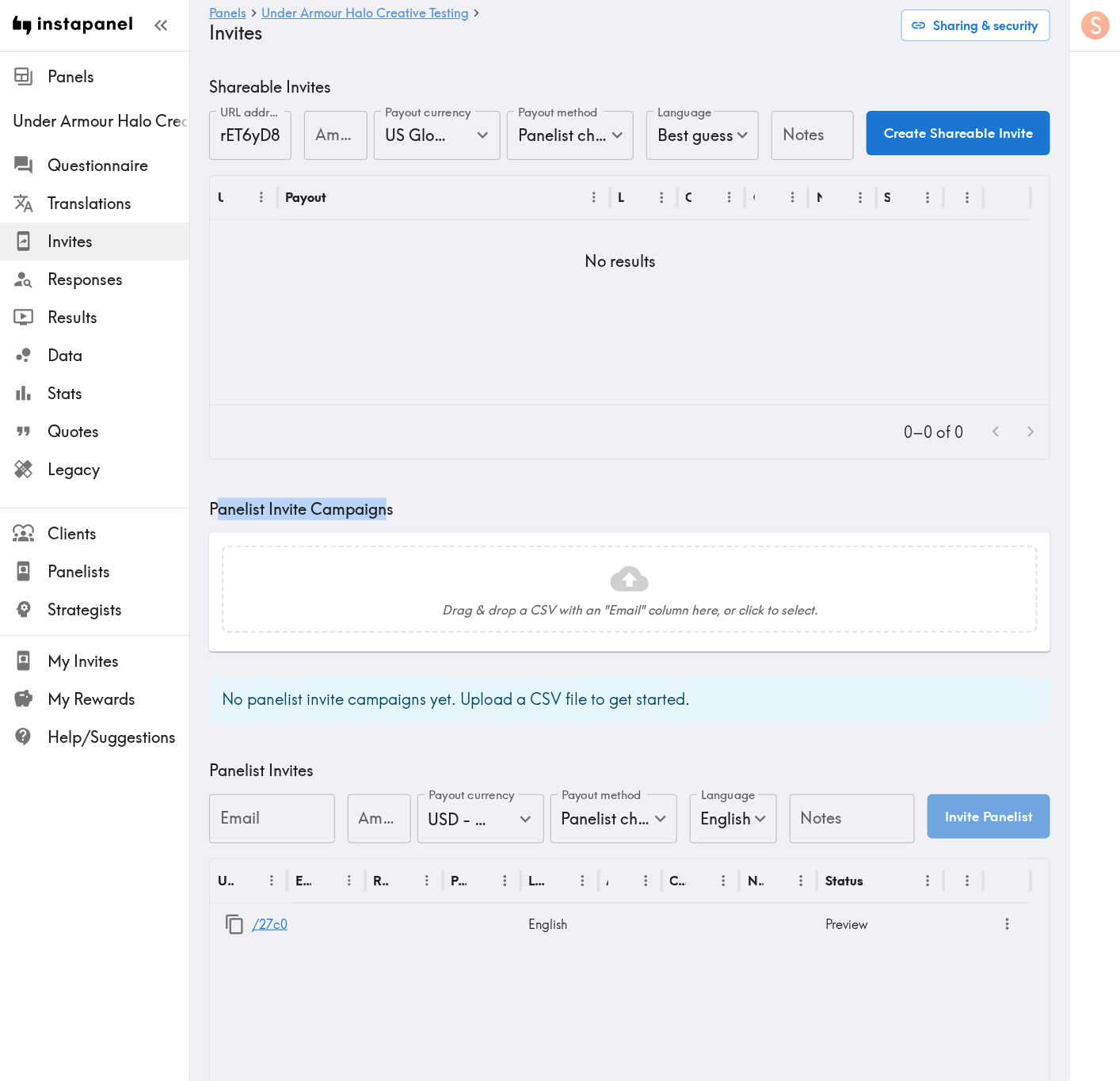
click at [388, 506] on h5 "Panelist Invite Campaigns" at bounding box center [630, 509] width 841 height 22
drag, startPoint x: 388, startPoint y: 506, endPoint x: 260, endPoint y: 512, distance: 128.1
click at [260, 512] on h5 "Panelist Invite Campaigns" at bounding box center [630, 509] width 841 height 22
click at [259, 512] on h5 "Panelist Invite Campaigns" at bounding box center [630, 509] width 841 height 22
drag, startPoint x: 127, startPoint y: 153, endPoint x: 136, endPoint y: 150, distance: 9.5
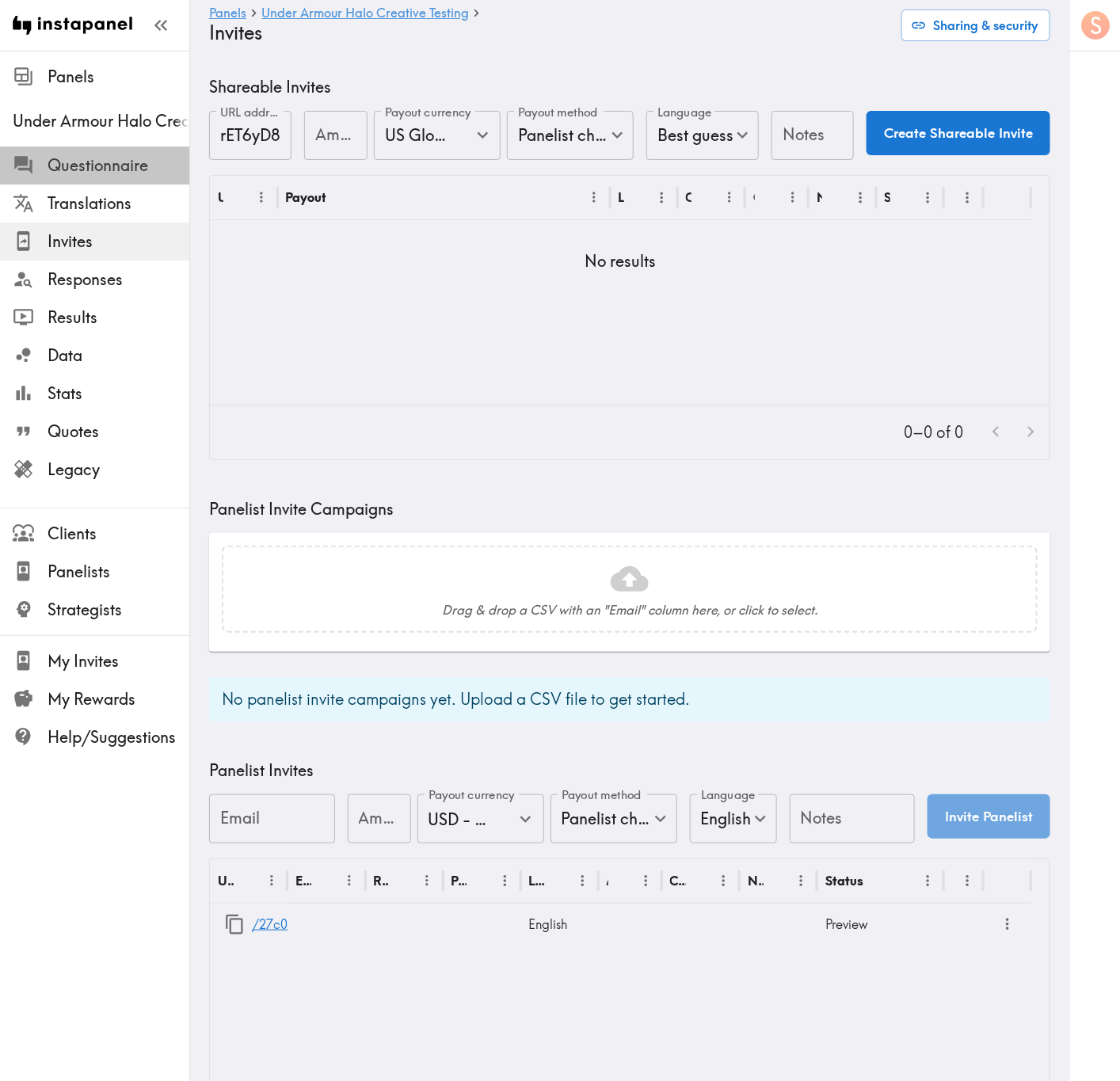
click at [127, 153] on span "Questionnaire" at bounding box center [119, 165] width 142 height 29
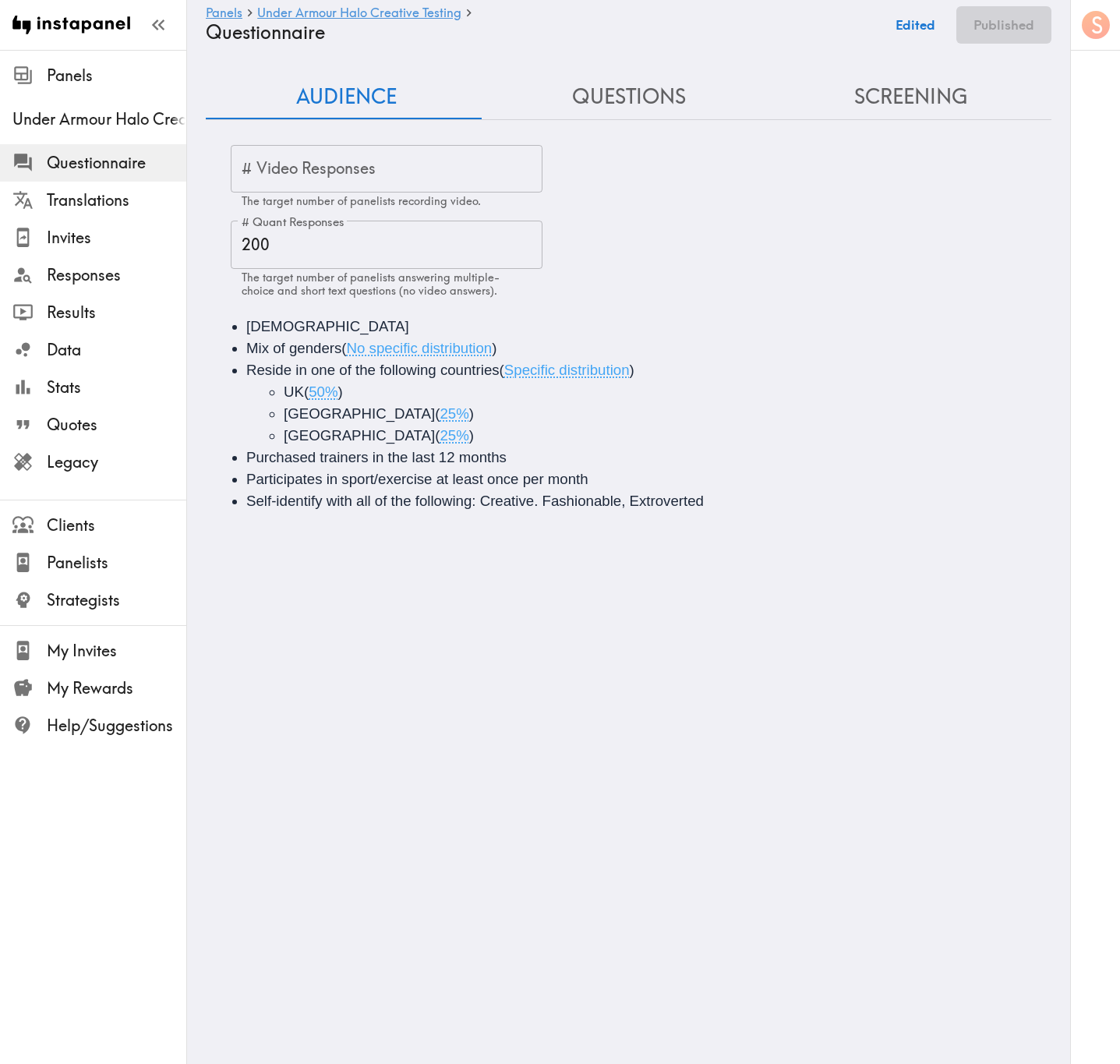
click at [395, 440] on li "Spain ( 25% )" at bounding box center [680, 436] width 793 height 22
click at [909, 13] on button "Save now" at bounding box center [906, 25] width 76 height 38
click at [994, 33] on button "Publish" at bounding box center [1011, 25] width 79 height 38
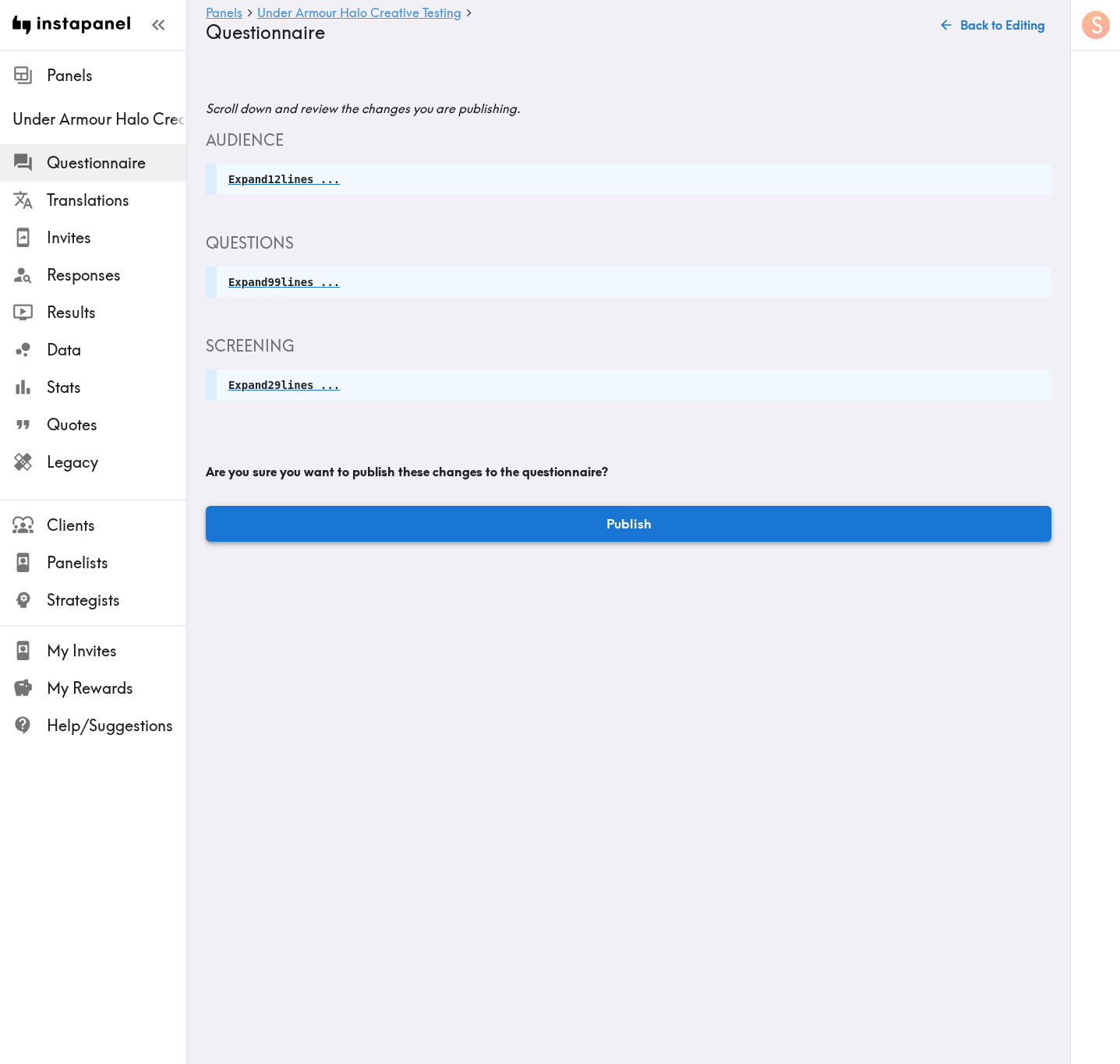
click at [733, 522] on button "Publish" at bounding box center [629, 523] width 846 height 36
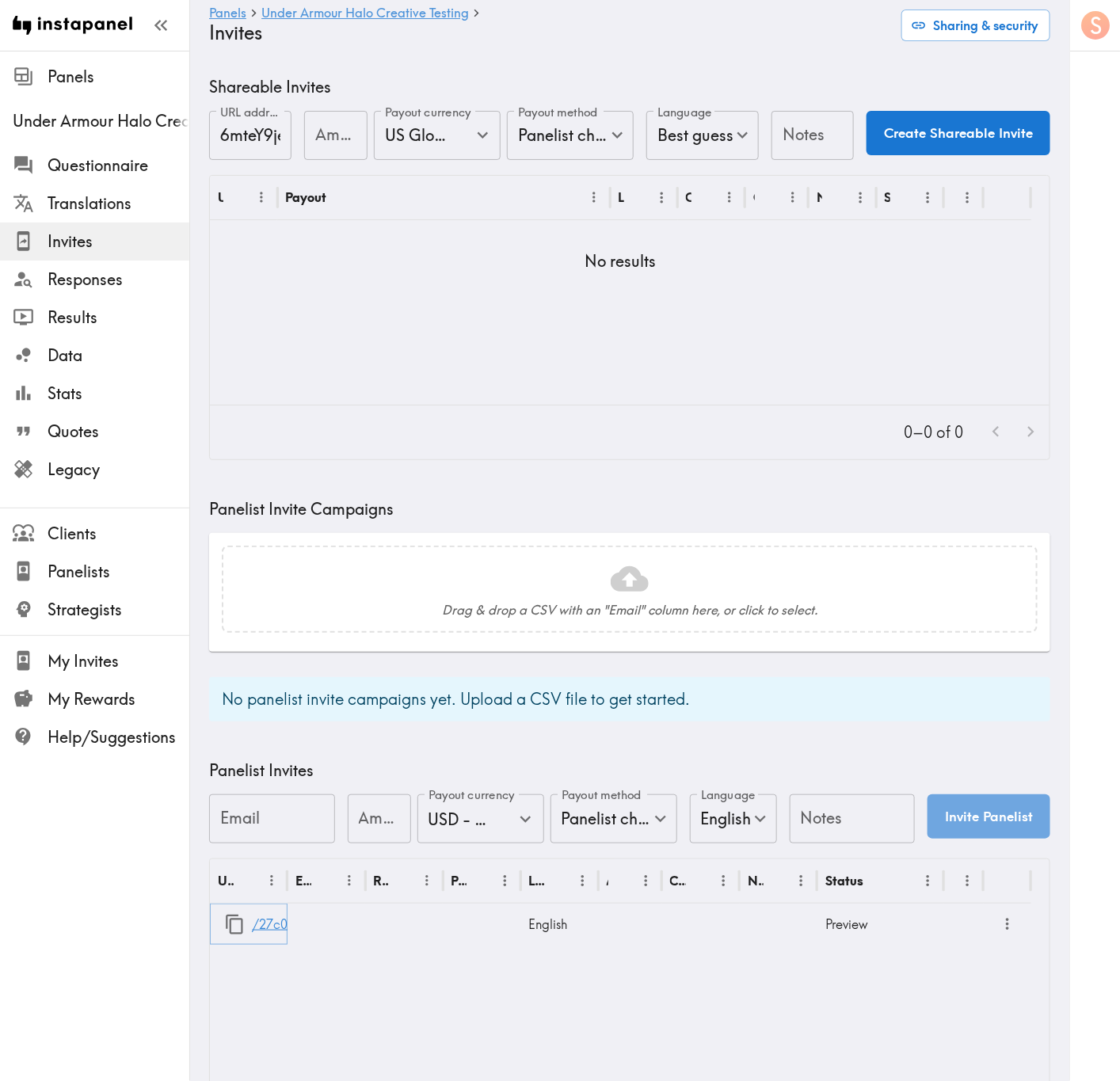
click at [280, 920] on link "/27c0d6d2-cd52-4912-a8fd-f6703d863962" at bounding box center [381, 924] width 259 height 40
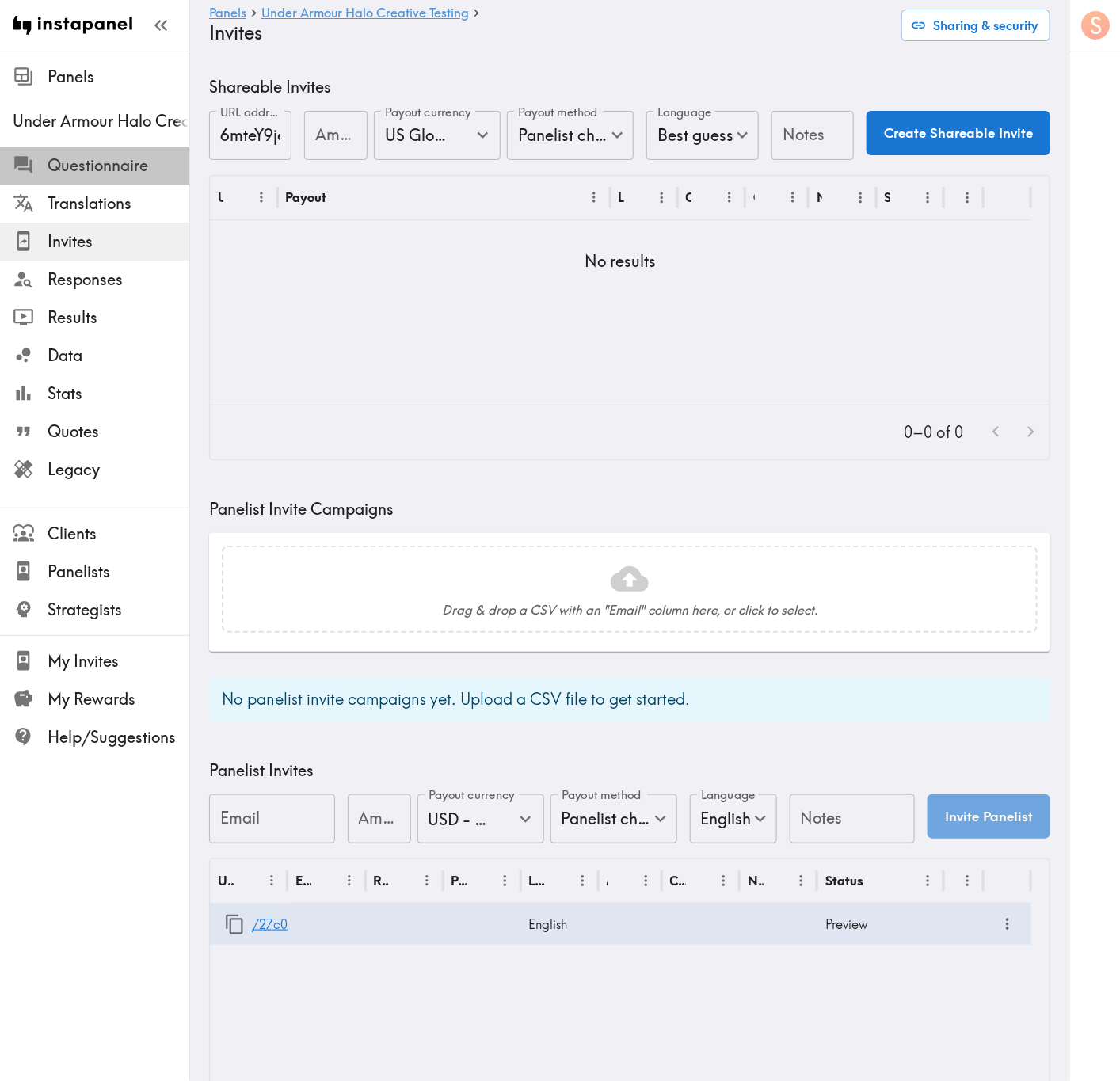
click at [128, 179] on span "Questionnaire" at bounding box center [119, 165] width 142 height 29
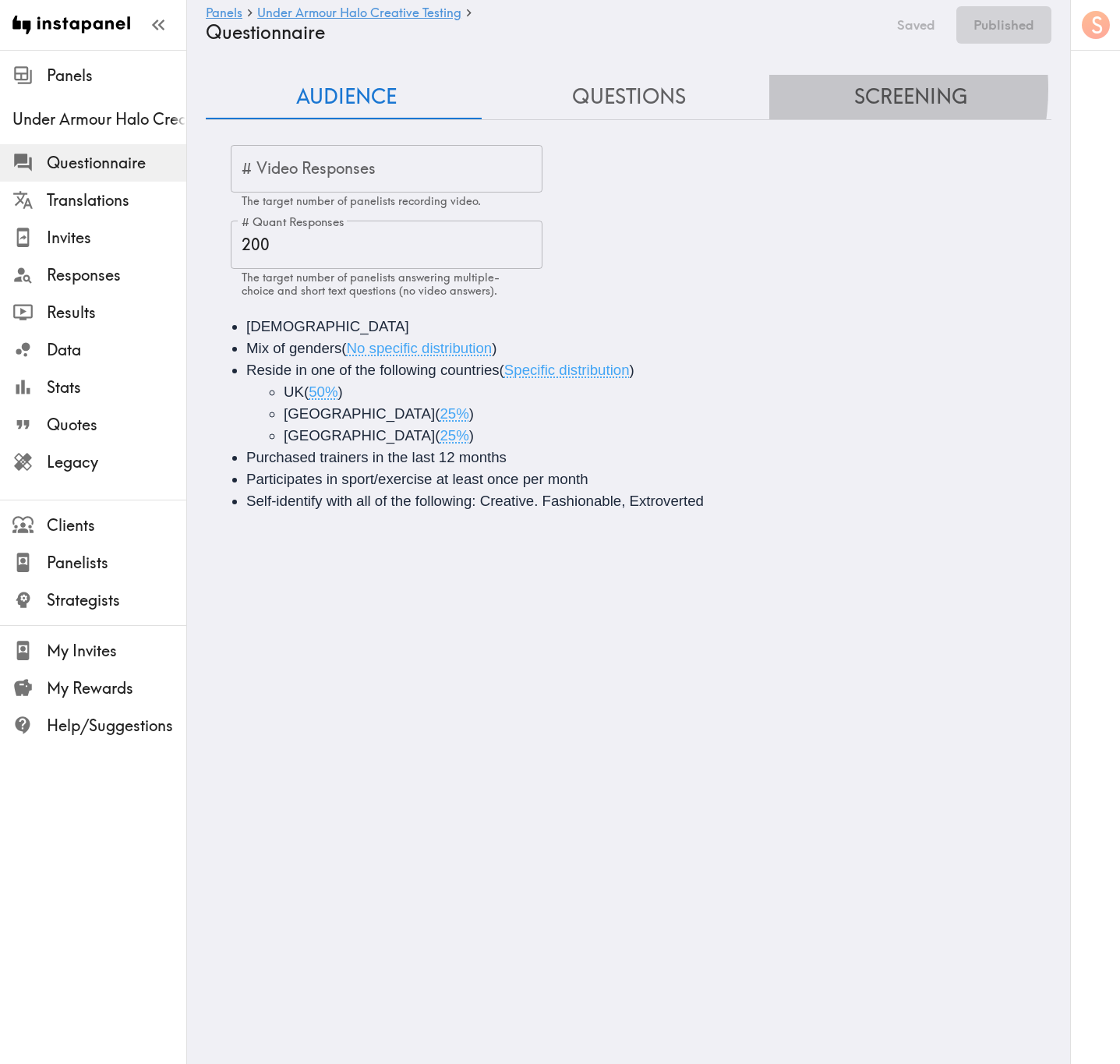
click at [818, 87] on button "Screening" at bounding box center [910, 97] width 282 height 44
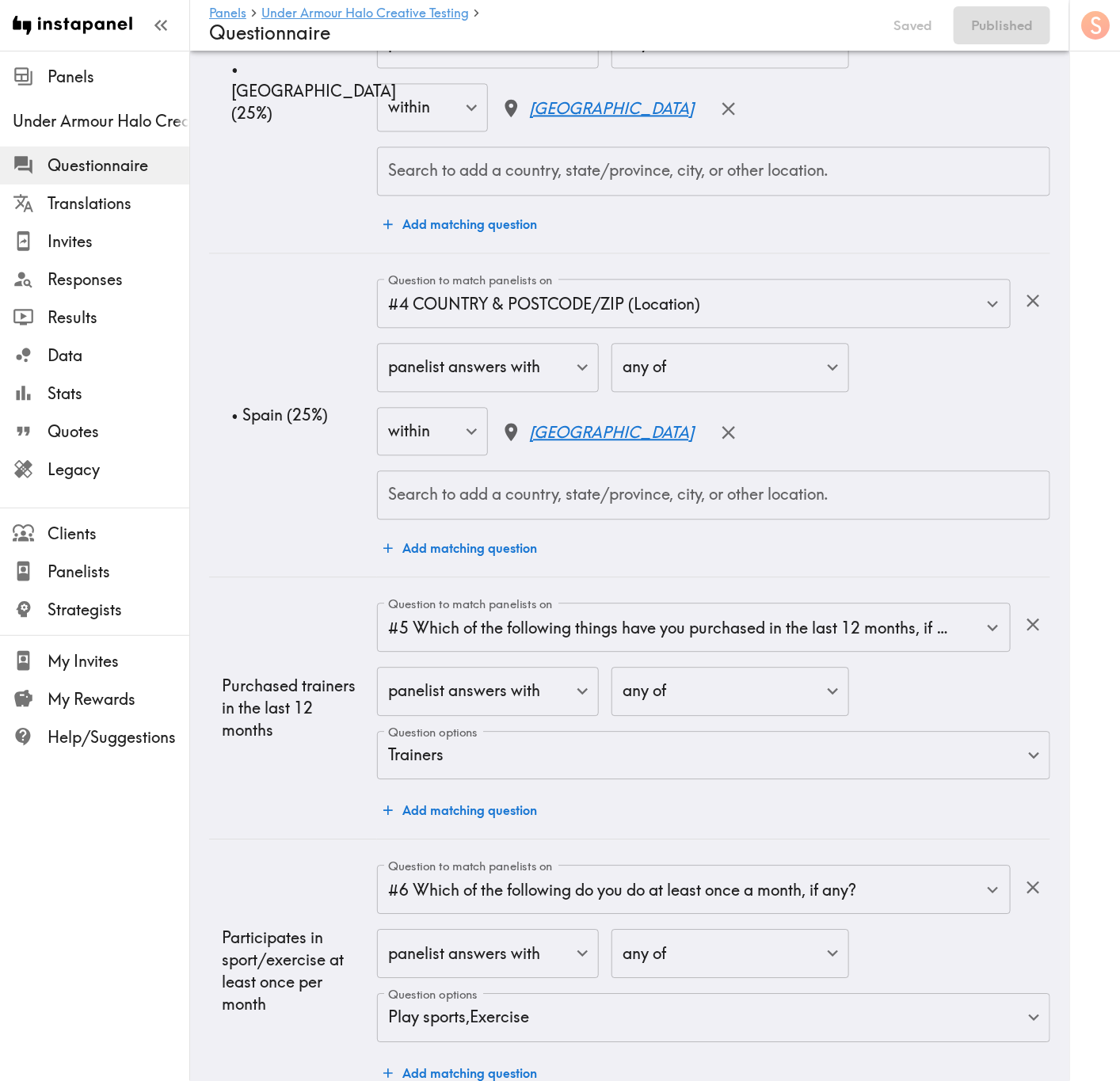
scroll to position [1518, 0]
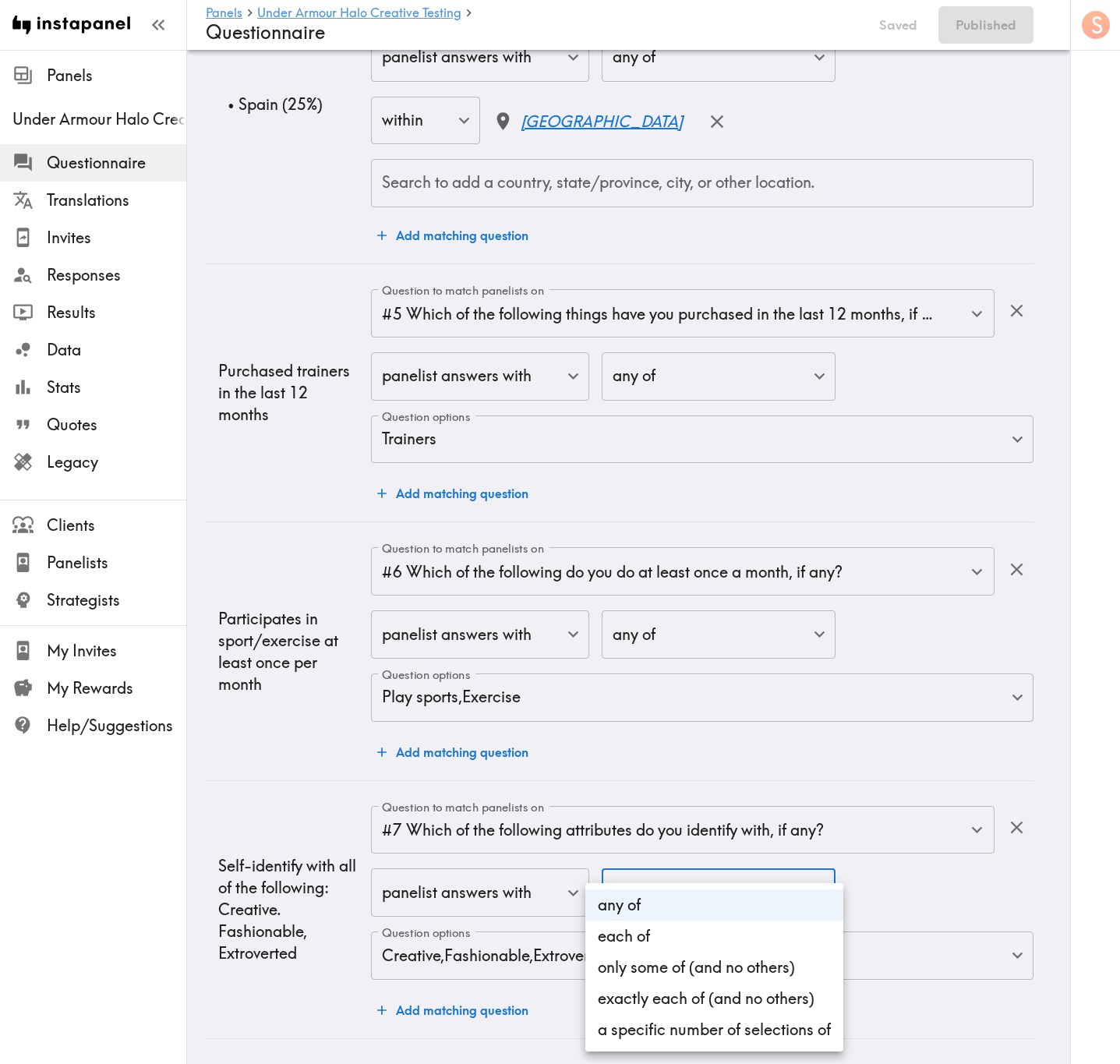
click at [718, 934] on li "each of" at bounding box center [714, 936] width 258 height 31
type input "all"
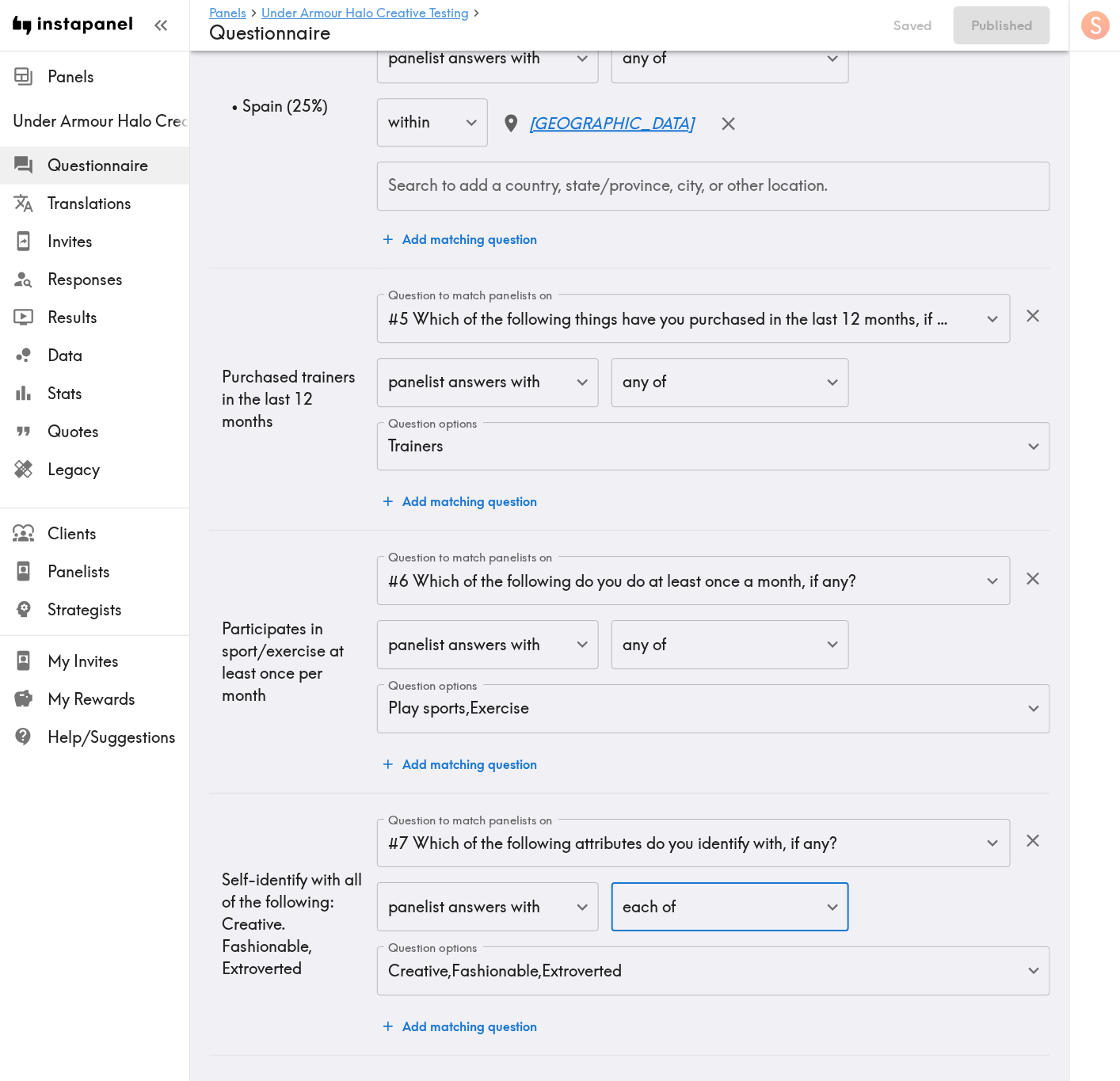
click at [967, 771] on td "Question to match panelists on #6 Which of the following do you do at least onc…" at bounding box center [714, 661] width 673 height 263
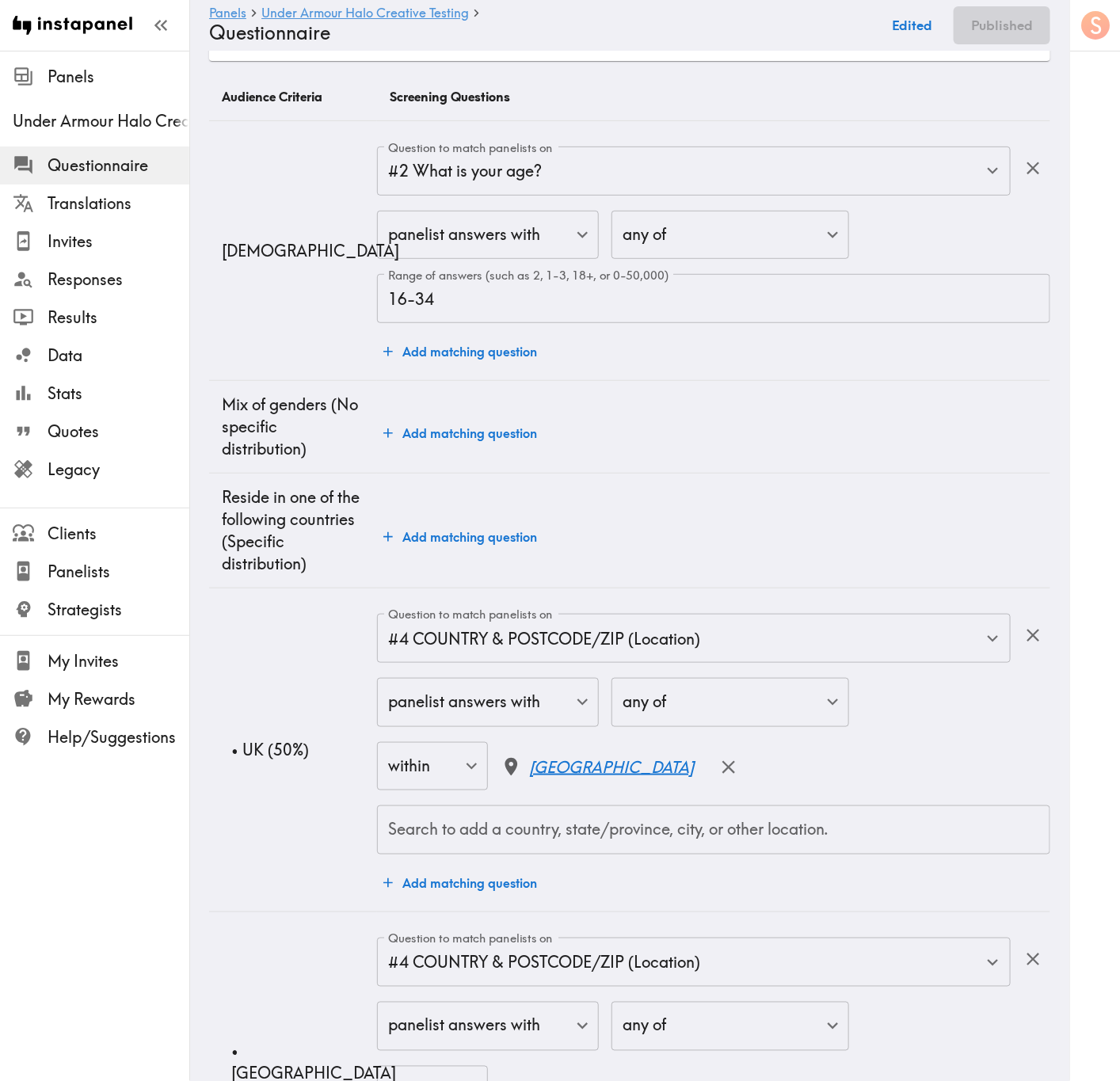
scroll to position [0, 0]
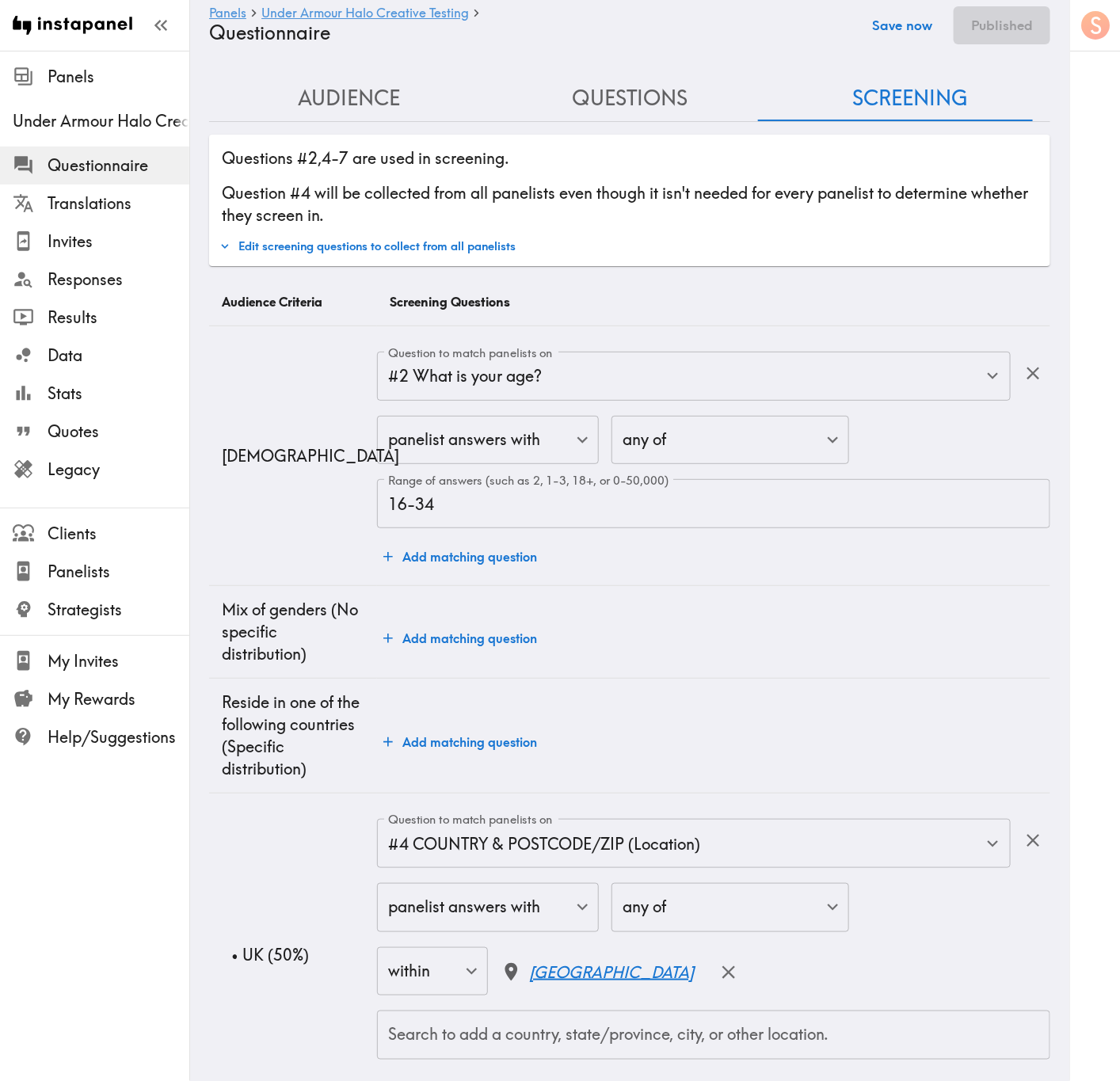
click at [919, 14] on button "Save now" at bounding box center [901, 25] width 78 height 38
click at [996, 31] on button "Publish" at bounding box center [1010, 25] width 80 height 38
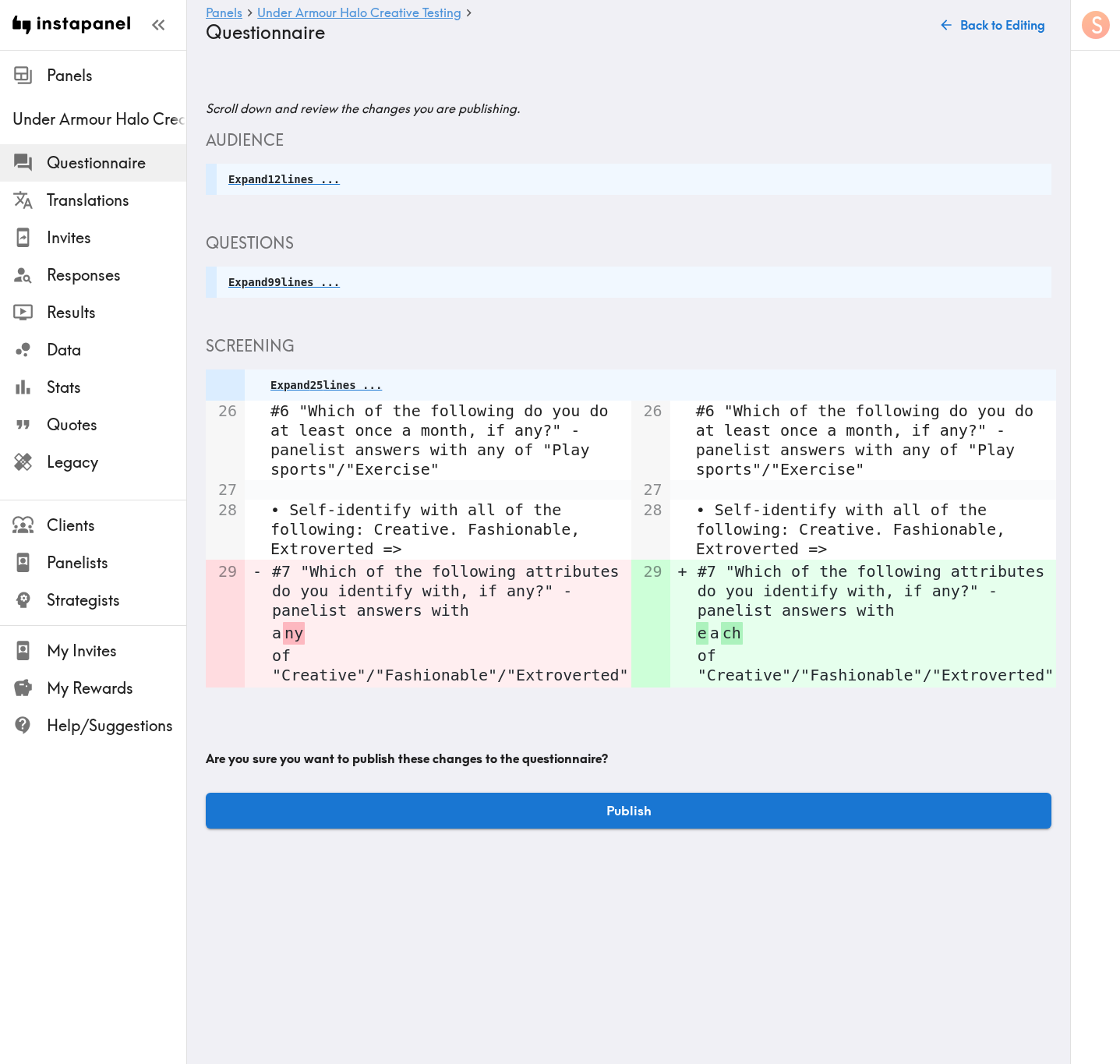
click at [786, 809] on button "Publish" at bounding box center [629, 810] width 846 height 36
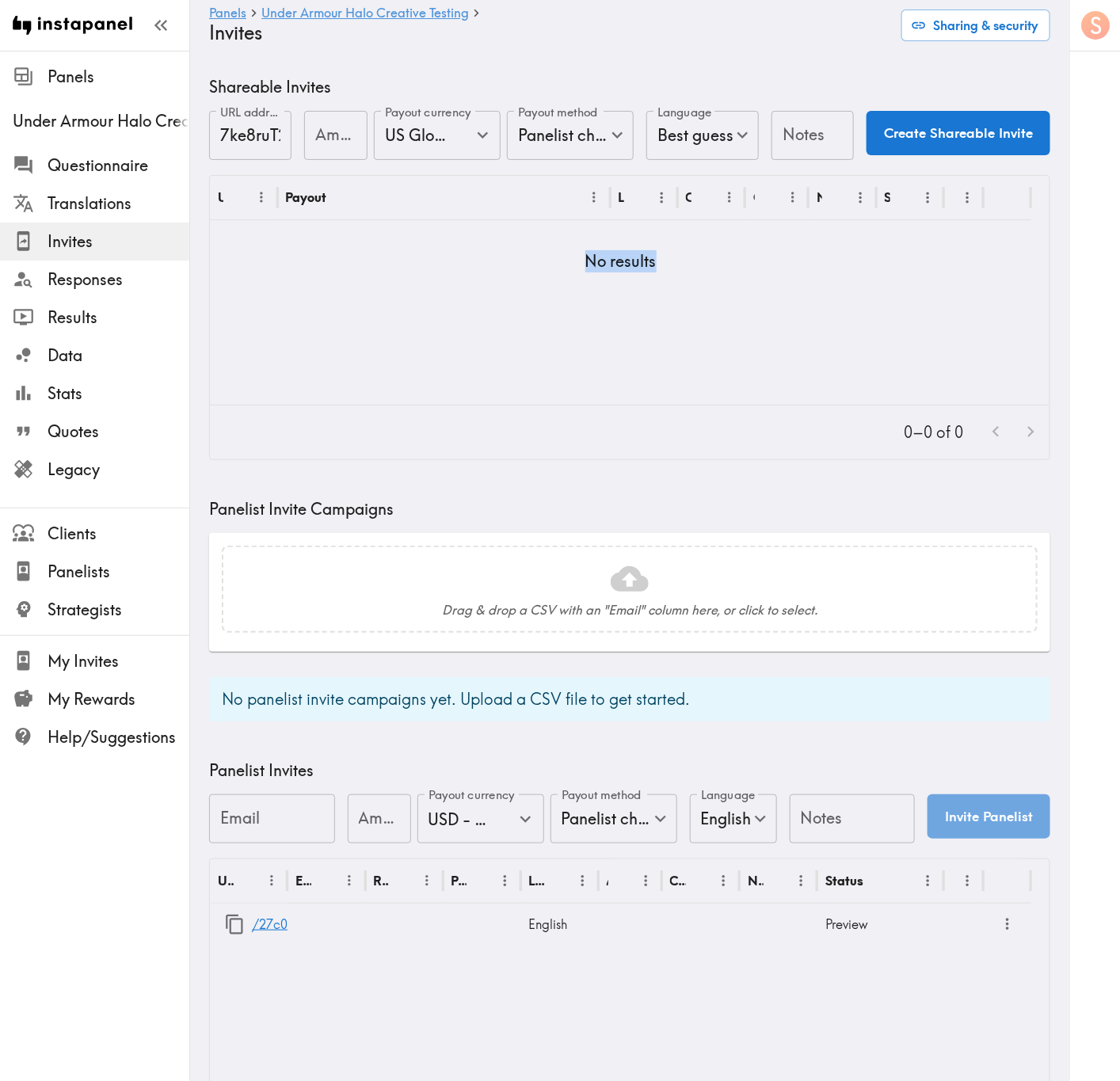
click at [653, 268] on h5 "No results" at bounding box center [621, 262] width 71 height 22
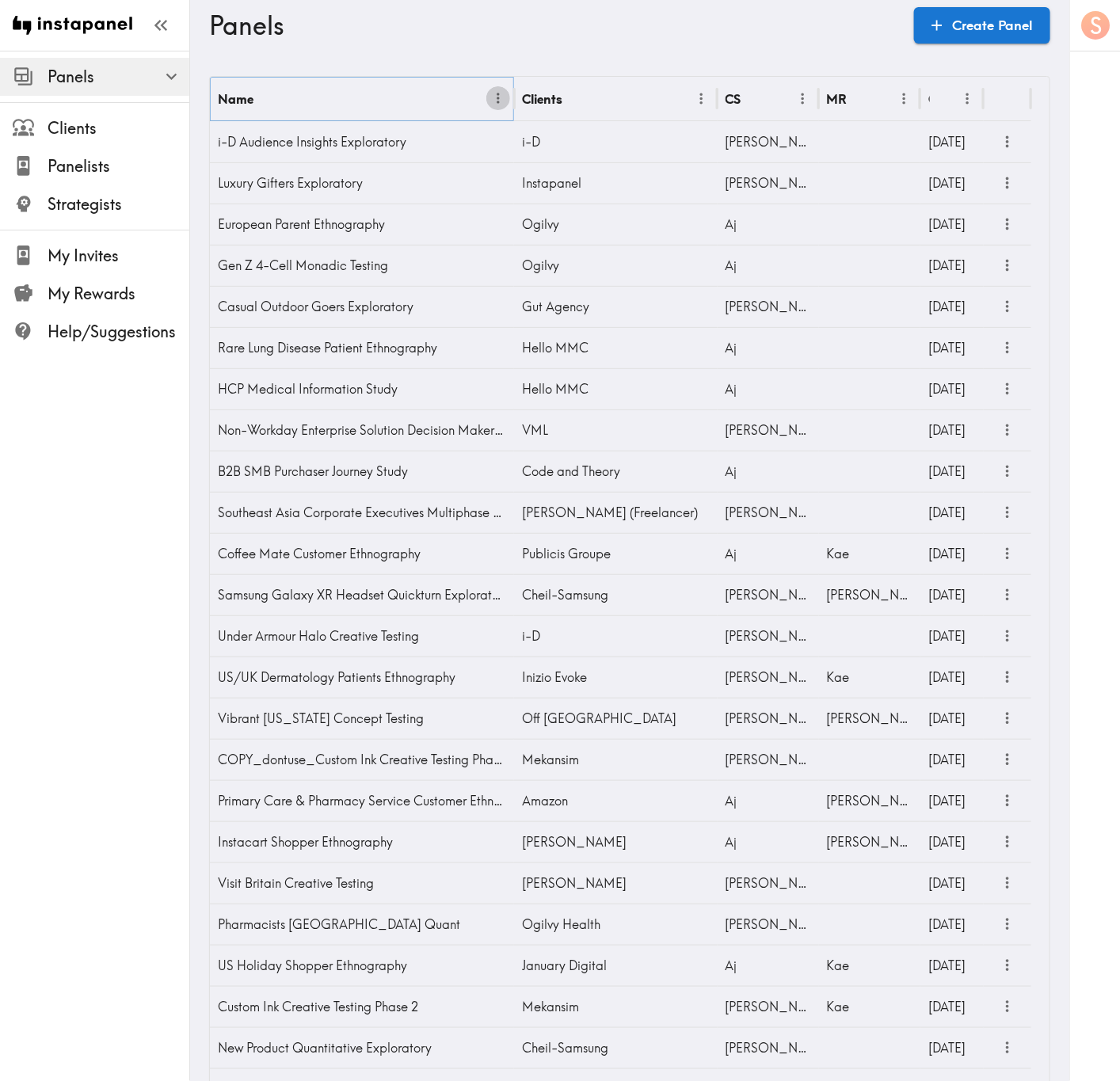
click at [503, 101] on icon "Menu" at bounding box center [499, 99] width 17 height 17
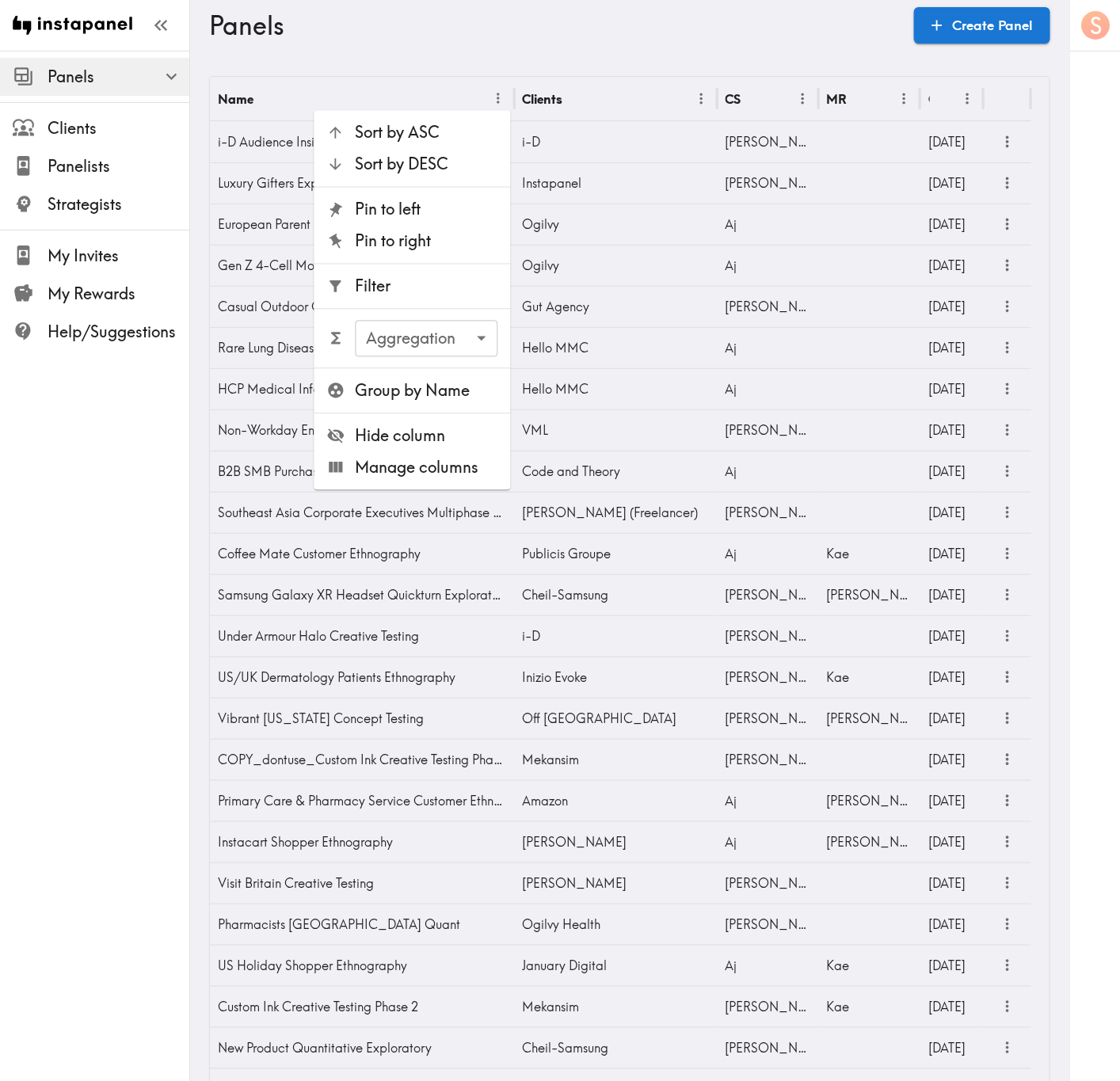
click at [497, 293] on span "Filter" at bounding box center [427, 287] width 143 height 22
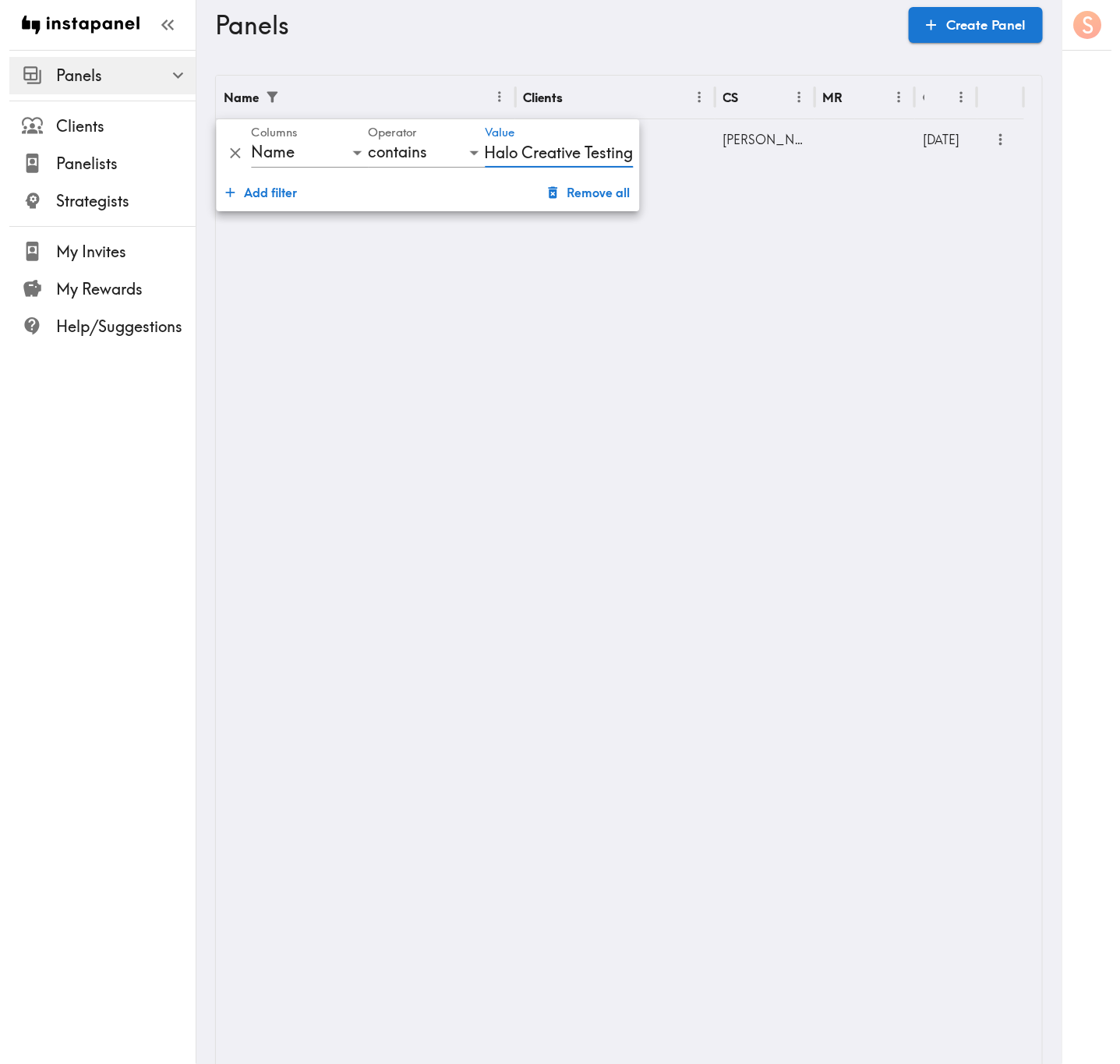
scroll to position [0, 106]
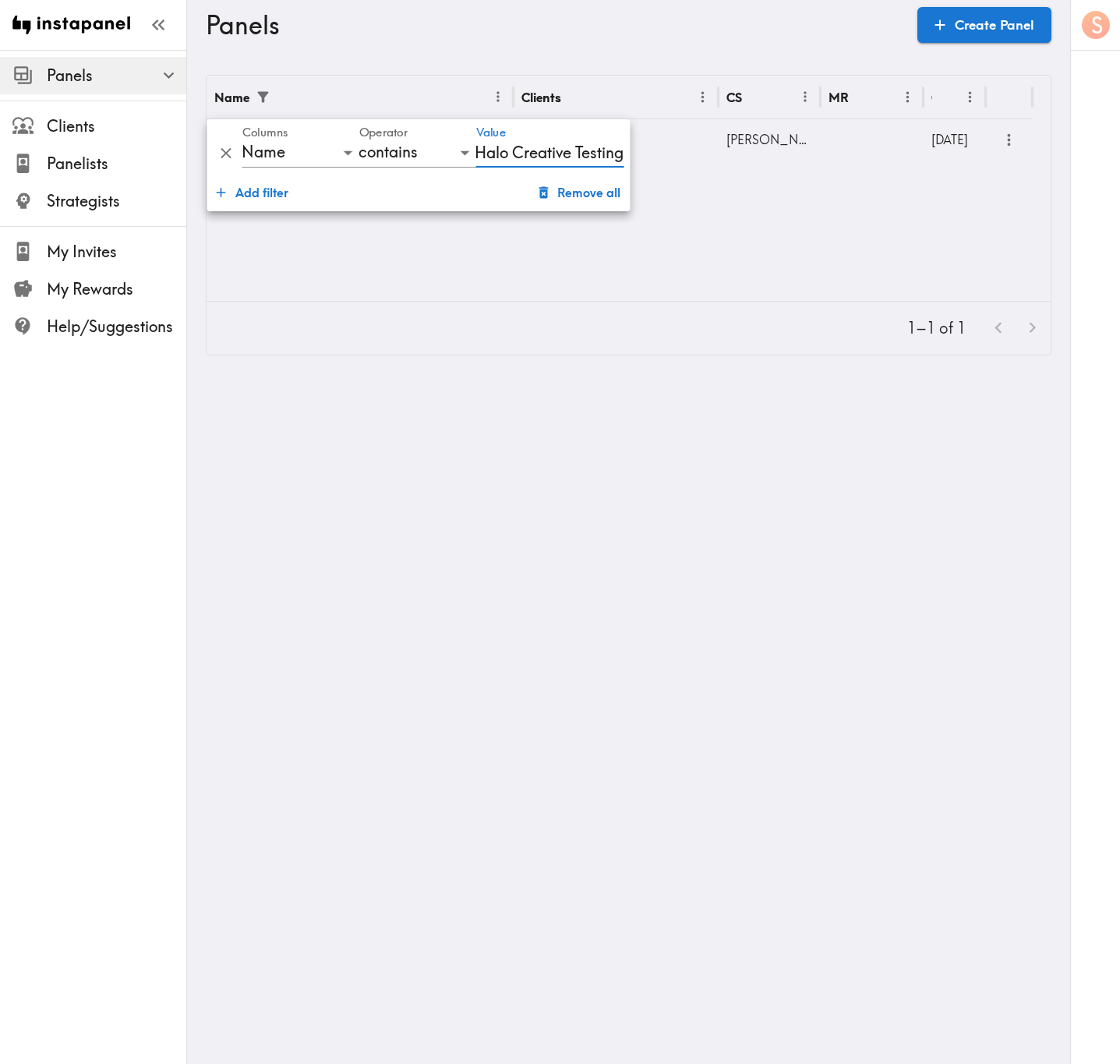
type input "Under Armour Halo Creative Testing"
click at [848, 139] on div at bounding box center [872, 140] width 102 height 40
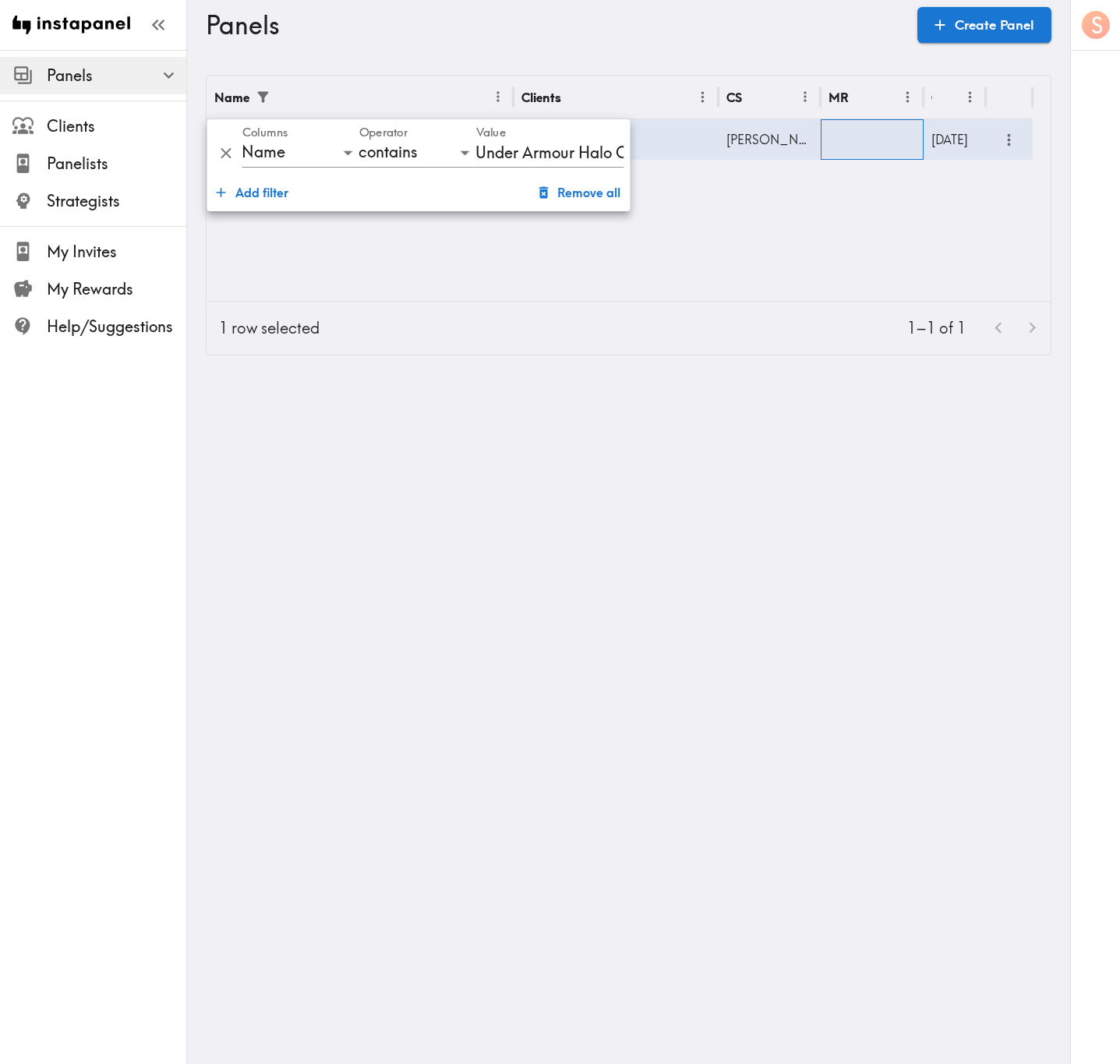
click at [870, 136] on div at bounding box center [872, 140] width 102 height 40
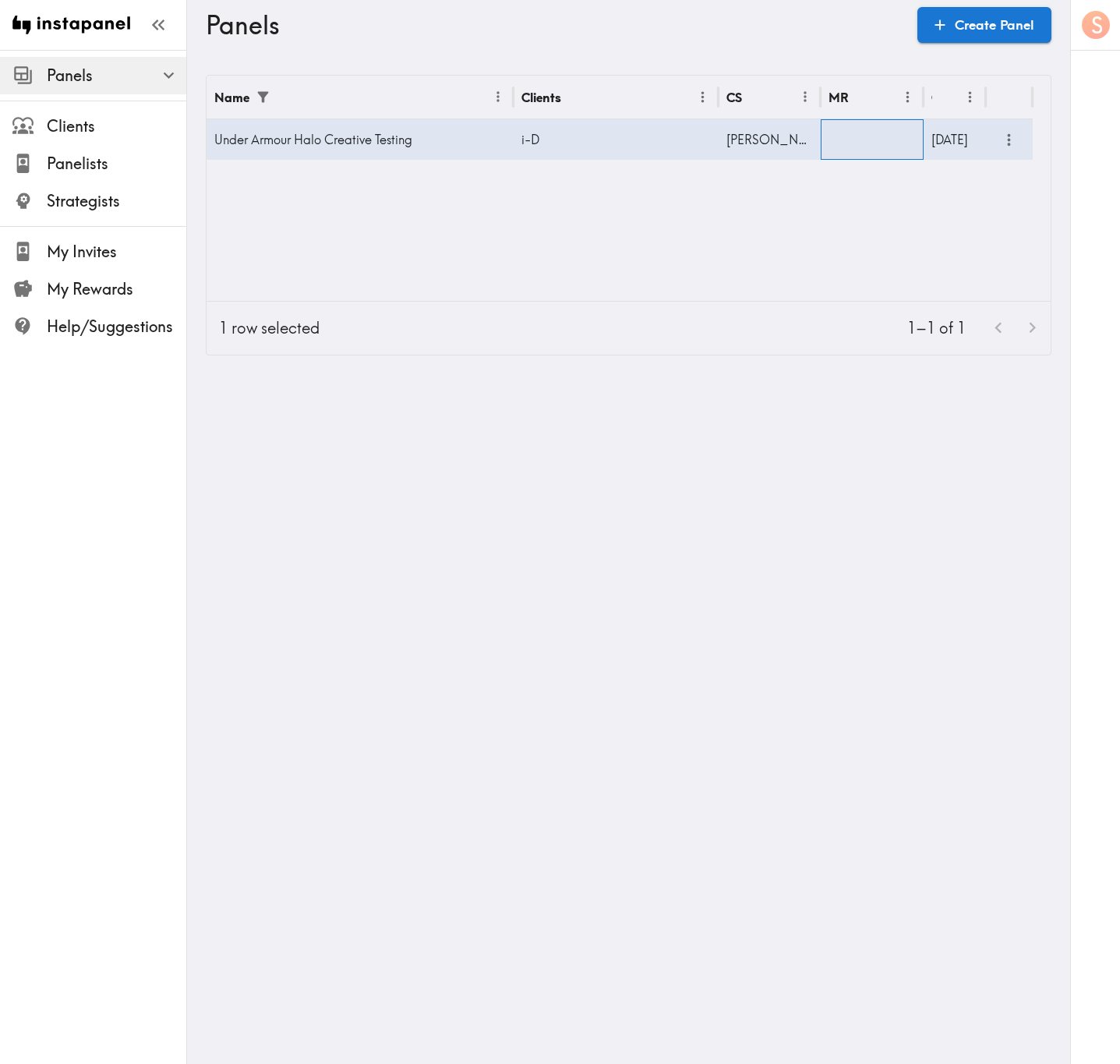
click at [870, 136] on div at bounding box center [872, 140] width 102 height 40
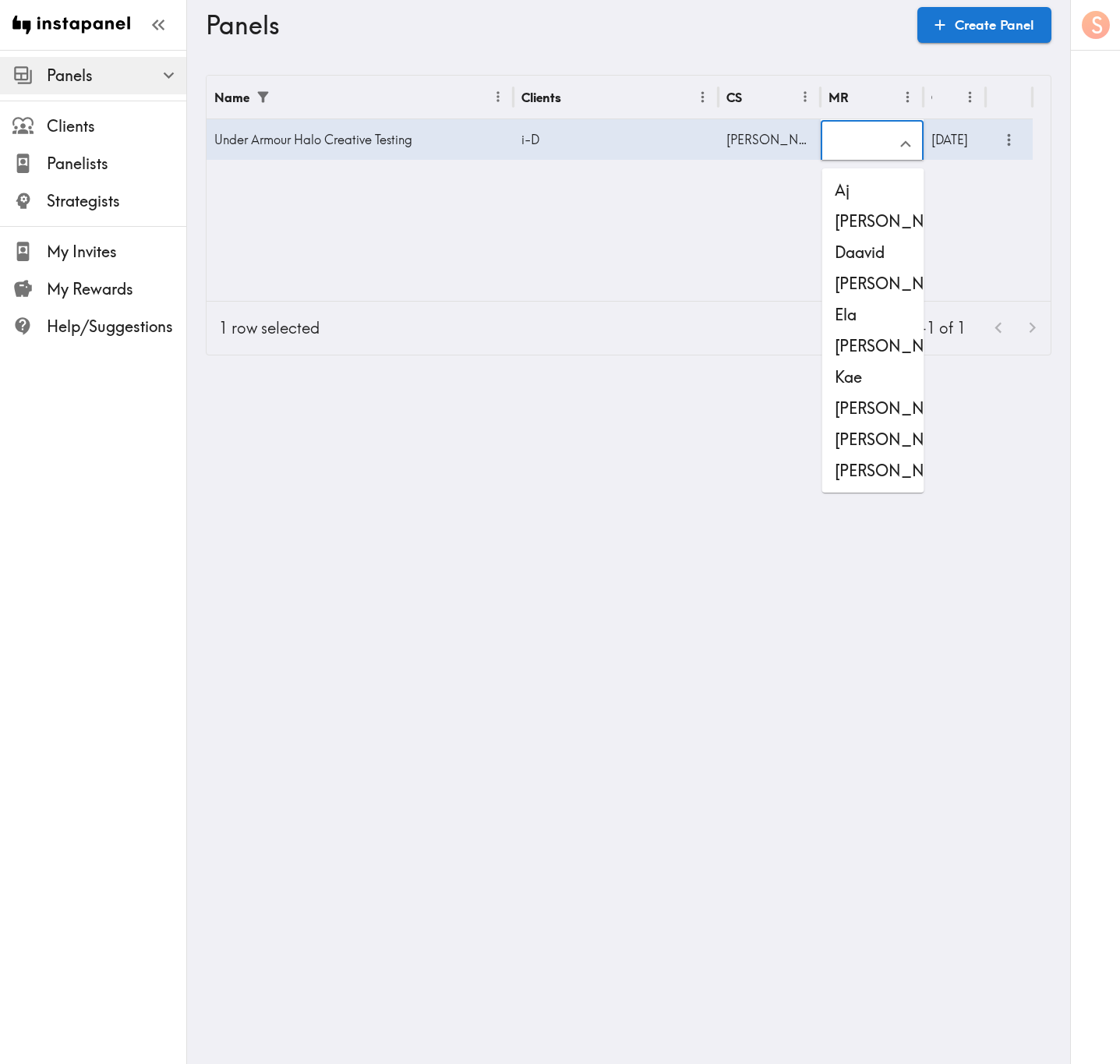
click at [870, 136] on input "text" at bounding box center [860, 143] width 64 height 34
click at [873, 457] on li "Stewart" at bounding box center [873, 471] width 102 height 31
type input "Stewart"
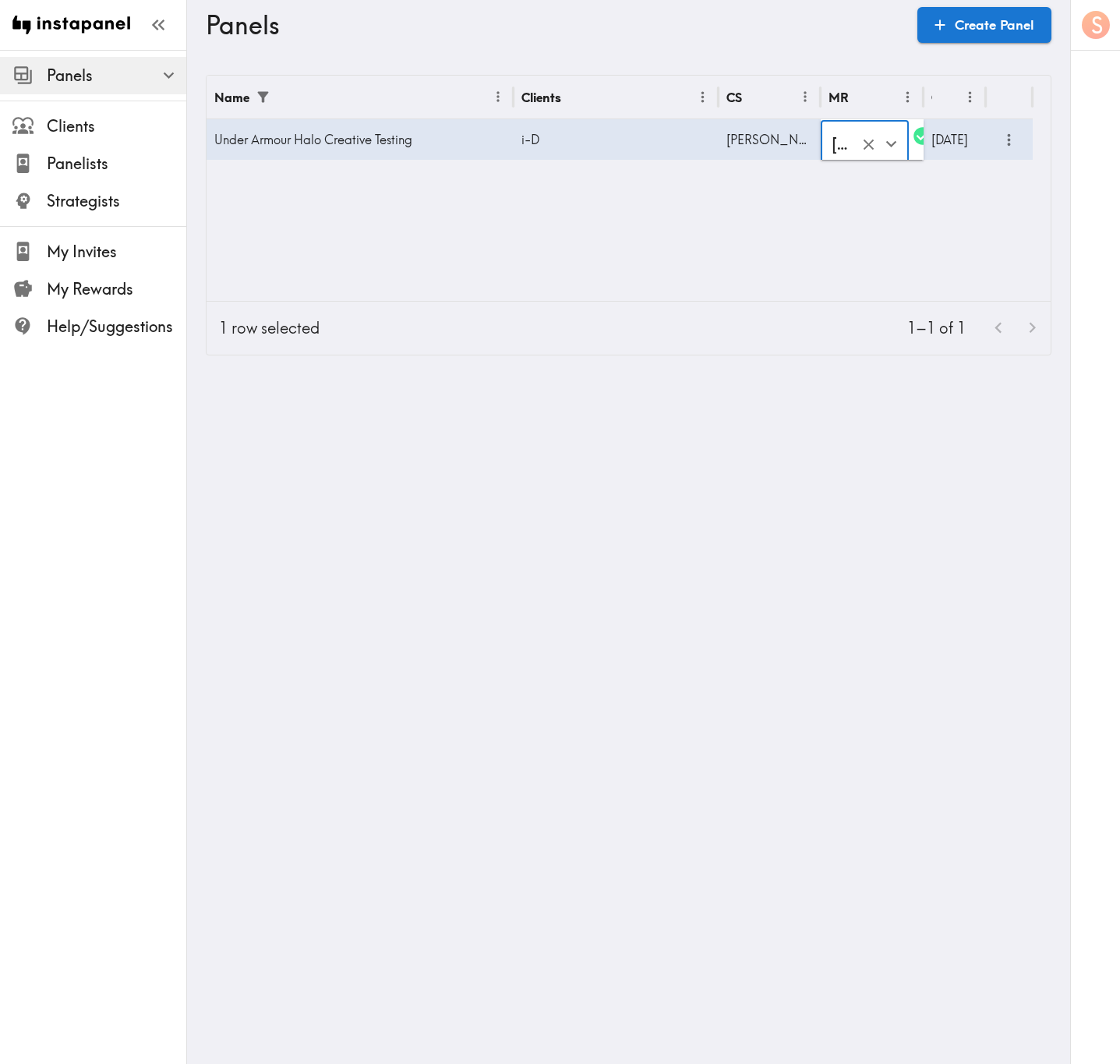
click at [873, 237] on div "Name Clients CS MR Created Under Armour Halo Creative Testing i-D Jono Stewart …" at bounding box center [629, 188] width 844 height 225
click at [1008, 150] on button "more" at bounding box center [1010, 140] width 26 height 26
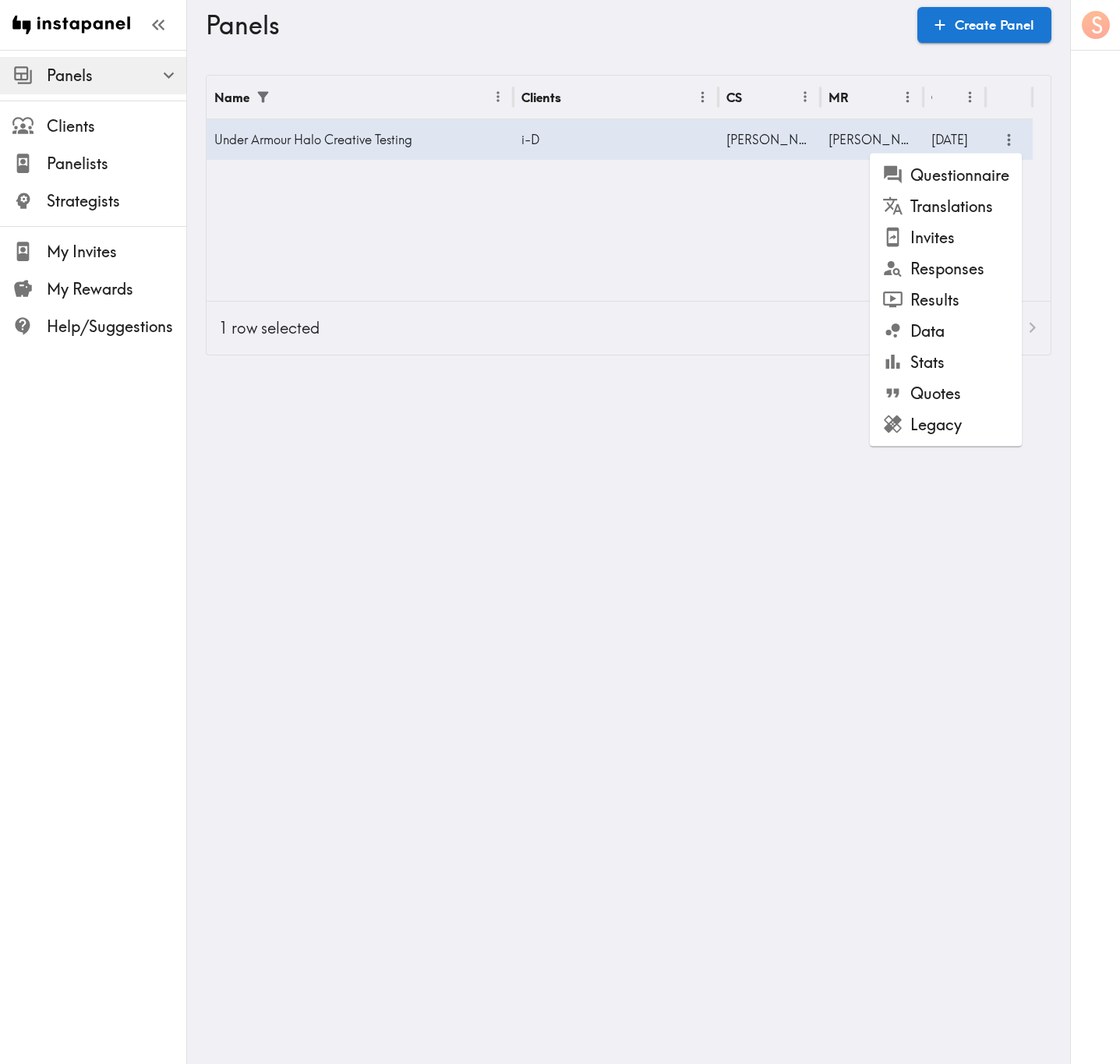
click at [962, 426] on li "Legacy" at bounding box center [945, 425] width 152 height 31
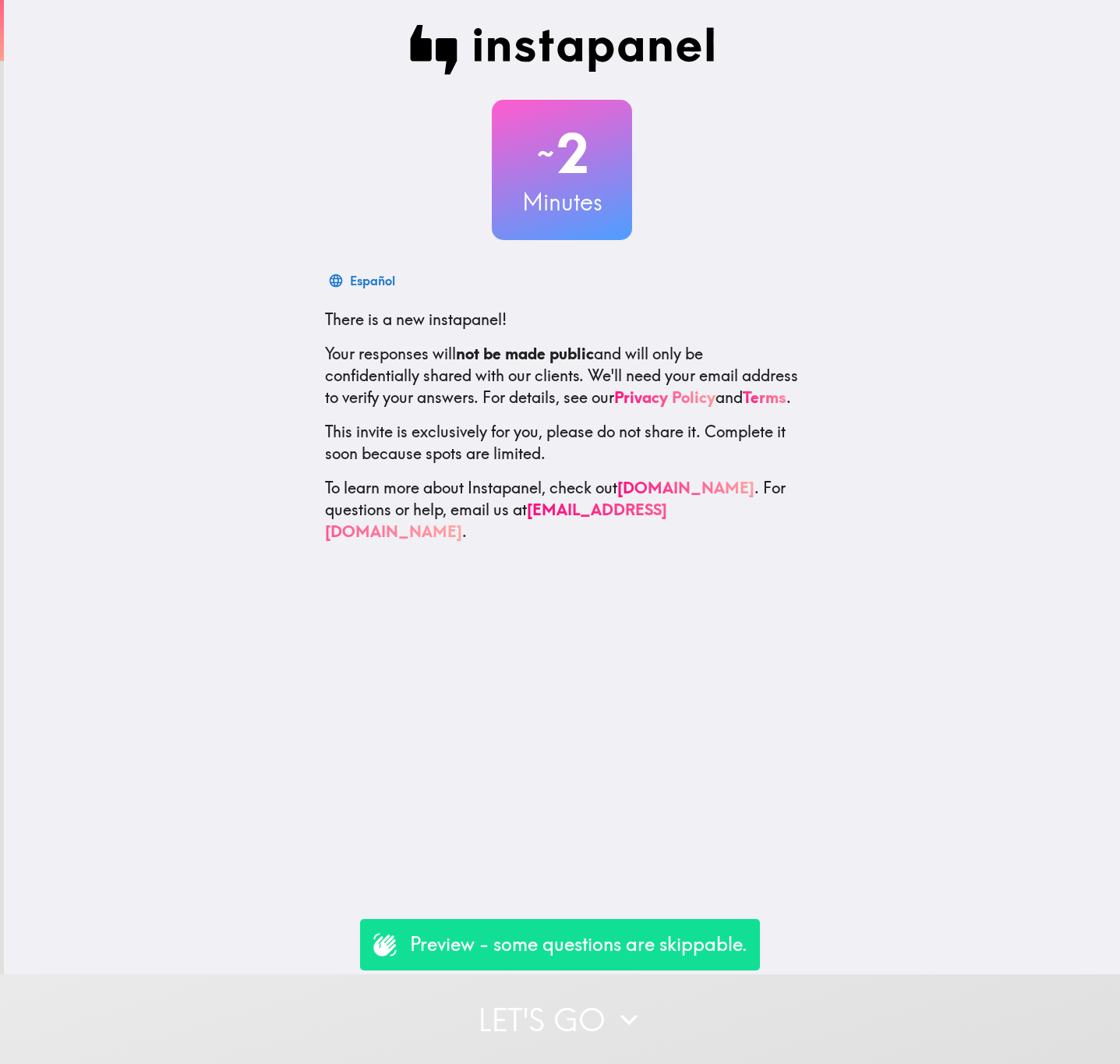
click at [724, 1021] on button "Let's go" at bounding box center [560, 1019] width 1120 height 89
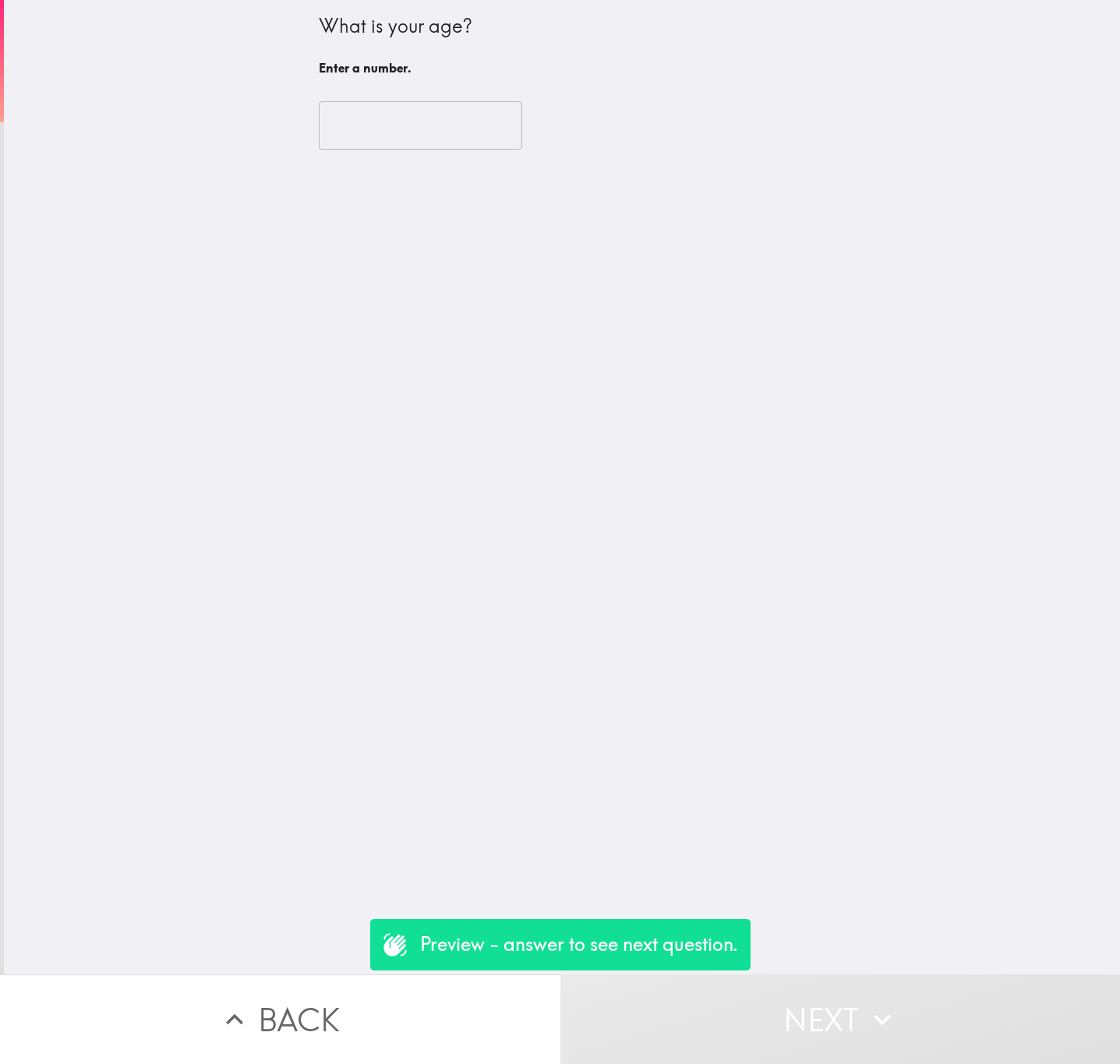
click at [372, 106] on input "number" at bounding box center [420, 125] width 203 height 49
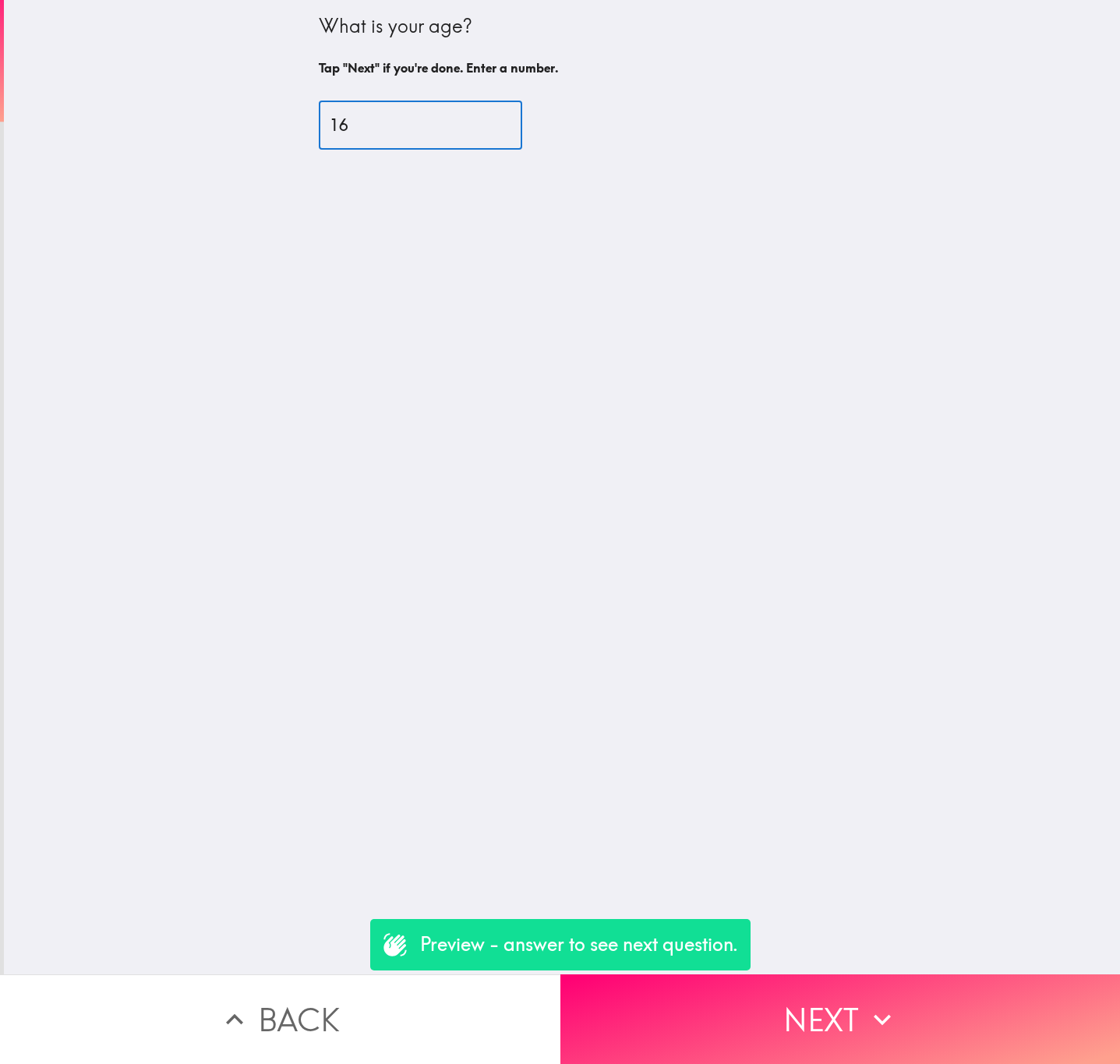
type input "16"
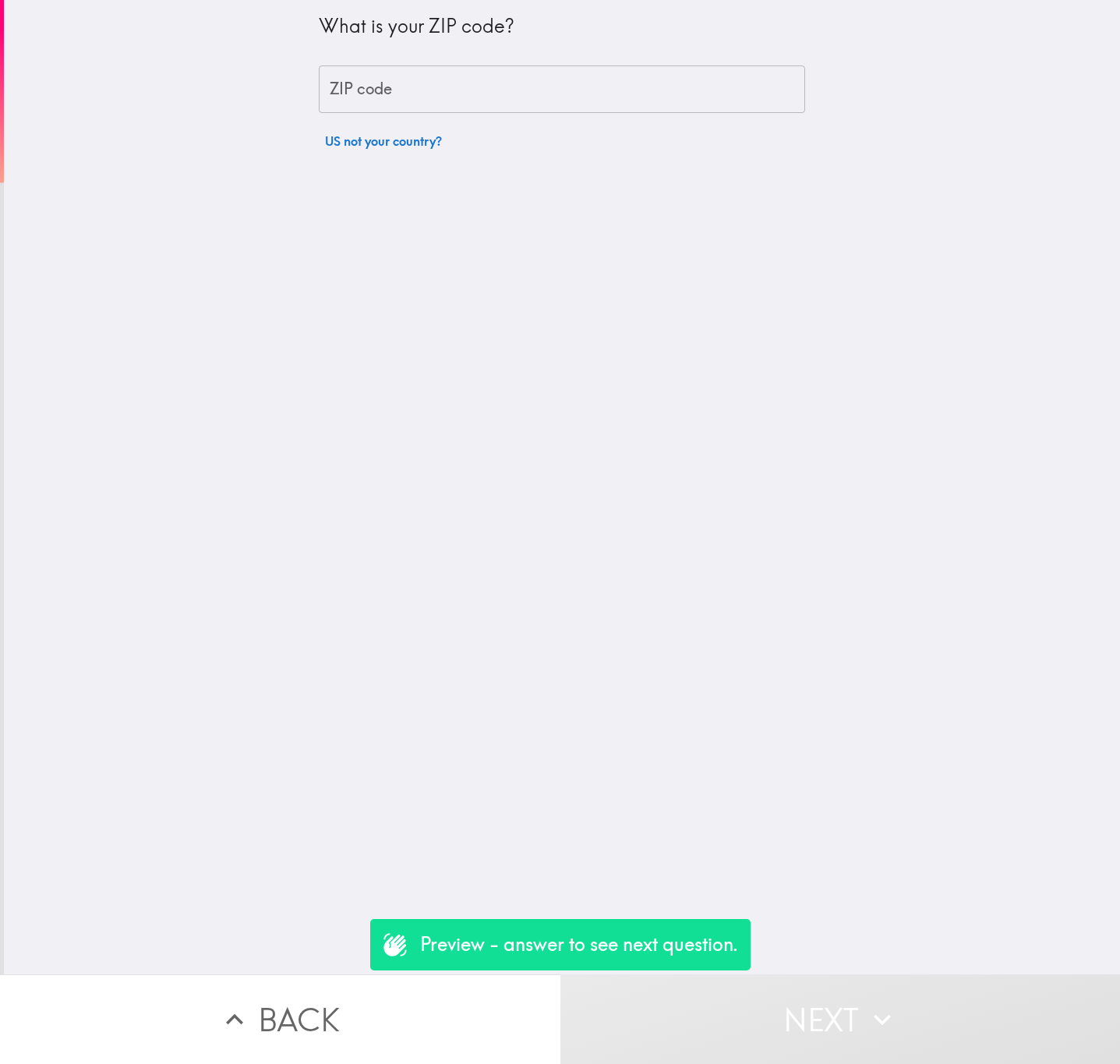
click at [392, 130] on button "US not your country?" at bounding box center [383, 141] width 130 height 31
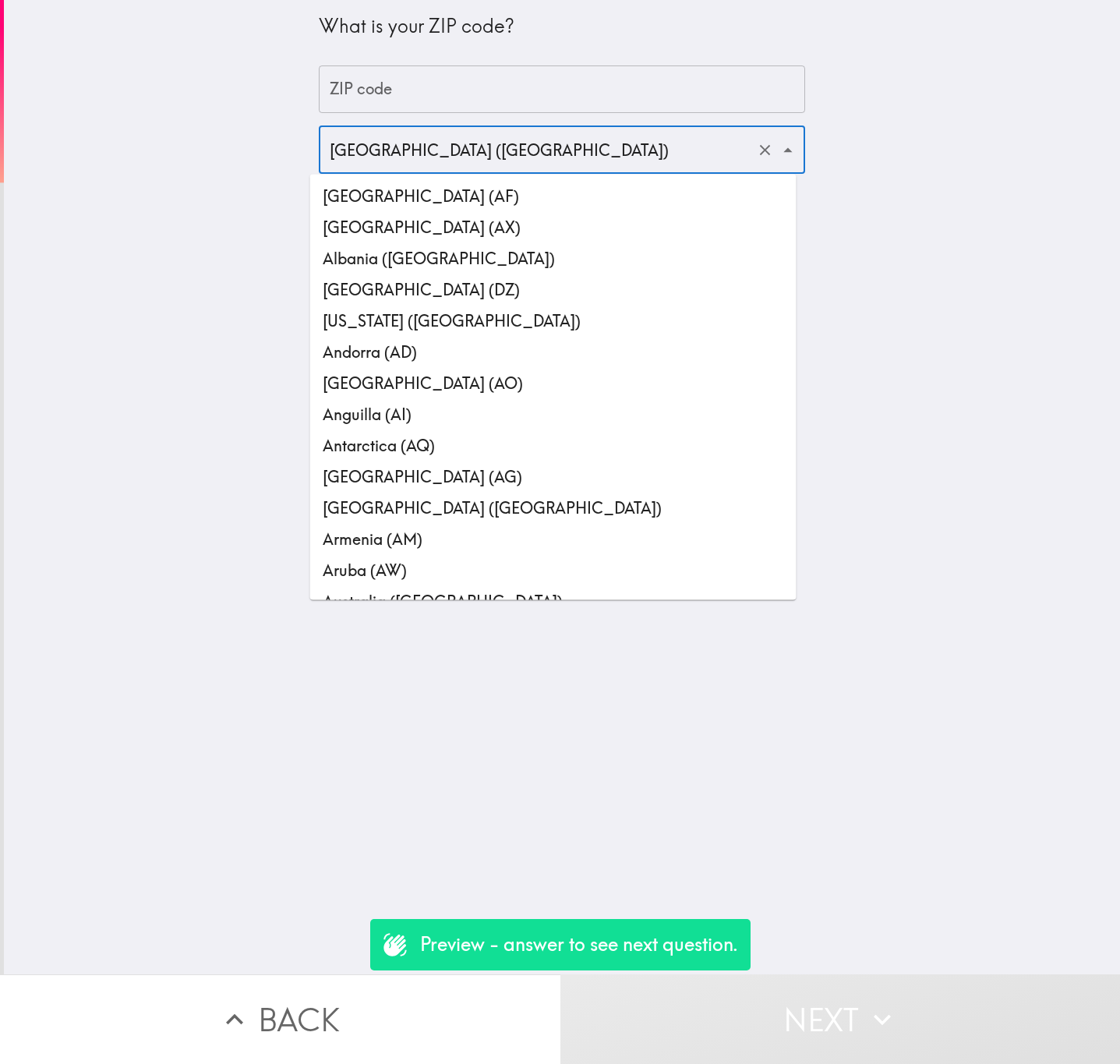
click at [474, 164] on input "[GEOGRAPHIC_DATA] ([GEOGRAPHIC_DATA])" at bounding box center [540, 149] width 429 height 34
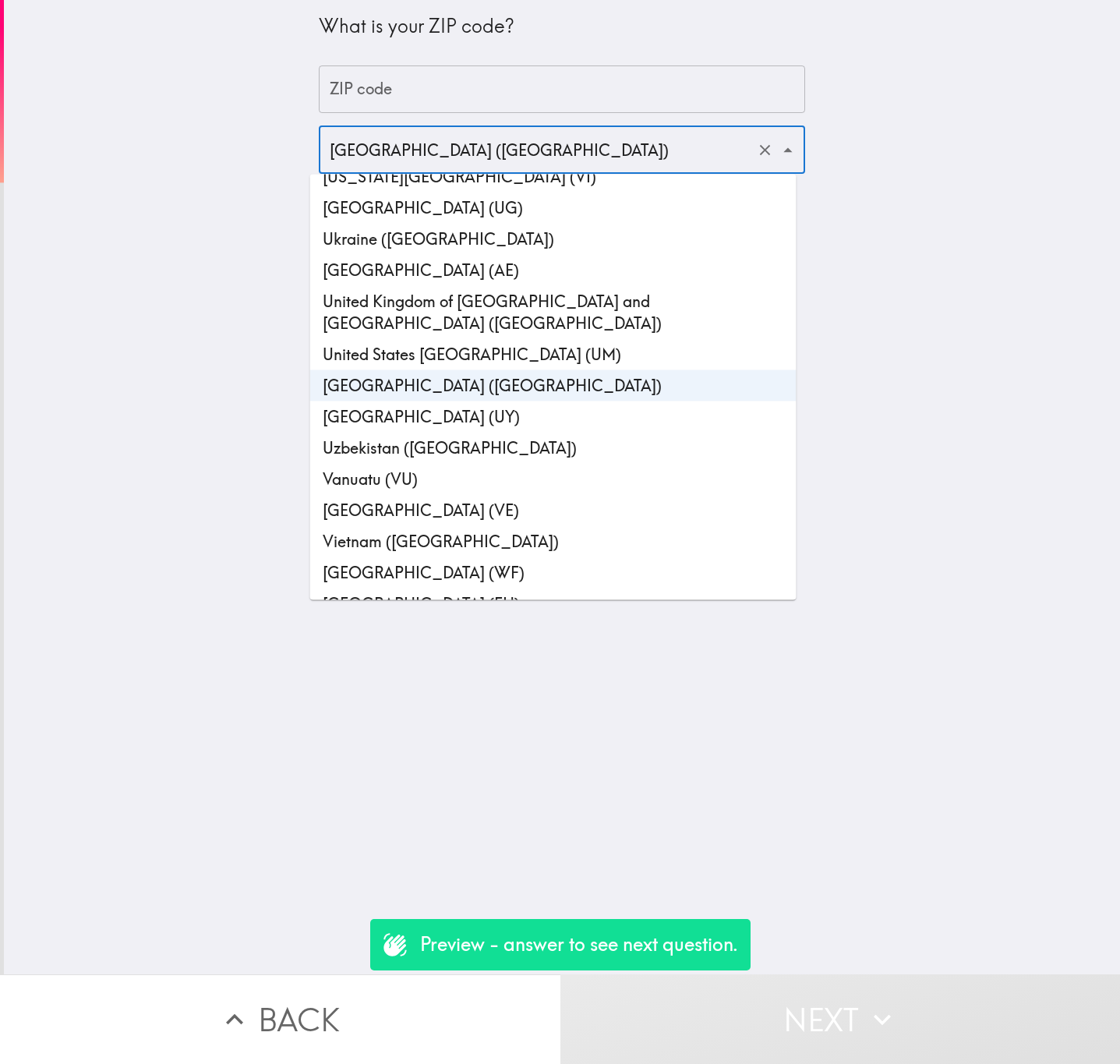
scroll to position [7263, 0]
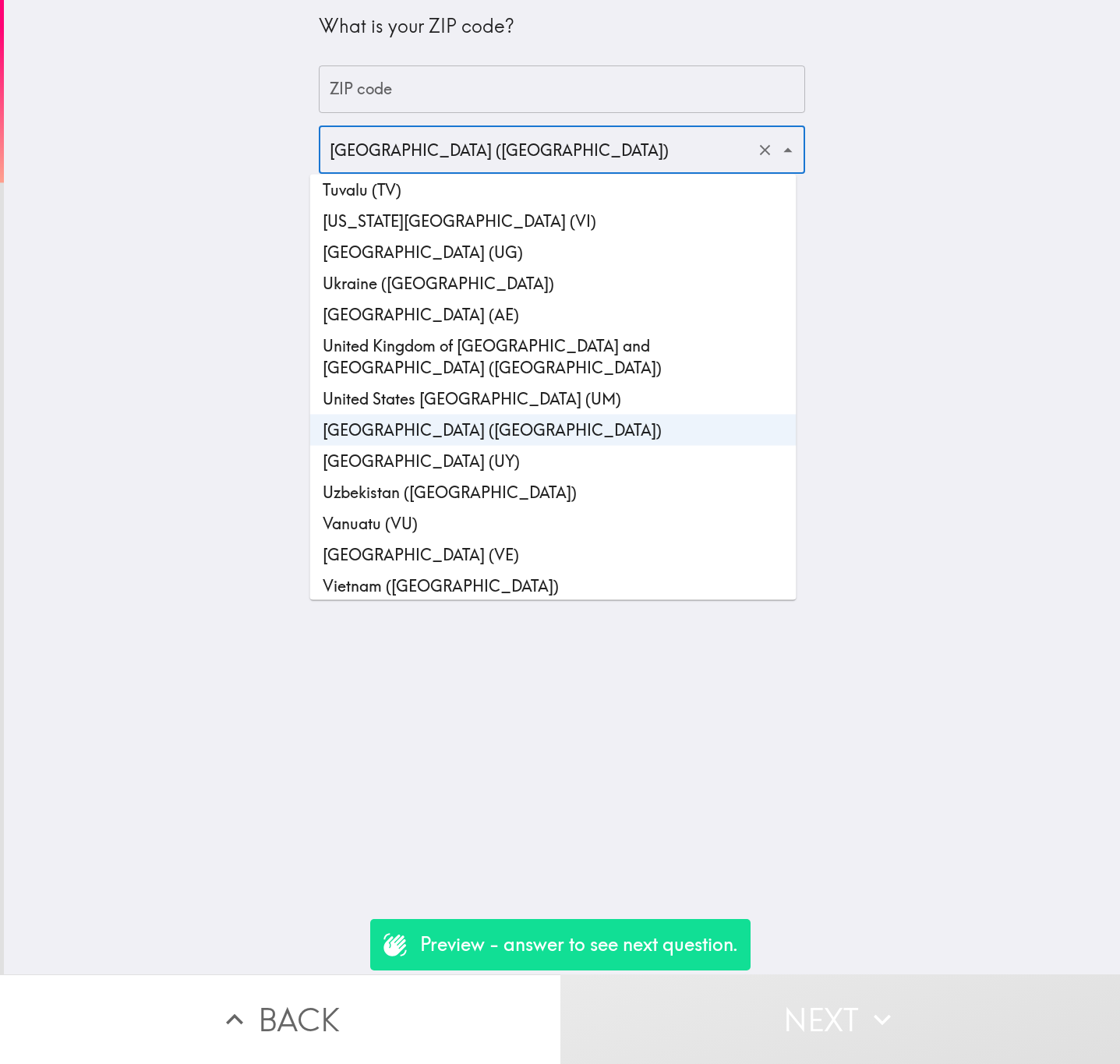
click at [585, 330] on li "United Kingdom of [GEOGRAPHIC_DATA] and [GEOGRAPHIC_DATA] ([GEOGRAPHIC_DATA])" at bounding box center [553, 357] width 486 height 53
type input "United Kingdom of [GEOGRAPHIC_DATA] and [GEOGRAPHIC_DATA] ([GEOGRAPHIC_DATA])"
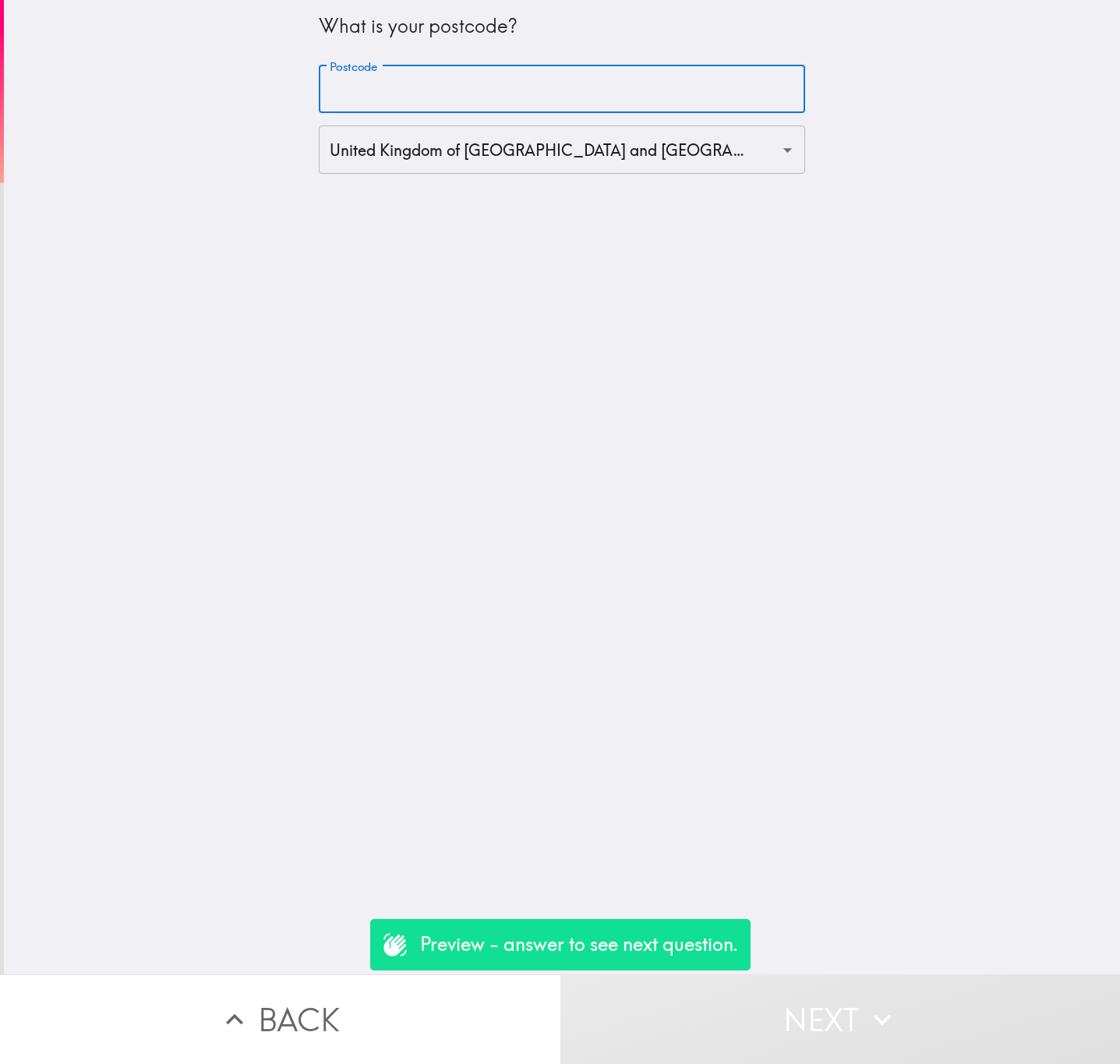
click at [349, 98] on div "Postcode Postcode" at bounding box center [562, 89] width 486 height 49
paste input "E1 7DB"
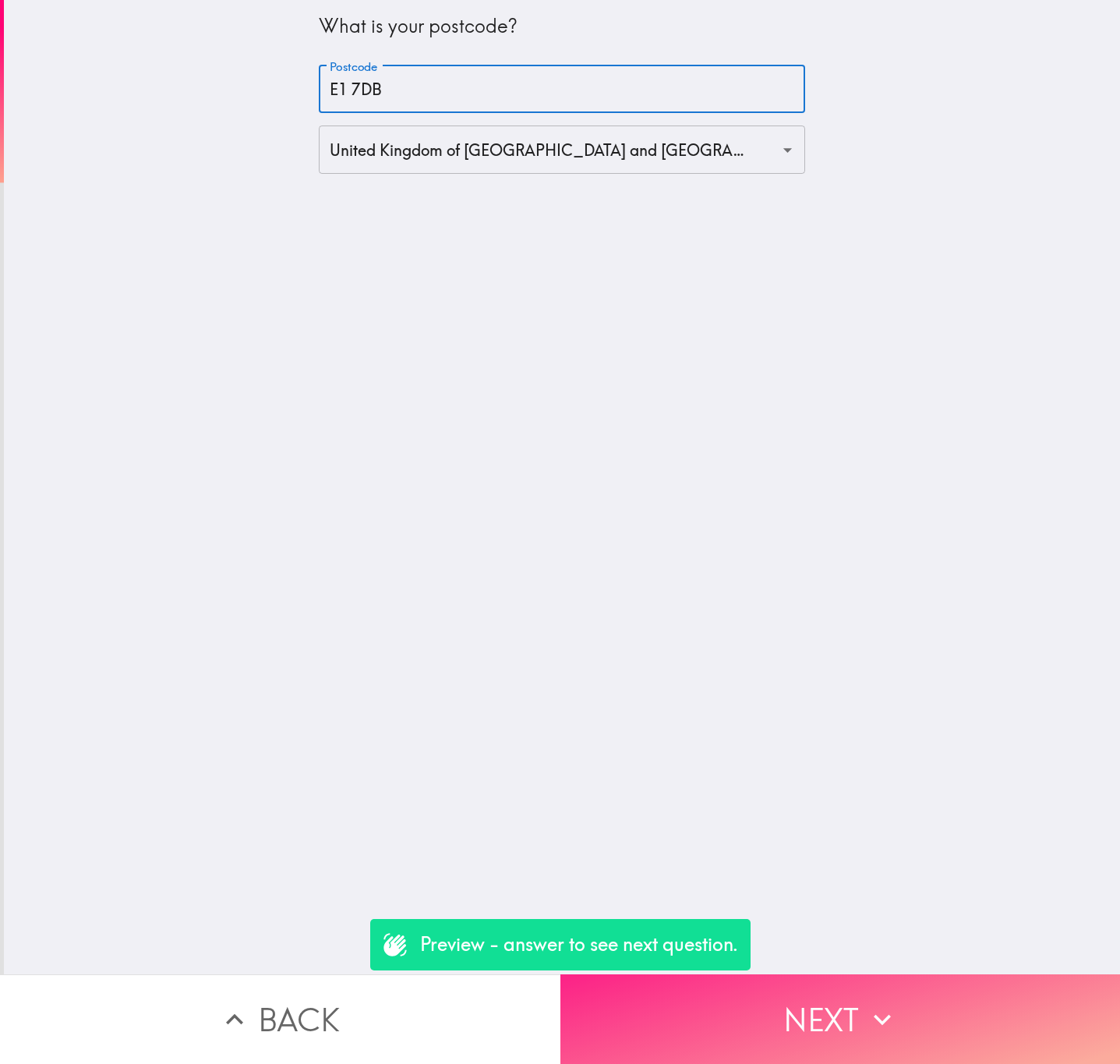
type input "E1 7DB"
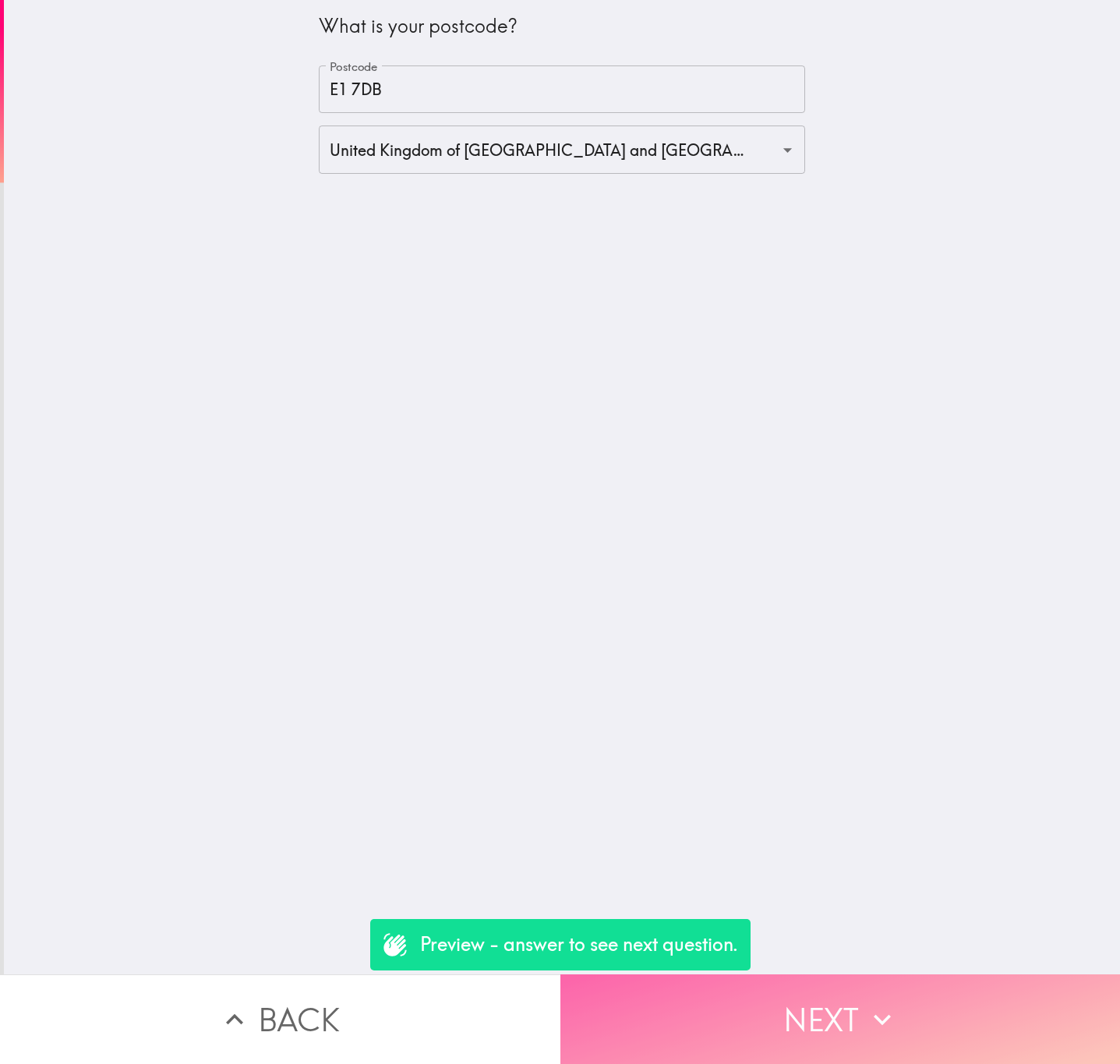
click at [926, 995] on button "Next" at bounding box center [841, 1019] width 561 height 89
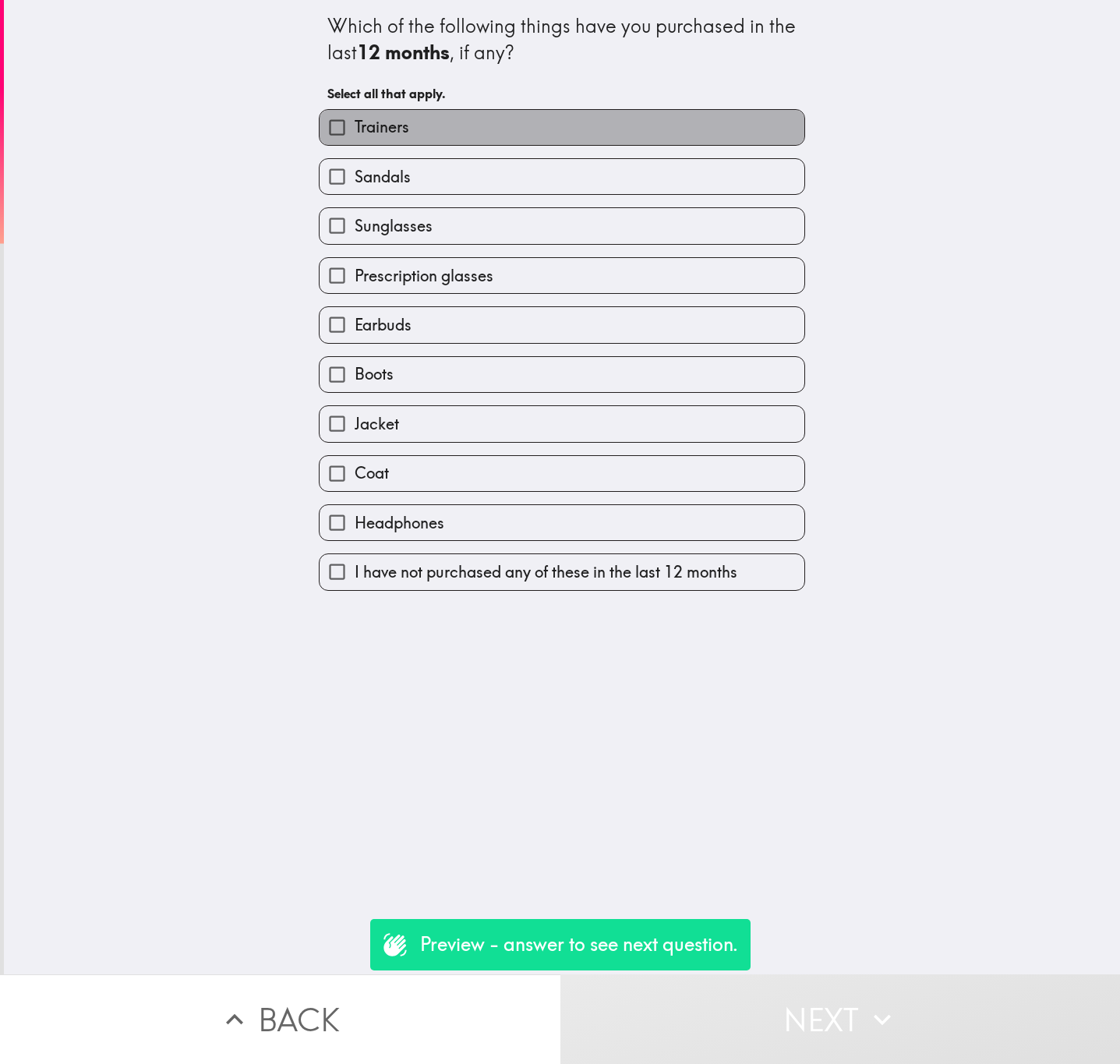
click at [529, 124] on label "Trainers" at bounding box center [562, 128] width 485 height 35
click at [355, 124] on input "Trainers" at bounding box center [337, 128] width 35 height 35
checkbox input "true"
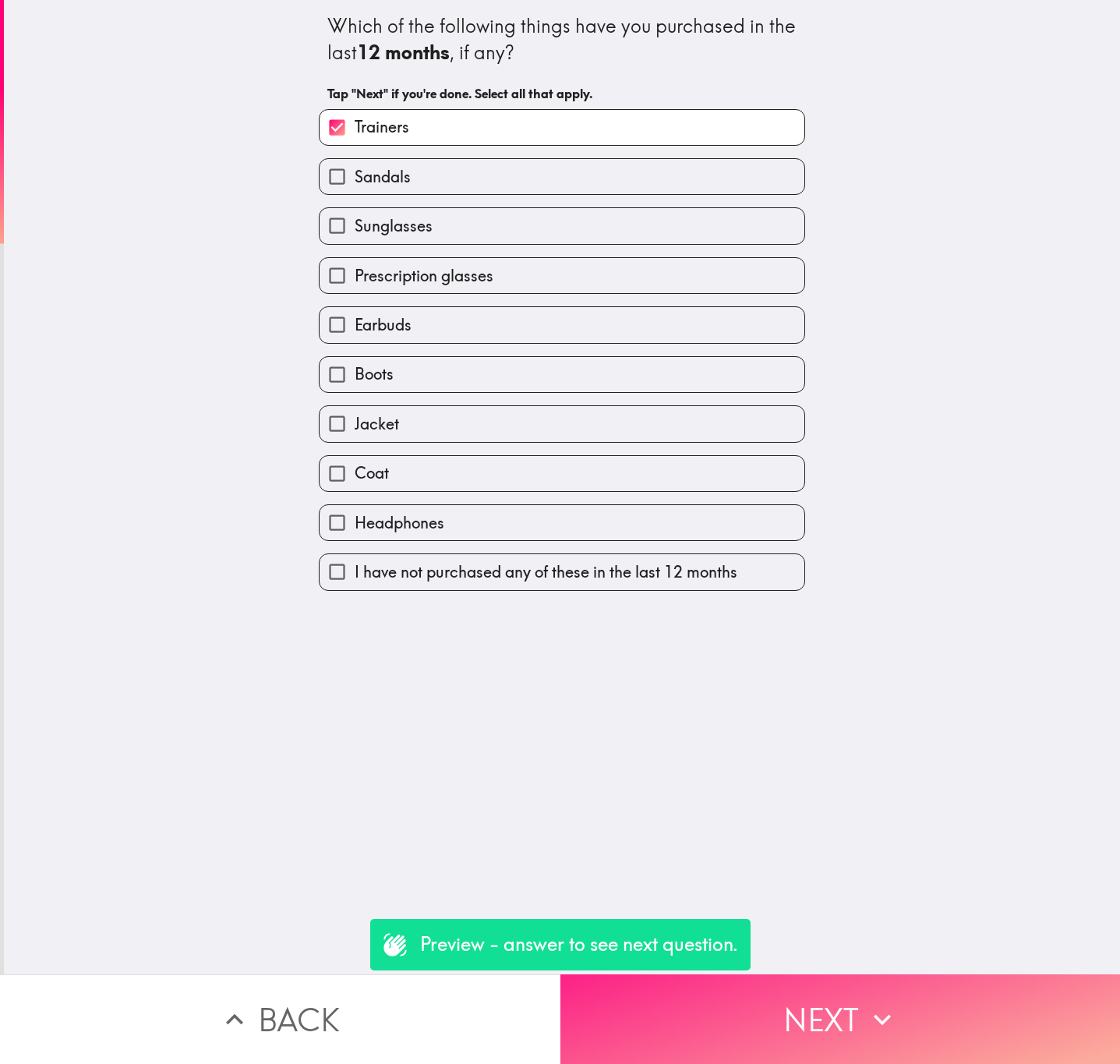
click at [868, 1004] on icon "button" at bounding box center [882, 1019] width 34 height 34
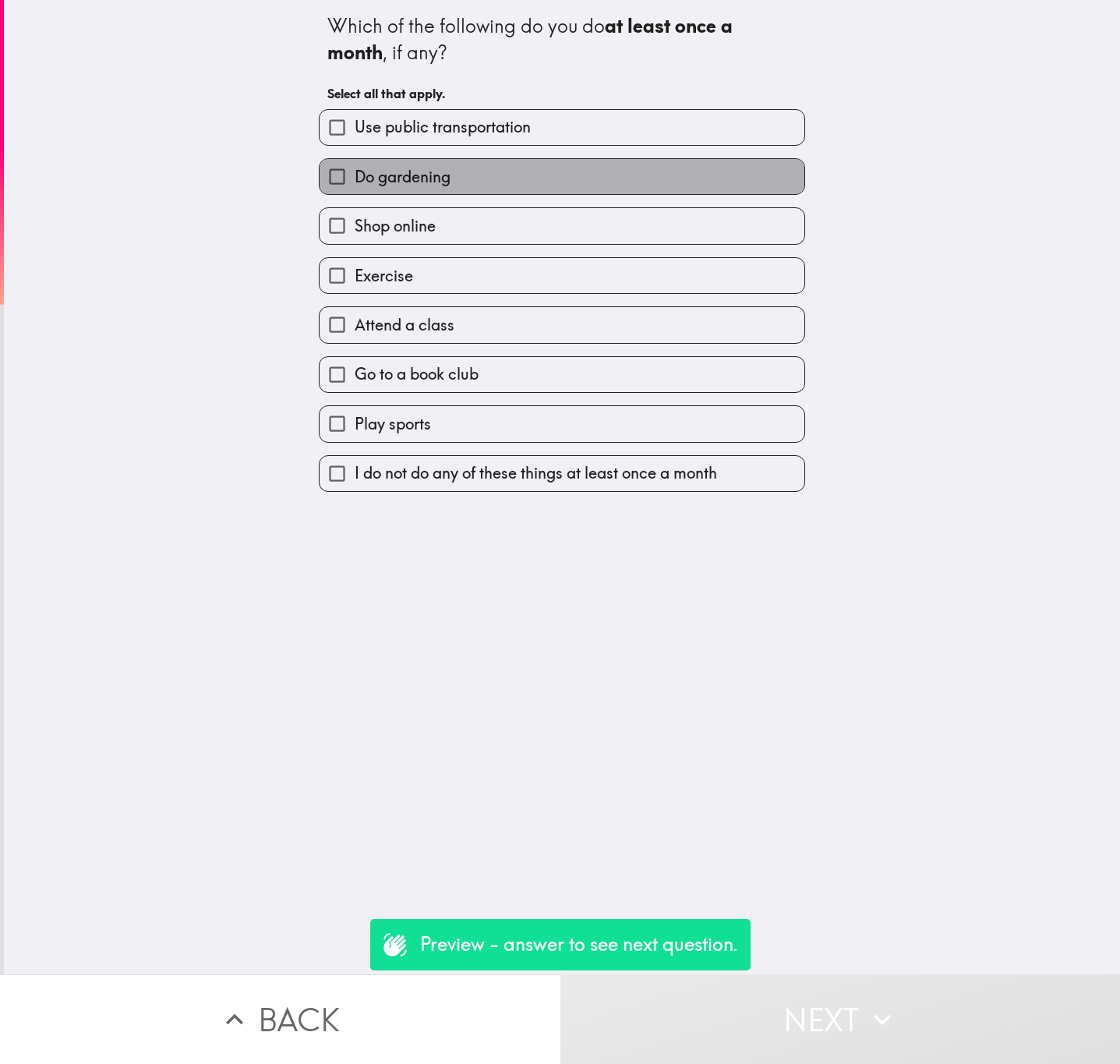
click at [571, 180] on label "Do gardening" at bounding box center [562, 177] width 485 height 35
click at [355, 180] on input "Do gardening" at bounding box center [337, 177] width 35 height 35
checkbox input "true"
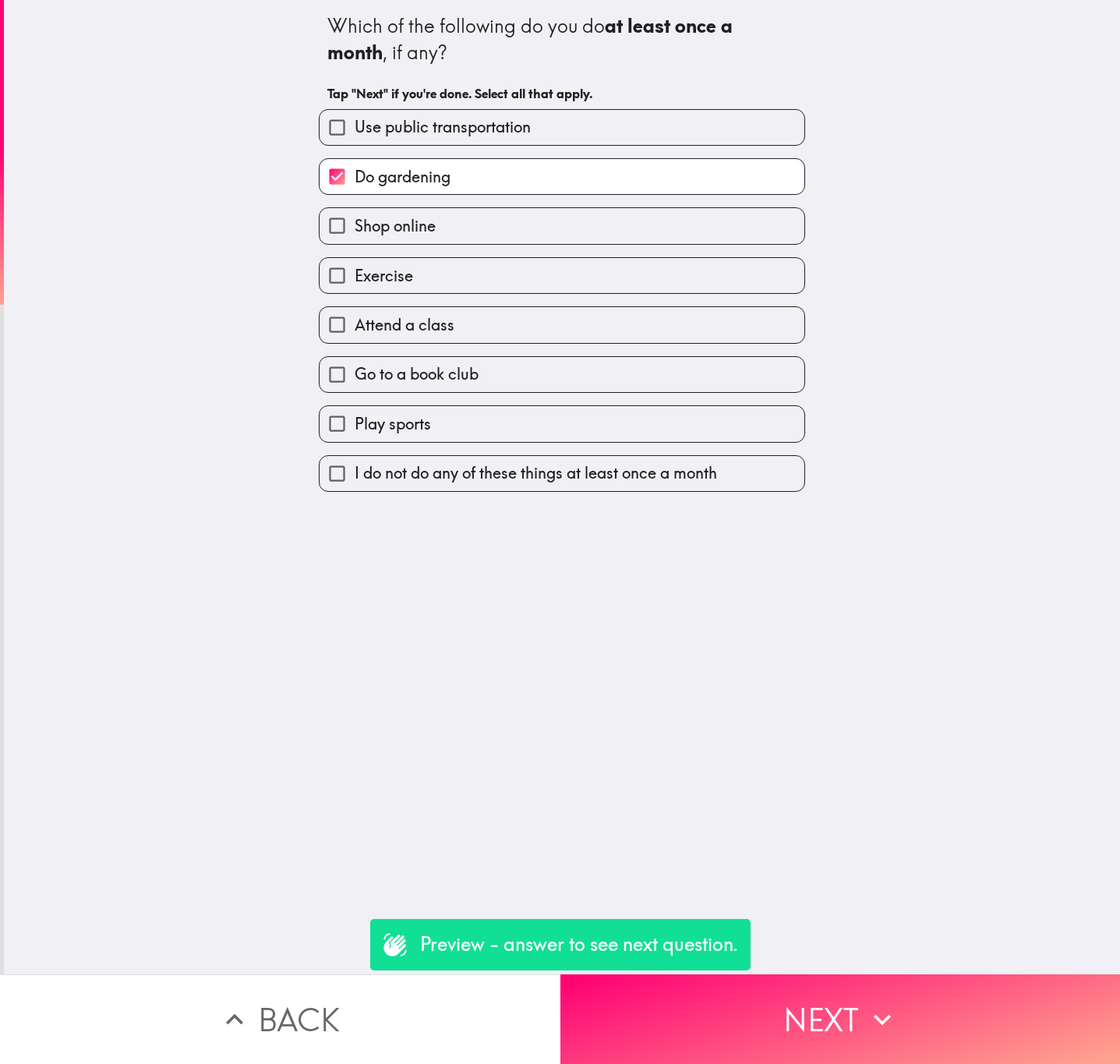
click at [571, 438] on label "Play sports" at bounding box center [562, 424] width 485 height 35
click at [355, 438] on input "Play sports" at bounding box center [337, 424] width 35 height 35
checkbox input "true"
click at [832, 975] on button "Next" at bounding box center [841, 1019] width 561 height 89
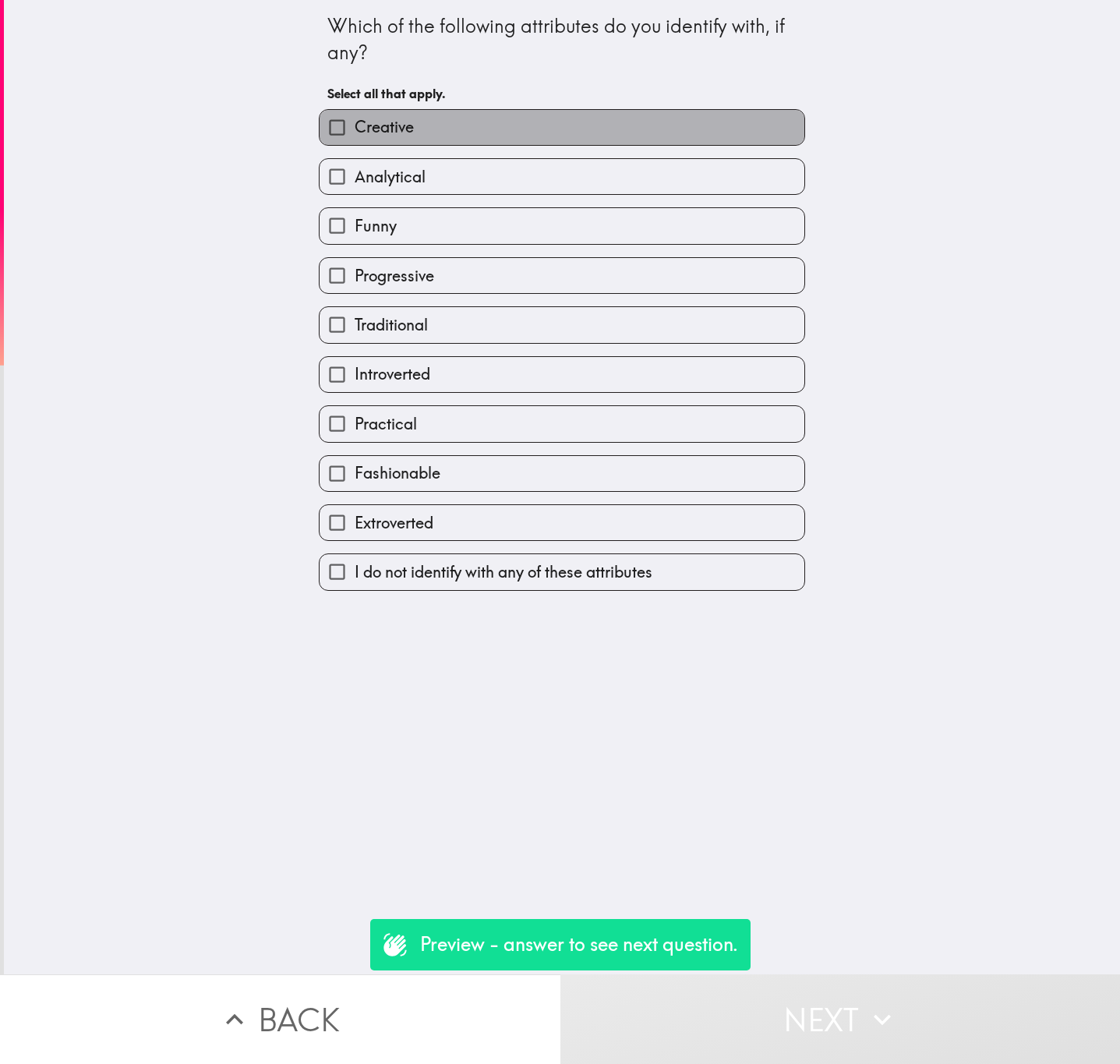
click at [473, 122] on label "Creative" at bounding box center [562, 128] width 485 height 35
click at [355, 122] on input "Creative" at bounding box center [337, 128] width 35 height 35
checkbox input "true"
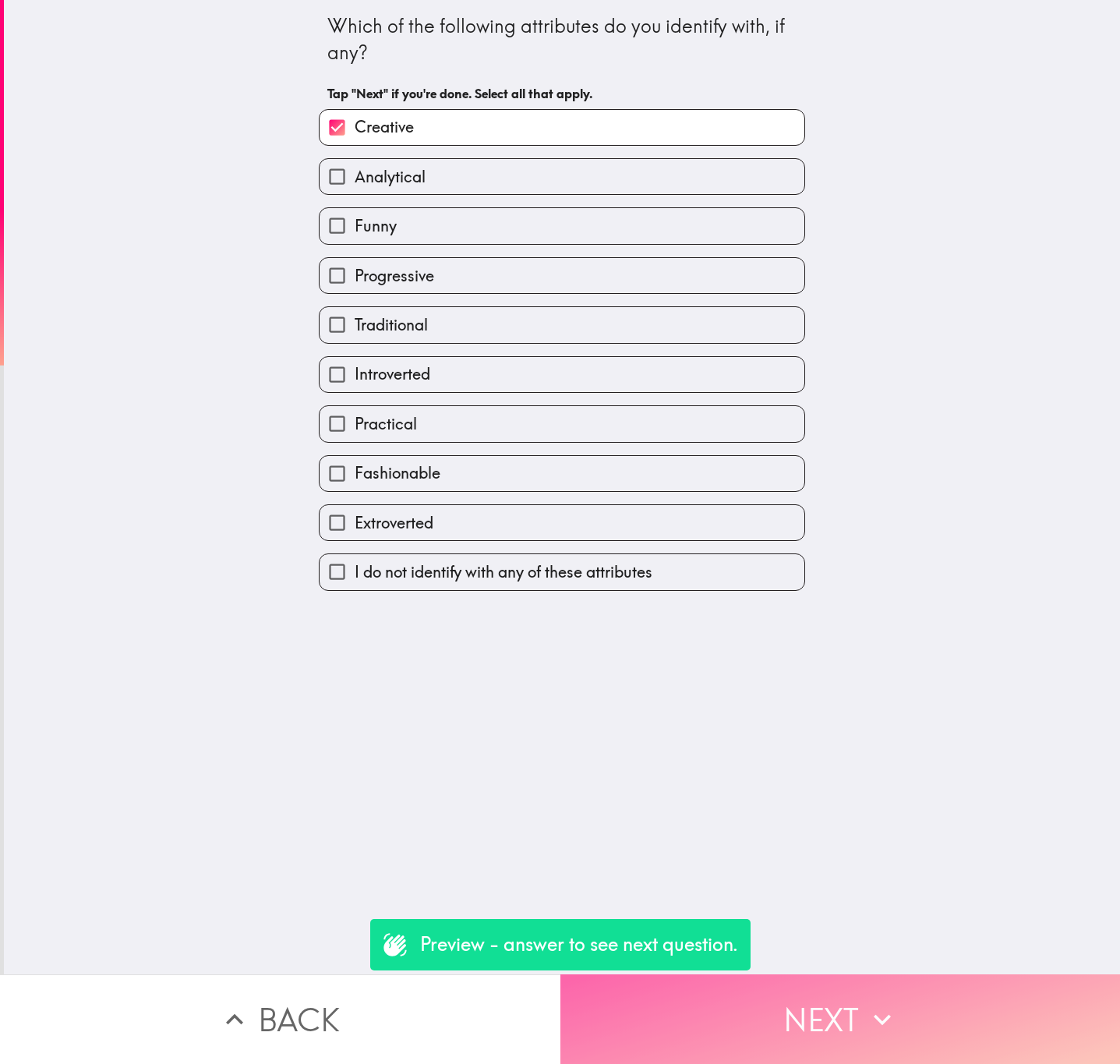
click at [918, 1024] on button "Next" at bounding box center [841, 1019] width 561 height 89
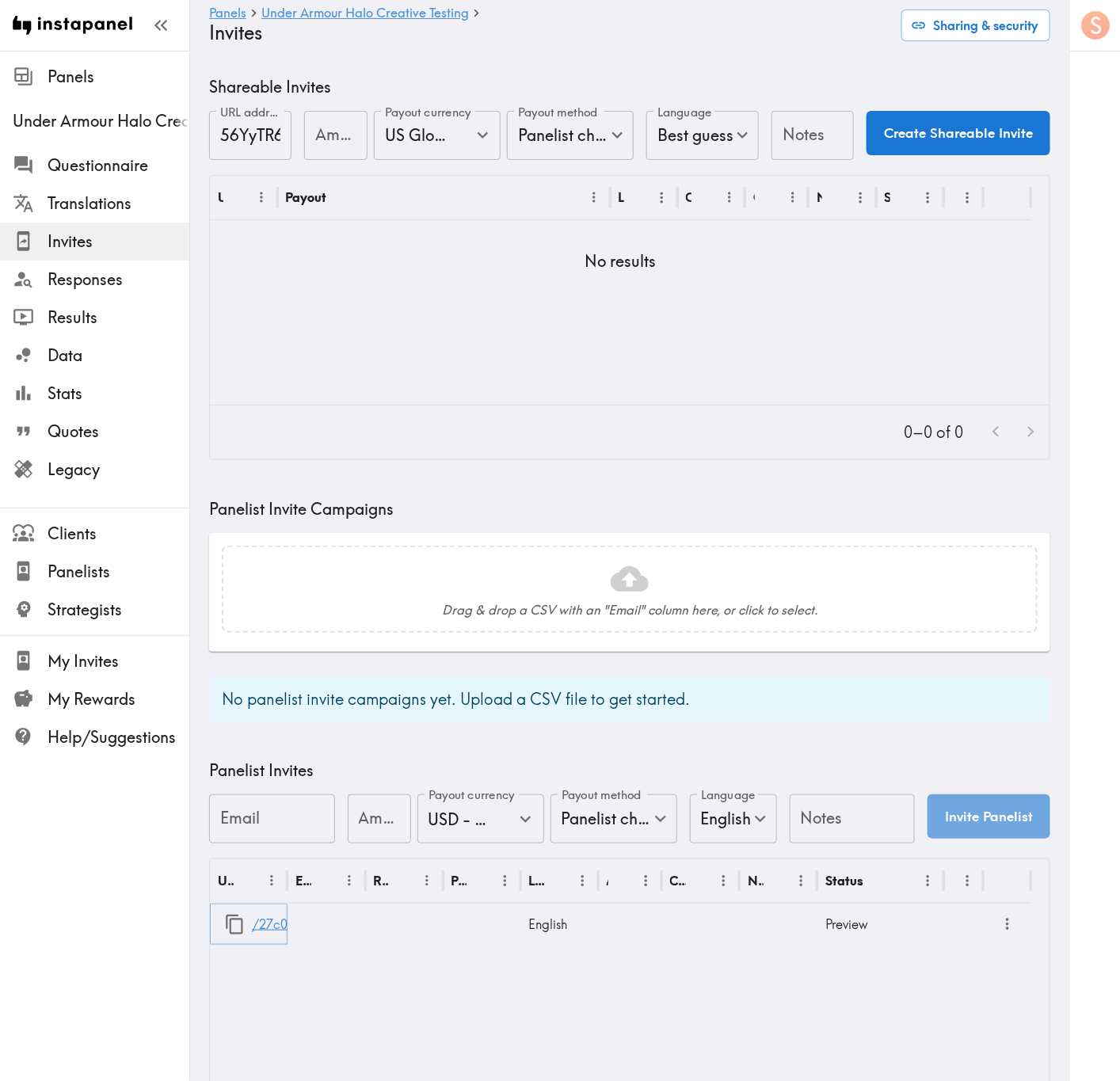
click at [274, 932] on link "/27c0d6d2-cd52-4912-a8fd-f6703d863962" at bounding box center [381, 924] width 259 height 40
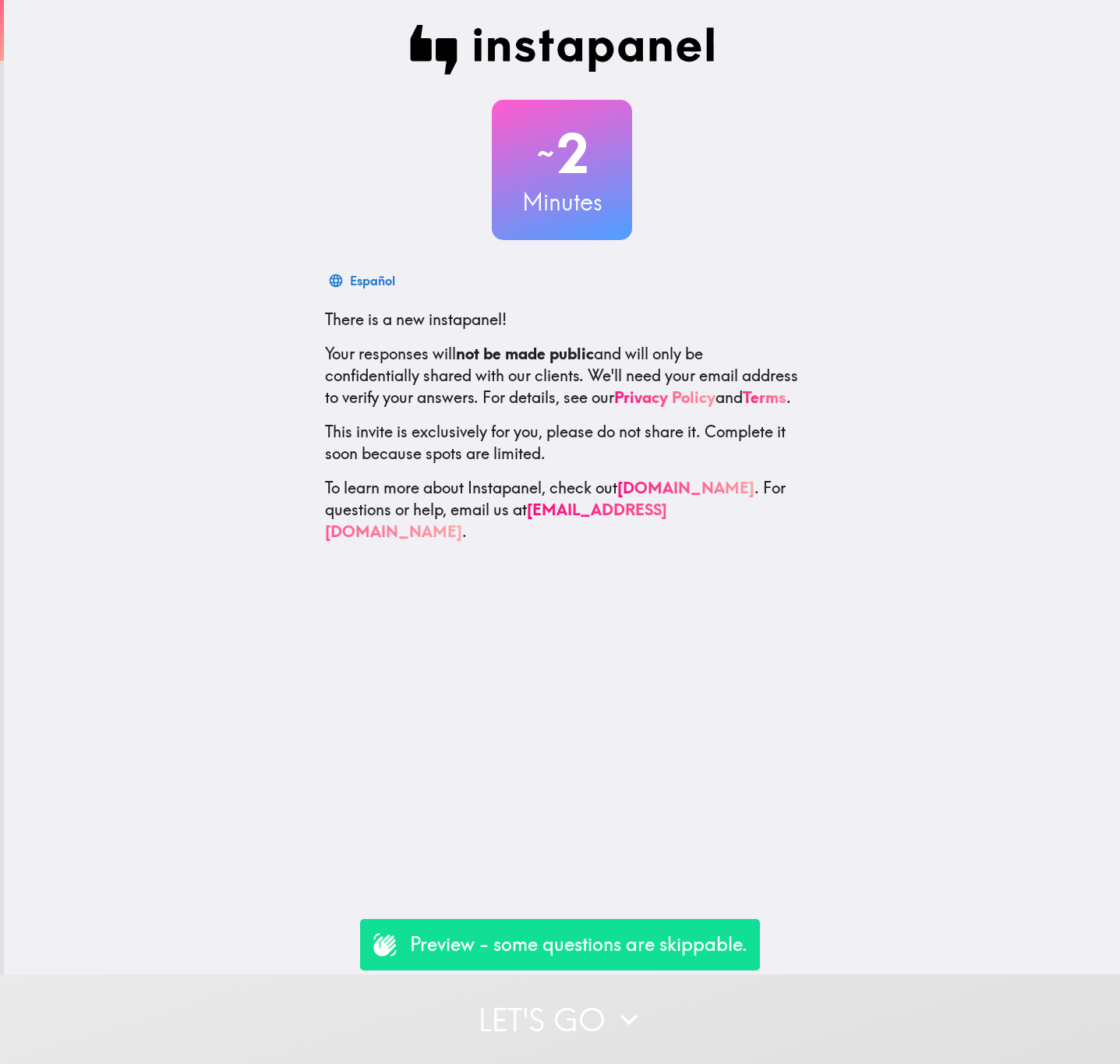
drag, startPoint x: 704, startPoint y: 1007, endPoint x: 630, endPoint y: 656, distance: 358.7
click at [704, 1007] on button "Let's go" at bounding box center [560, 1019] width 1120 height 89
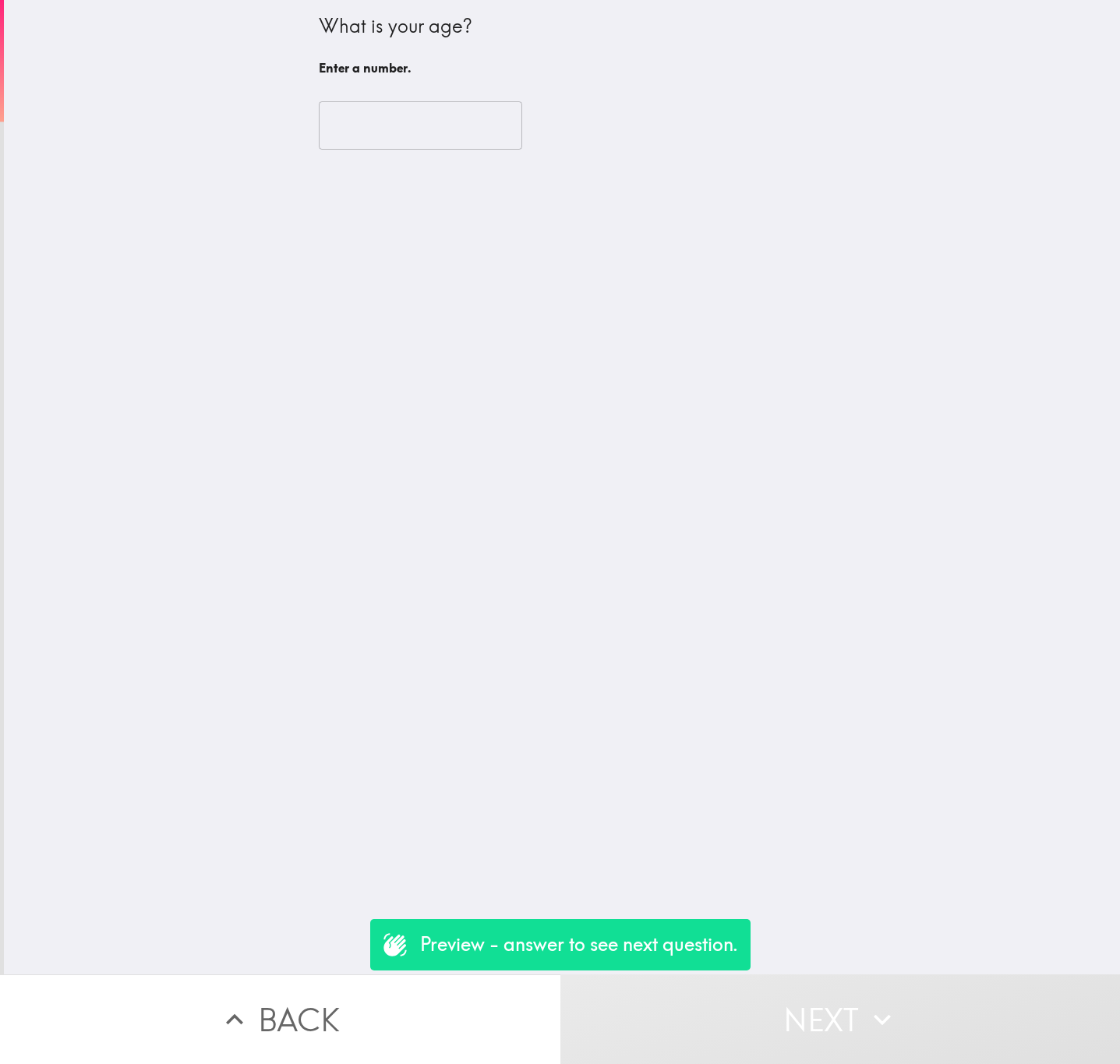
click at [424, 106] on input "number" at bounding box center [420, 125] width 203 height 49
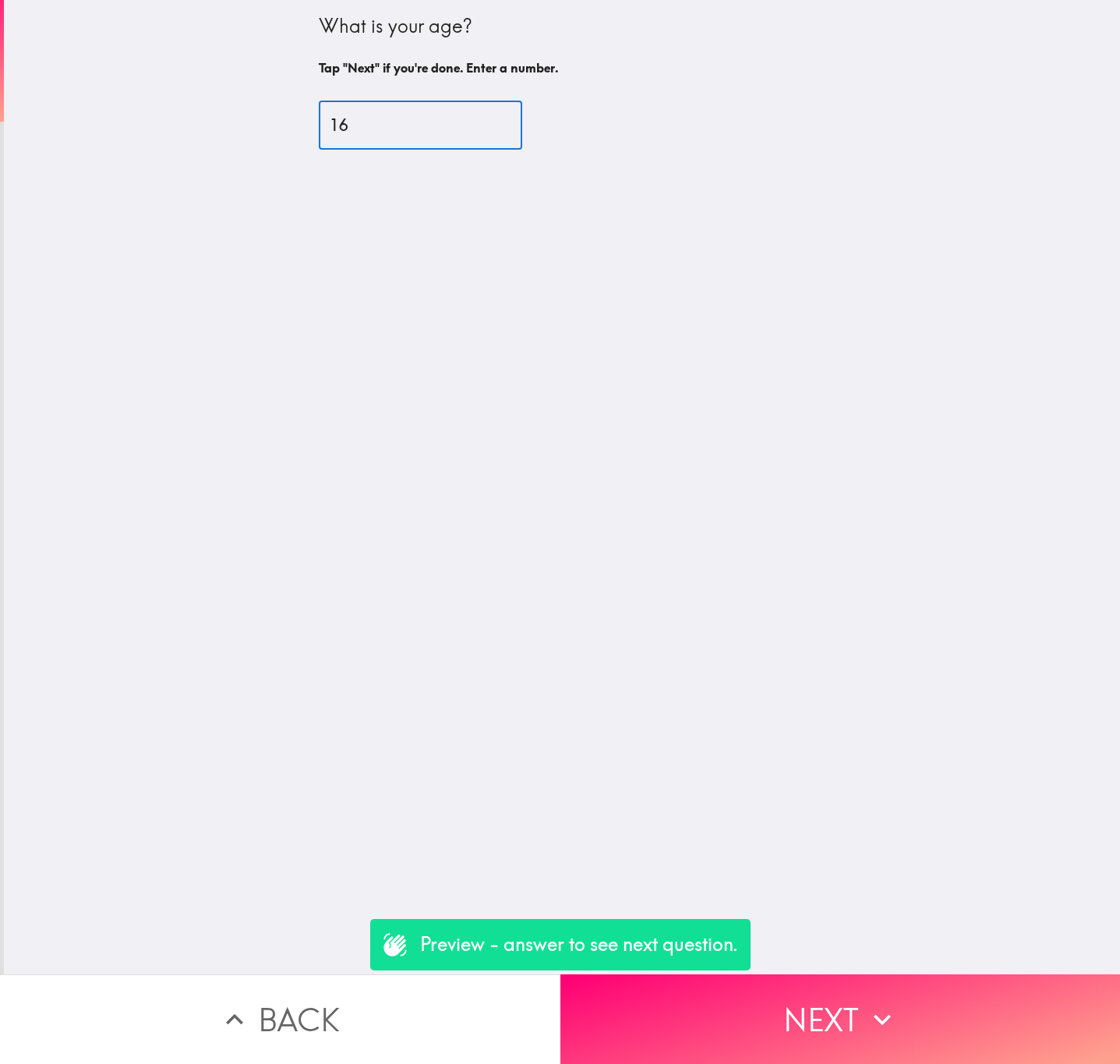
type input "16"
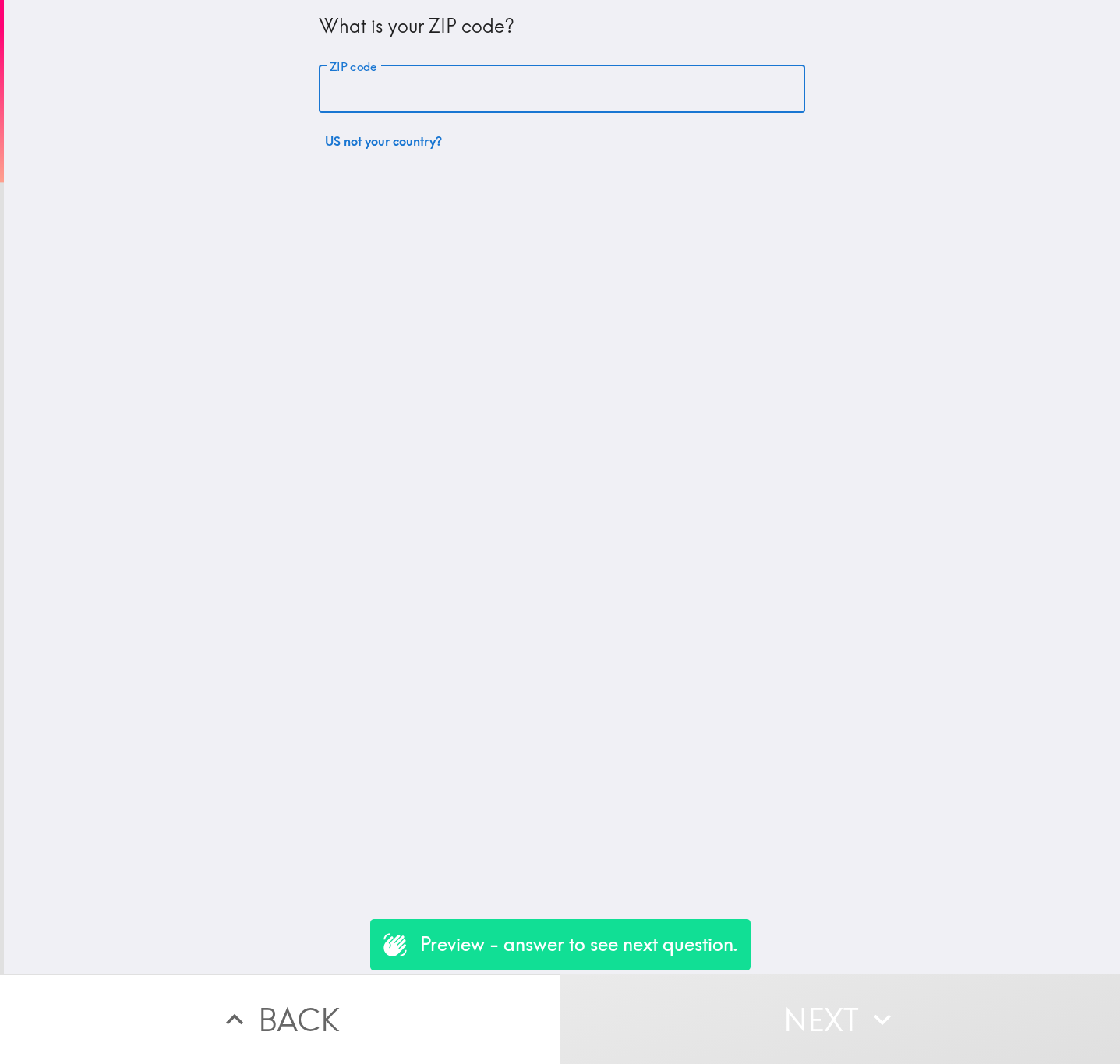
click at [424, 106] on input "ZIP code" at bounding box center [562, 89] width 486 height 49
paste input "E1 7DB"
type input "E1 7DB"
click at [933, 999] on button "Next" at bounding box center [841, 1019] width 561 height 89
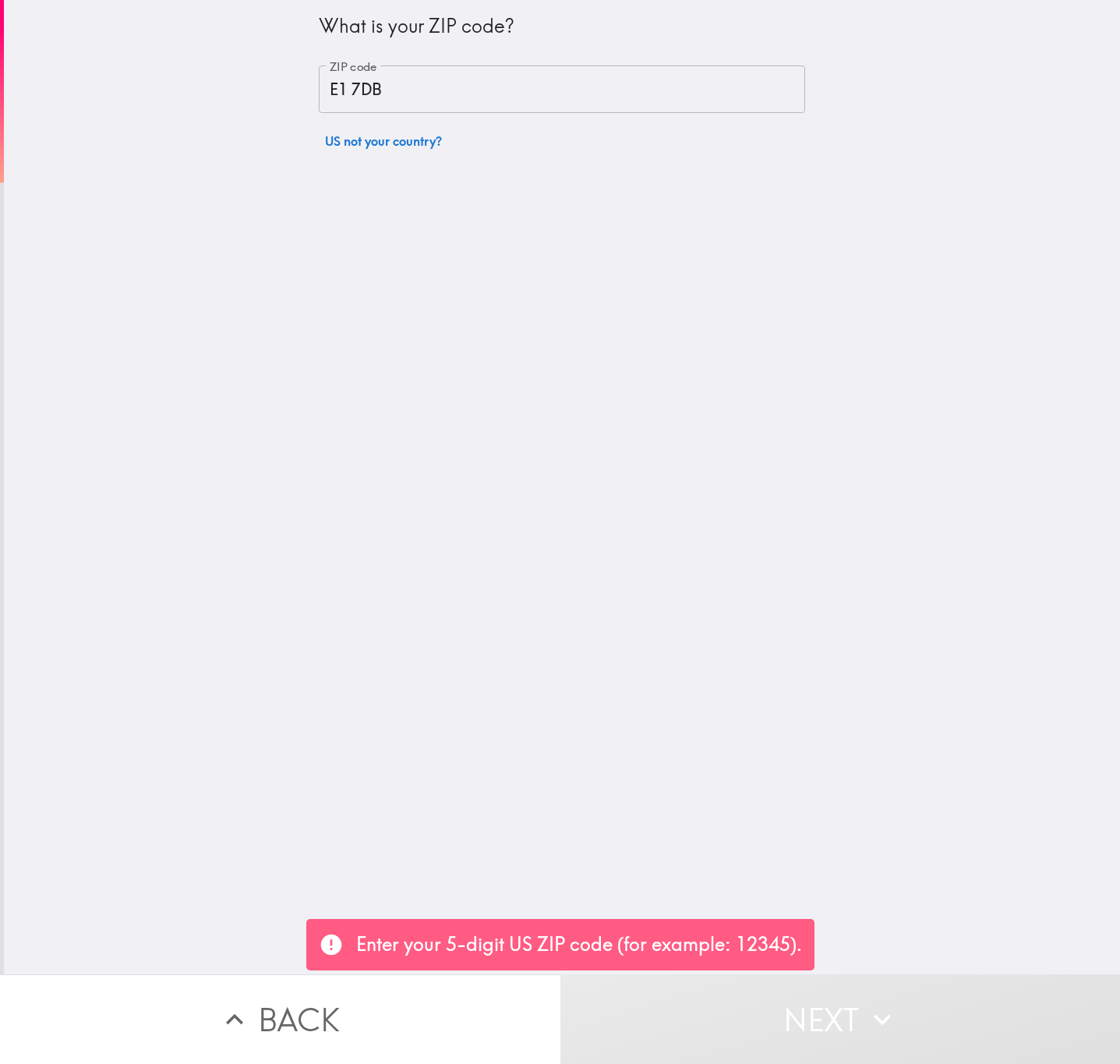
click at [374, 154] on button "US not your country?" at bounding box center [383, 141] width 130 height 31
click at [452, 171] on div "[GEOGRAPHIC_DATA] ([GEOGRAPHIC_DATA]) ​" at bounding box center [562, 149] width 486 height 49
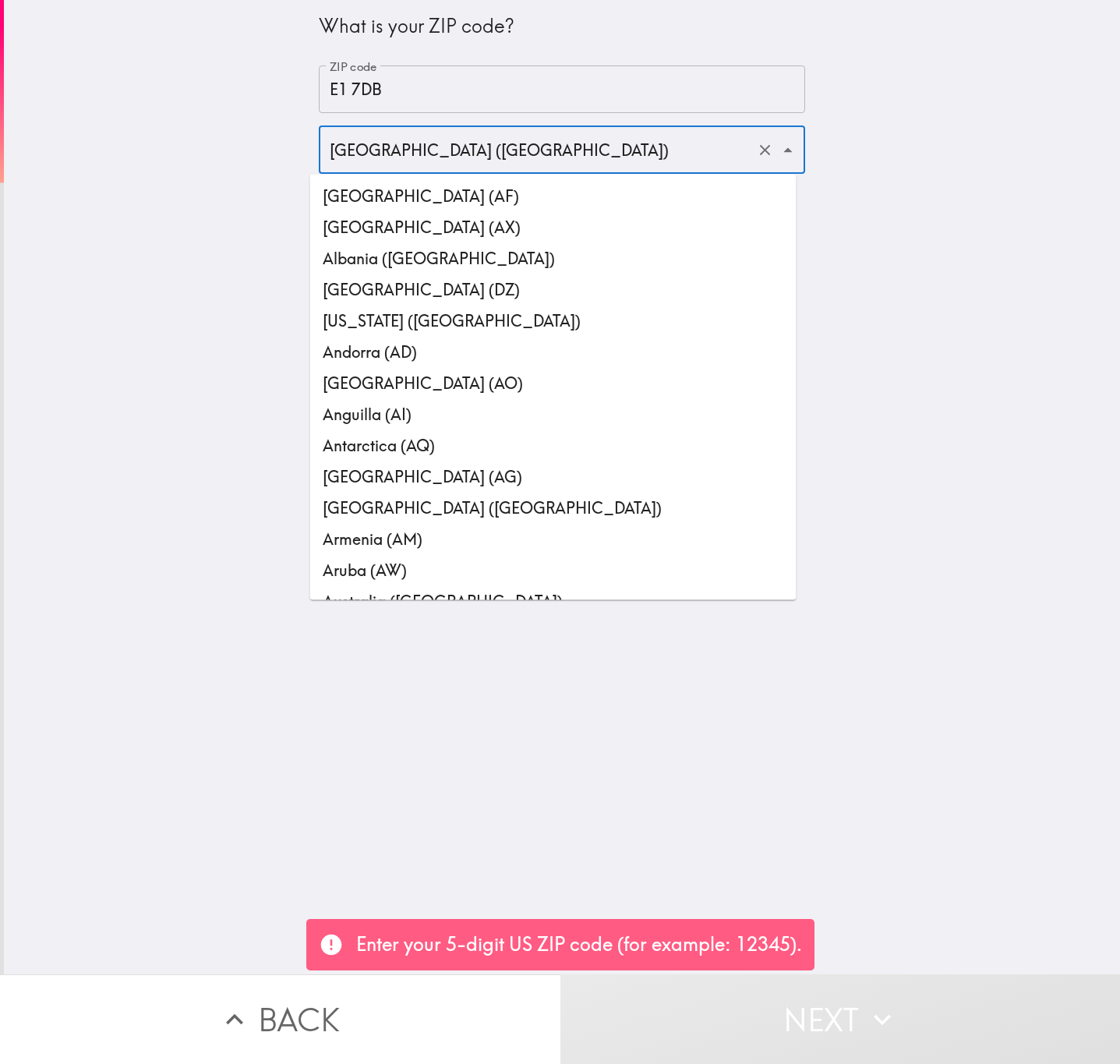
scroll to position [7062, 0]
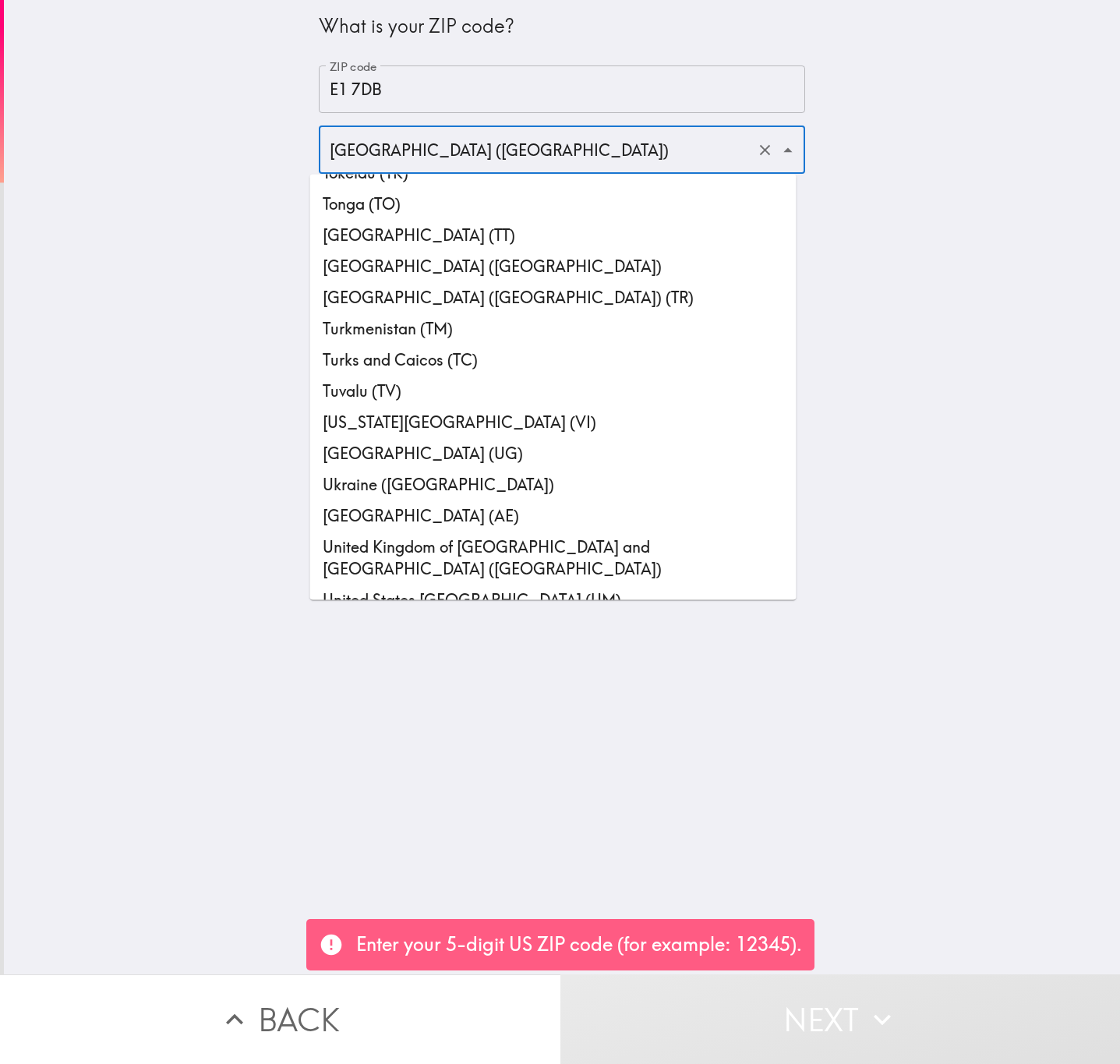
click at [527, 532] on li "United Kingdom of [GEOGRAPHIC_DATA] and [GEOGRAPHIC_DATA] ([GEOGRAPHIC_DATA])" at bounding box center [553, 558] width 486 height 53
type input "United Kingdom of [GEOGRAPHIC_DATA] and [GEOGRAPHIC_DATA] ([GEOGRAPHIC_DATA])"
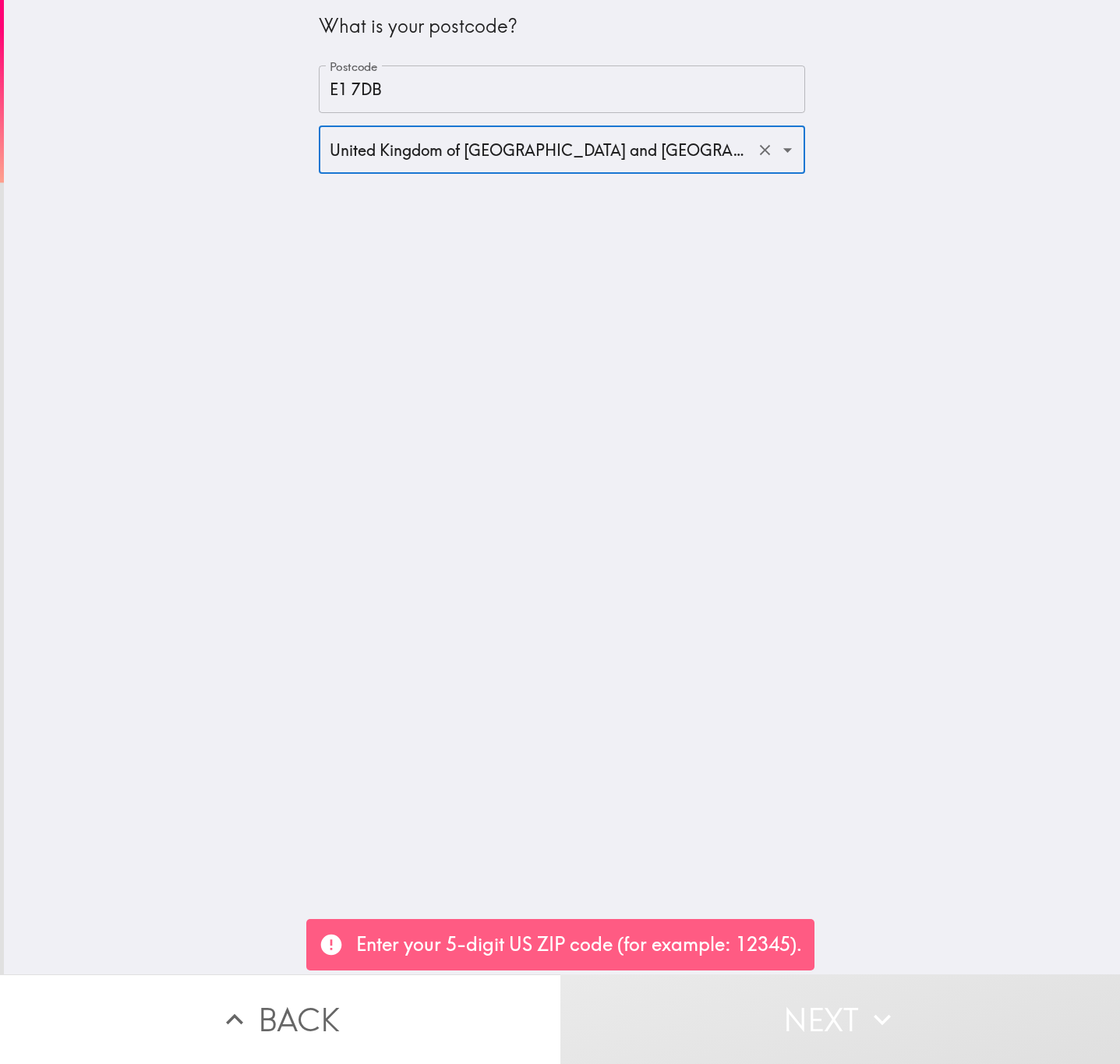
click at [868, 1021] on button "Next" at bounding box center [841, 1019] width 561 height 89
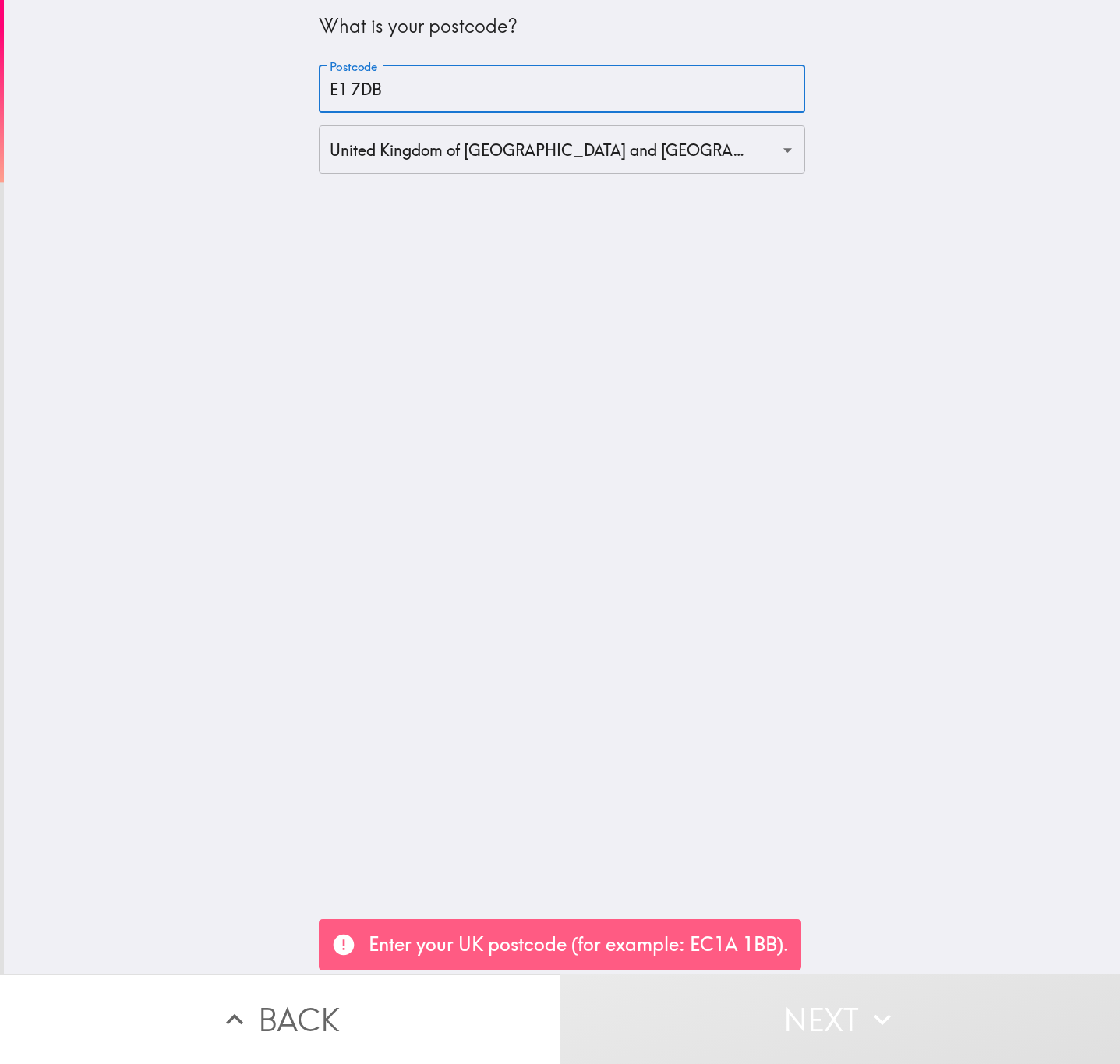
click at [632, 71] on input "E1 7DB" at bounding box center [562, 89] width 486 height 49
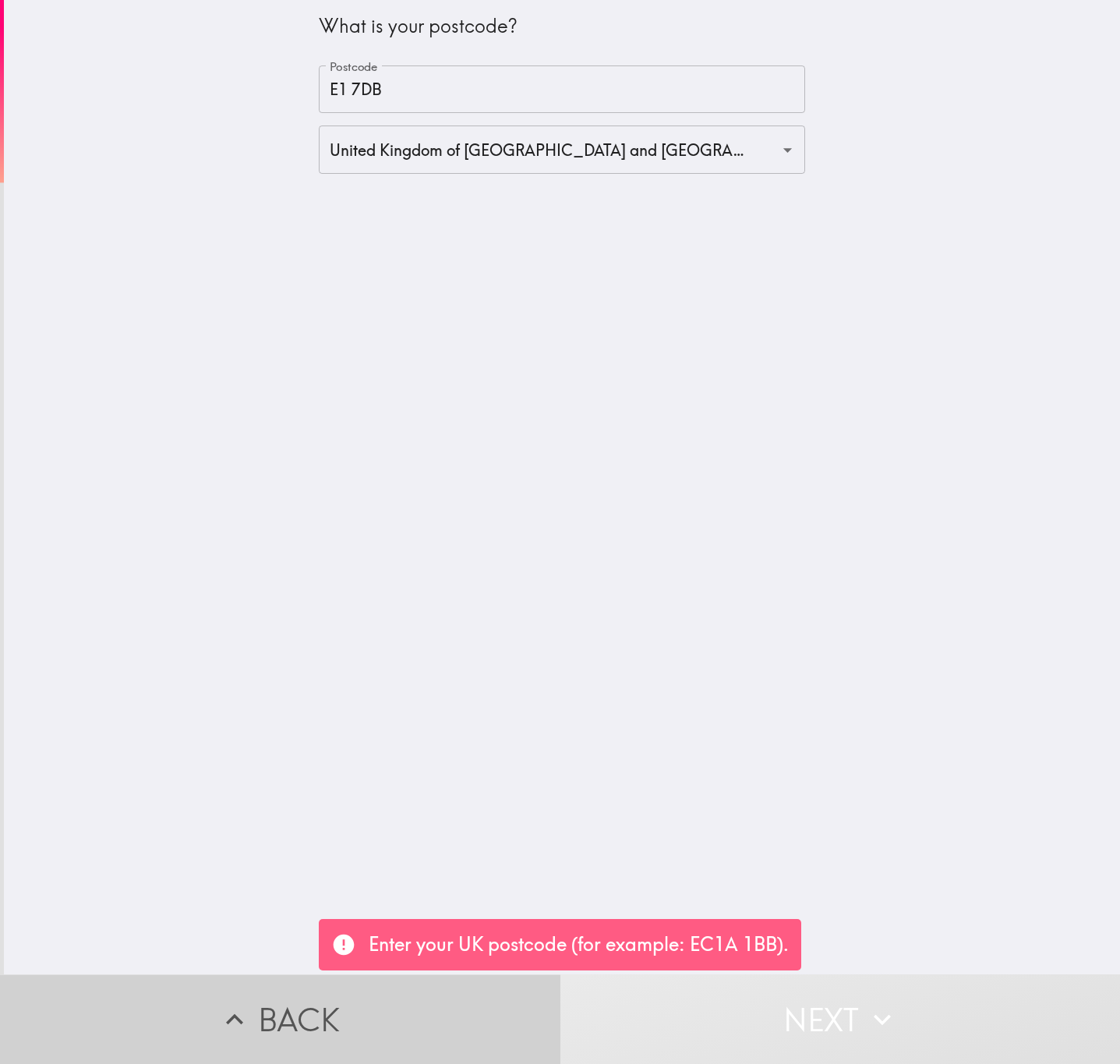
click at [492, 999] on button "Back" at bounding box center [280, 1019] width 561 height 89
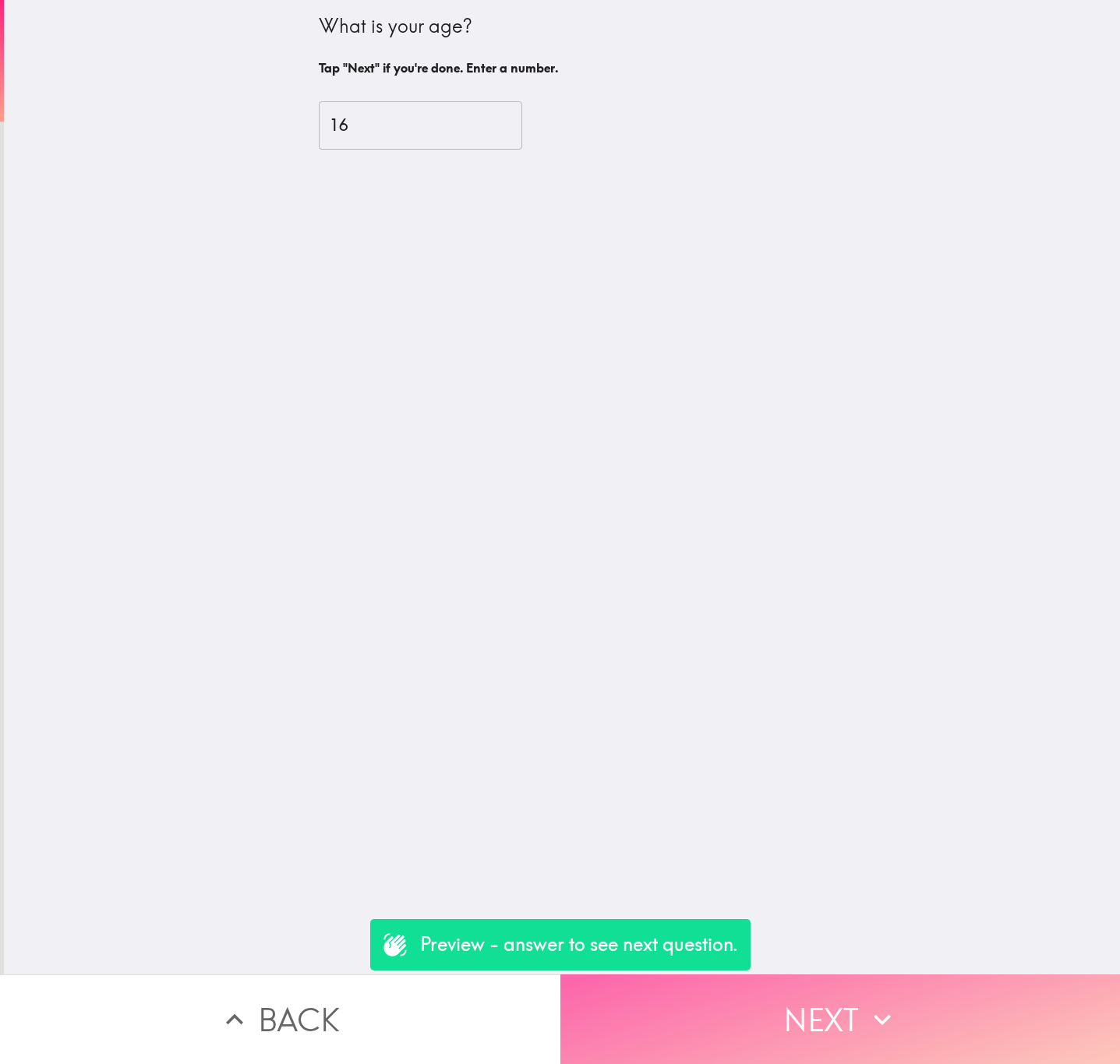
click at [782, 1011] on button "Next" at bounding box center [841, 1019] width 561 height 89
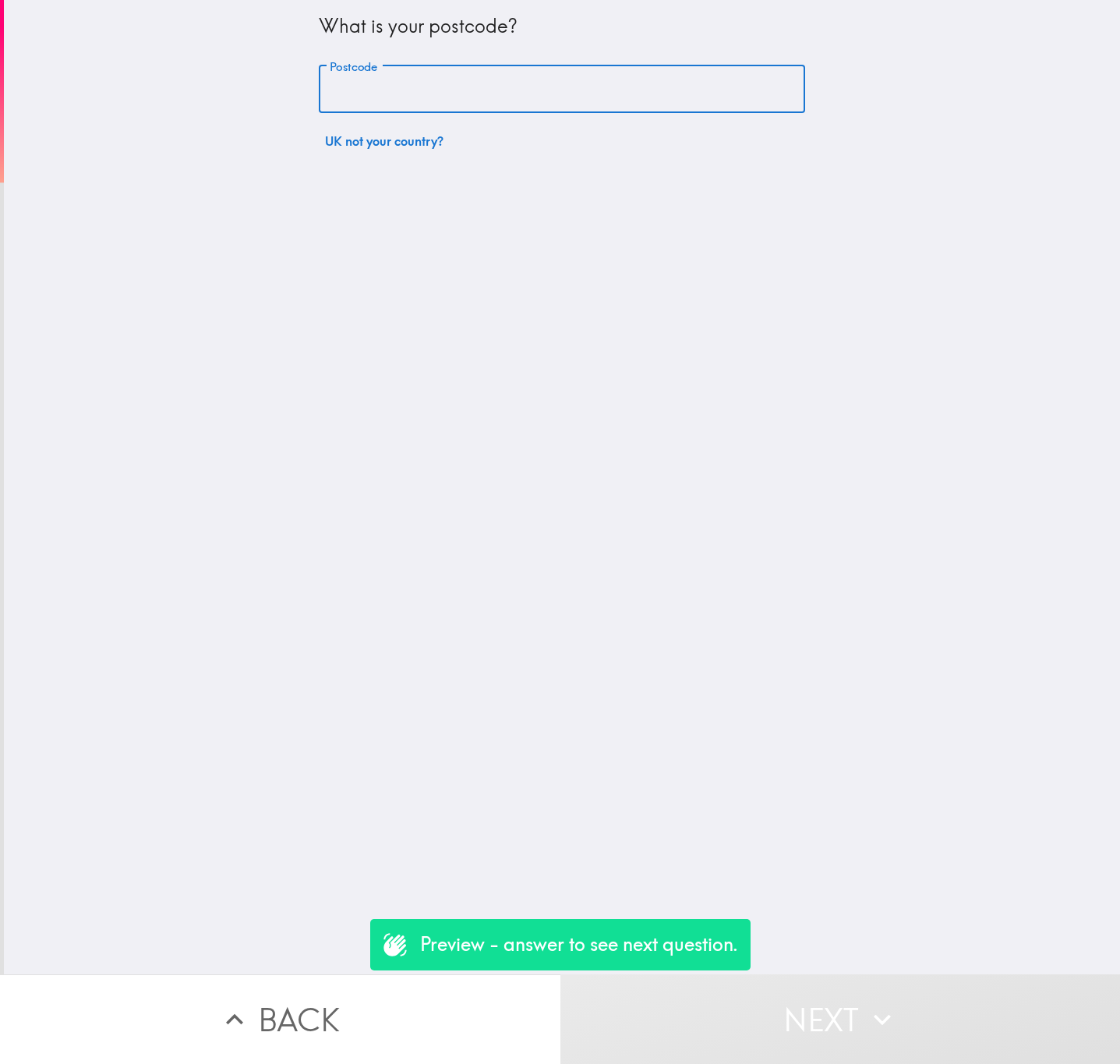
click at [520, 99] on input "Postcode" at bounding box center [562, 89] width 486 height 49
paste input "E1 7DB"
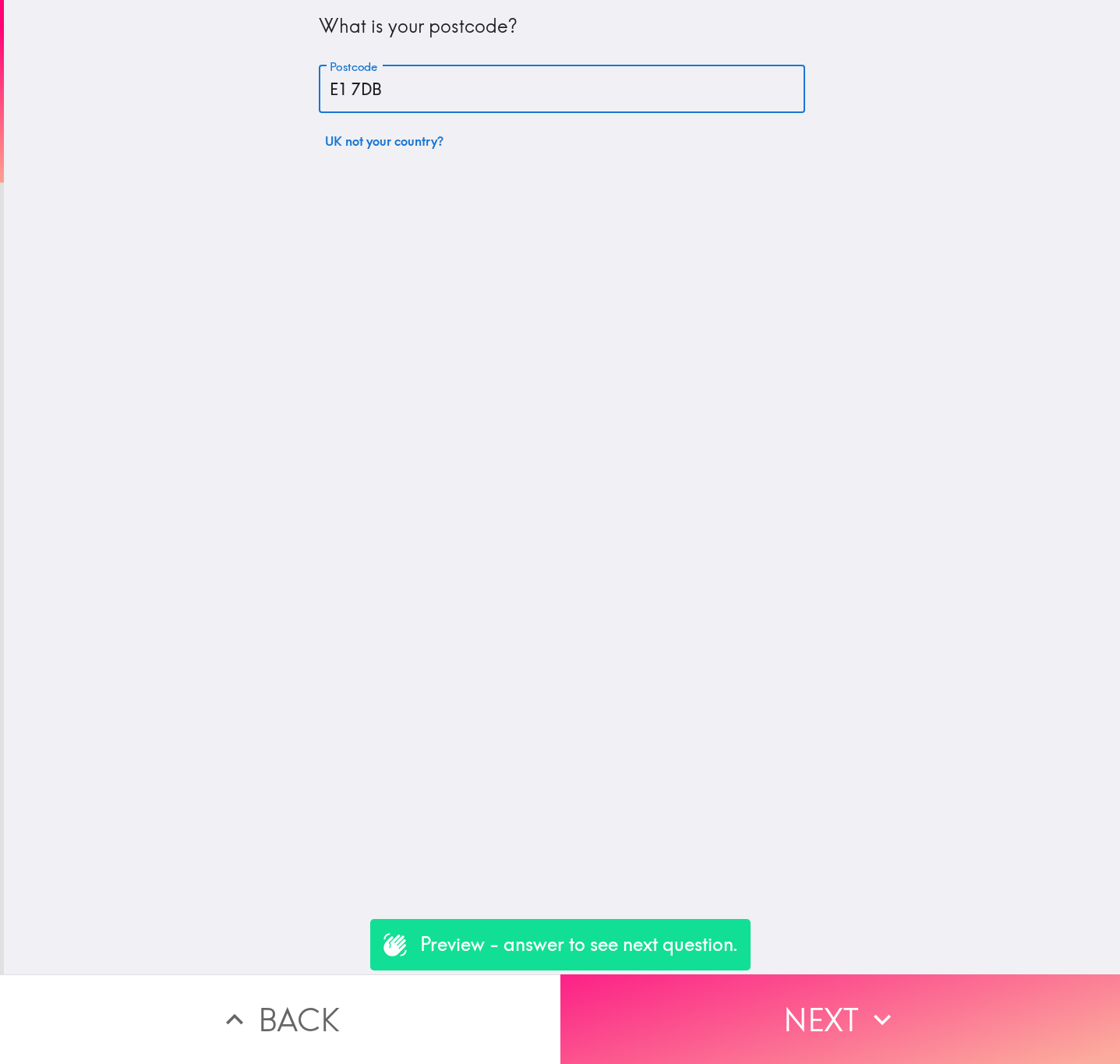
type input "E1 7DB"
click at [912, 1017] on button "Next" at bounding box center [841, 1019] width 561 height 89
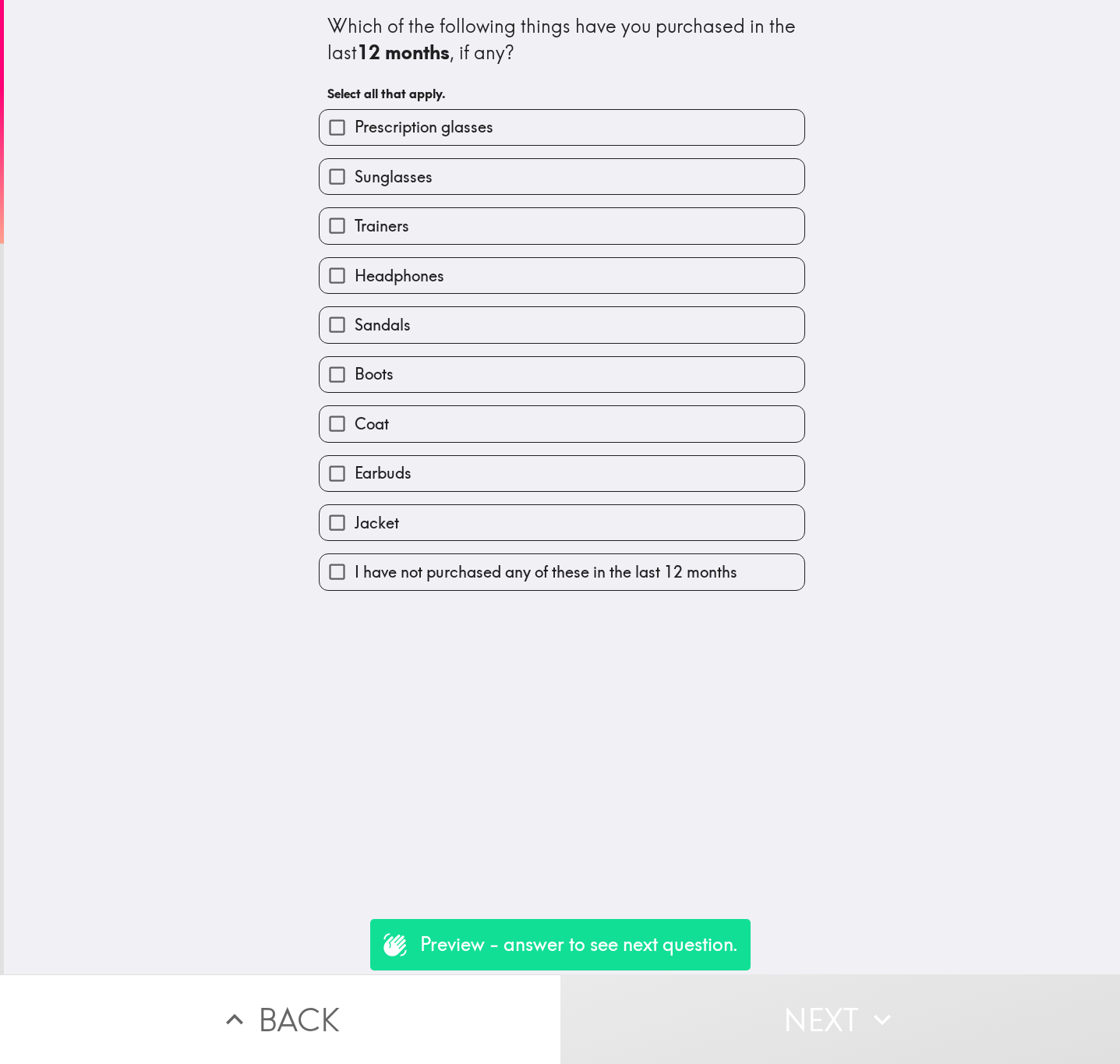
click at [475, 218] on label "Trainers" at bounding box center [562, 225] width 485 height 35
click at [355, 218] on input "Trainers" at bounding box center [337, 225] width 35 height 35
checkbox input "true"
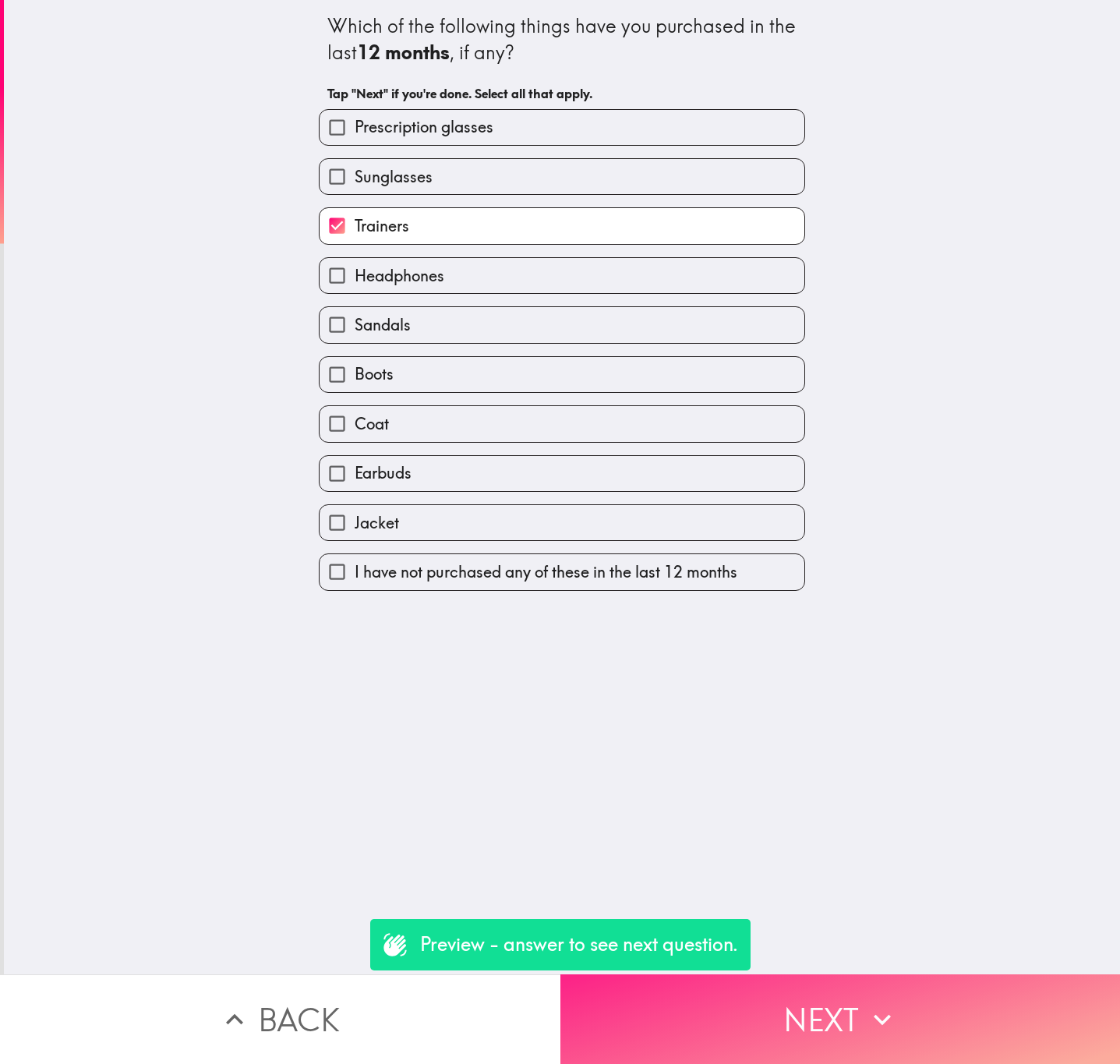
click at [985, 975] on button "Next" at bounding box center [841, 1019] width 561 height 89
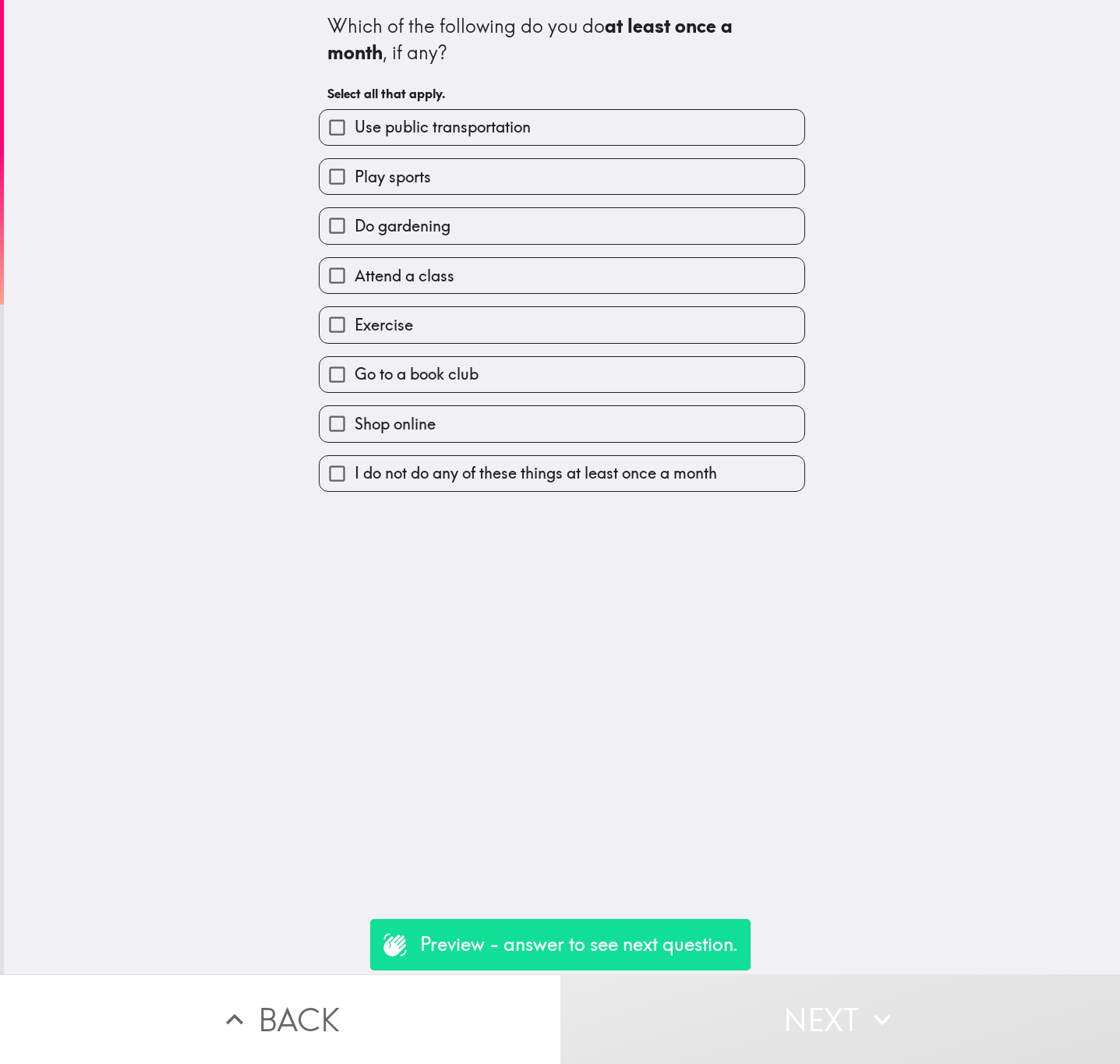
click at [445, 169] on label "Play sports" at bounding box center [562, 177] width 485 height 35
click at [355, 169] on input "Play sports" at bounding box center [337, 177] width 35 height 35
checkbox input "true"
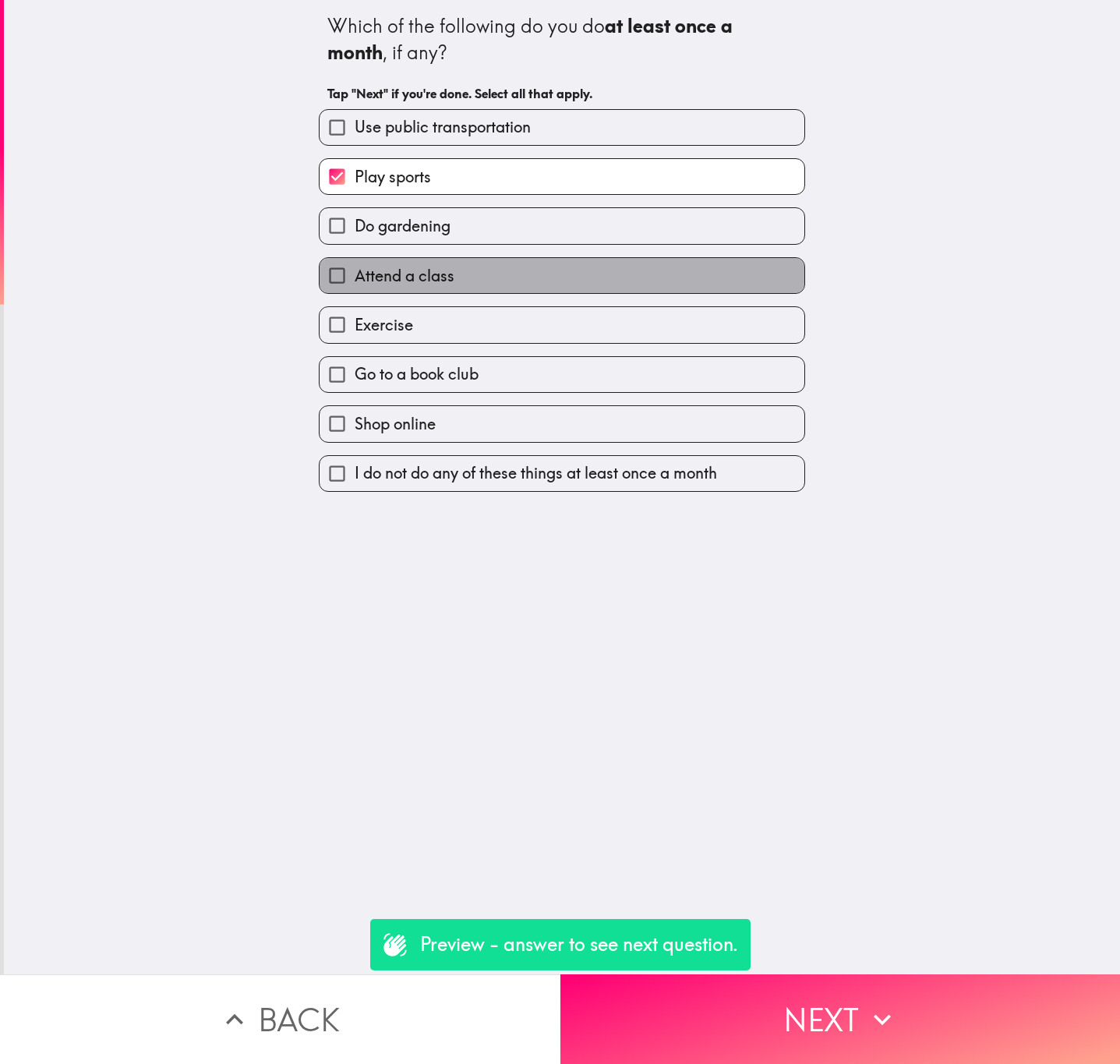
click at [462, 277] on label "Attend a class" at bounding box center [562, 276] width 485 height 35
click at [355, 277] on input "Attend a class" at bounding box center [337, 276] width 35 height 35
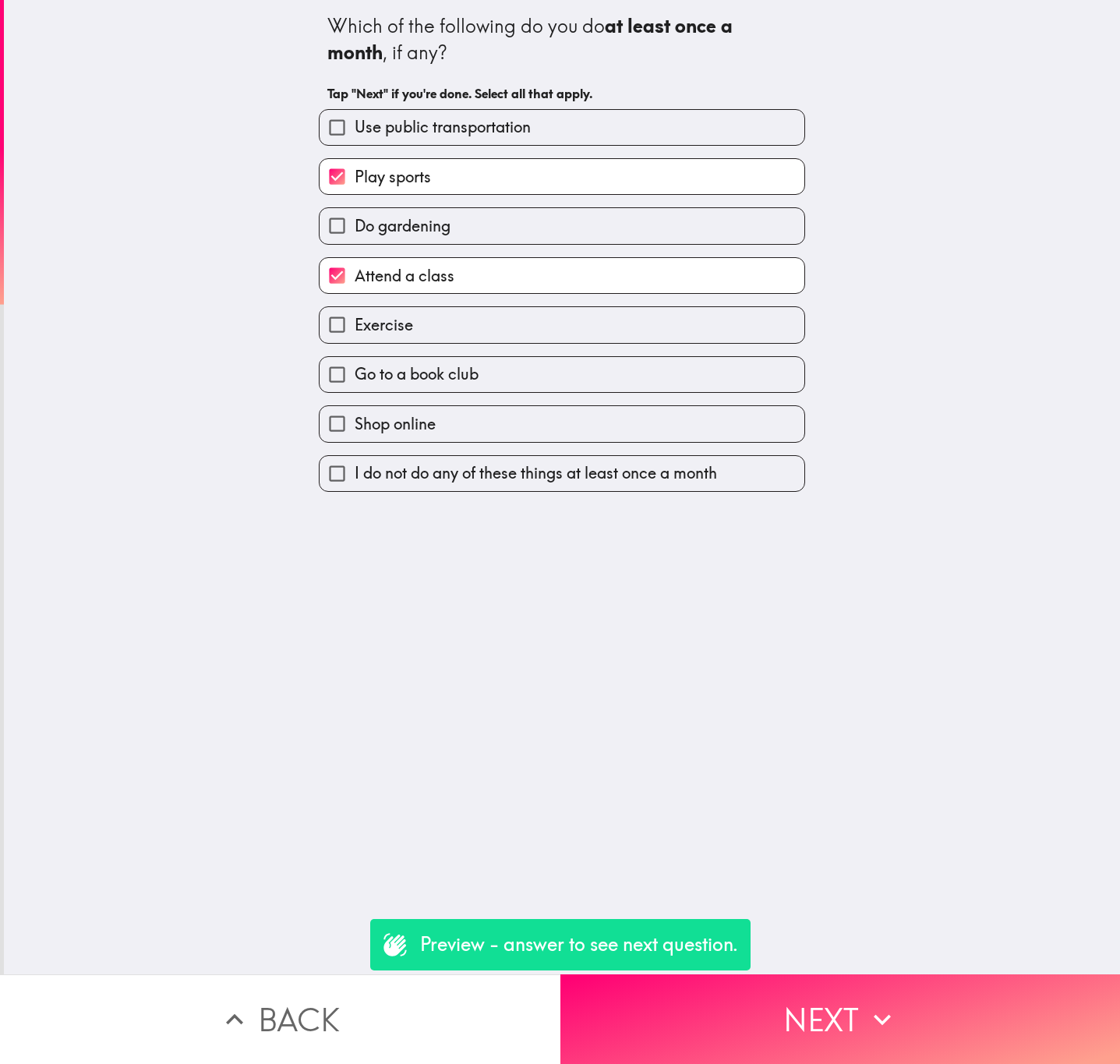
click at [459, 277] on label "Attend a class" at bounding box center [562, 276] width 485 height 35
click at [355, 277] on input "Attend a class" at bounding box center [337, 276] width 35 height 35
checkbox input "false"
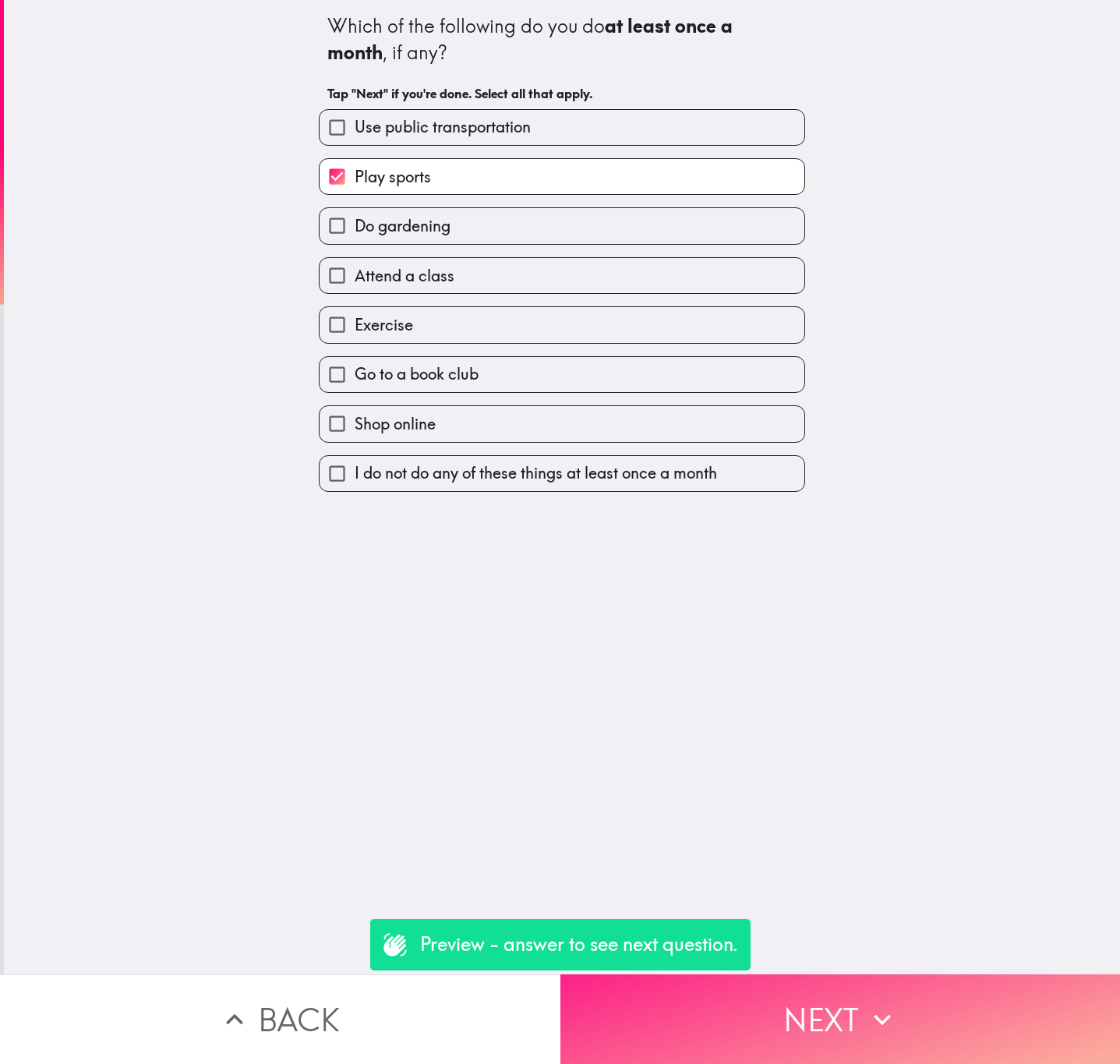
click at [865, 1002] on icon "button" at bounding box center [882, 1019] width 34 height 34
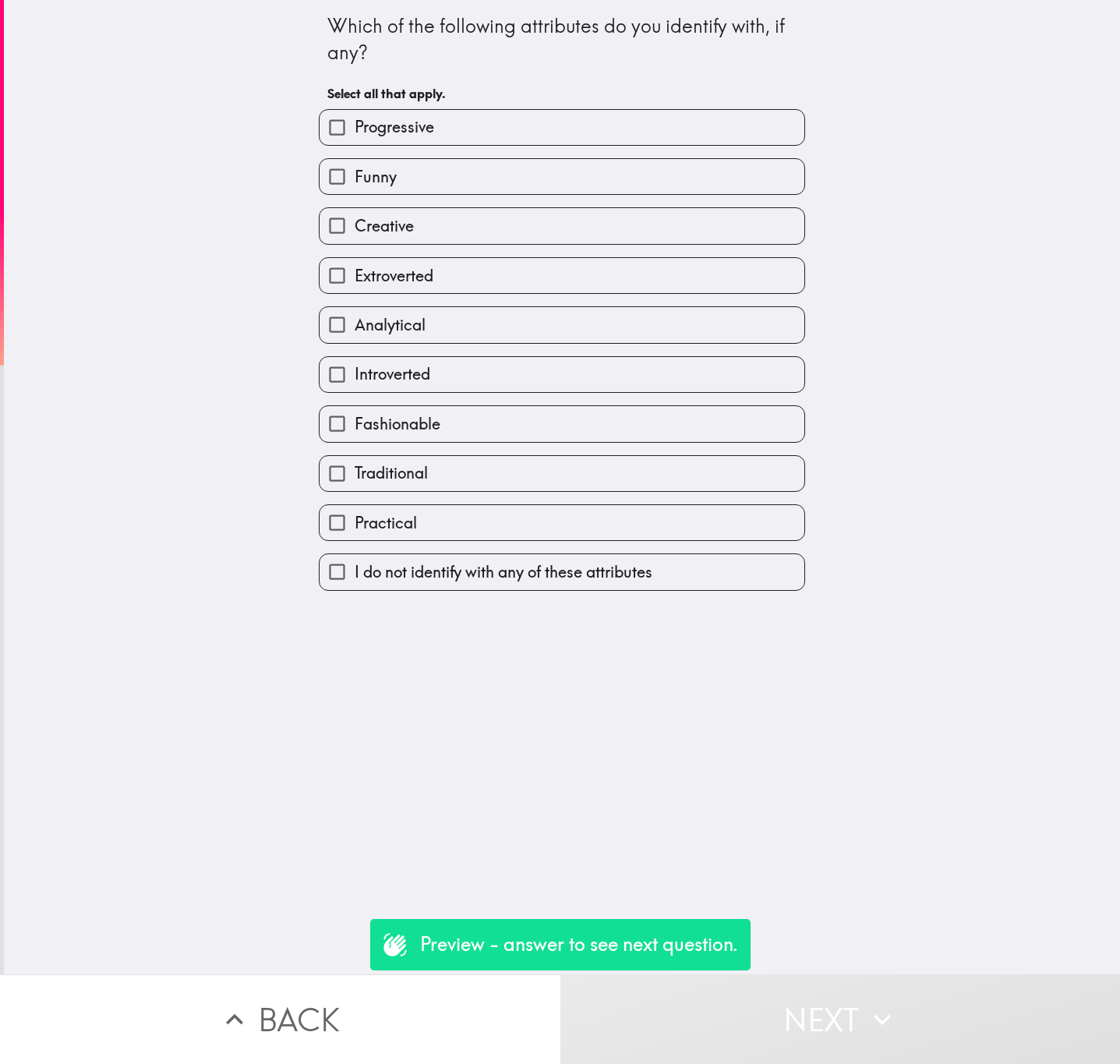
drag, startPoint x: 341, startPoint y: 47, endPoint x: 311, endPoint y: 13, distance: 45.3
click at [327, 13] on div "Which of the following attributes do you identify with, if any?" at bounding box center [562, 39] width 469 height 52
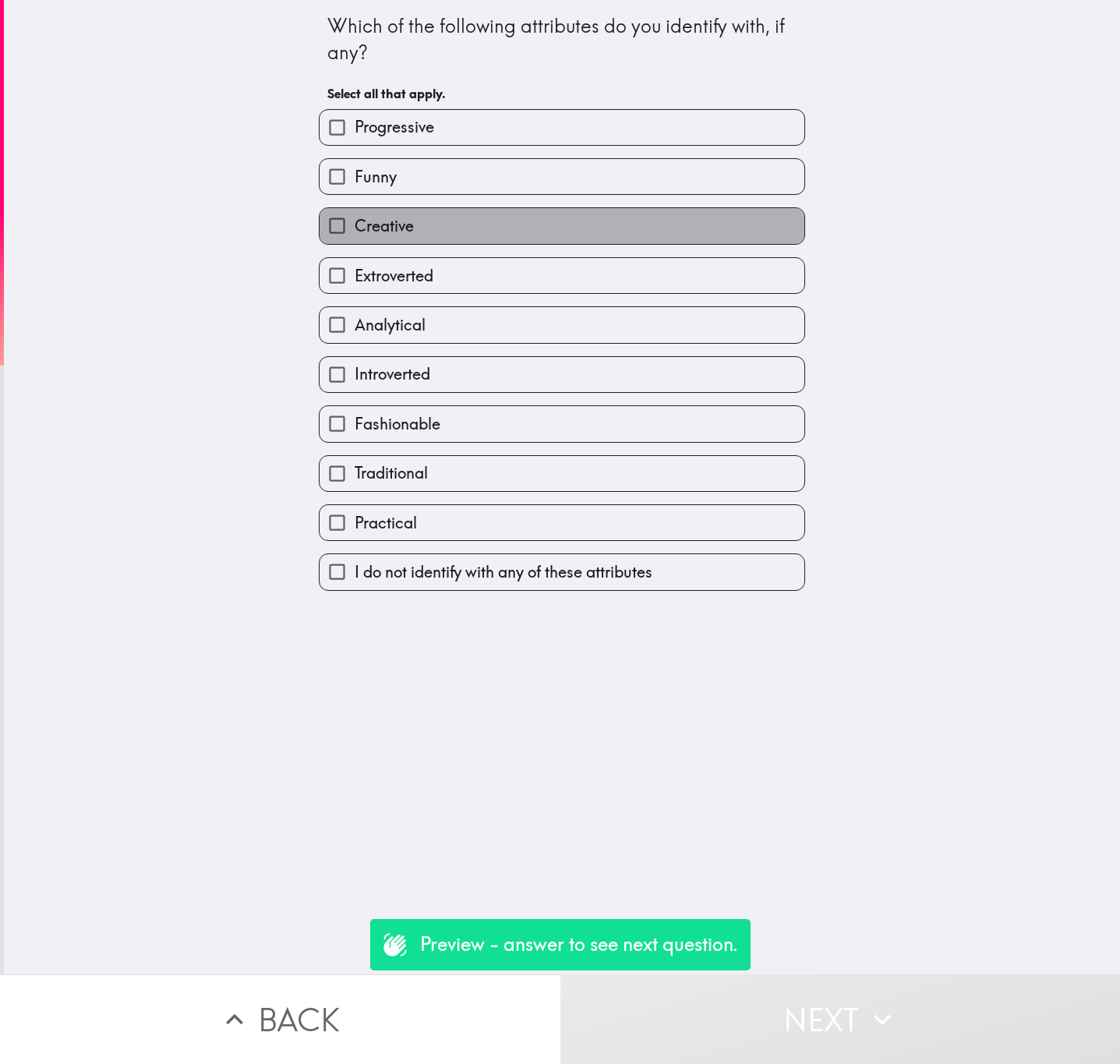
click at [517, 223] on label "Creative" at bounding box center [562, 225] width 485 height 35
click at [355, 223] on input "Creative" at bounding box center [337, 225] width 35 height 35
checkbox input "true"
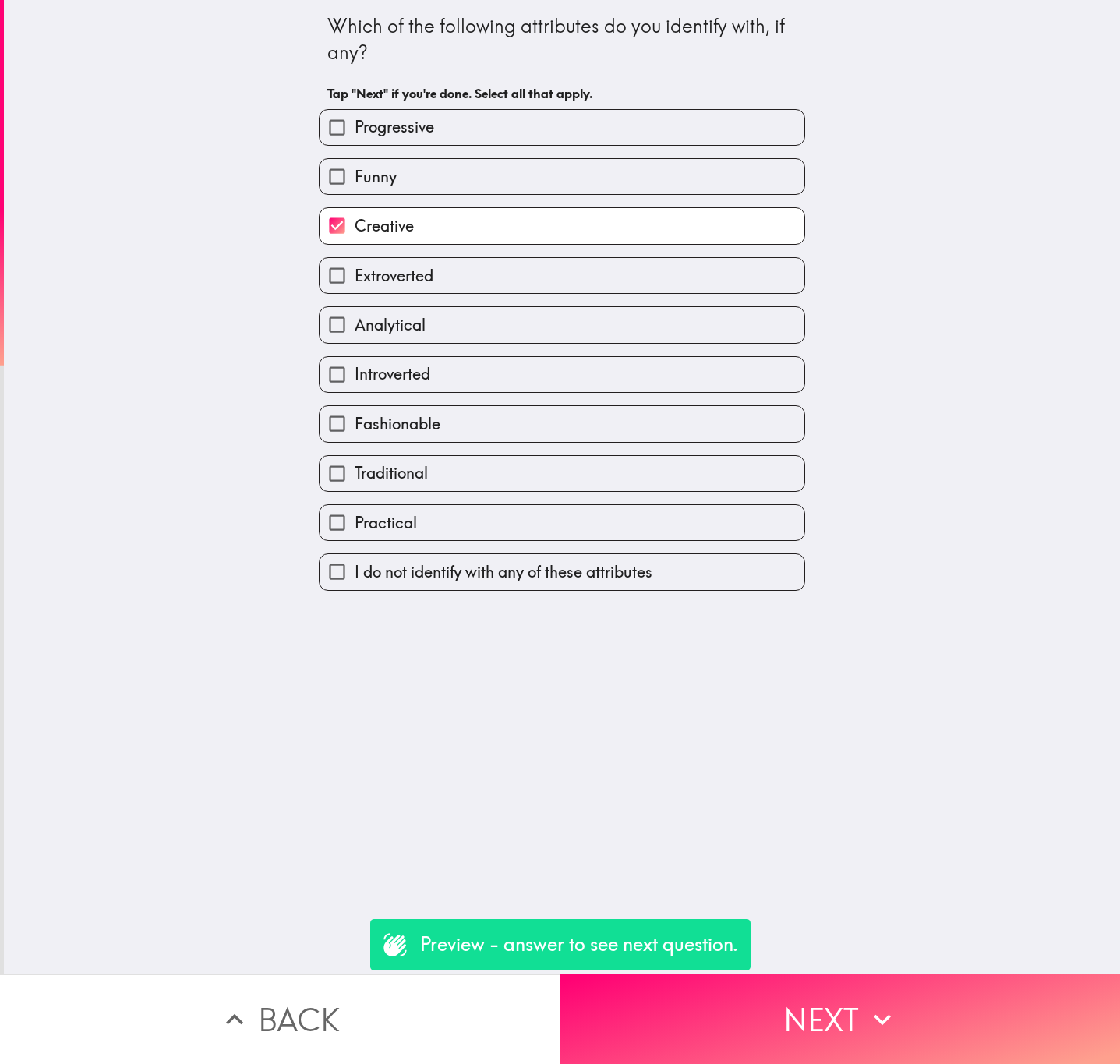
click at [538, 423] on label "Fashionable" at bounding box center [562, 424] width 485 height 35
click at [355, 423] on input "Fashionable" at bounding box center [337, 424] width 35 height 35
checkbox input "true"
click at [484, 277] on label "Extroverted" at bounding box center [562, 276] width 485 height 35
click at [355, 277] on input "Extroverted" at bounding box center [337, 276] width 35 height 35
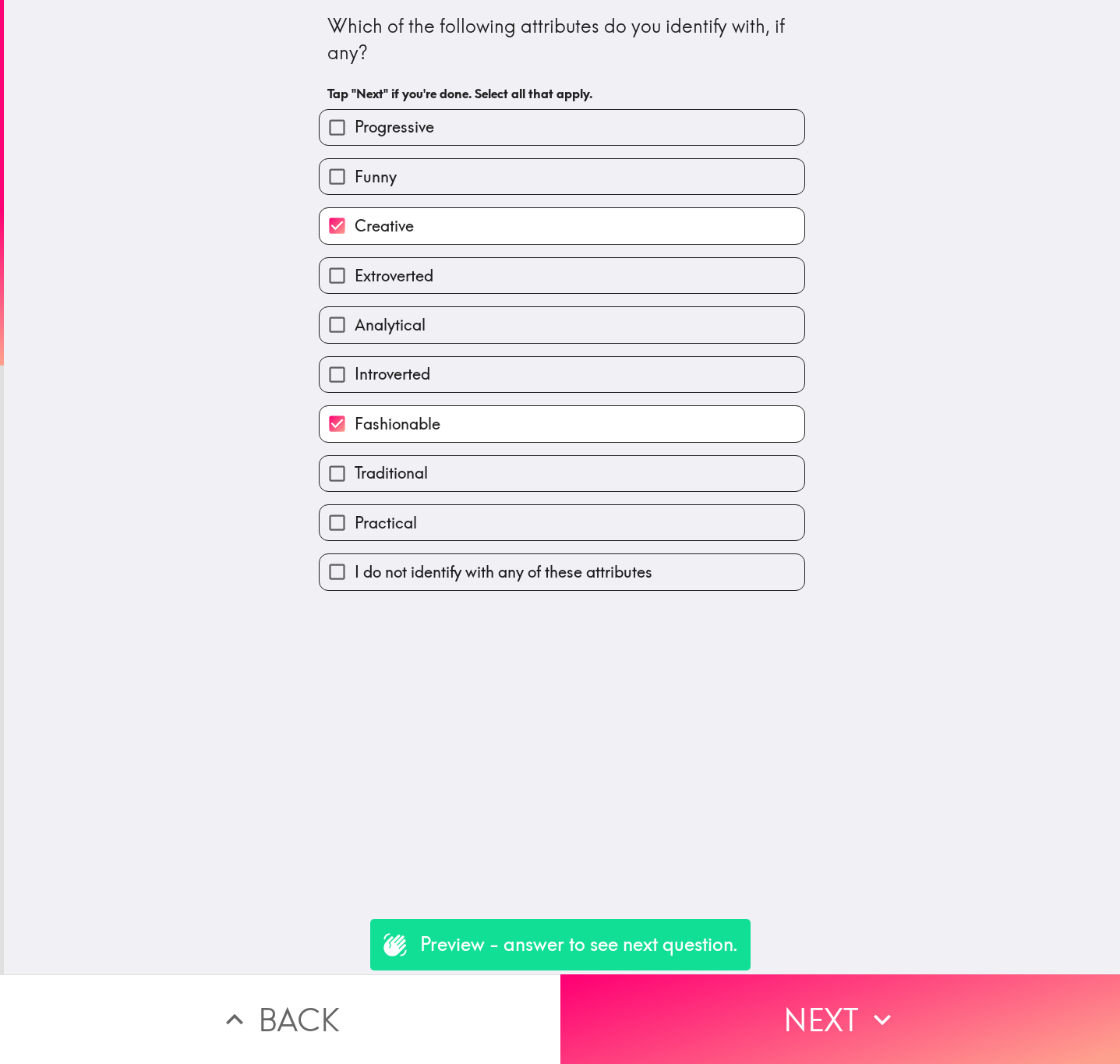
checkbox input "true"
click at [845, 1020] on button "Next" at bounding box center [841, 1019] width 561 height 89
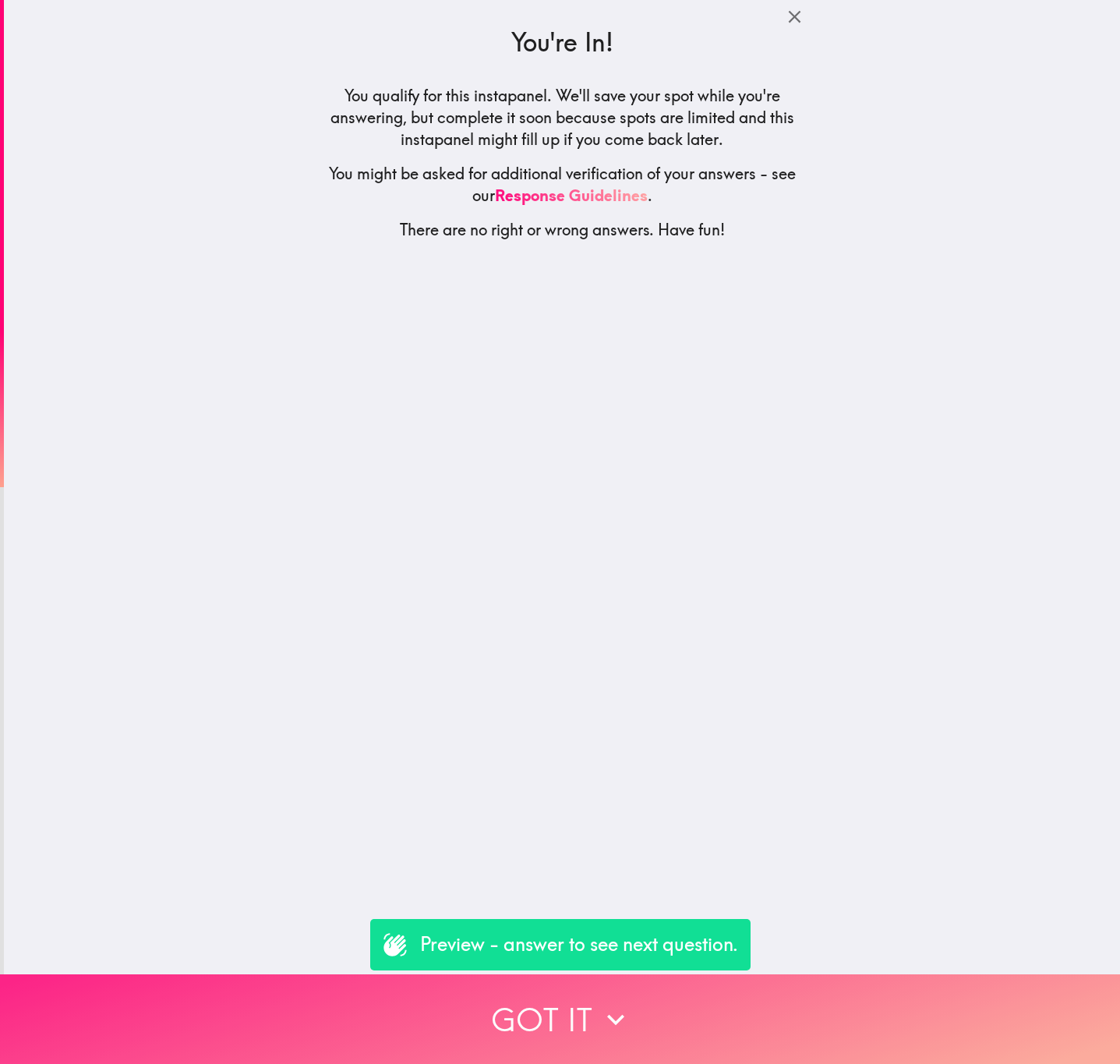
click at [856, 1035] on button "Got it" at bounding box center [560, 1019] width 1120 height 89
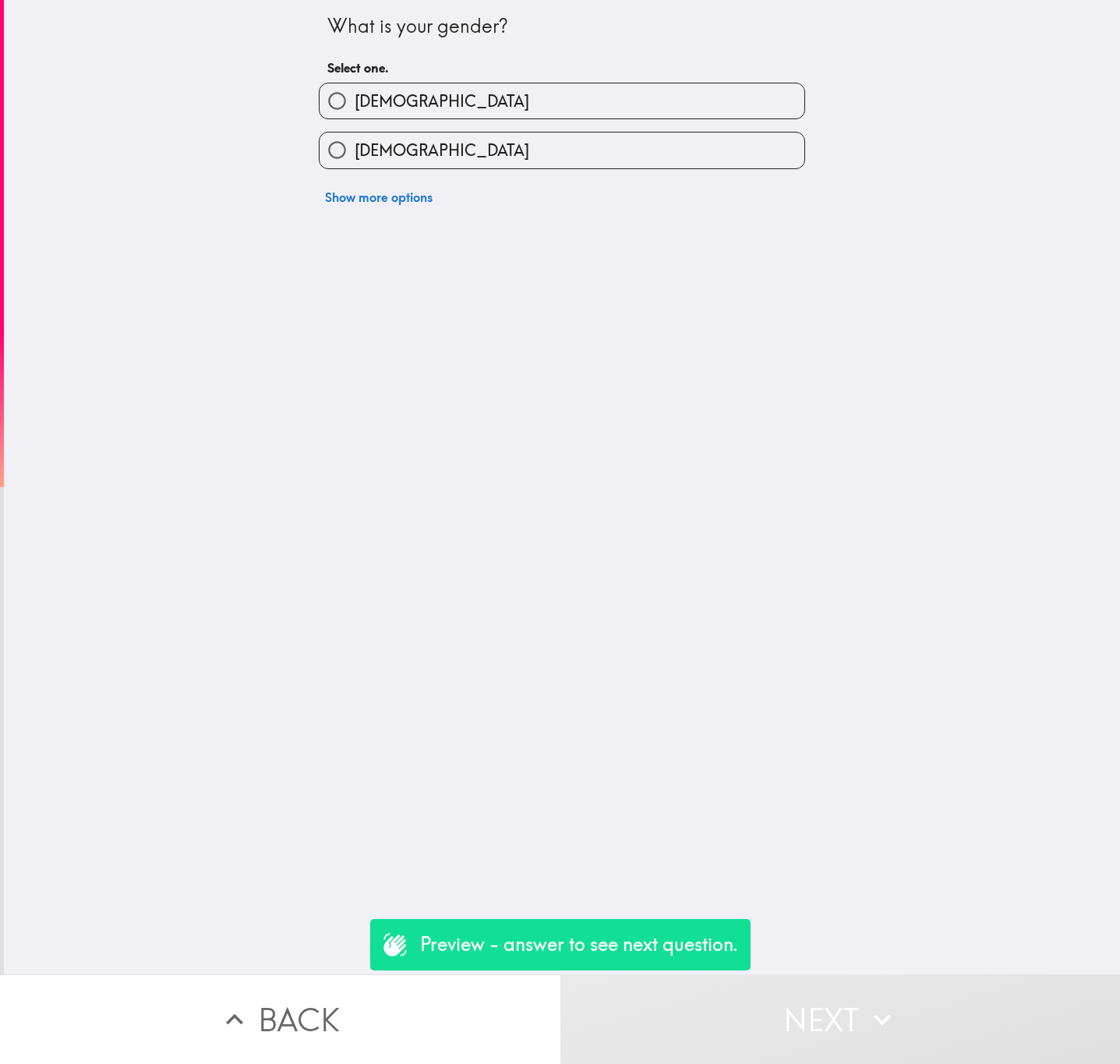
click at [494, 104] on label "[DEMOGRAPHIC_DATA]" at bounding box center [562, 101] width 485 height 35
click at [355, 104] on input "[DEMOGRAPHIC_DATA]" at bounding box center [337, 101] width 35 height 35
radio input "true"
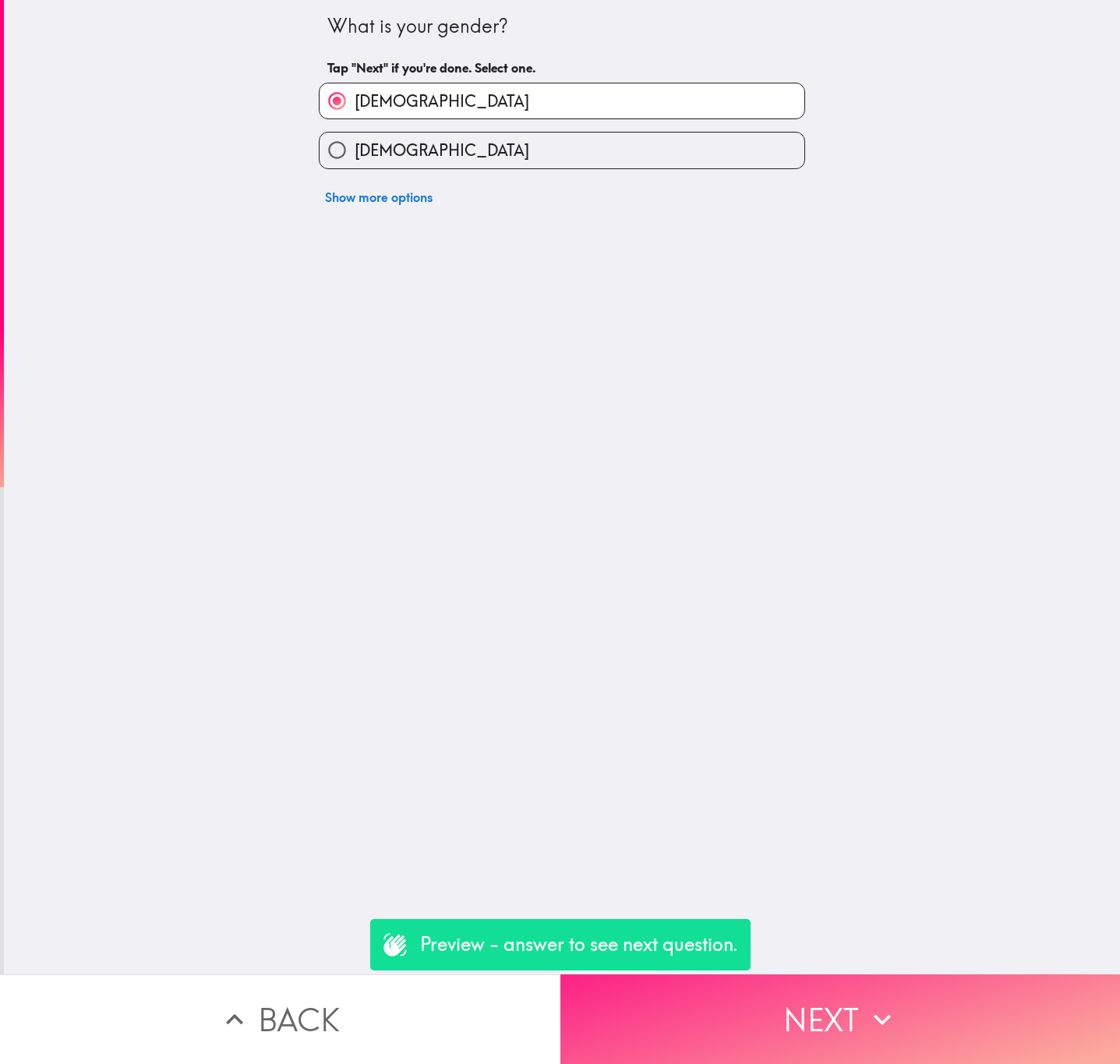
click at [866, 1024] on button "Next" at bounding box center [841, 1019] width 561 height 89
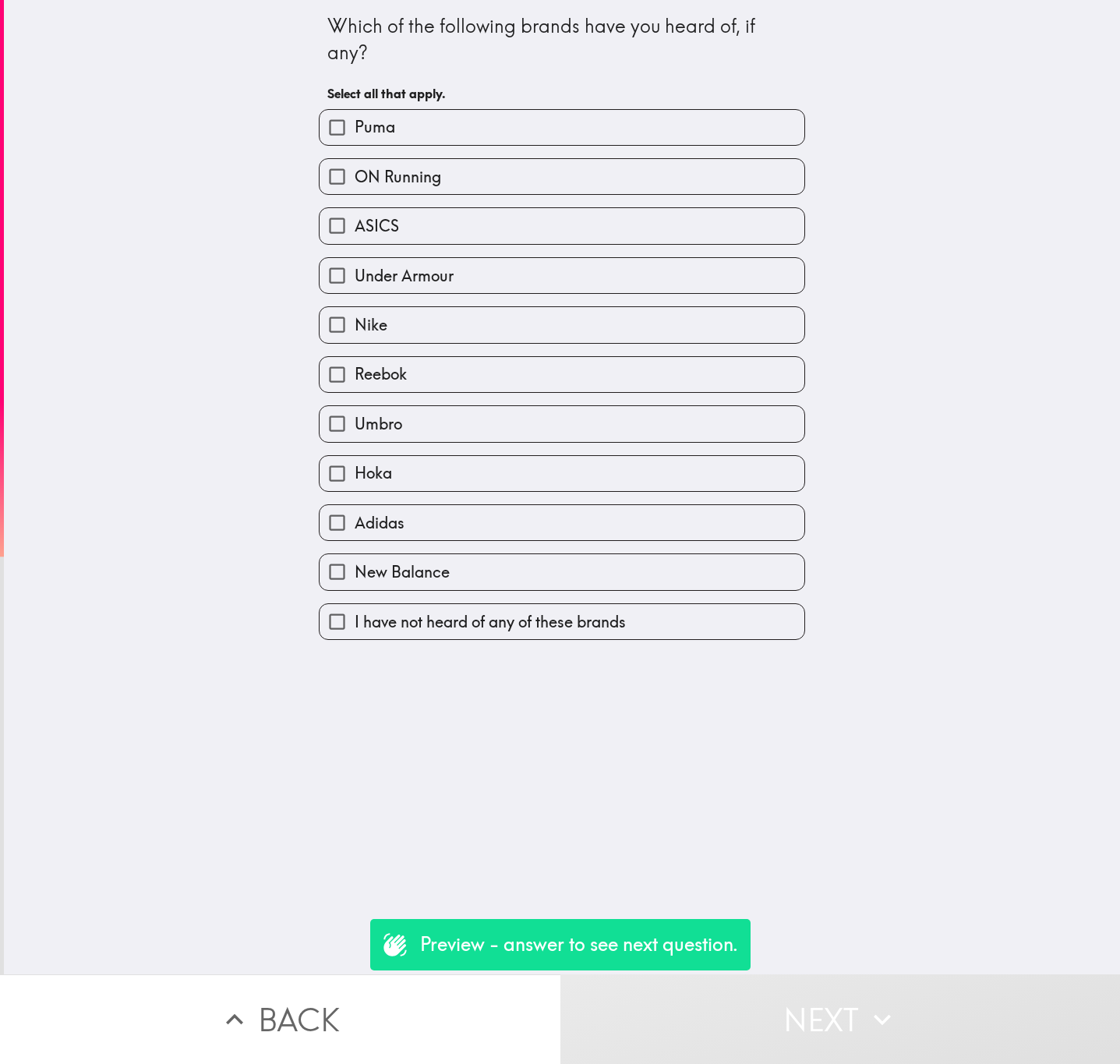
click at [608, 320] on label "Nike" at bounding box center [562, 325] width 485 height 35
click at [355, 320] on input "Nike" at bounding box center [337, 325] width 35 height 35
checkbox input "true"
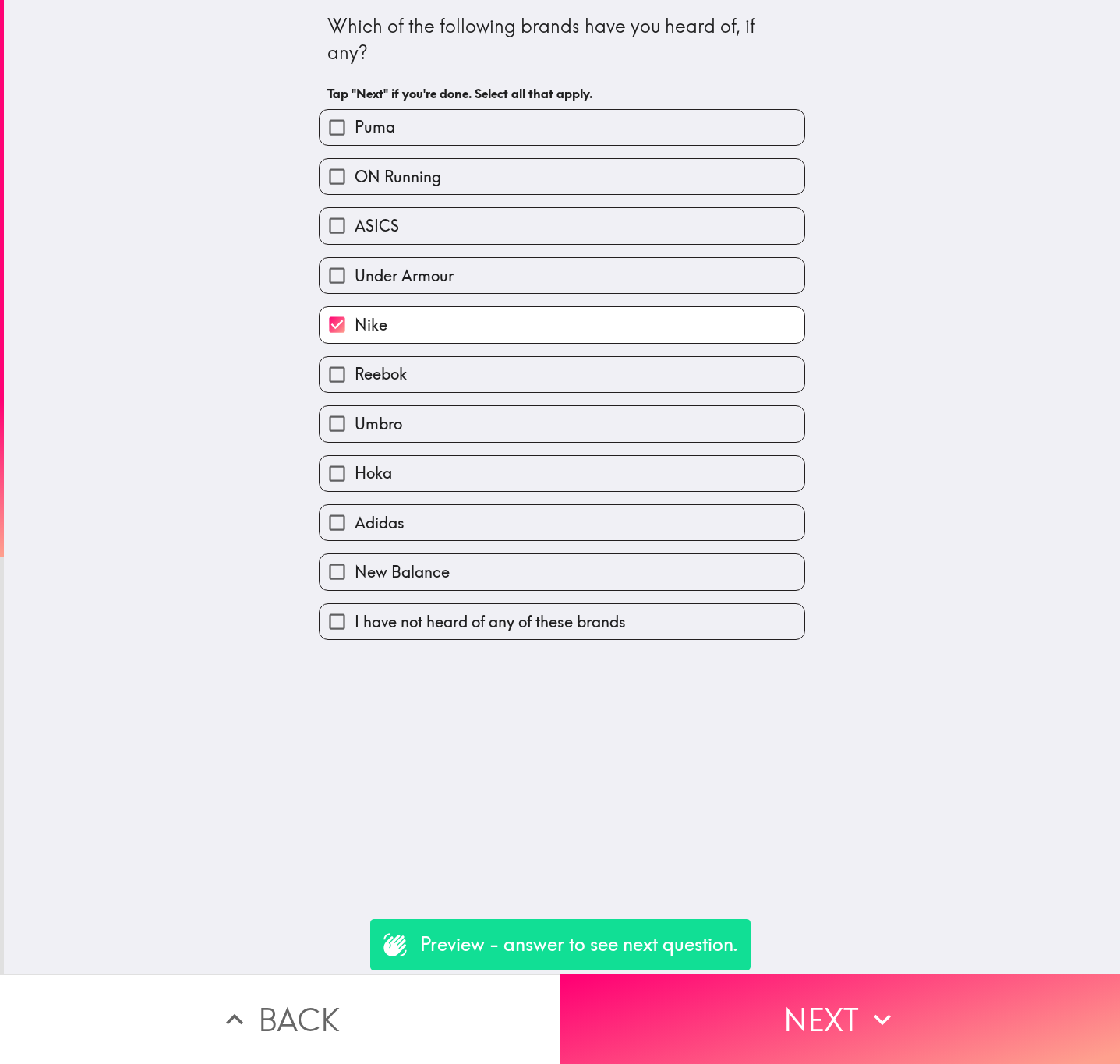
click at [620, 625] on label "I have not heard of any of these brands" at bounding box center [562, 622] width 485 height 35
click at [355, 625] on input "I have not heard of any of these brands" at bounding box center [337, 622] width 35 height 35
checkbox input "true"
checkbox input "false"
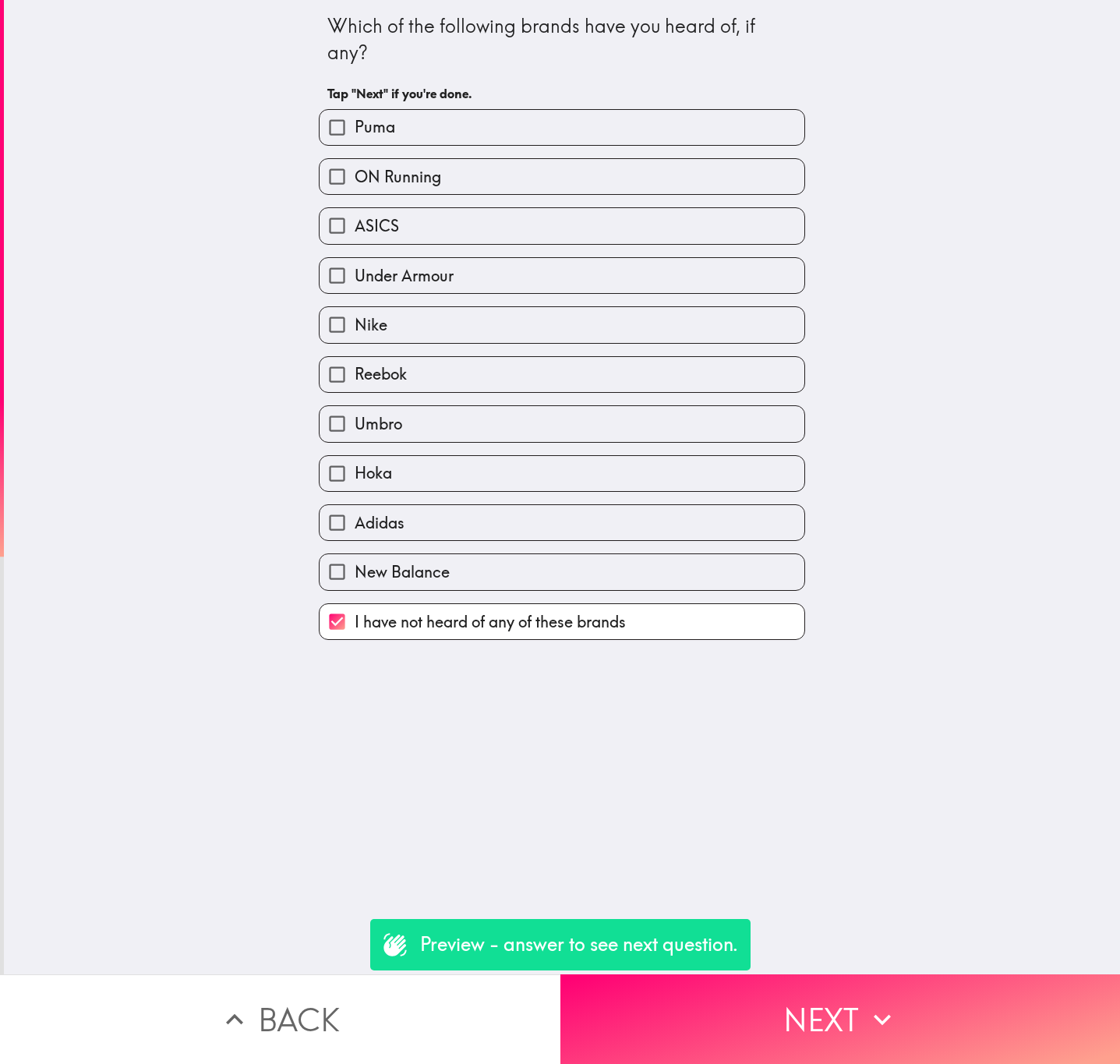
click at [621, 522] on label "Adidas" at bounding box center [562, 522] width 485 height 35
click at [355, 522] on input "Adidas" at bounding box center [337, 522] width 35 height 35
checkbox input "true"
checkbox input "false"
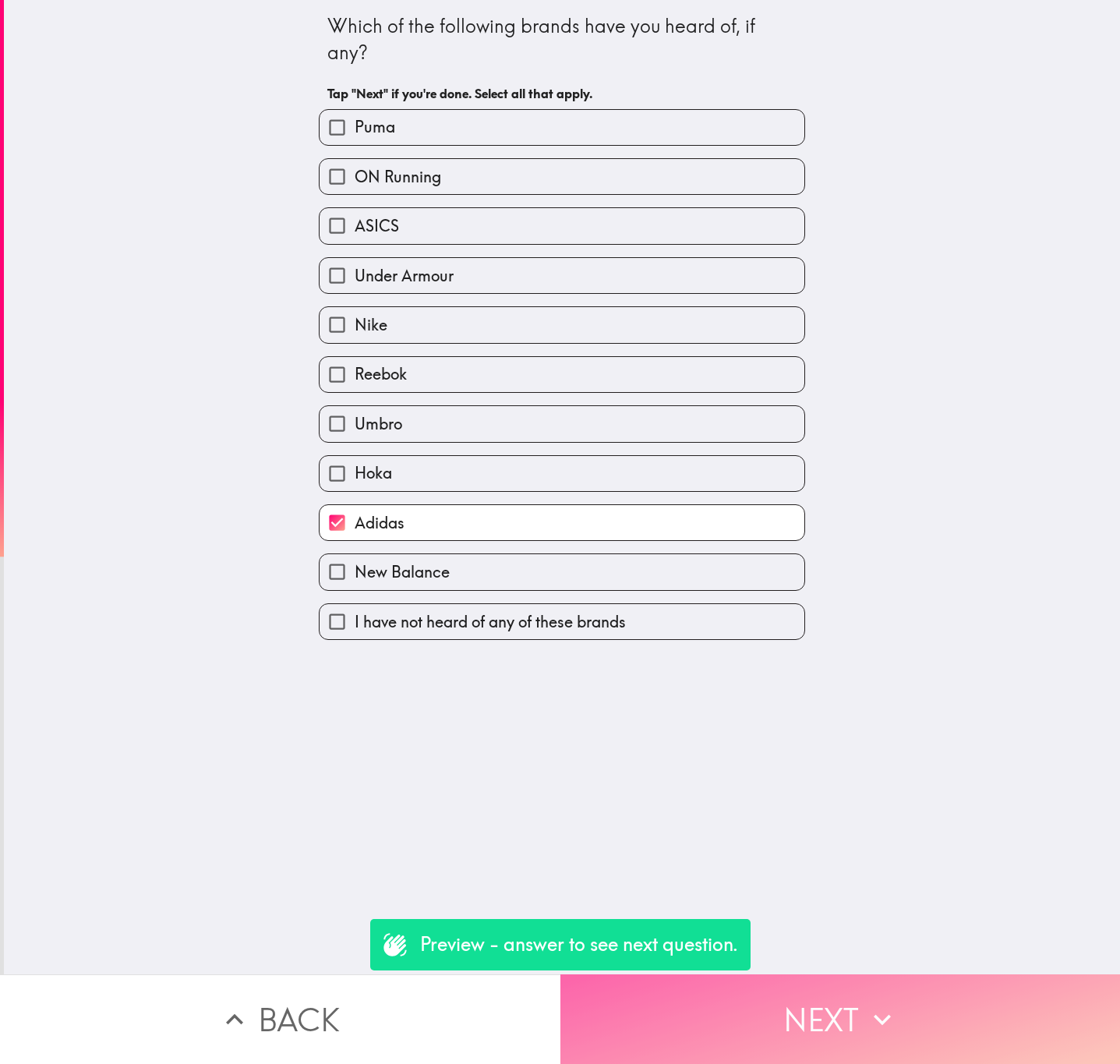
click at [874, 1002] on icon "button" at bounding box center [882, 1019] width 34 height 34
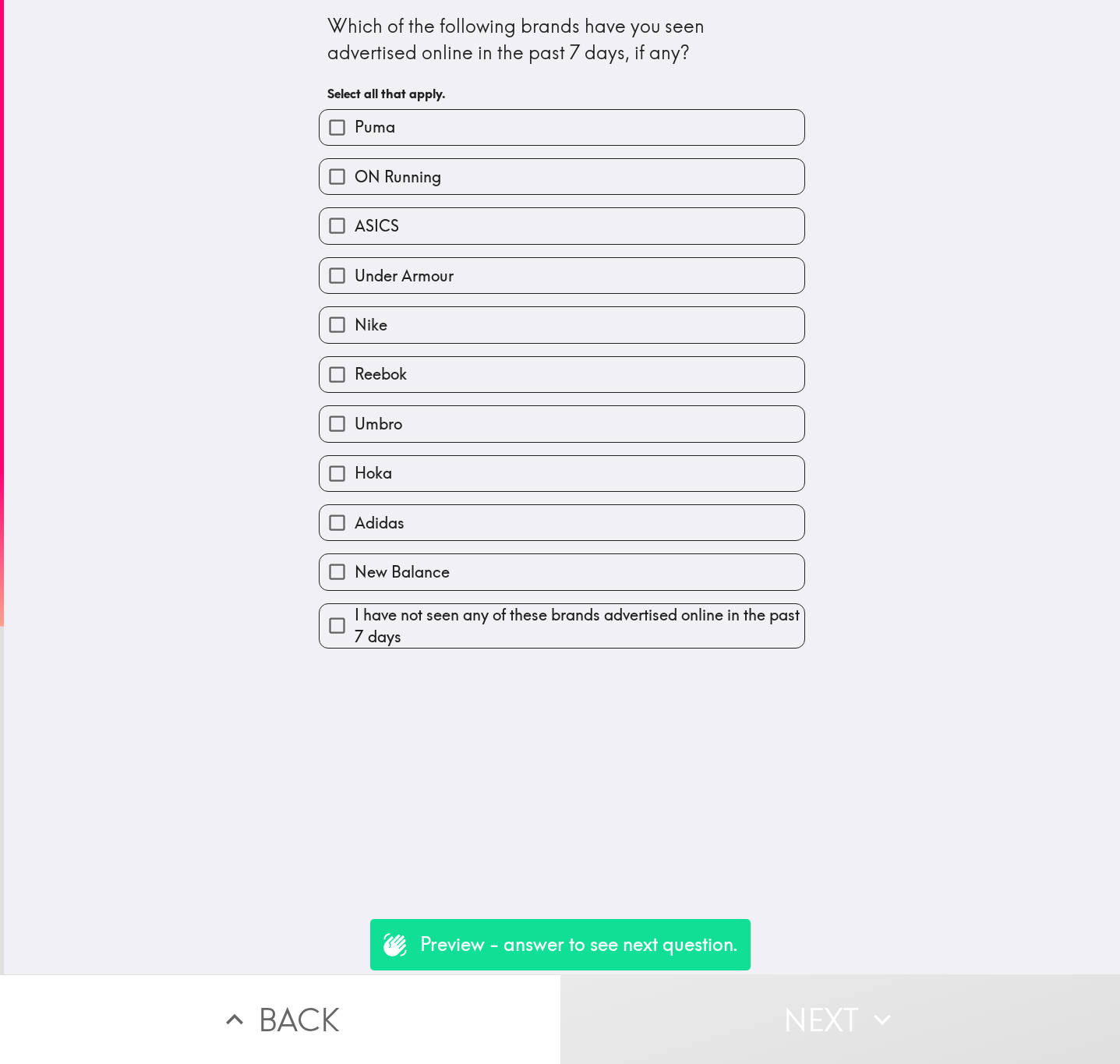
click at [562, 280] on label "Under Armour" at bounding box center [562, 276] width 485 height 35
click at [355, 280] on input "Under Armour" at bounding box center [337, 276] width 35 height 35
checkbox input "true"
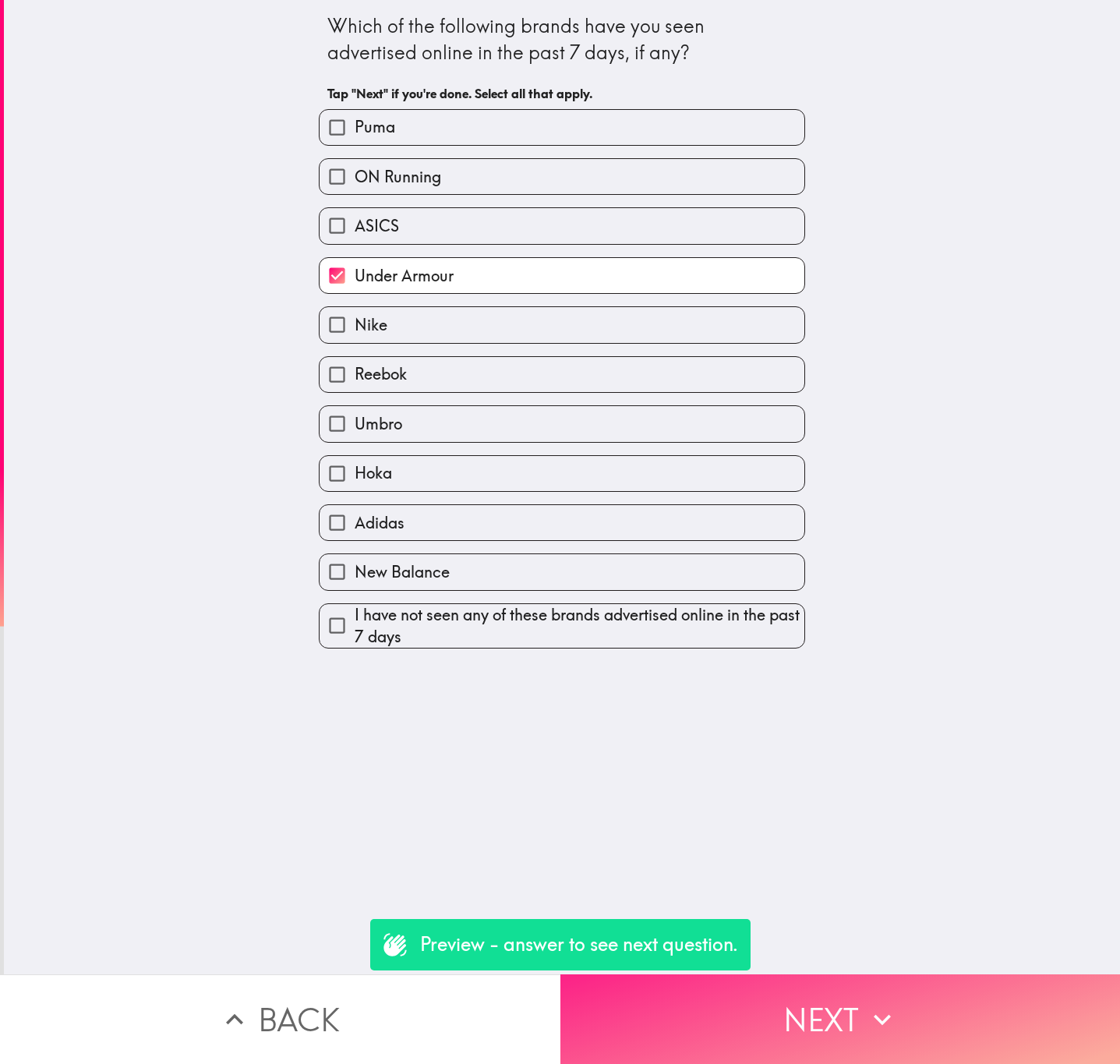
click at [904, 1012] on button "Next" at bounding box center [841, 1019] width 561 height 89
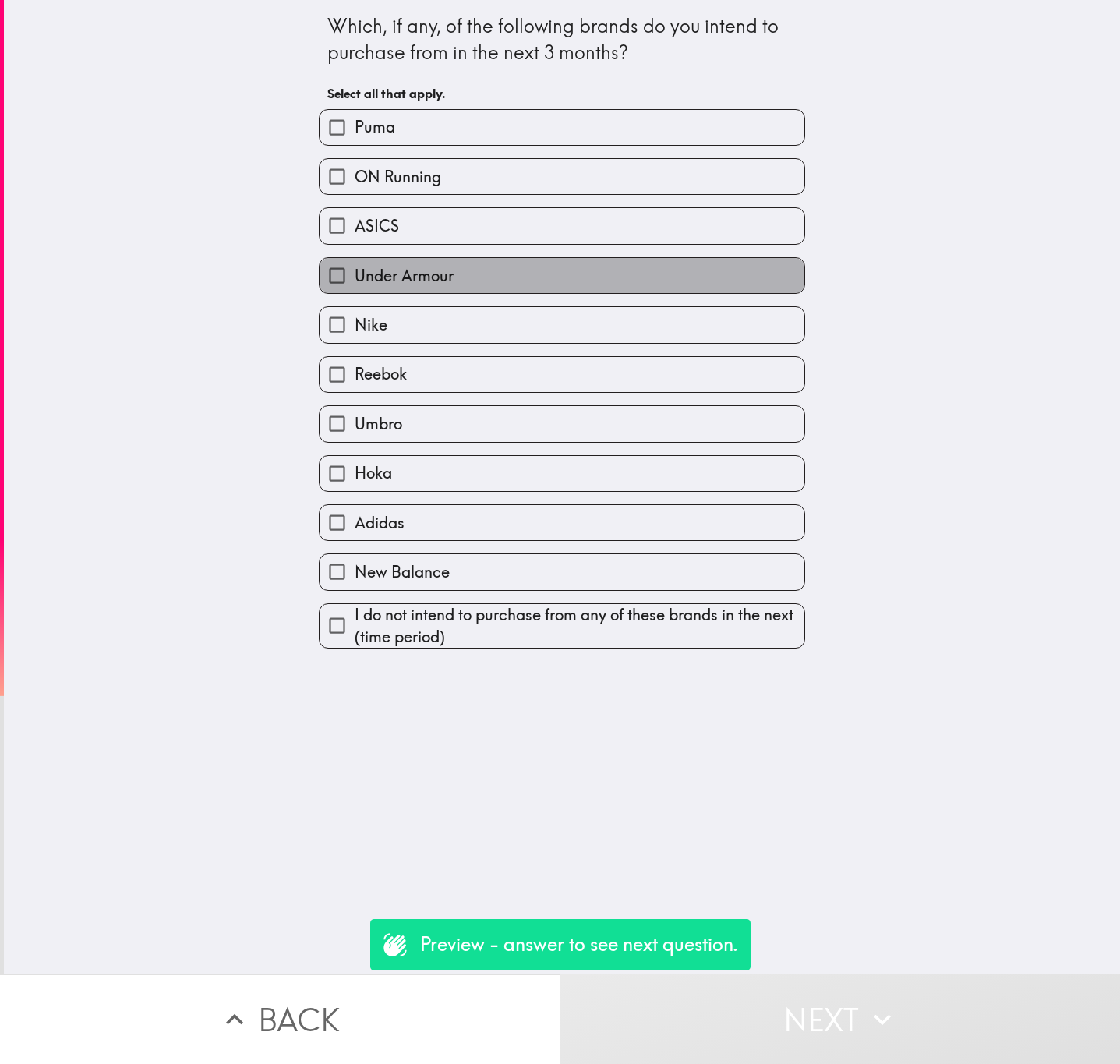
click at [556, 290] on label "Under Armour" at bounding box center [562, 276] width 485 height 35
click at [355, 290] on input "Under Armour" at bounding box center [337, 276] width 35 height 35
checkbox input "true"
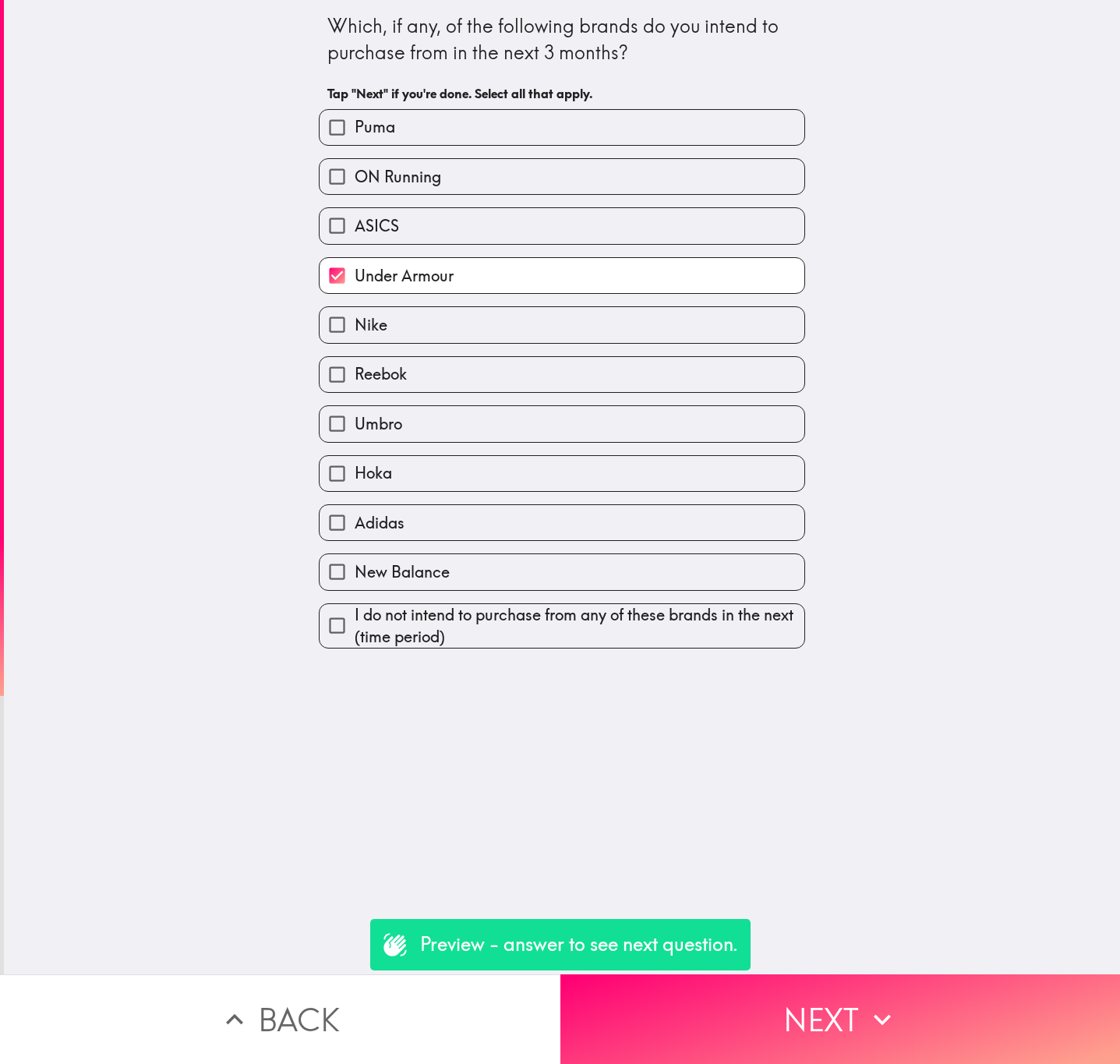
click at [580, 382] on label "Reebok" at bounding box center [562, 374] width 485 height 35
click at [355, 382] on input "Reebok" at bounding box center [337, 374] width 35 height 35
checkbox input "true"
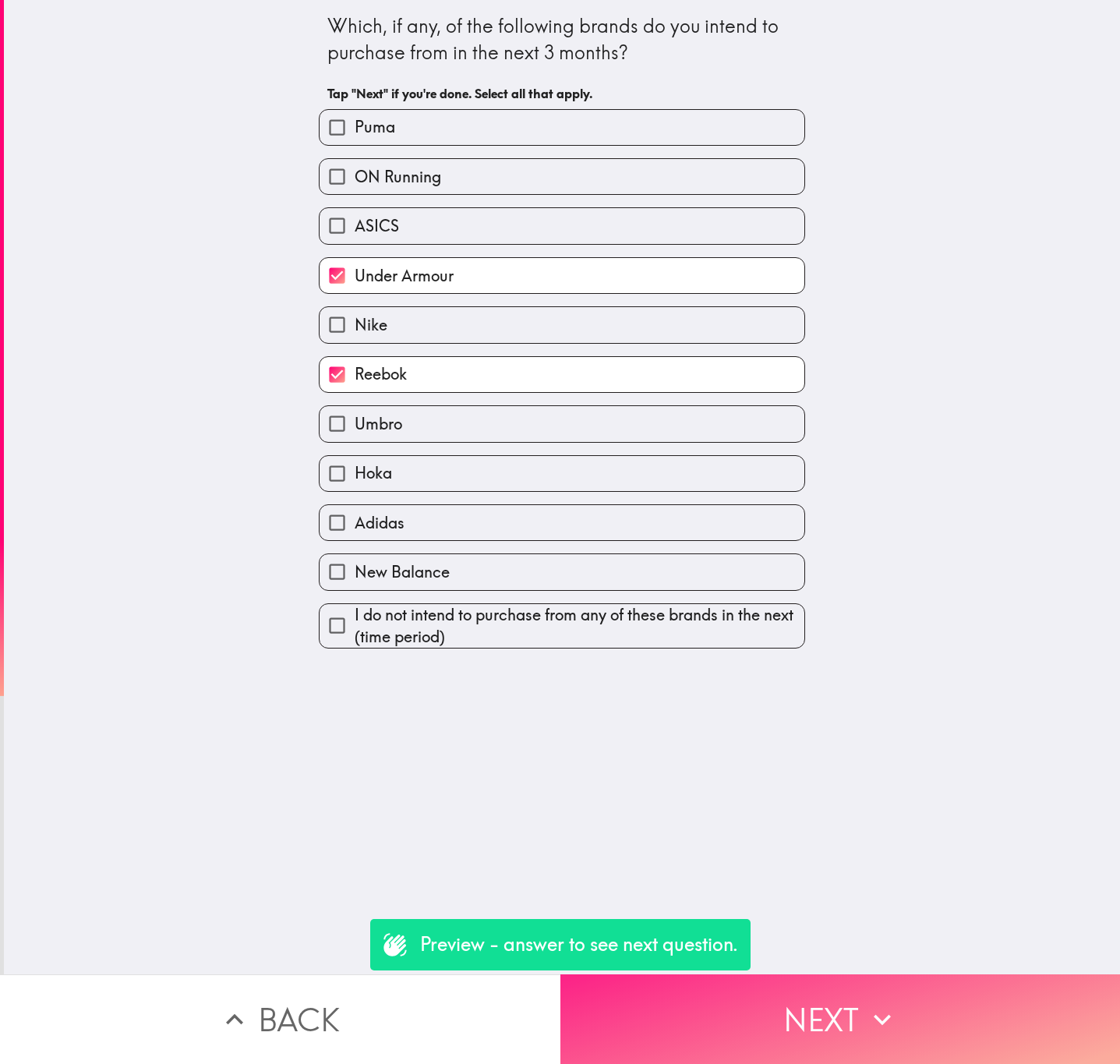
click at [878, 1002] on icon "button" at bounding box center [882, 1019] width 34 height 34
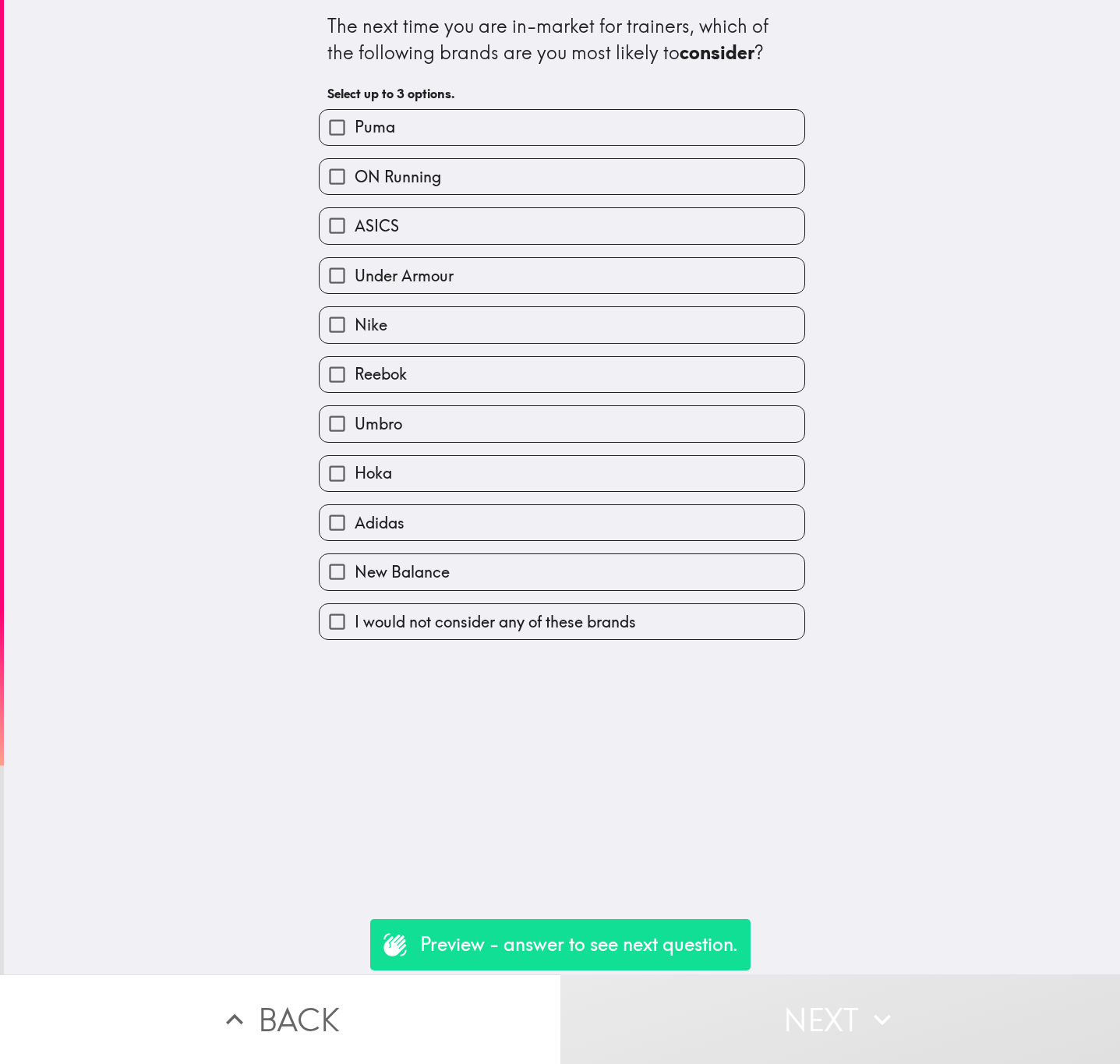
click at [566, 223] on label "ASICS" at bounding box center [562, 225] width 485 height 35
click at [355, 223] on input "ASICS" at bounding box center [337, 225] width 35 height 35
checkbox input "true"
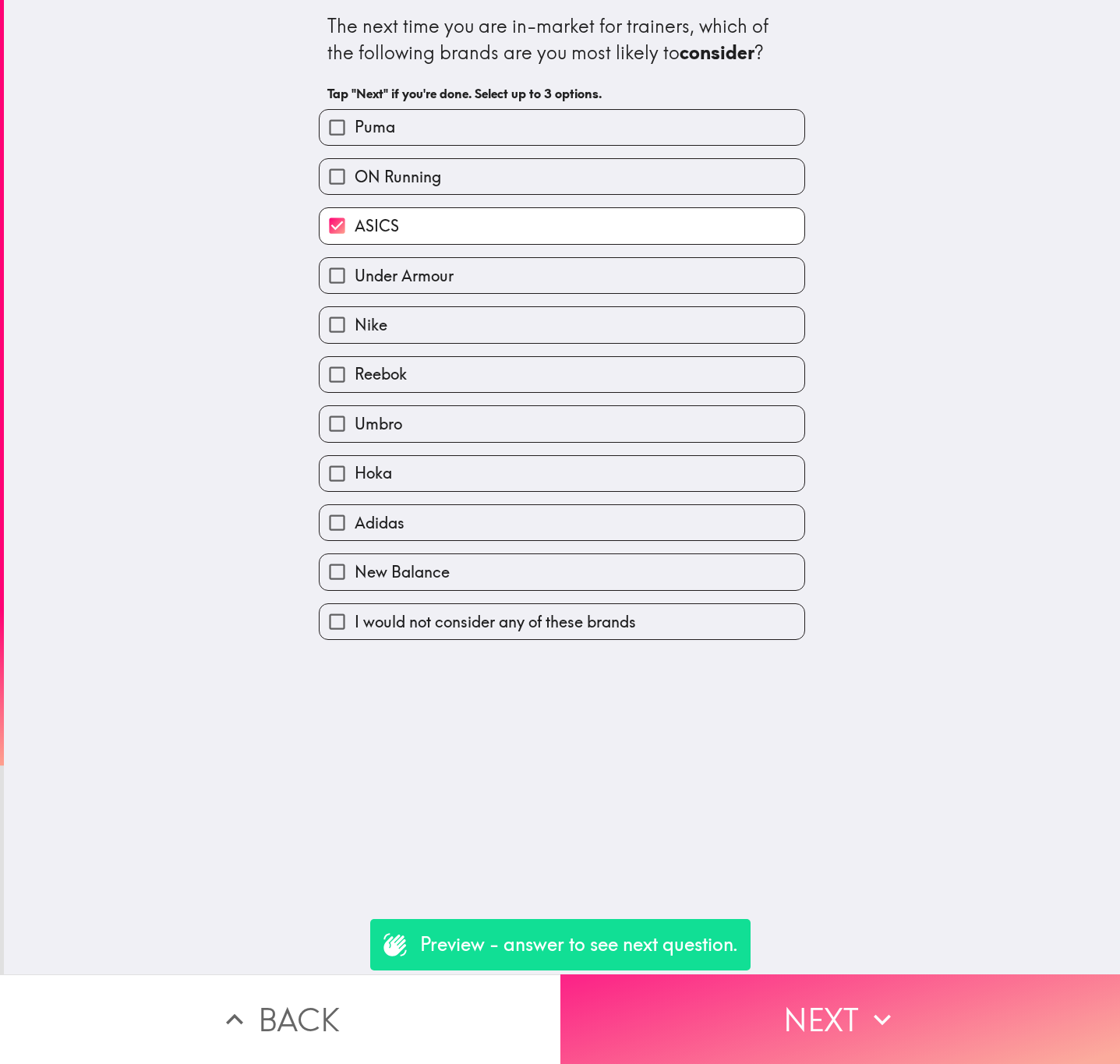
click at [879, 1021] on button "Next" at bounding box center [841, 1019] width 561 height 89
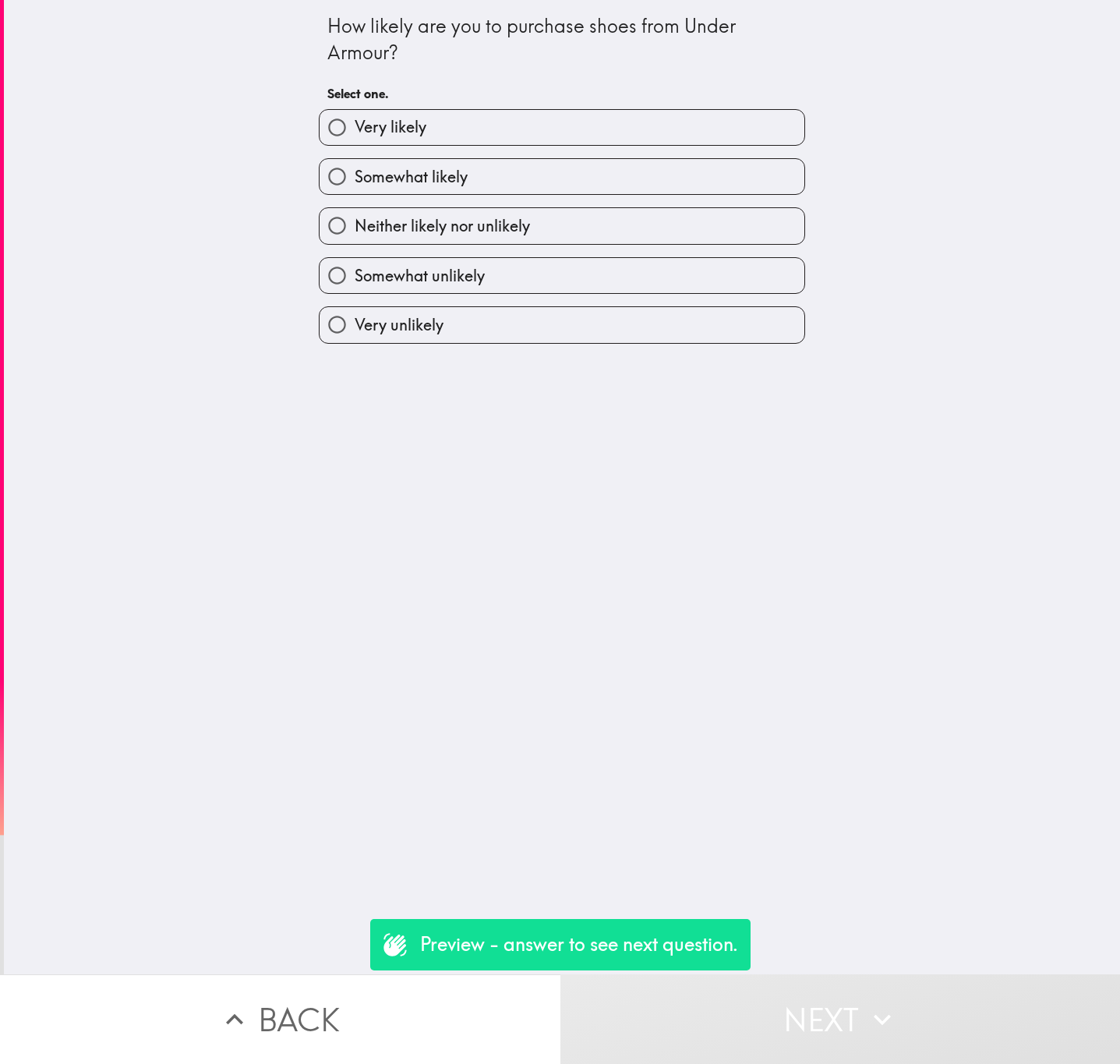
click at [431, 106] on div "Very likely" at bounding box center [555, 120] width 499 height 49
click at [474, 134] on label "Very likely" at bounding box center [562, 128] width 485 height 35
click at [355, 134] on input "Very likely" at bounding box center [337, 128] width 35 height 35
radio input "true"
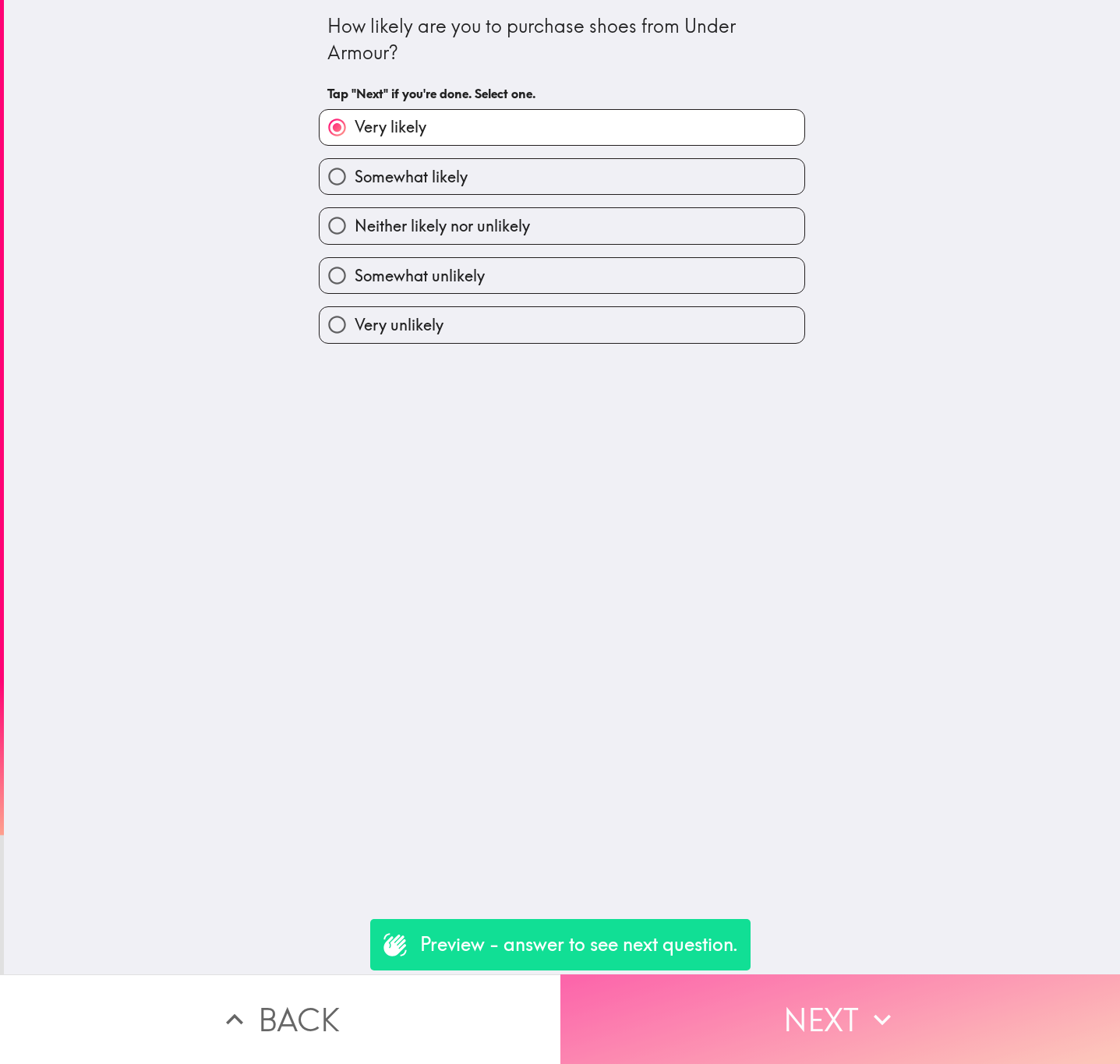
click at [809, 975] on button "Next" at bounding box center [841, 1019] width 561 height 89
